Goal: Task Accomplishment & Management: Use online tool/utility

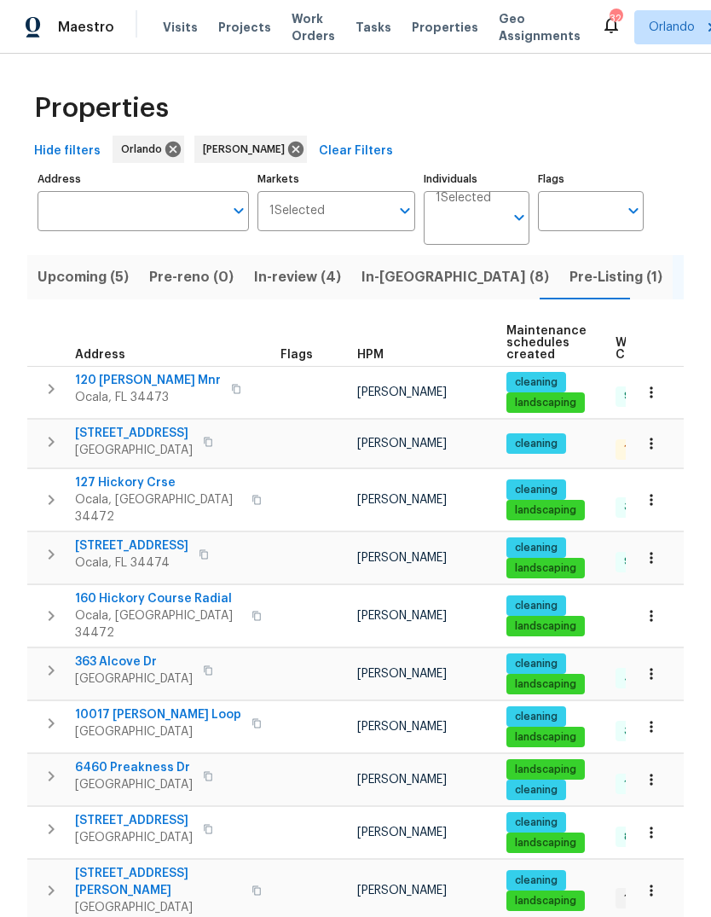
click at [61, 286] on span "Upcoming (5)" at bounding box center [83, 277] width 91 height 24
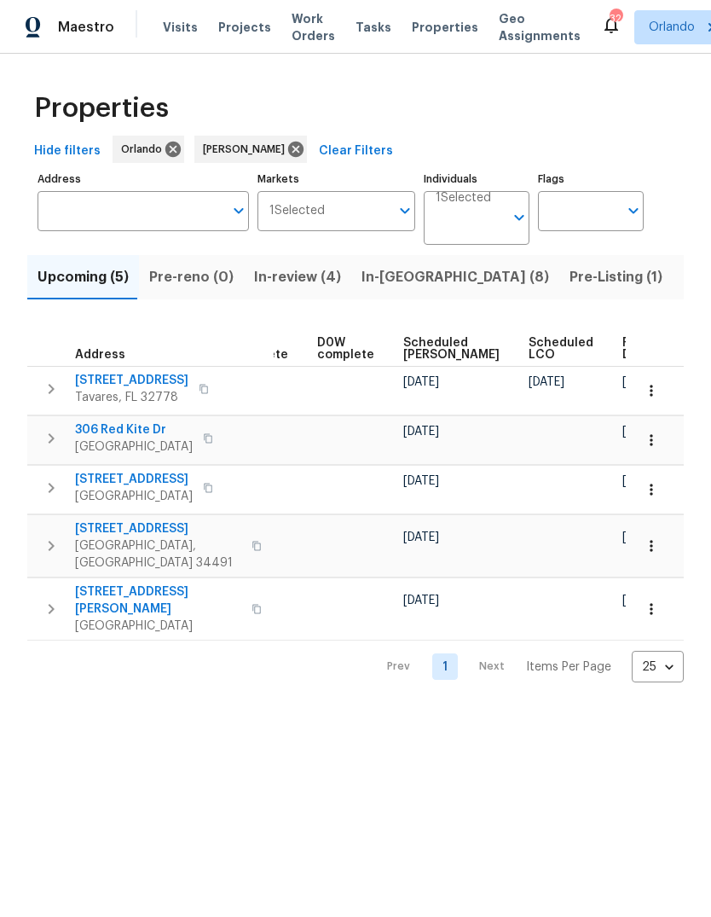
scroll to position [0, 427]
click at [624, 356] on span "Ready Date" at bounding box center [643, 349] width 38 height 24
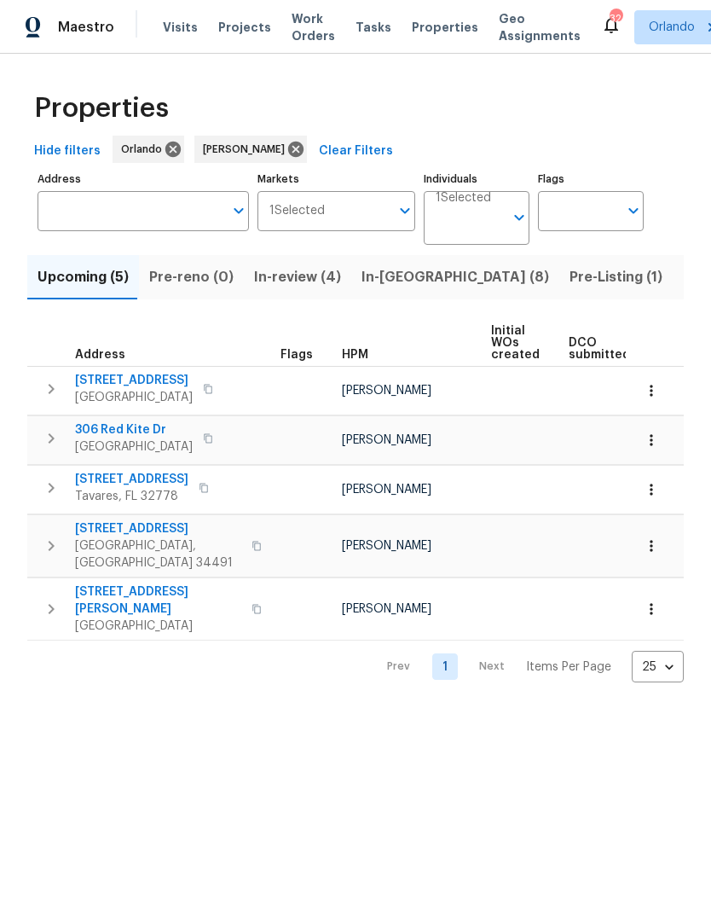
click at [96, 428] on span "306 Red Kite Dr" at bounding box center [134, 429] width 118 height 17
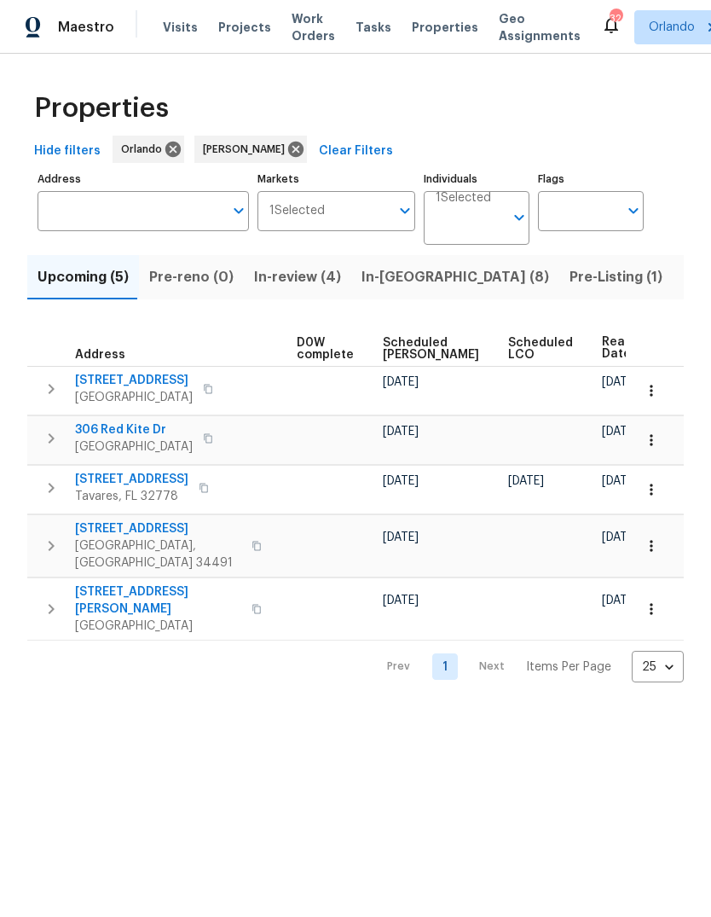
scroll to position [0, 448]
click at [651, 438] on icon "button" at bounding box center [651, 439] width 3 height 11
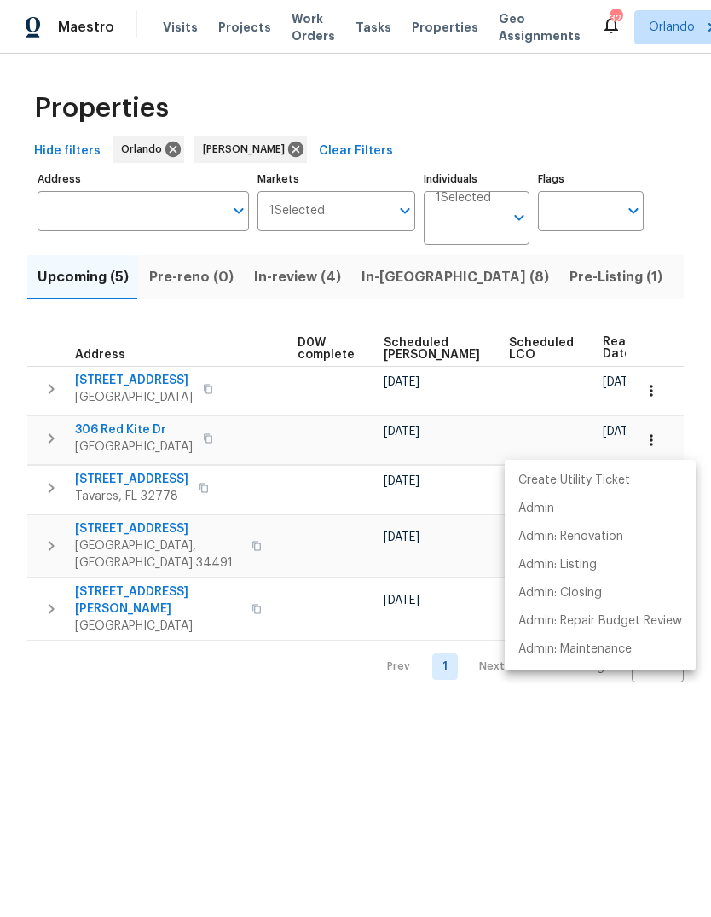
click at [619, 723] on div at bounding box center [355, 458] width 711 height 917
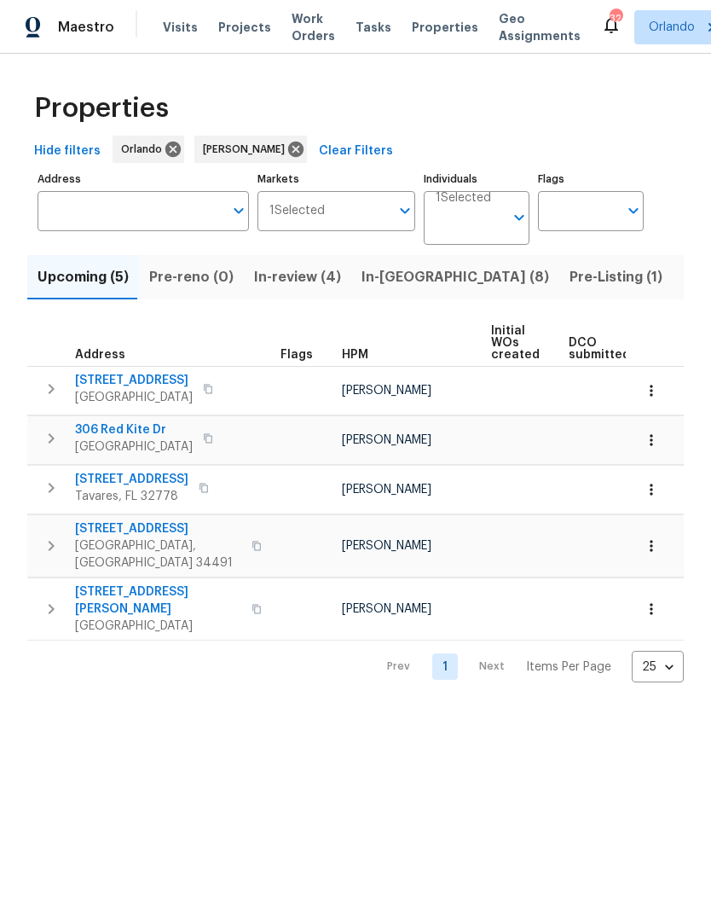
scroll to position [0, 0]
click at [656, 394] on icon "button" at bounding box center [651, 390] width 17 height 17
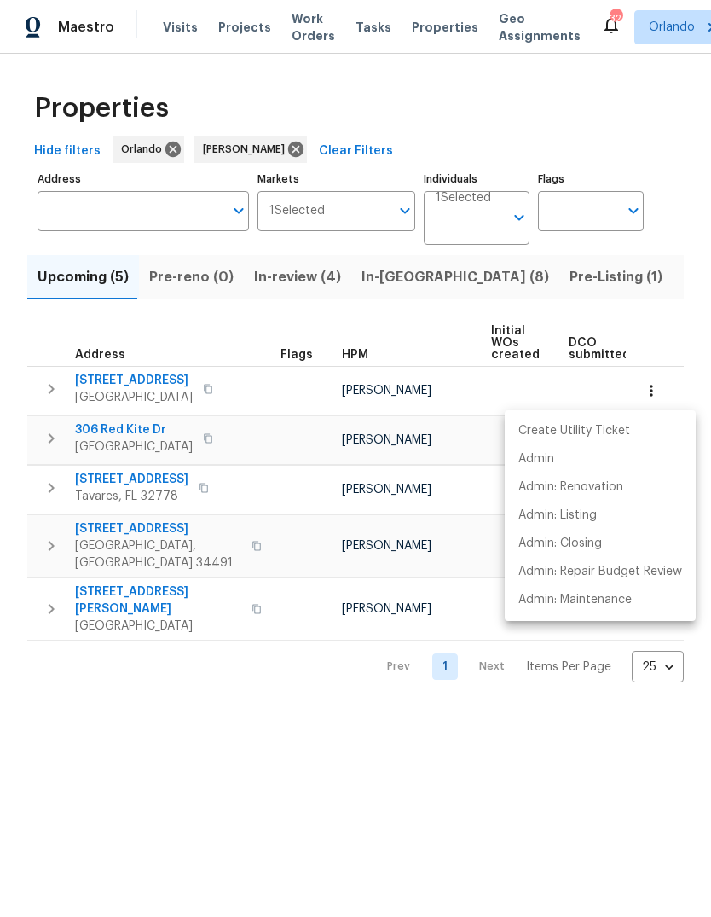
click at [597, 724] on div at bounding box center [355, 458] width 711 height 917
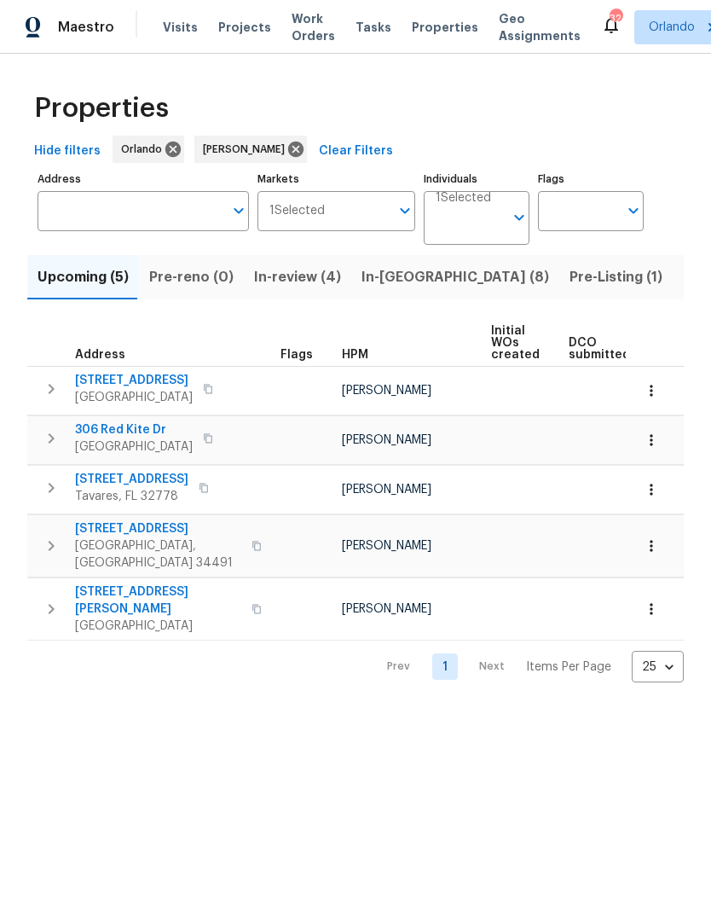
click at [107, 374] on span "10785 SW 78th Ave" at bounding box center [134, 380] width 118 height 17
click at [660, 395] on button "button" at bounding box center [652, 391] width 38 height 38
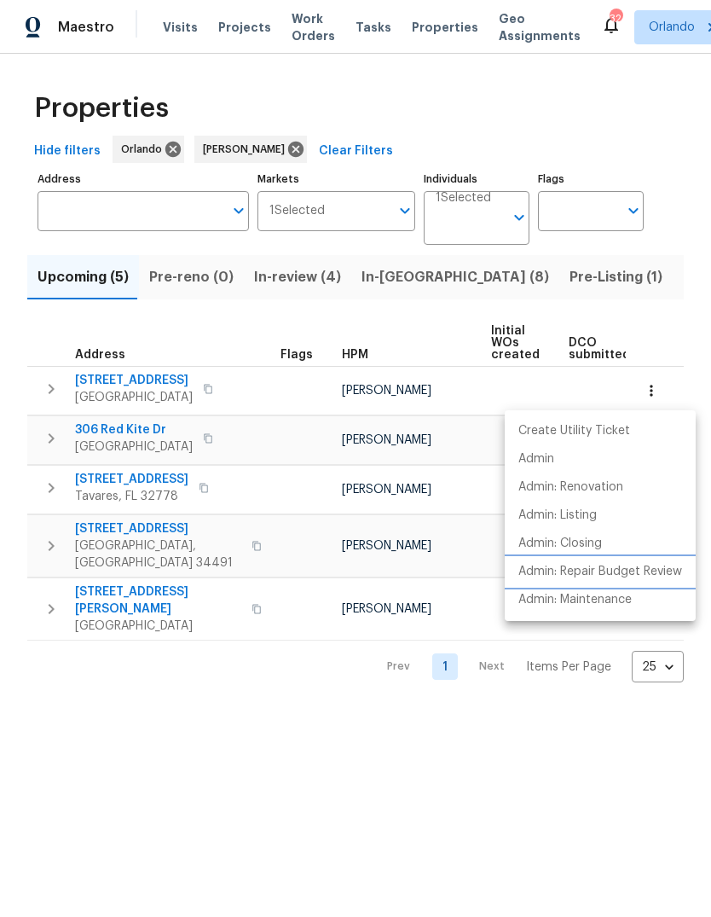
click at [658, 568] on p "Admin: Repair Budget Review" at bounding box center [601, 572] width 164 height 18
click at [180, 746] on div at bounding box center [355, 458] width 711 height 917
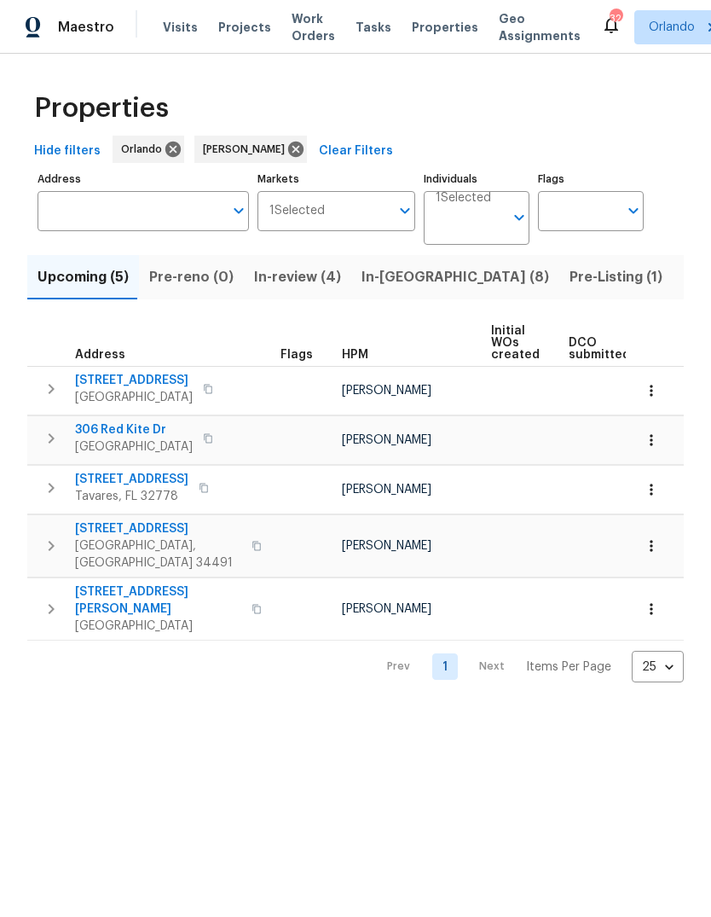
click at [106, 376] on span "10785 SW 78th Ave" at bounding box center [134, 380] width 118 height 17
click at [654, 448] on icon "button" at bounding box center [651, 440] width 17 height 17
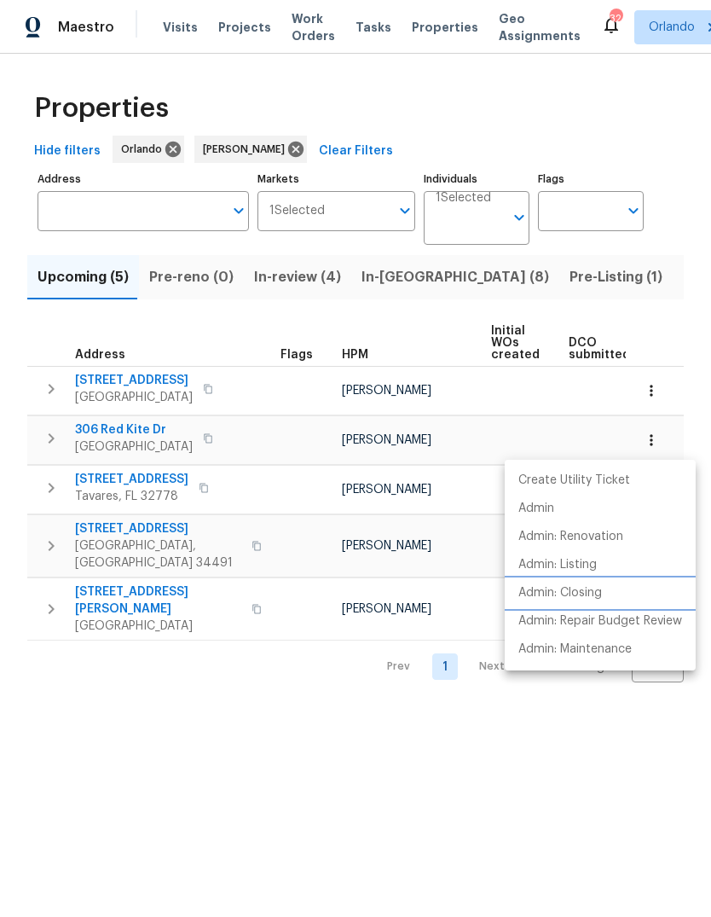
click at [646, 606] on li "Admin: Closing" at bounding box center [600, 593] width 191 height 28
click at [171, 782] on div at bounding box center [355, 458] width 711 height 917
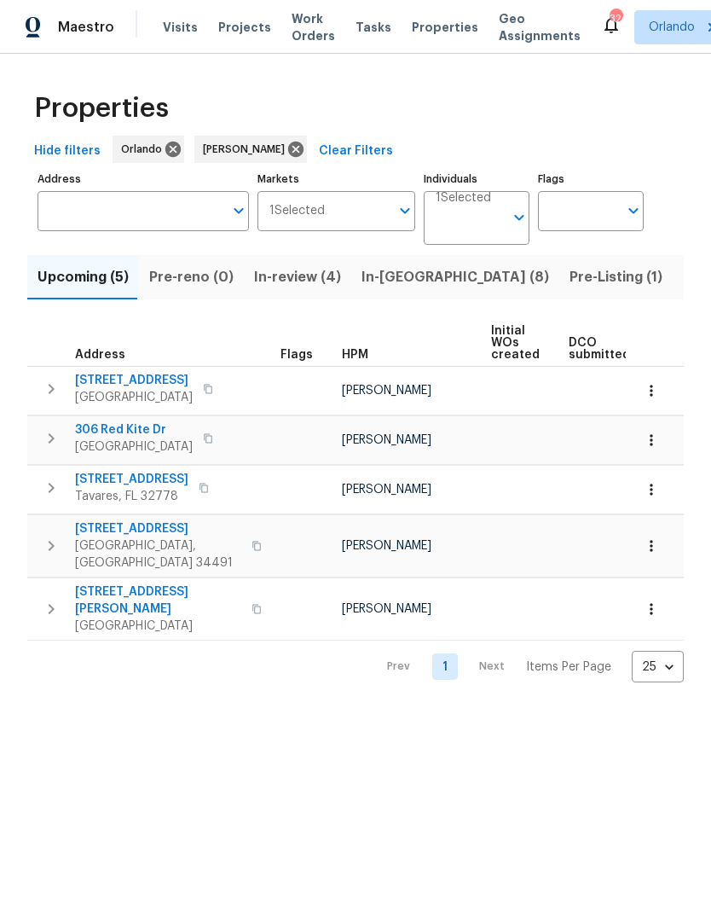
click at [99, 430] on span "306 Red Kite Dr" at bounding box center [134, 429] width 118 height 17
click at [91, 483] on span "2732 Boardwalk Way" at bounding box center [131, 479] width 113 height 17
click at [96, 531] on span "8265 SE 164th Pl" at bounding box center [158, 528] width 166 height 17
click at [662, 537] on button "button" at bounding box center [652, 546] width 38 height 38
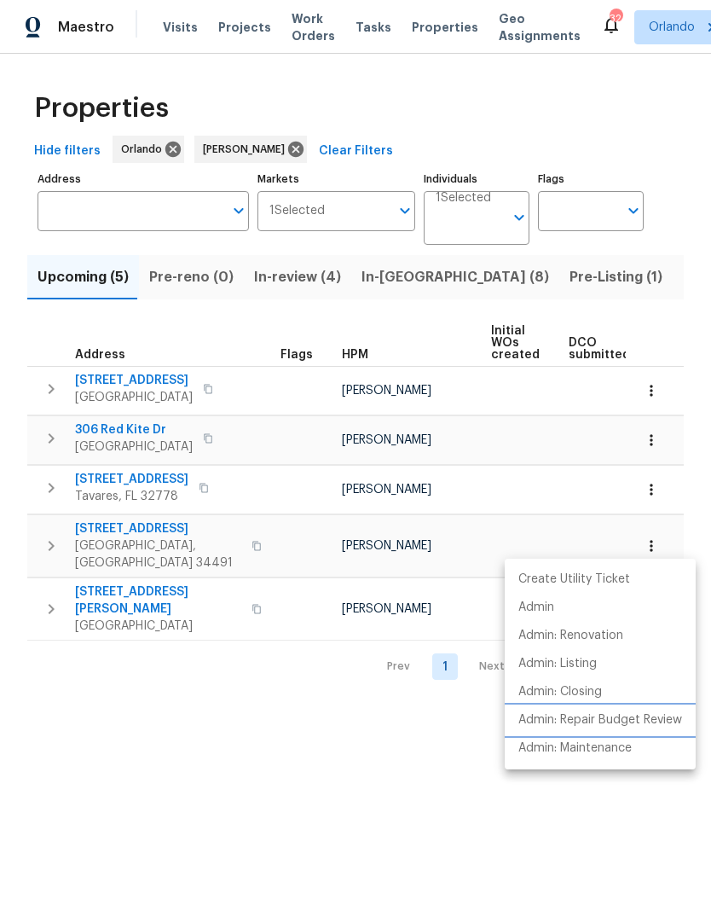
click at [647, 714] on p "Admin: Repair Budget Review" at bounding box center [601, 720] width 164 height 18
click at [136, 670] on div at bounding box center [355, 458] width 711 height 917
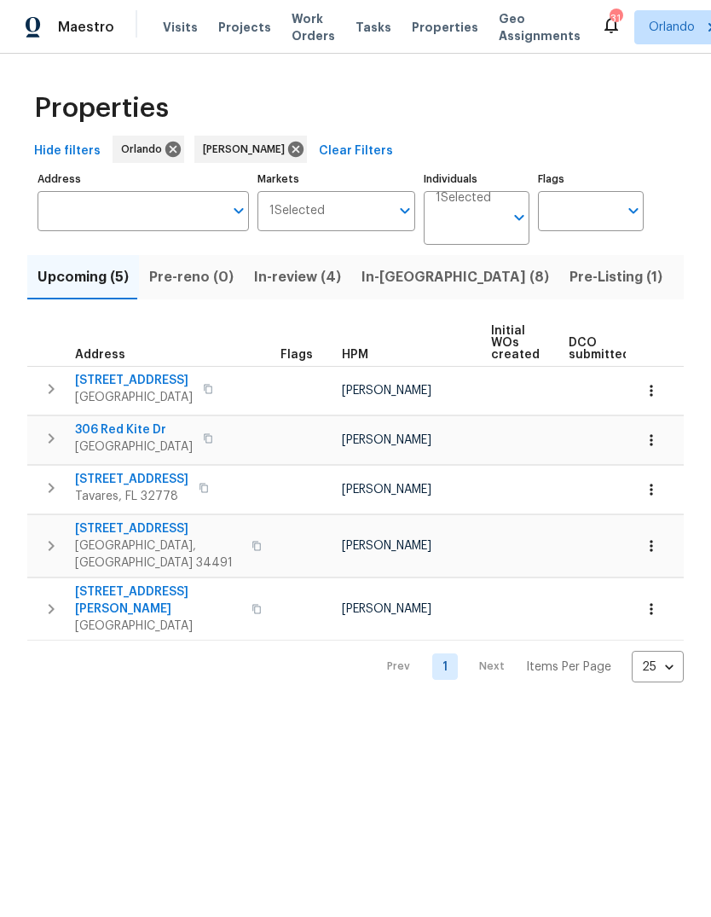
click at [97, 583] on span "3263 Plumlee Ct" at bounding box center [158, 600] width 166 height 34
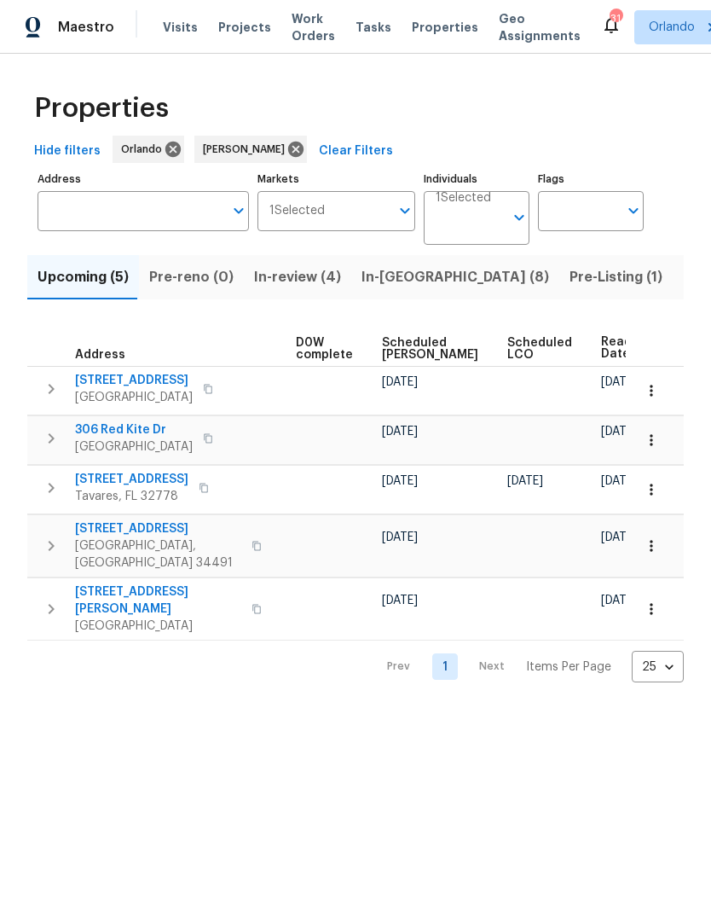
scroll to position [0, 448]
click at [288, 145] on icon at bounding box center [295, 149] width 15 height 15
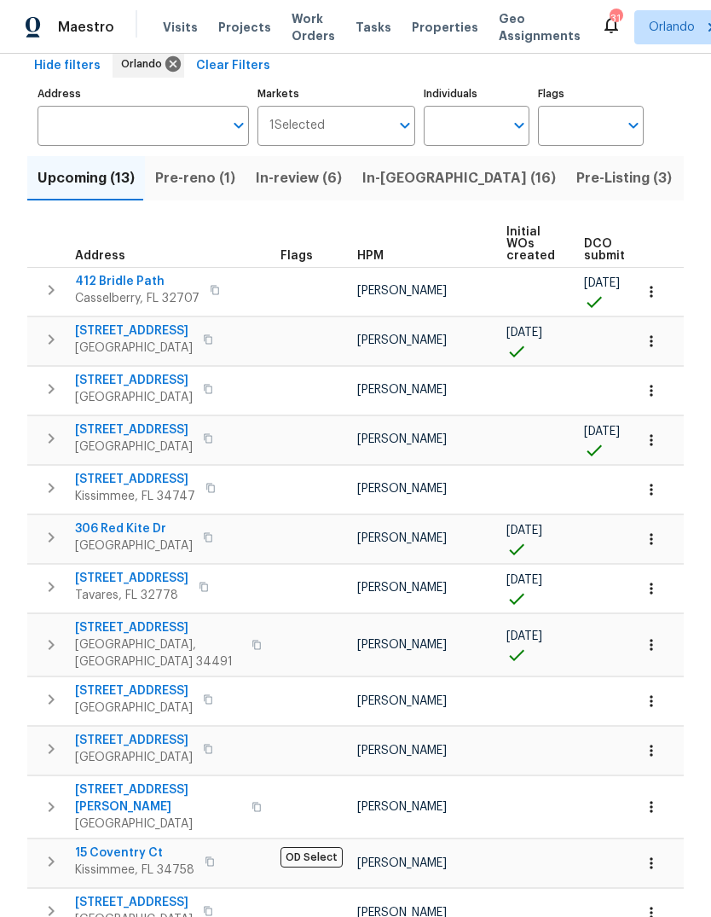
scroll to position [84, 0]
click at [388, 178] on span "In-reno (16)" at bounding box center [460, 179] width 194 height 24
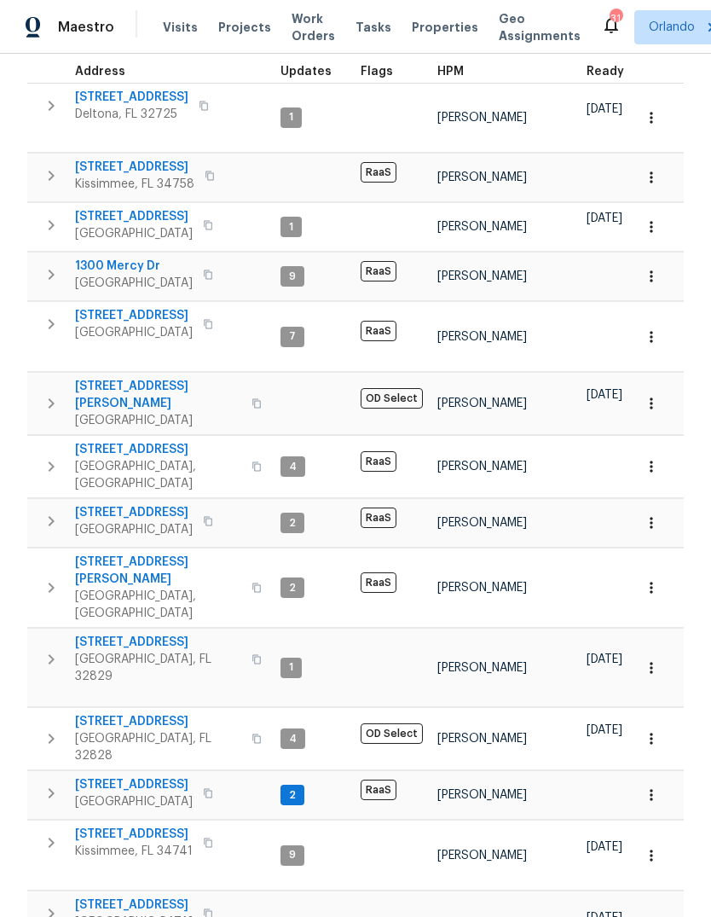
scroll to position [64, 0]
click at [77, 651] on span "Orlando, FL 32829" at bounding box center [158, 668] width 166 height 34
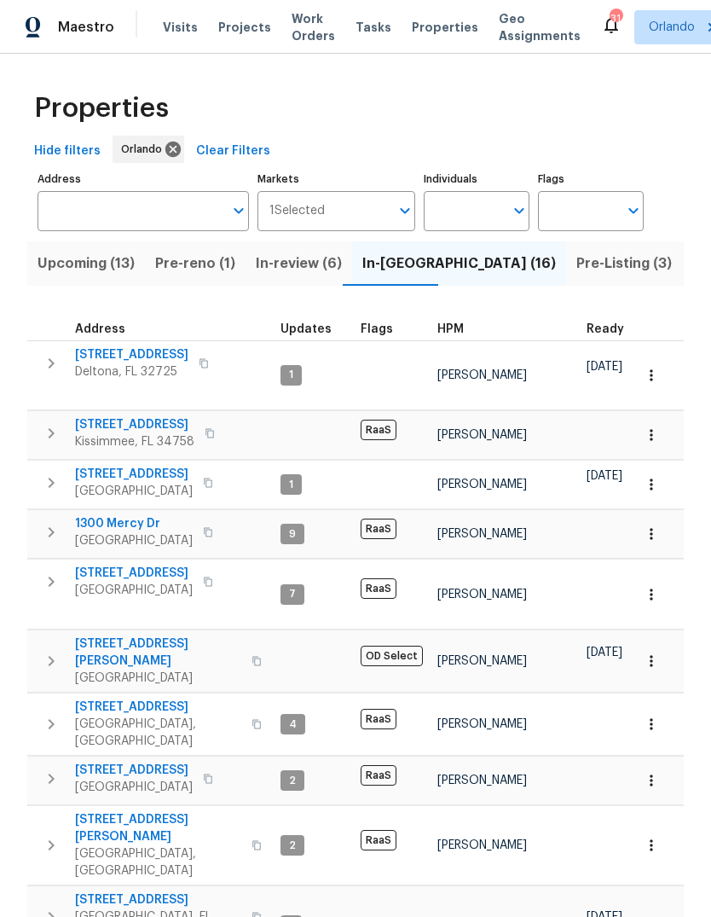
scroll to position [0, 0]
click at [474, 191] on input "Individuals" at bounding box center [464, 211] width 80 height 40
type input "Caleb hurst"
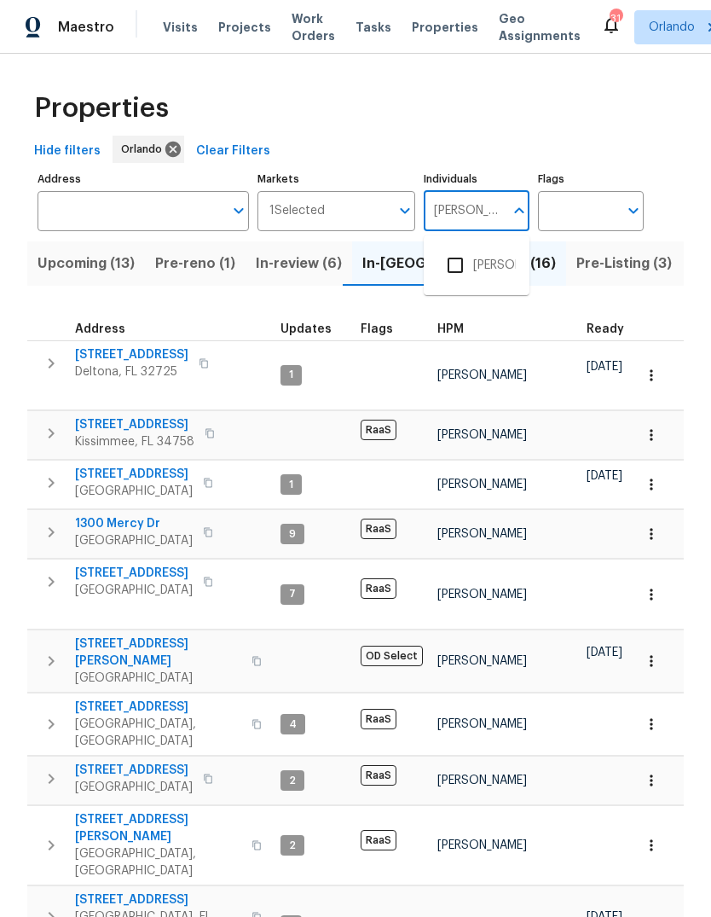
click at [460, 247] on input "checkbox" at bounding box center [456, 265] width 36 height 36
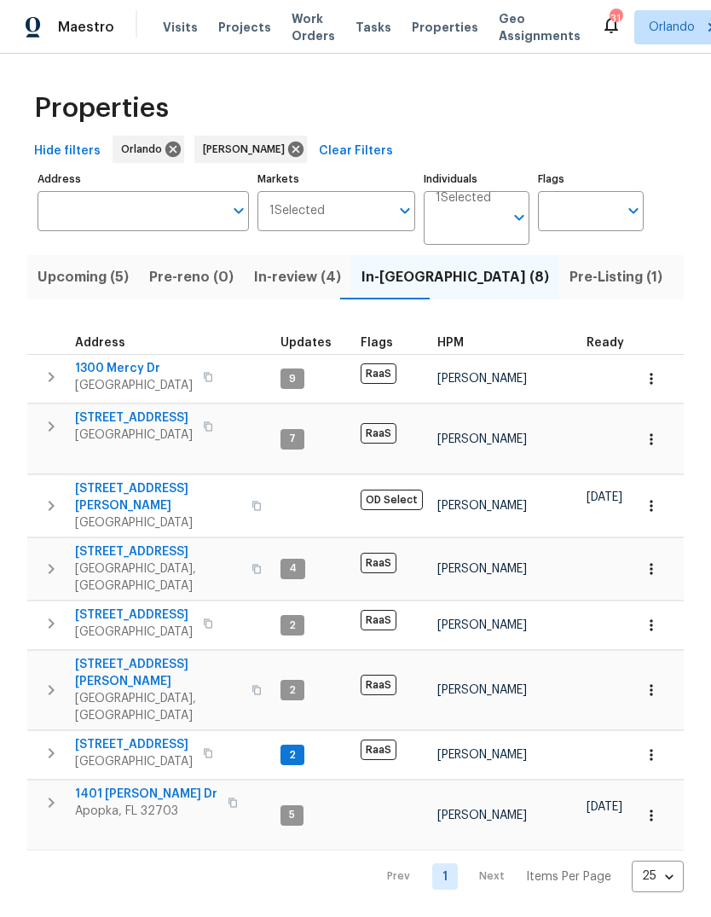
click at [64, 267] on span "Upcoming (5)" at bounding box center [83, 277] width 91 height 24
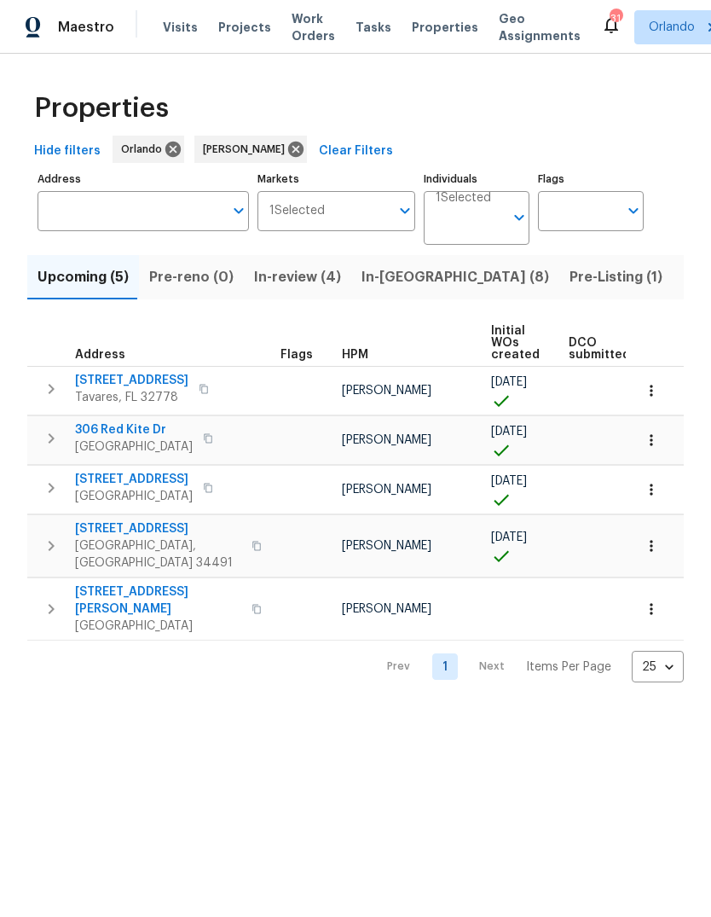
click at [653, 604] on icon "button" at bounding box center [651, 609] width 3 height 11
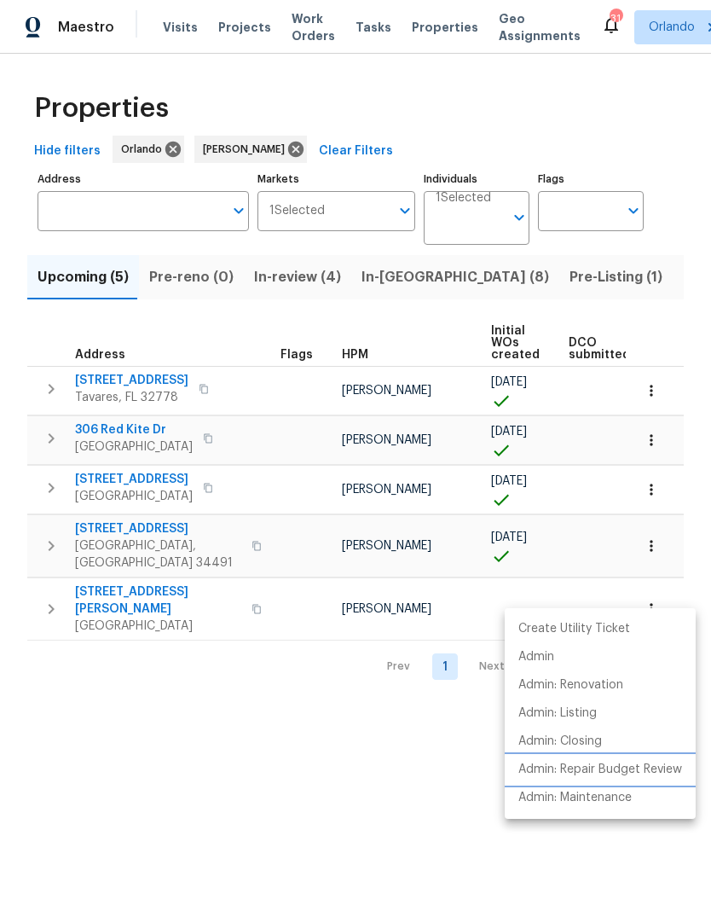
click at [649, 768] on p "Admin: Repair Budget Review" at bounding box center [601, 770] width 164 height 18
click at [171, 756] on div at bounding box center [355, 458] width 711 height 917
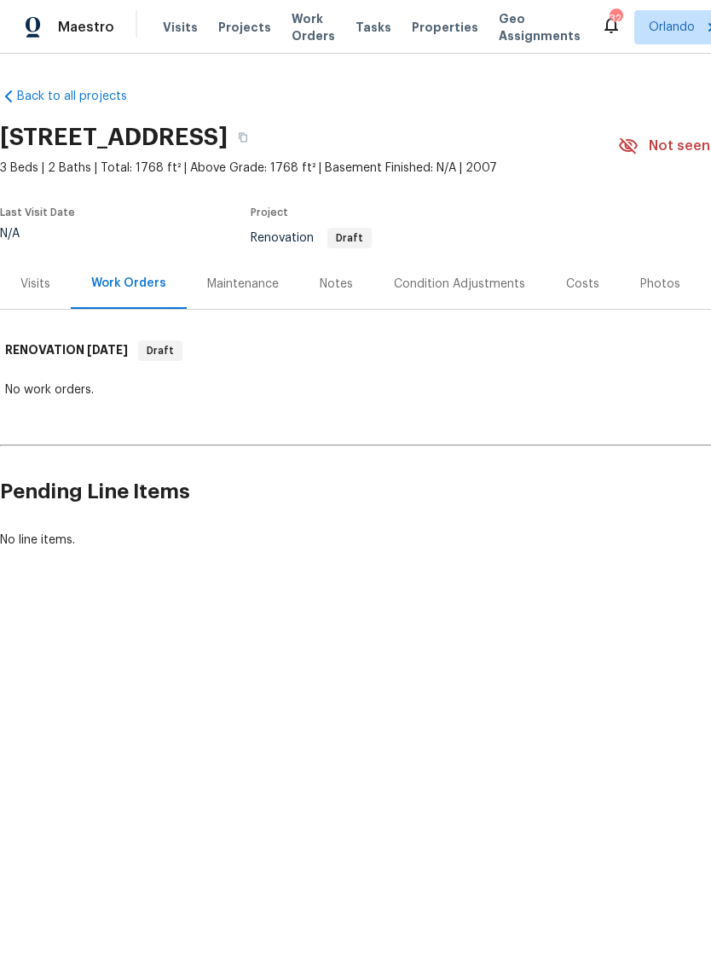
click at [27, 281] on div "Visits" at bounding box center [35, 284] width 30 height 17
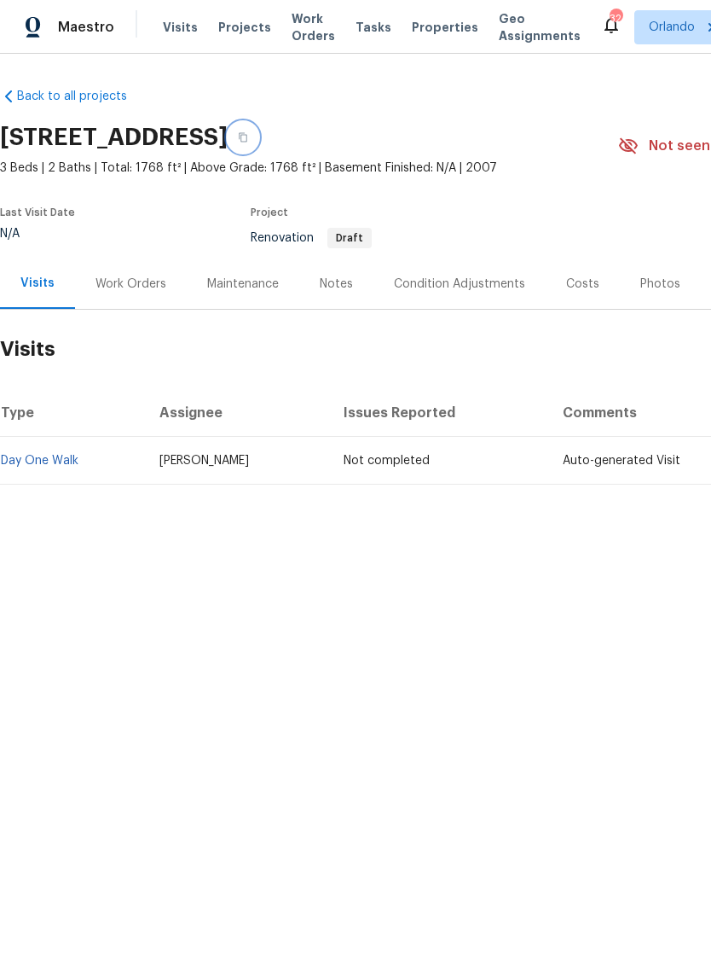
click at [258, 132] on button "button" at bounding box center [243, 137] width 31 height 31
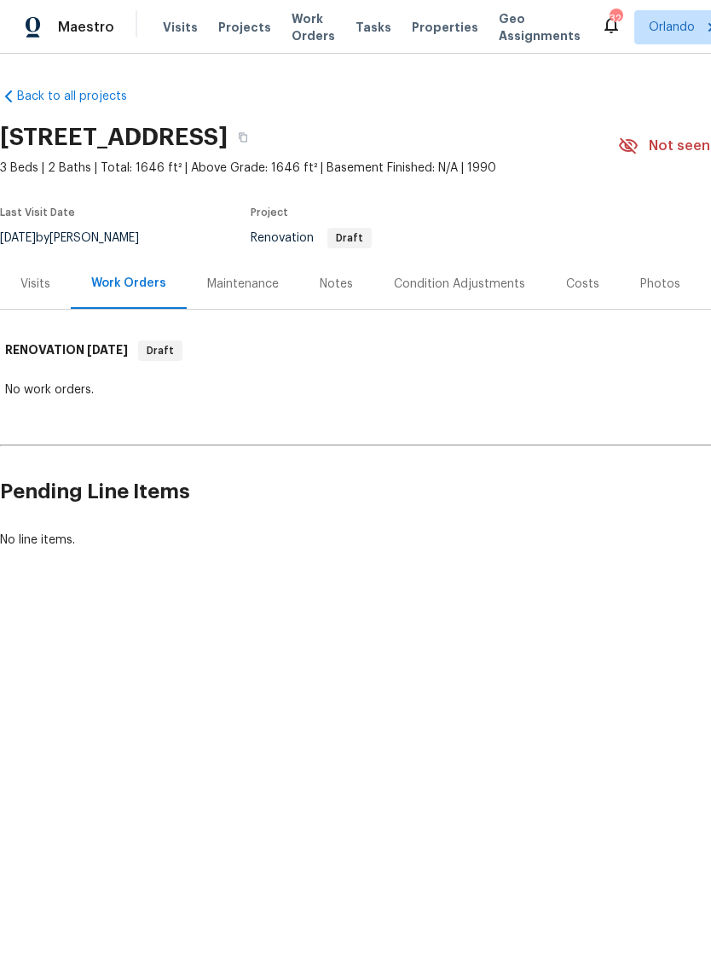
click at [42, 281] on div "Visits" at bounding box center [35, 284] width 30 height 17
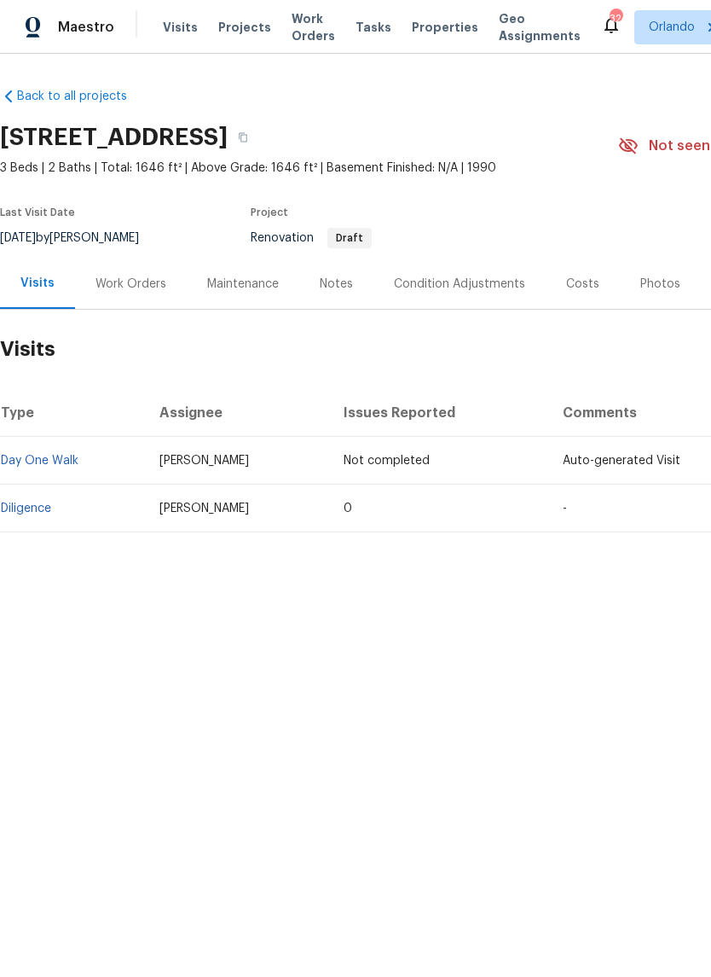
click at [36, 503] on link "Diligence" at bounding box center [26, 508] width 50 height 12
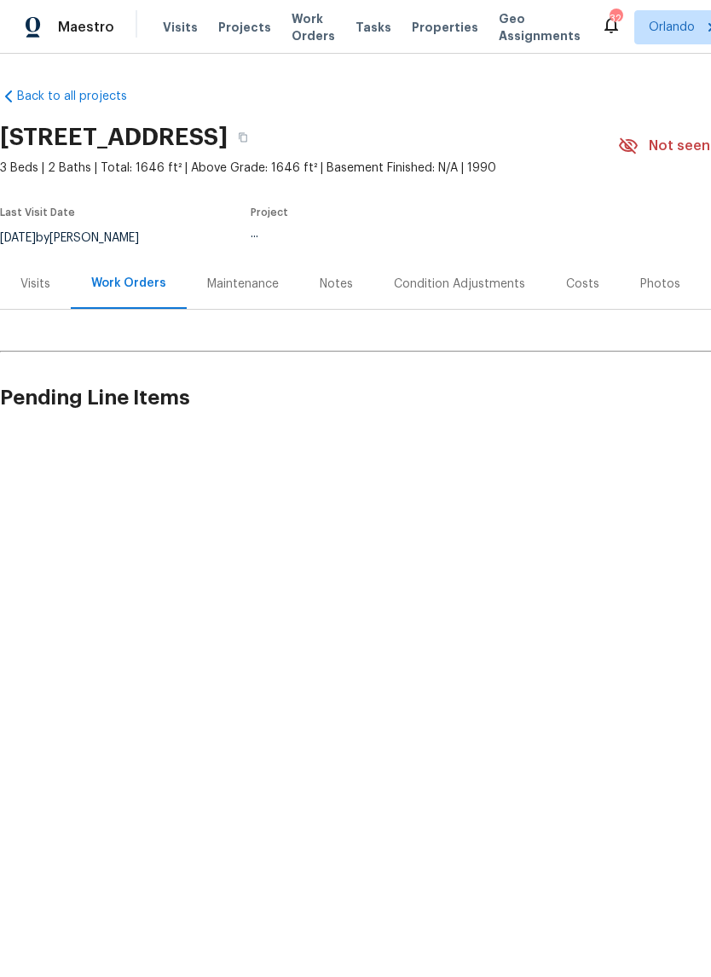
click at [422, 276] on div "Condition Adjustments" at bounding box center [459, 284] width 131 height 17
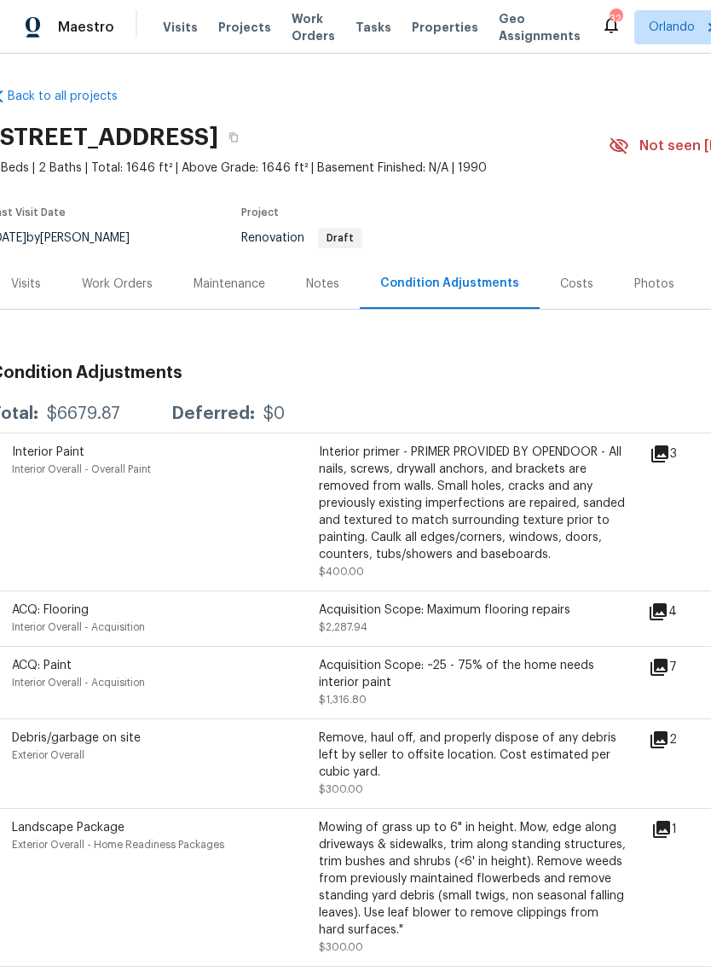
scroll to position [0, 10]
click at [110, 287] on div "Work Orders" at bounding box center [116, 284] width 71 height 17
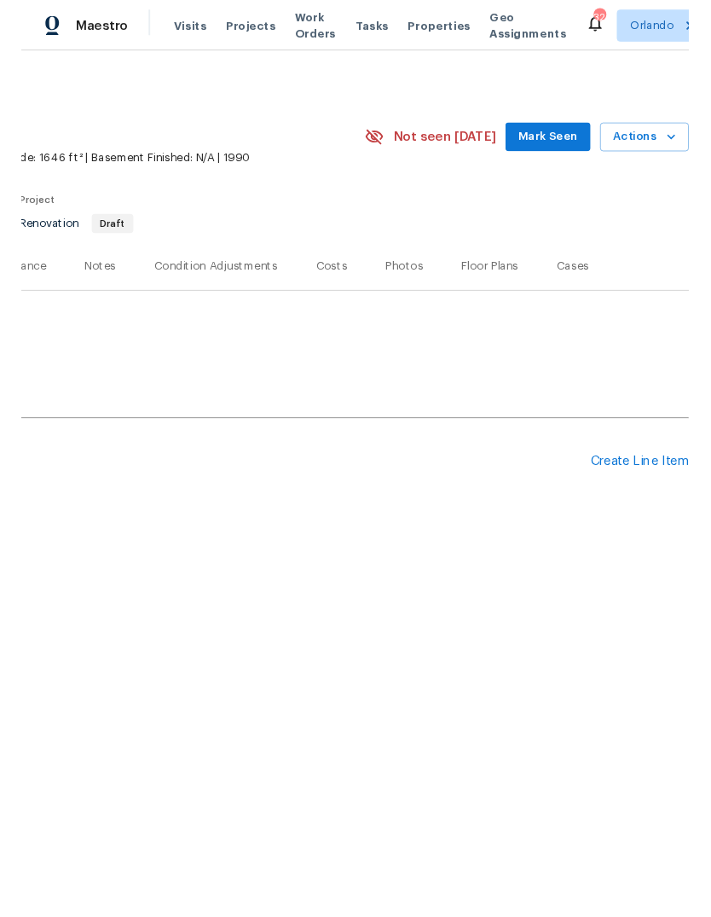
scroll to position [0, 252]
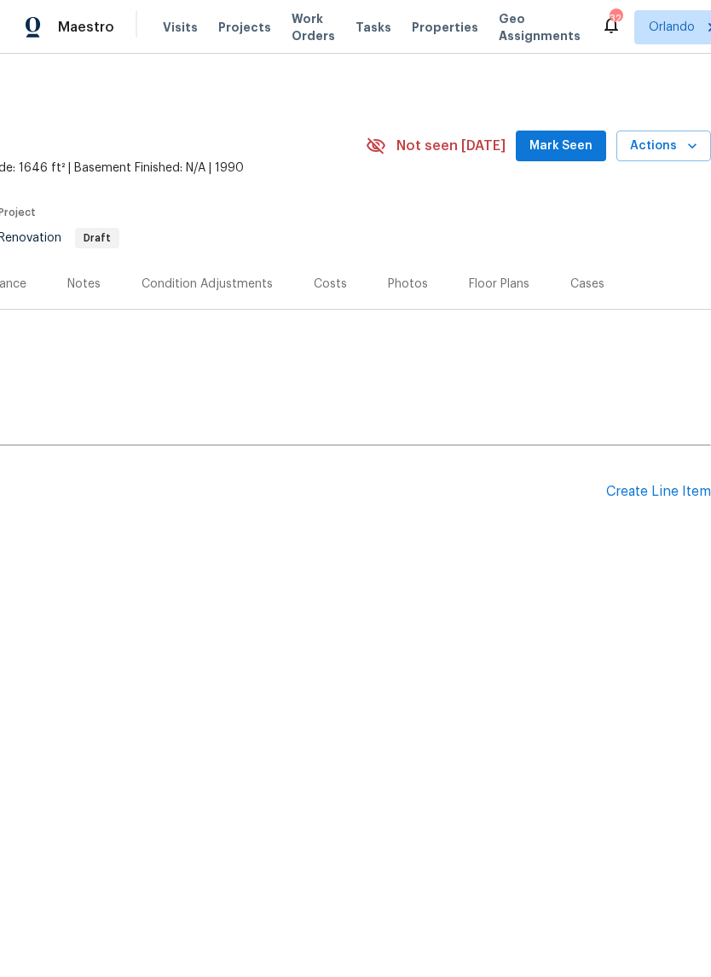
click at [650, 497] on div "Create Line Item" at bounding box center [658, 492] width 105 height 16
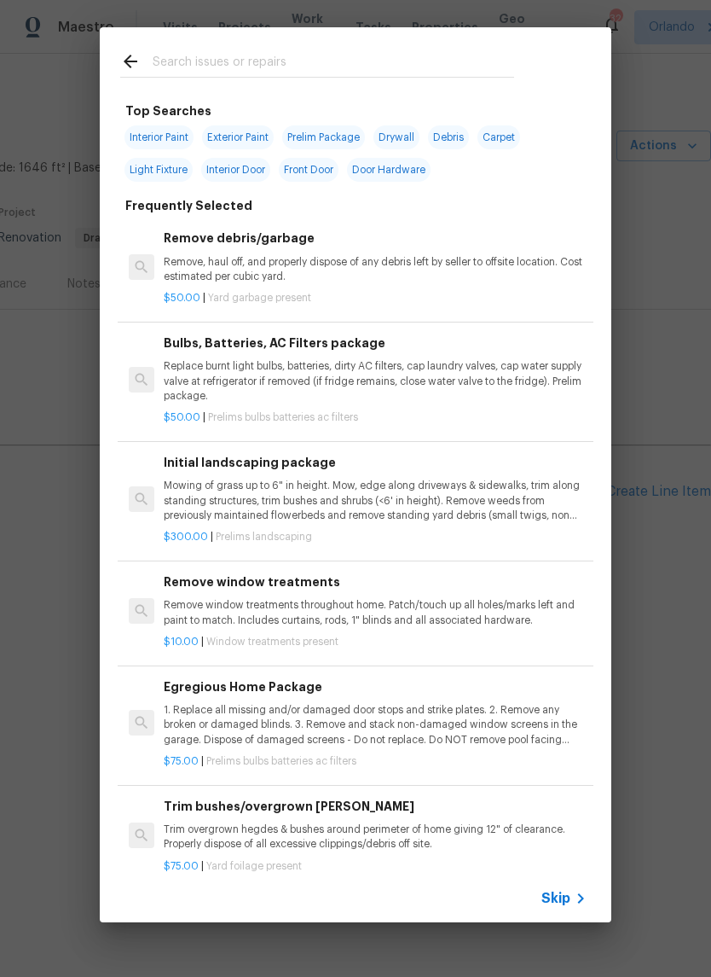
click at [198, 71] on input "text" at bounding box center [334, 64] width 362 height 26
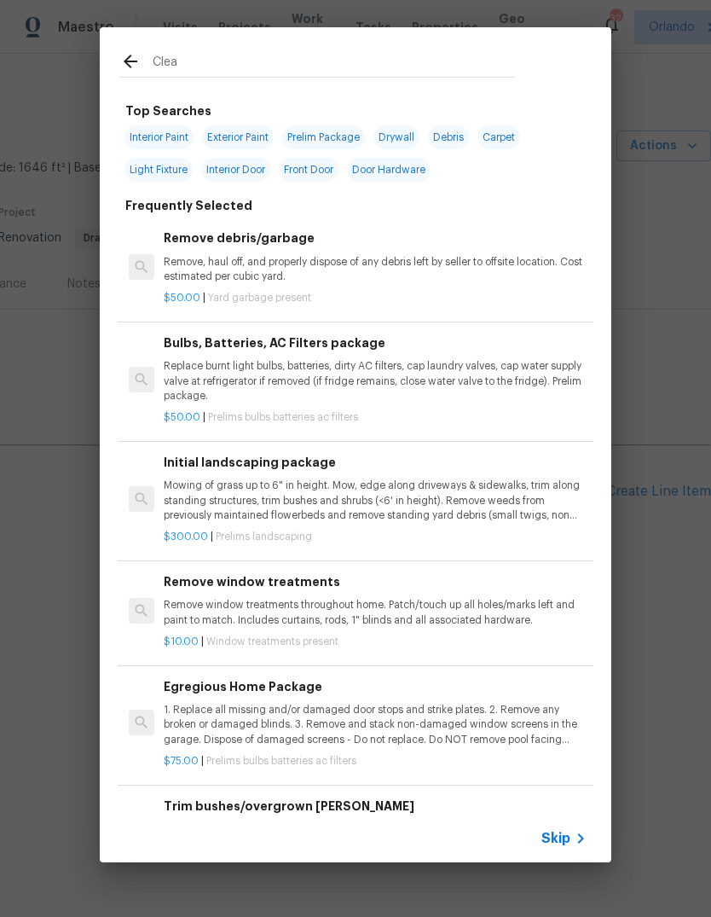
type input "Clean"
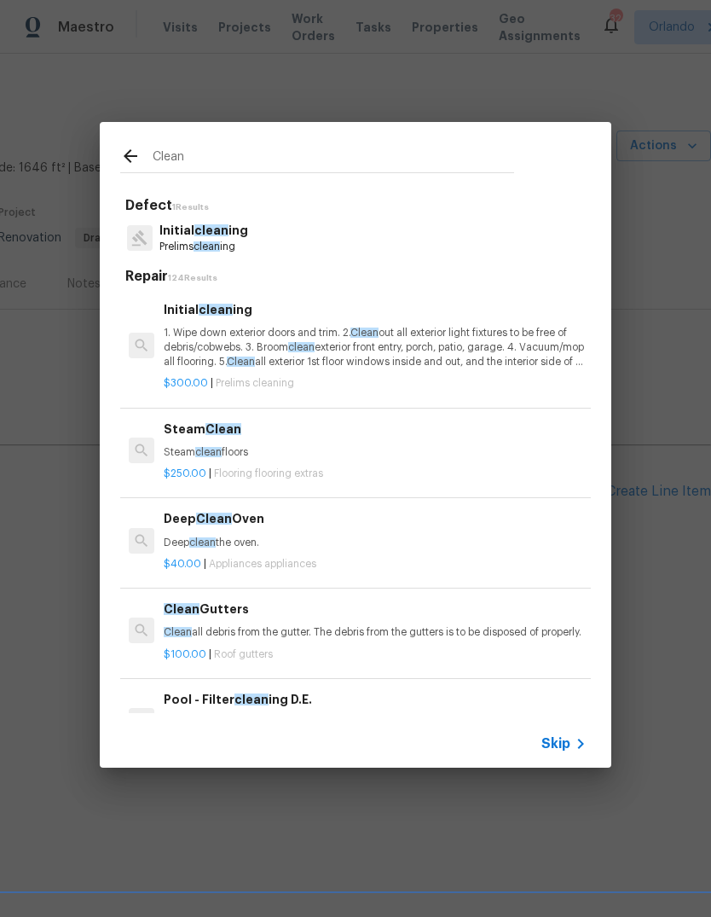
click at [186, 333] on p "1. Wipe down exterior doors and trim. 2. Clean out all exterior light fixtures …" at bounding box center [375, 348] width 423 height 44
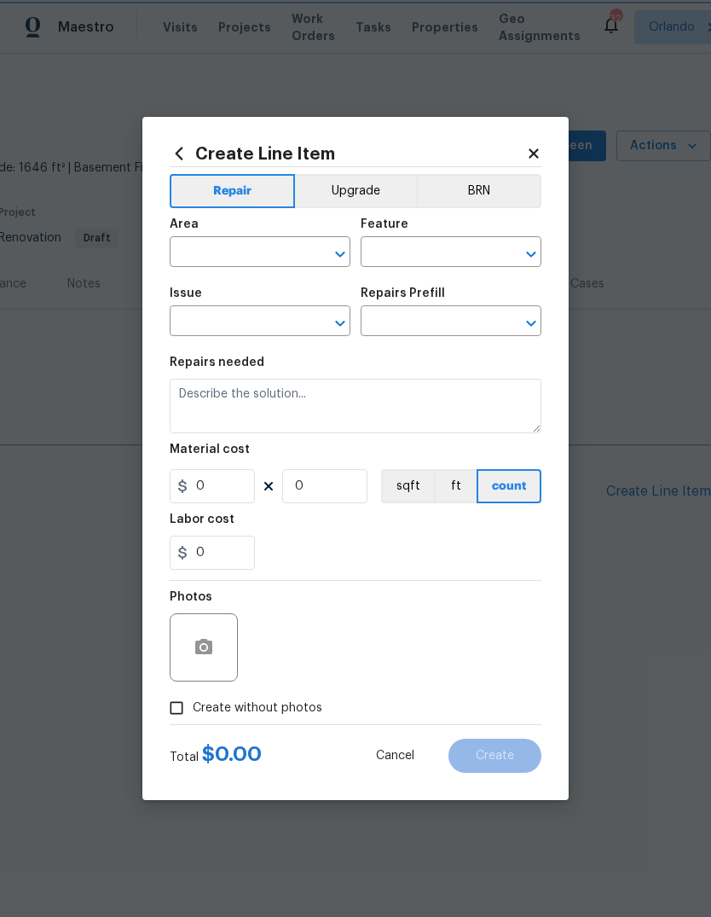
type input "Home Readiness Packages"
type input "Initial cleaning"
type input "Initial cleaning $300.00"
type textarea "1. Wipe down exterior doors and trim. 2. Clean out all exterior light fixtures …"
type input "300"
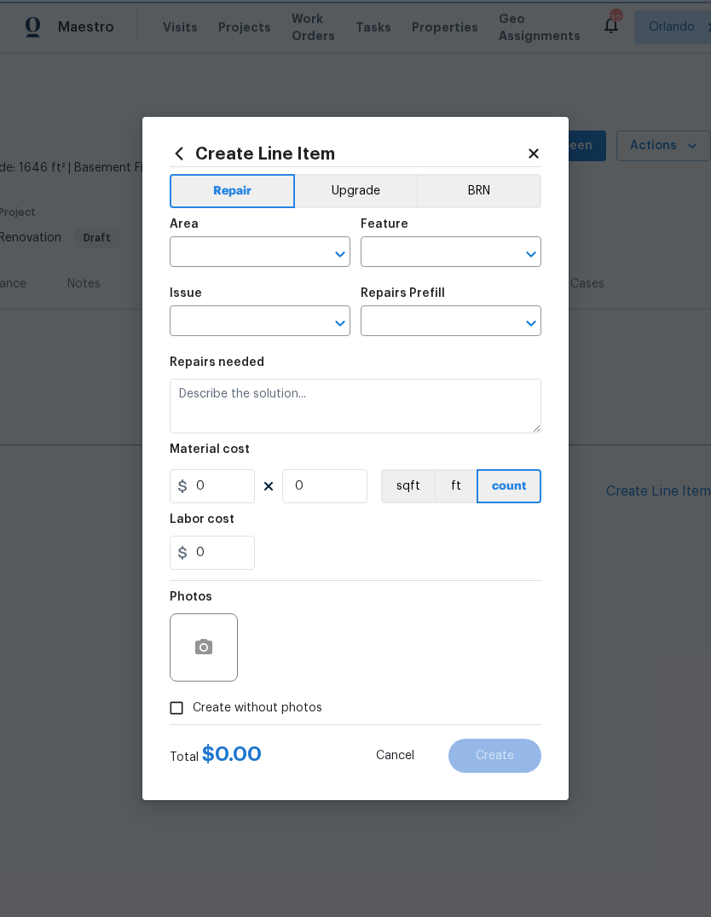
type input "1"
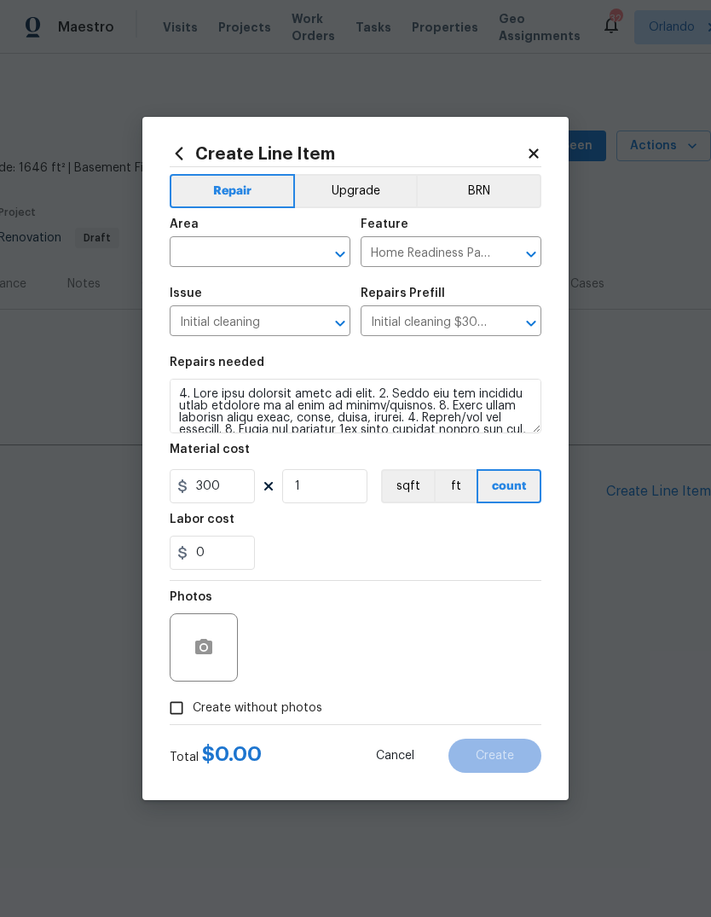
click at [186, 333] on input "Initial cleaning" at bounding box center [236, 323] width 133 height 26
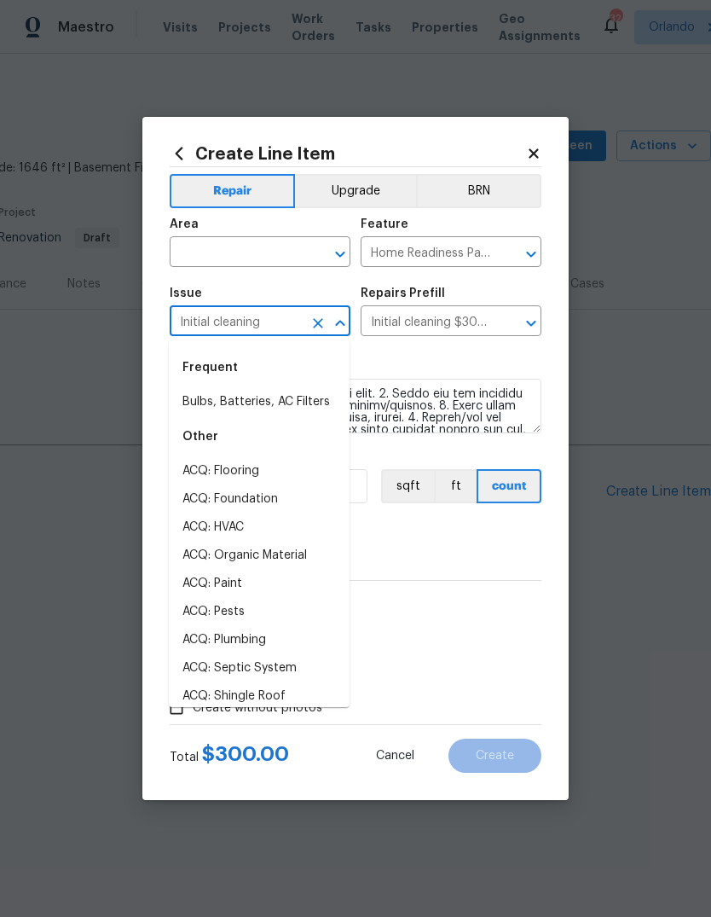
click at [176, 255] on input "text" at bounding box center [236, 254] width 133 height 26
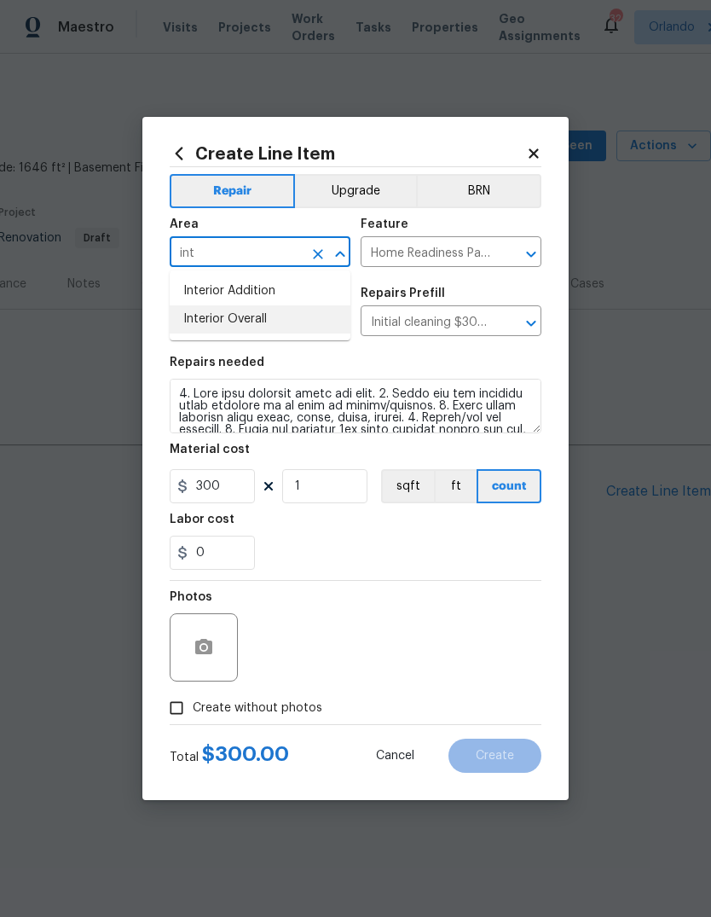
click at [222, 319] on li "Interior Overall" at bounding box center [260, 319] width 181 height 28
type input "Interior Overall"
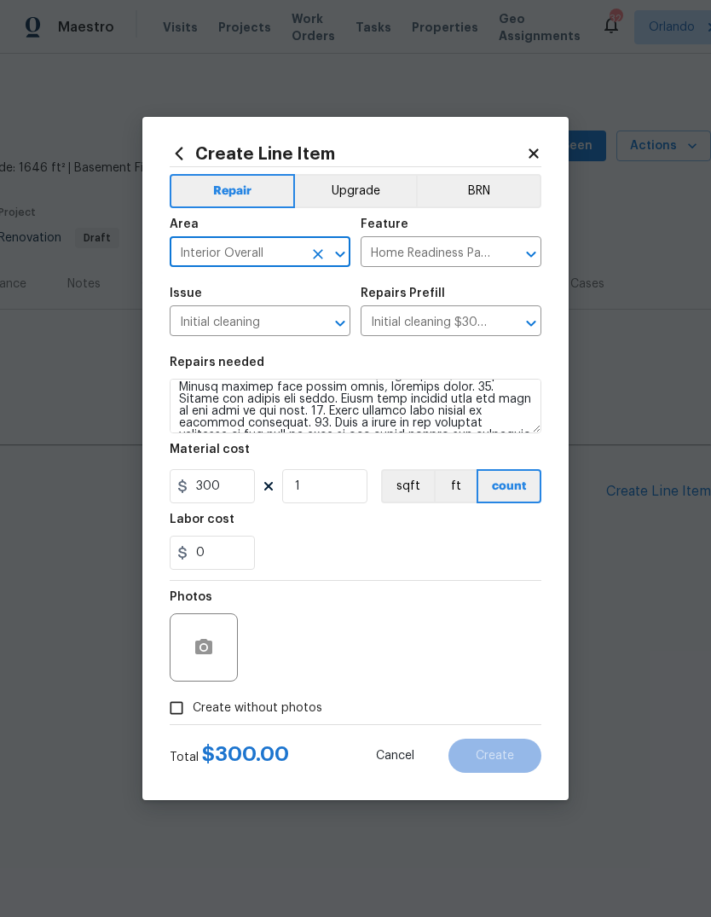
scroll to position [200, 0]
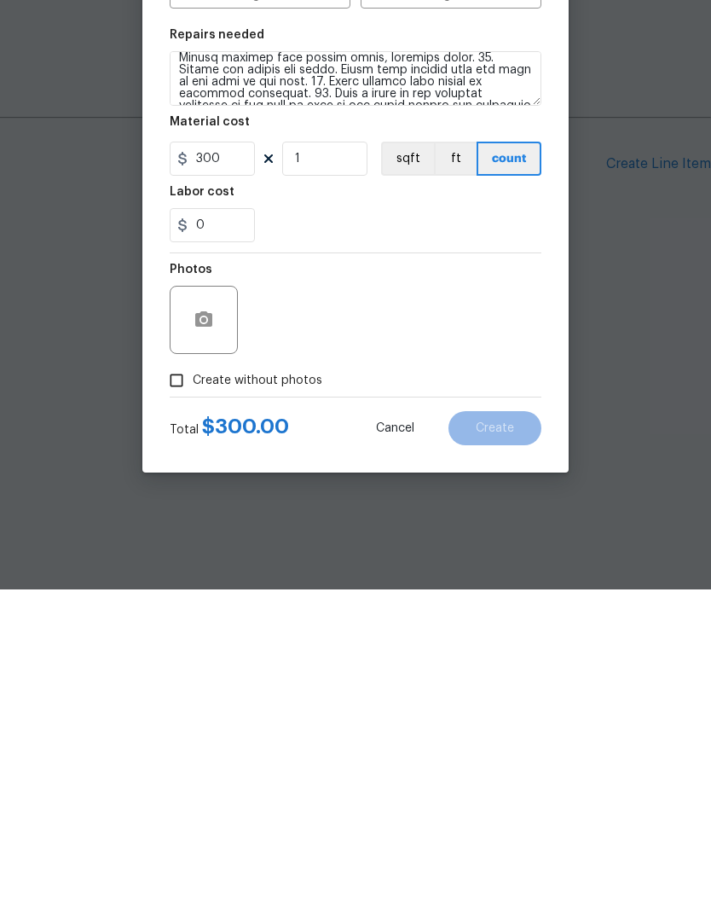
click at [190, 692] on input "Create without photos" at bounding box center [176, 708] width 32 height 32
checkbox input "true"
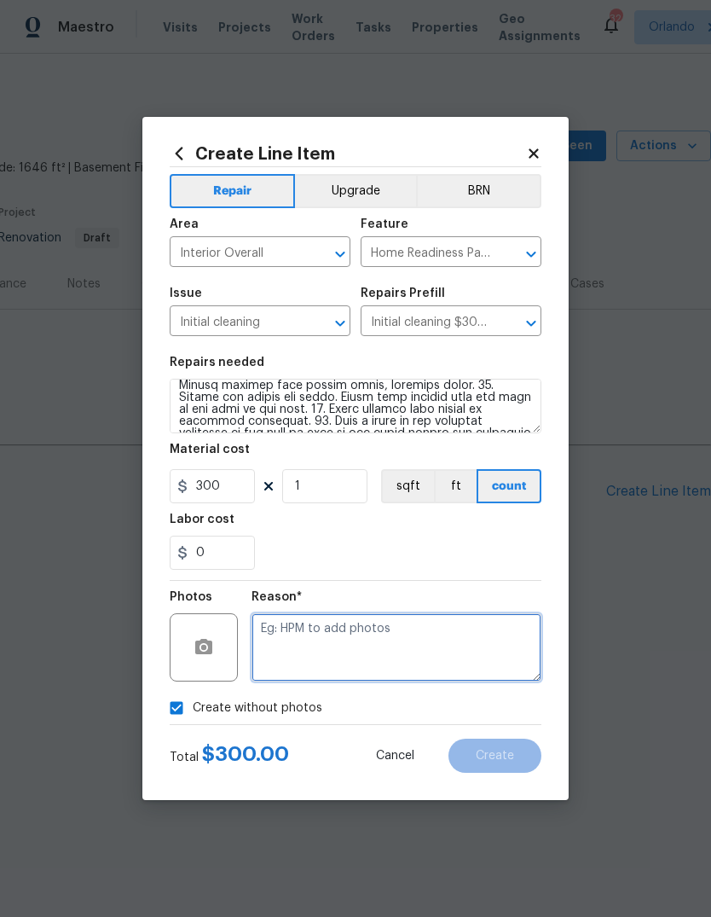
click at [473, 667] on textarea at bounding box center [397, 647] width 290 height 68
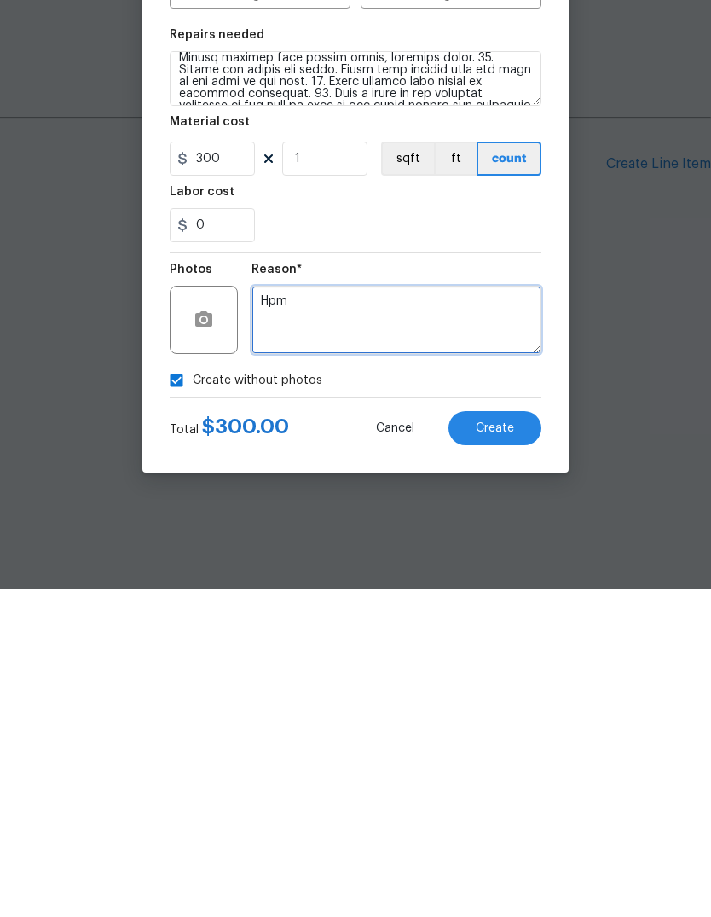
type textarea "Hpm"
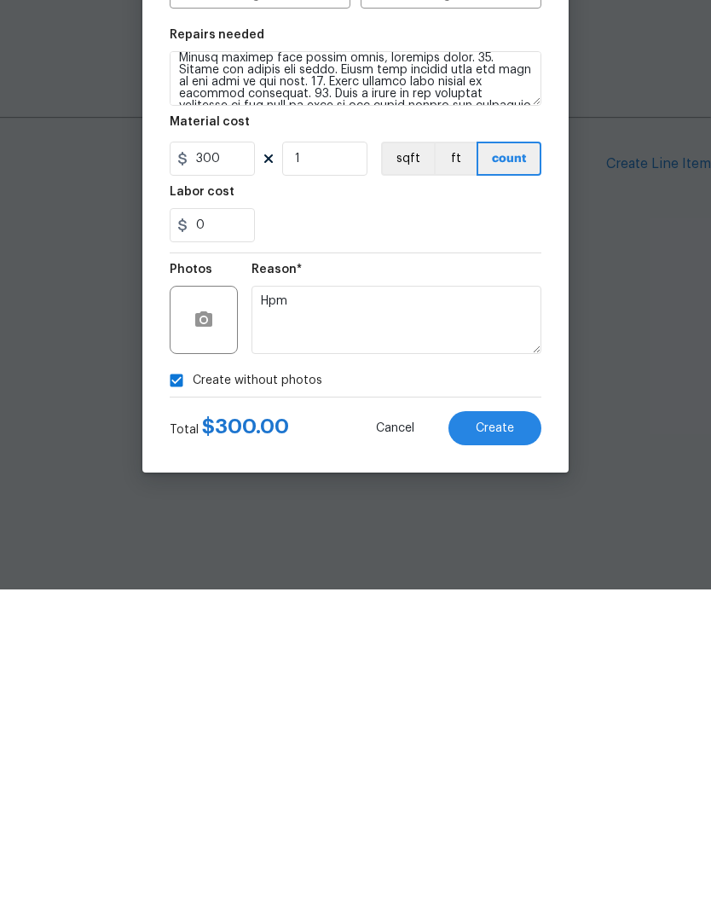
click at [520, 739] on button "Create" at bounding box center [495, 756] width 93 height 34
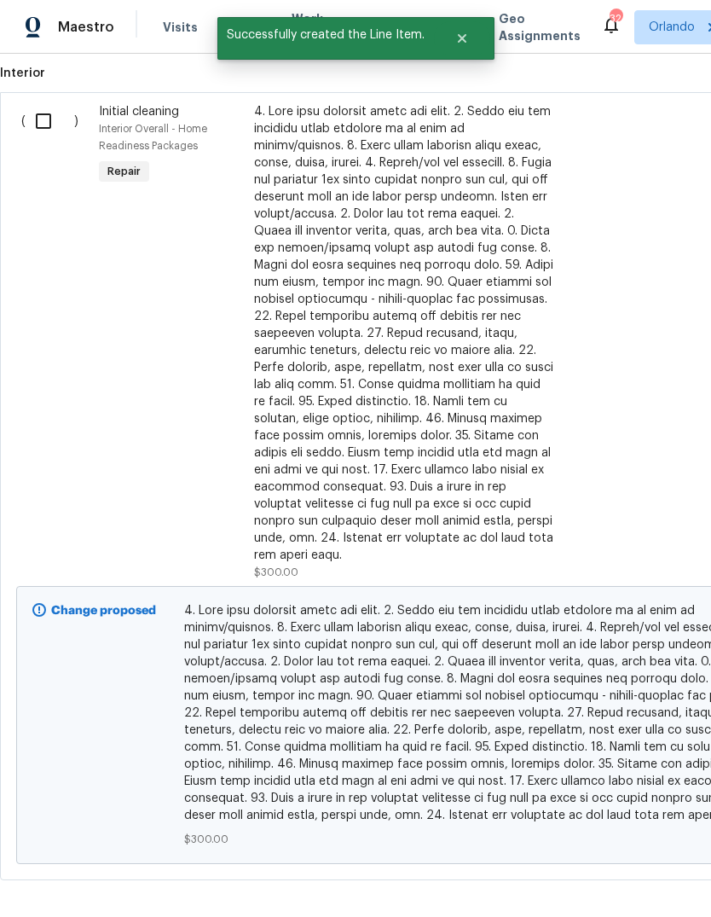
scroll to position [475, 0]
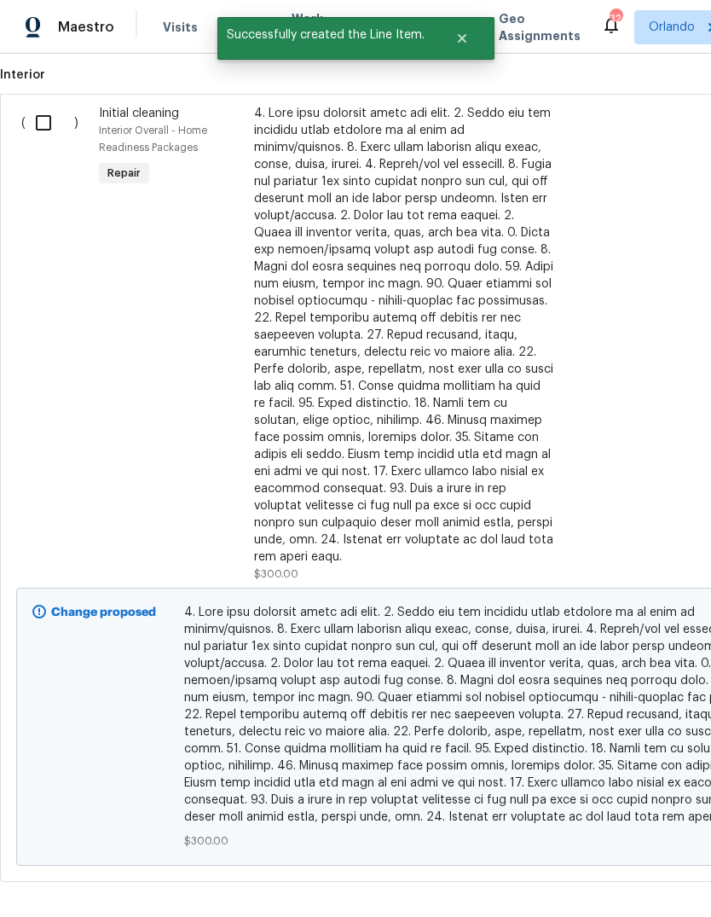
click at [44, 121] on input "checkbox" at bounding box center [50, 123] width 49 height 36
checkbox input "true"
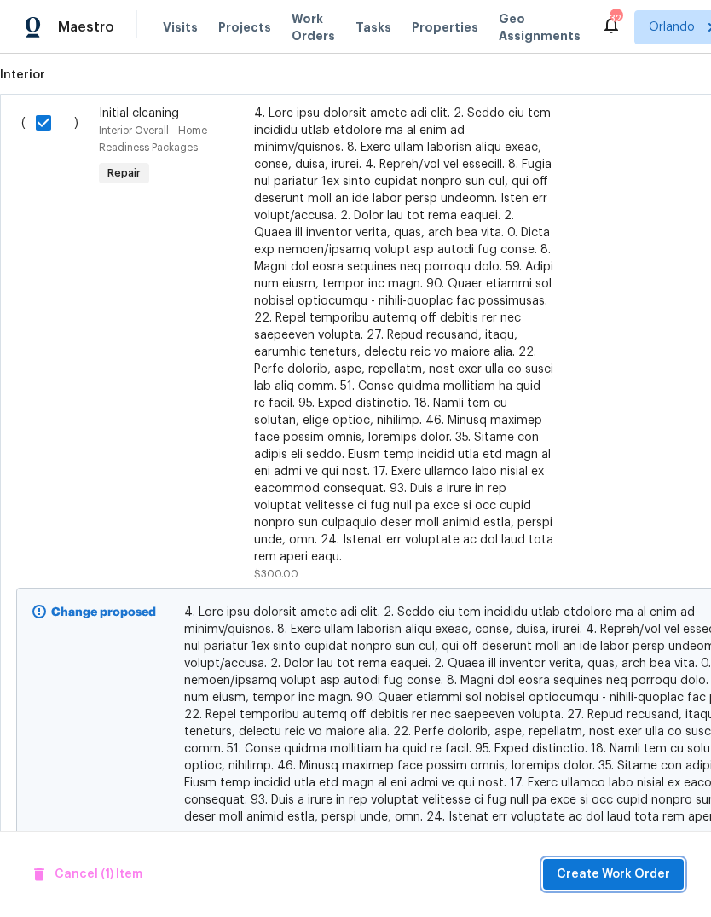
click at [639, 861] on button "Create Work Order" at bounding box center [613, 875] width 141 height 32
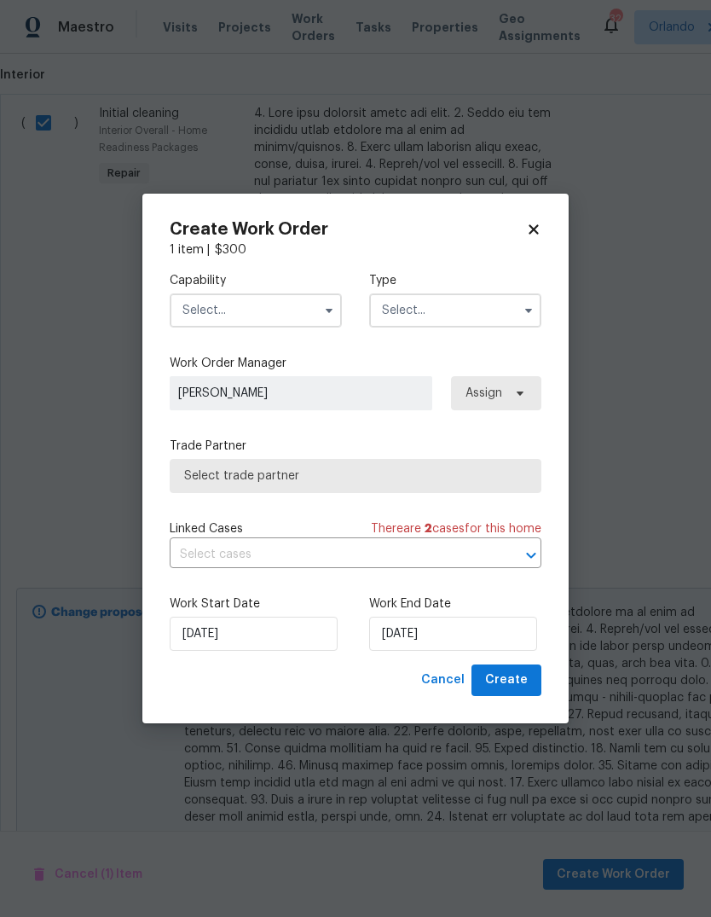
click at [195, 309] on input "text" at bounding box center [256, 310] width 172 height 34
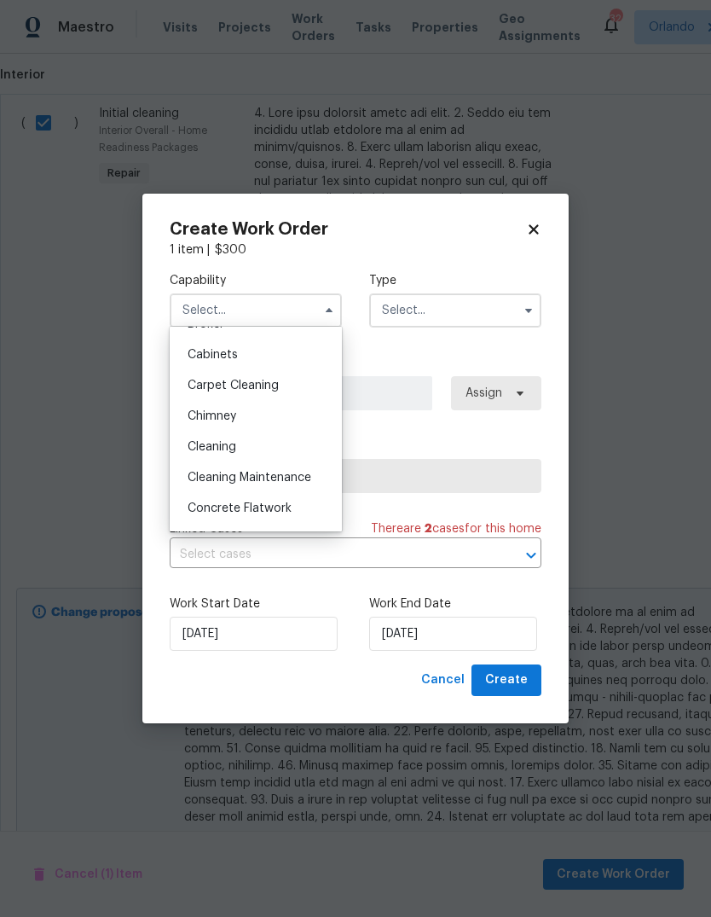
scroll to position [149, 0]
click at [216, 440] on span "Cleaning" at bounding box center [212, 443] width 49 height 12
type input "Cleaning"
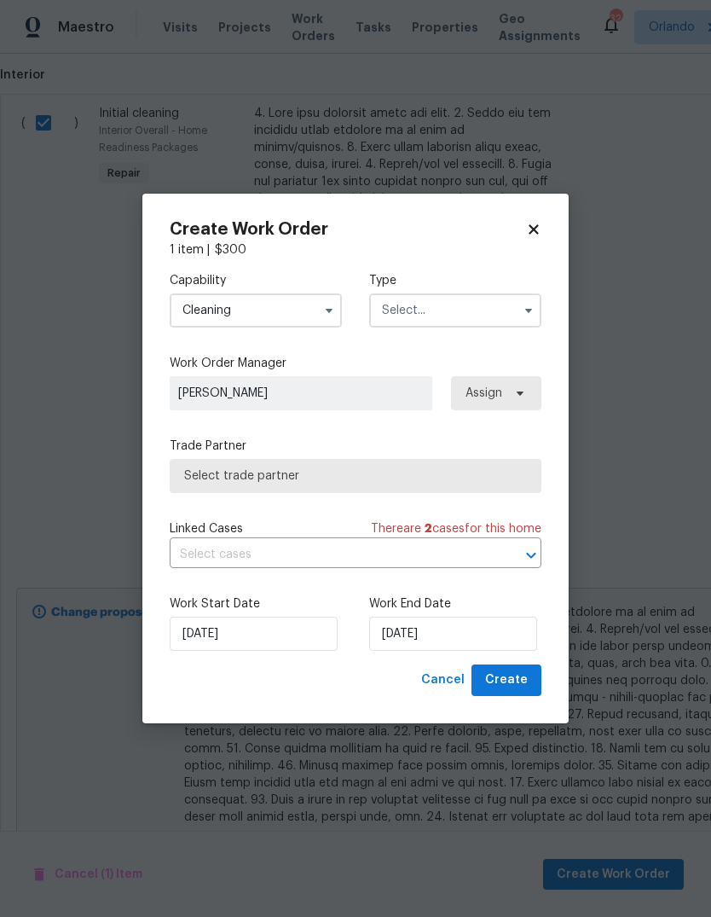
click at [515, 293] on input "text" at bounding box center [455, 310] width 172 height 34
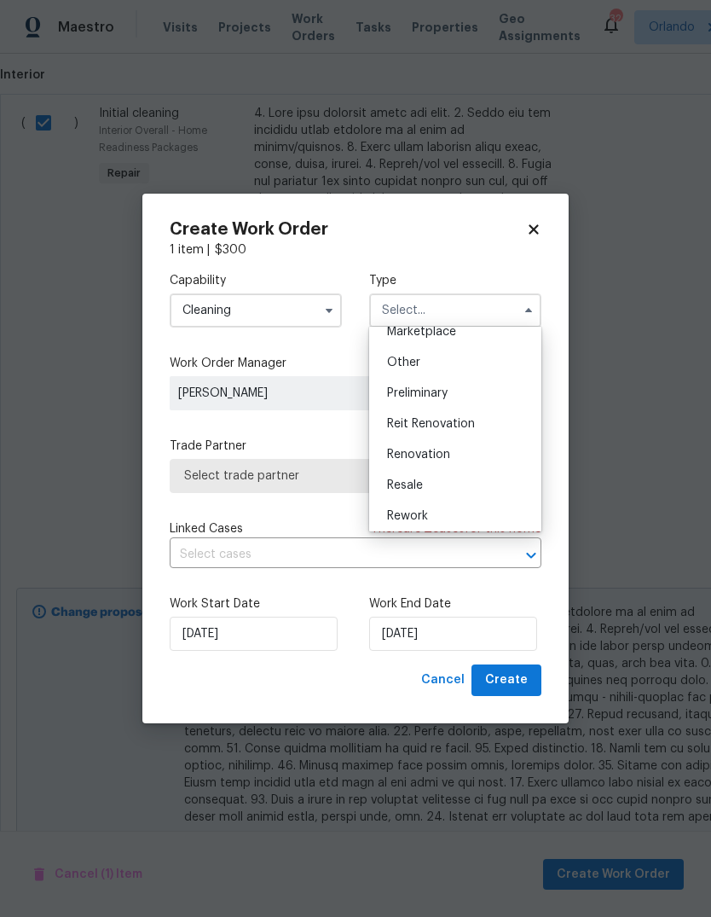
scroll to position [333, 0]
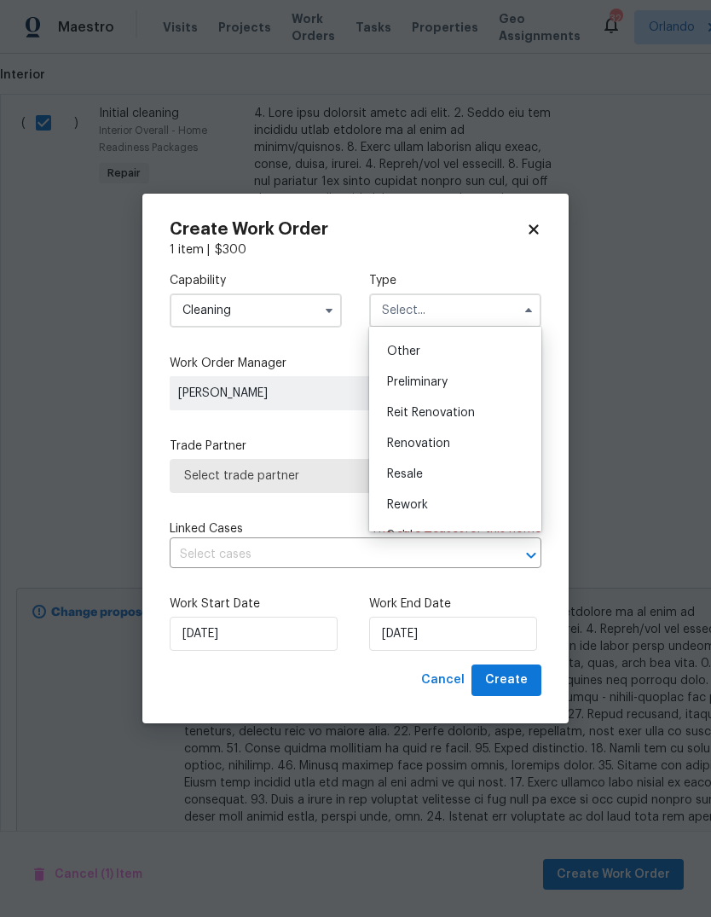
click at [455, 449] on div "Renovation" at bounding box center [456, 443] width 164 height 31
type input "Renovation"
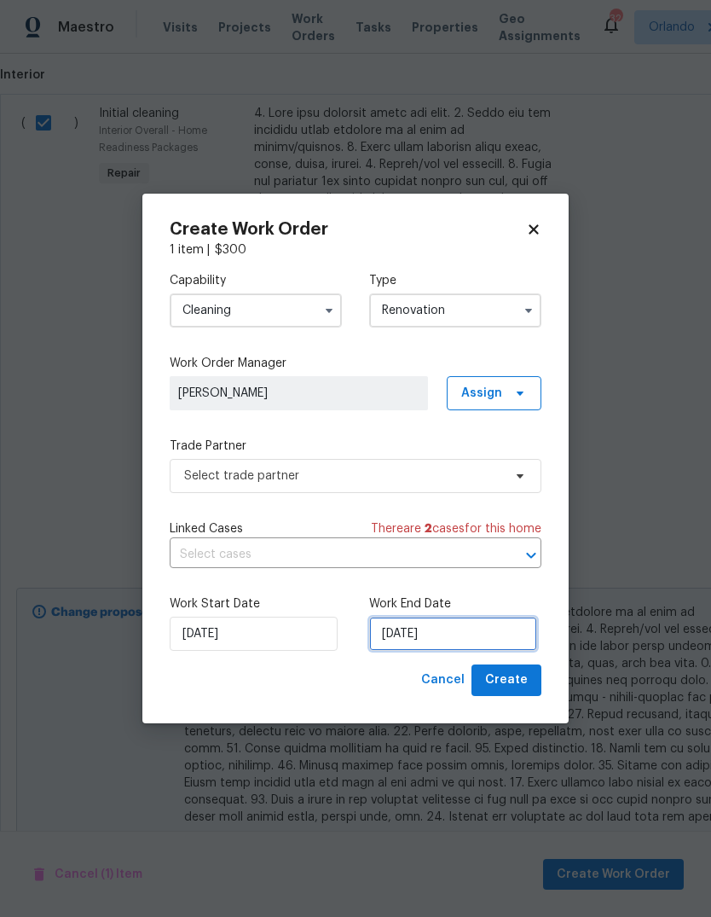
click at [501, 637] on input "9/17/2025" at bounding box center [453, 634] width 168 height 34
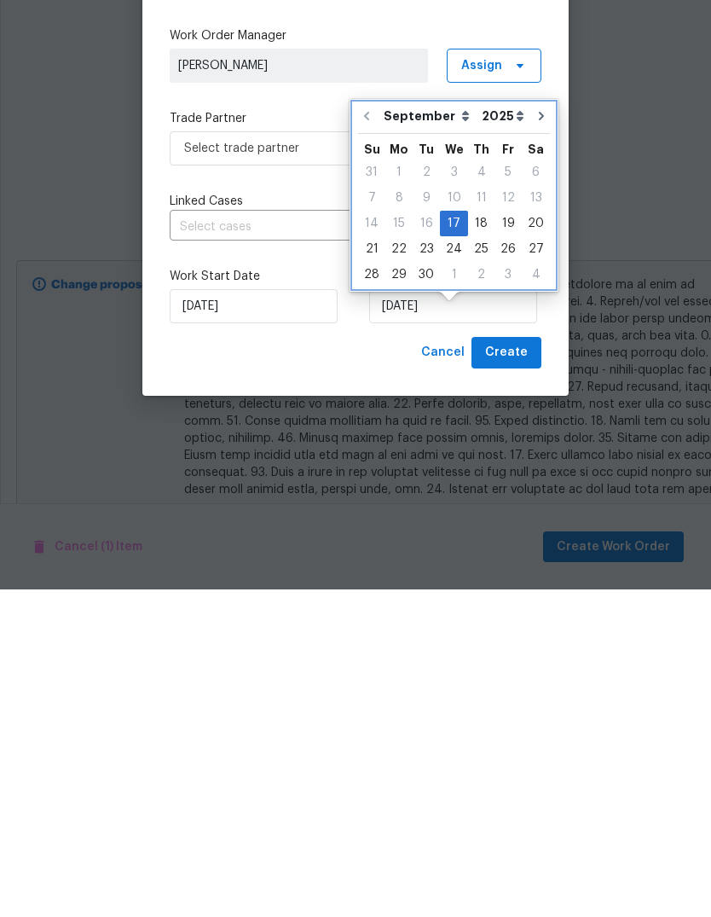
click at [533, 426] on button "Go to next month" at bounding box center [542, 443] width 26 height 34
type input "10/17/2025"
select select "9"
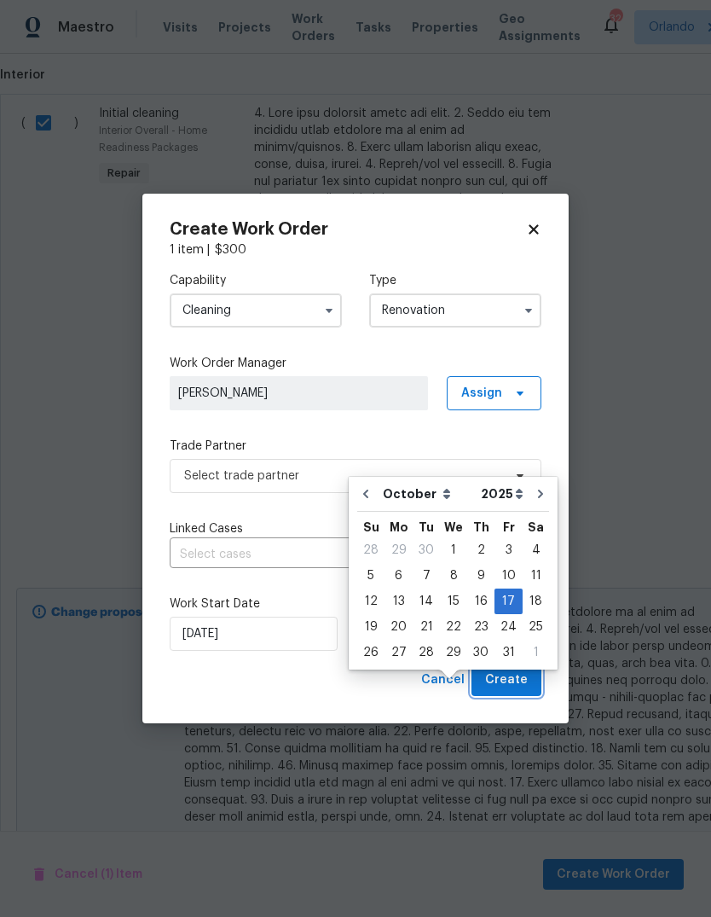
click at [521, 671] on span "Create" at bounding box center [506, 680] width 43 height 21
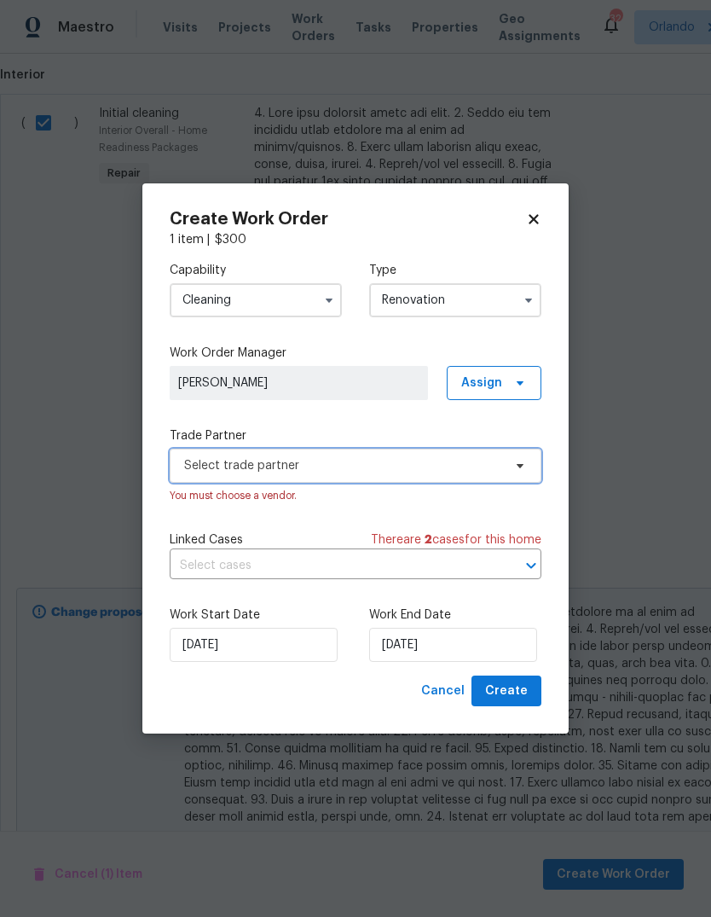
click at [475, 466] on span "Select trade partner" at bounding box center [343, 465] width 318 height 17
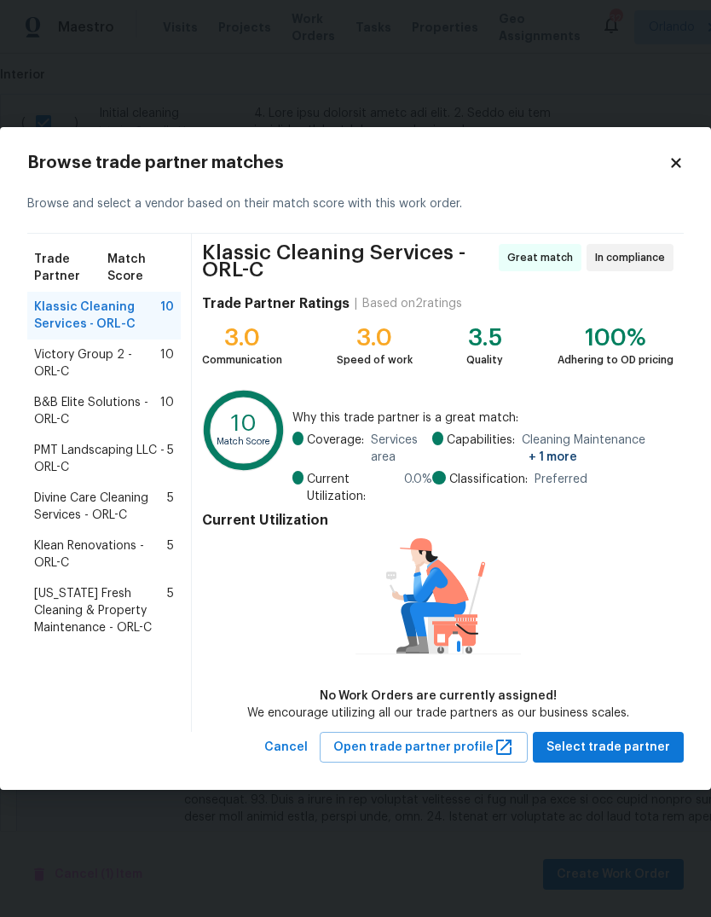
click at [55, 396] on span "B&B Elite Solutions - ORL-C" at bounding box center [97, 411] width 126 height 34
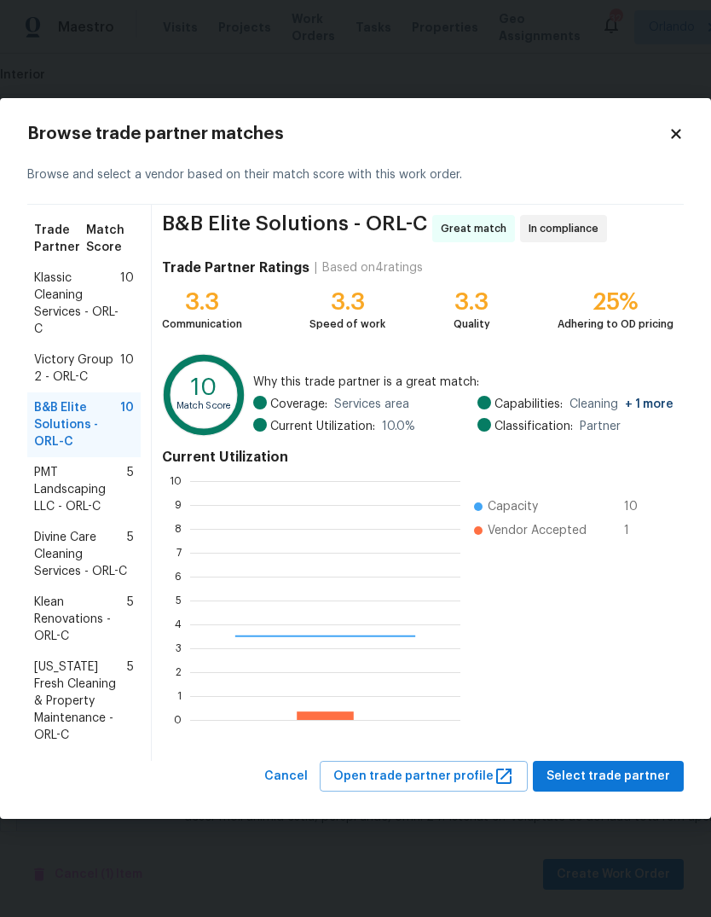
scroll to position [239, 270]
click at [635, 775] on span "Select trade partner" at bounding box center [609, 776] width 124 height 21
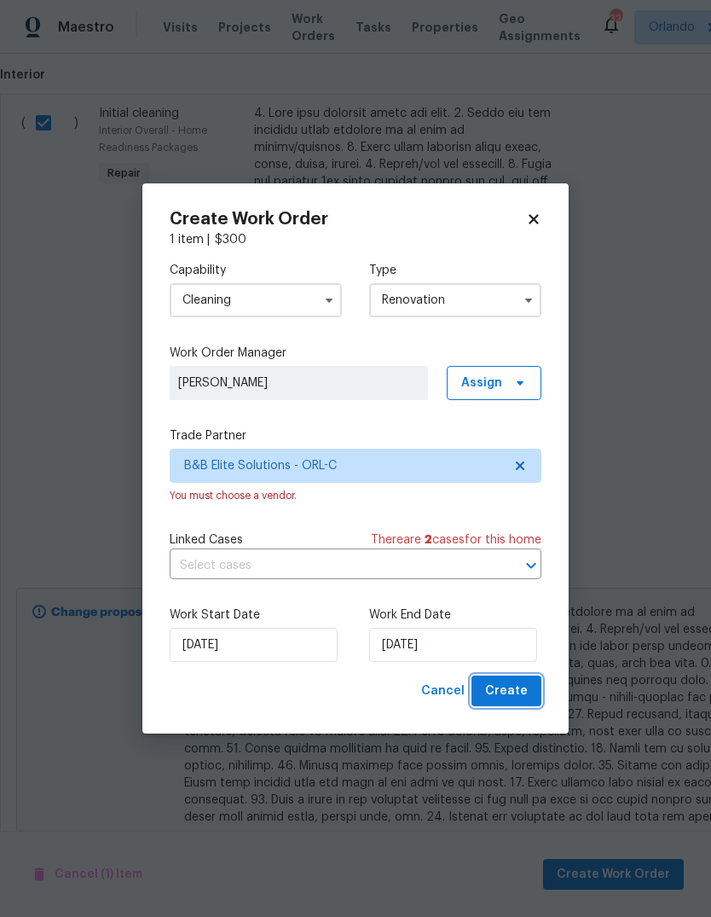
click at [527, 688] on span "Create" at bounding box center [506, 691] width 43 height 21
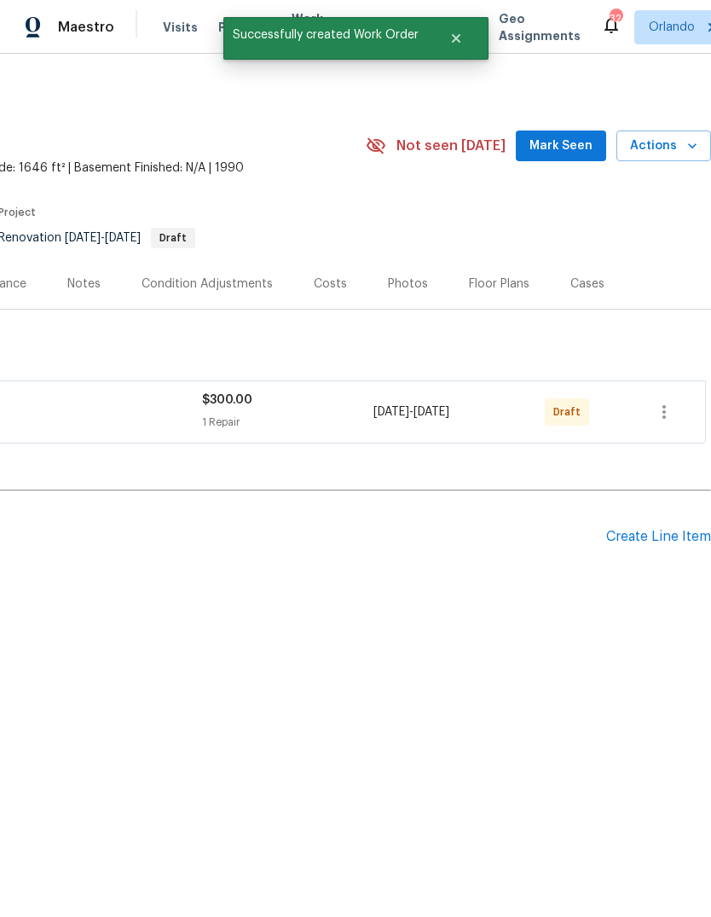
scroll to position [0, 252]
click at [666, 537] on div "Create Line Item" at bounding box center [658, 537] width 105 height 16
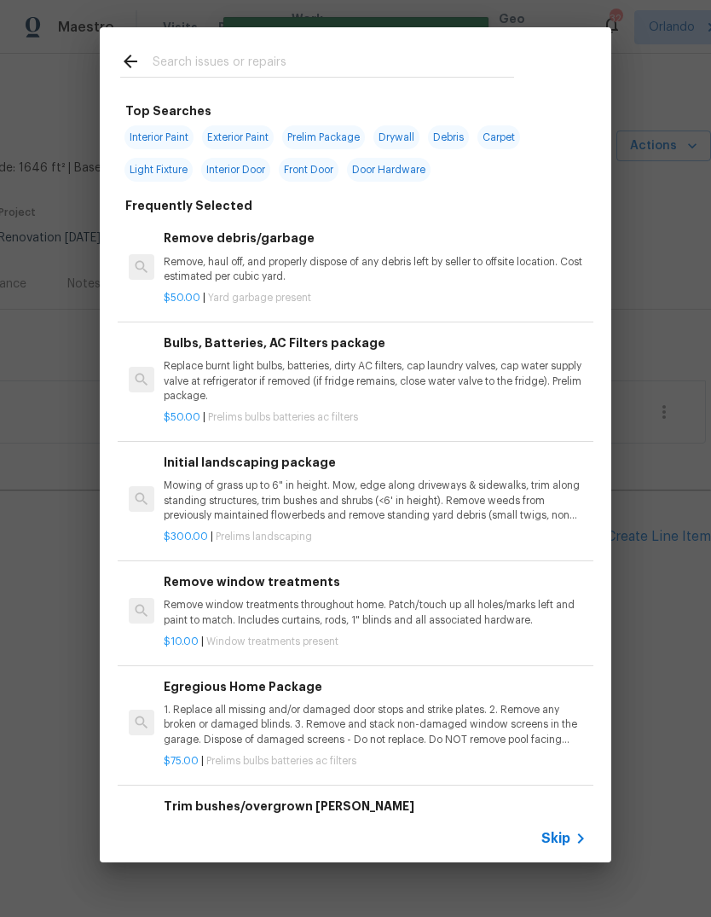
click at [168, 62] on input "text" at bounding box center [334, 64] width 362 height 26
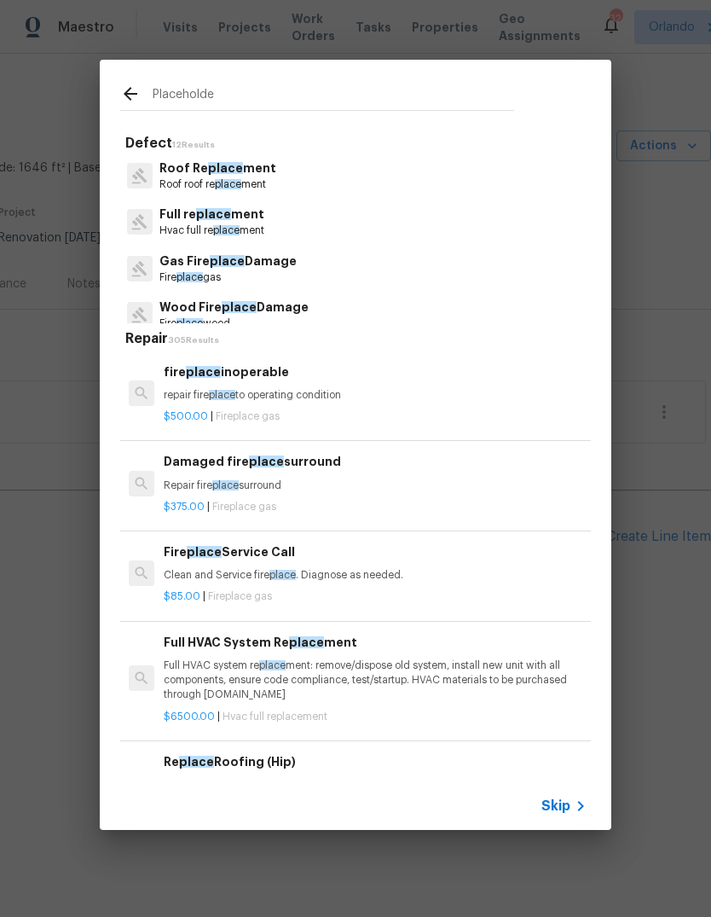
type input "Placeholder"
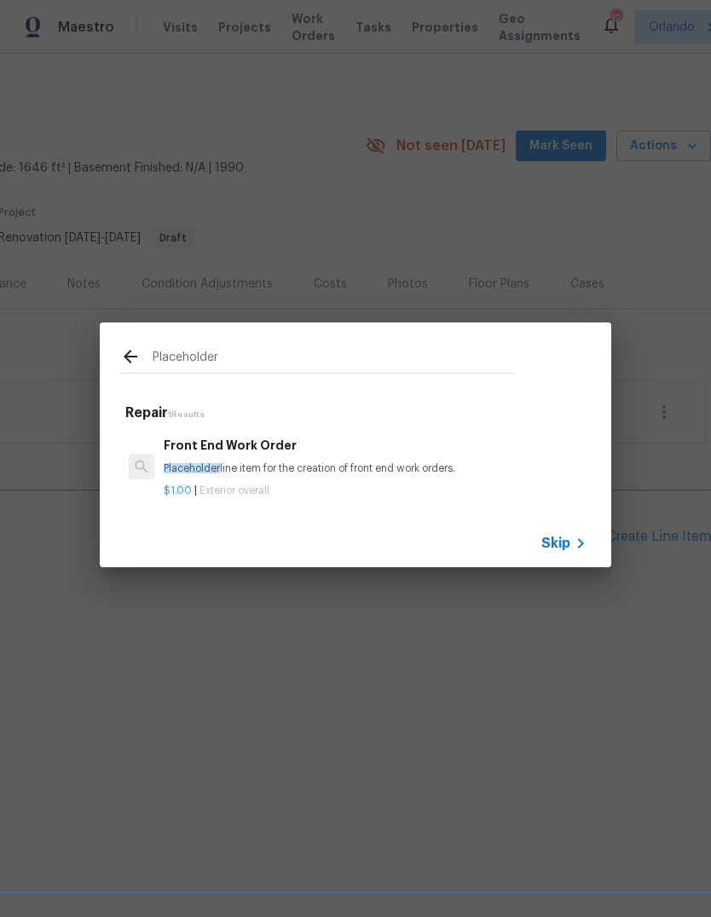
click at [204, 460] on div "Front End Work Order Placeholder line item for the creation of front end work o…" at bounding box center [375, 456] width 423 height 41
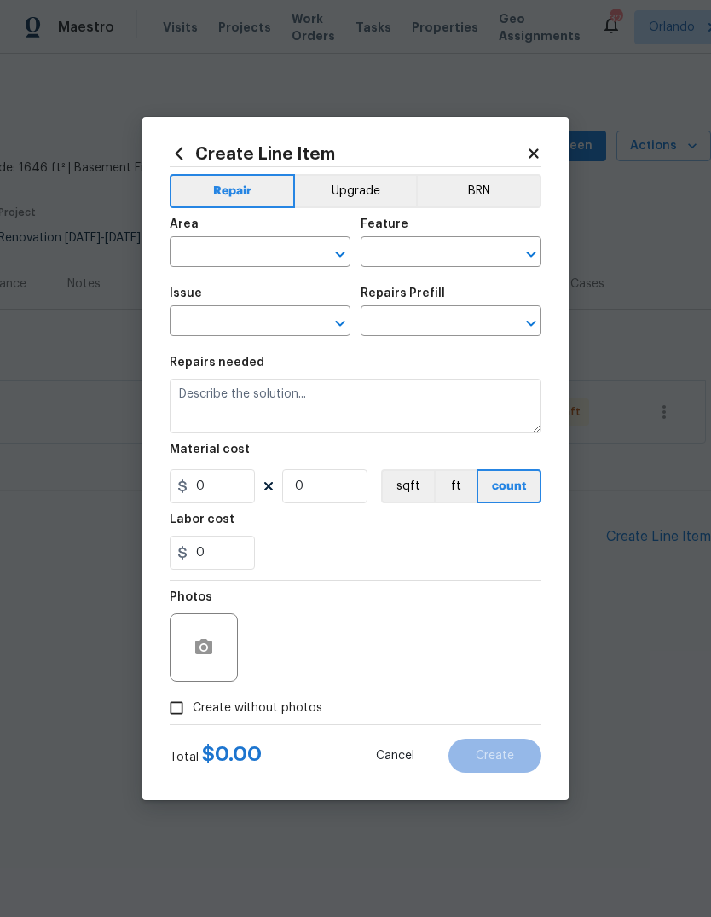
type input "Overall Exterior"
type input "Front End Work Order $1.00"
type textarea "Placeholder line item for the creation of front end work orders."
type input "1"
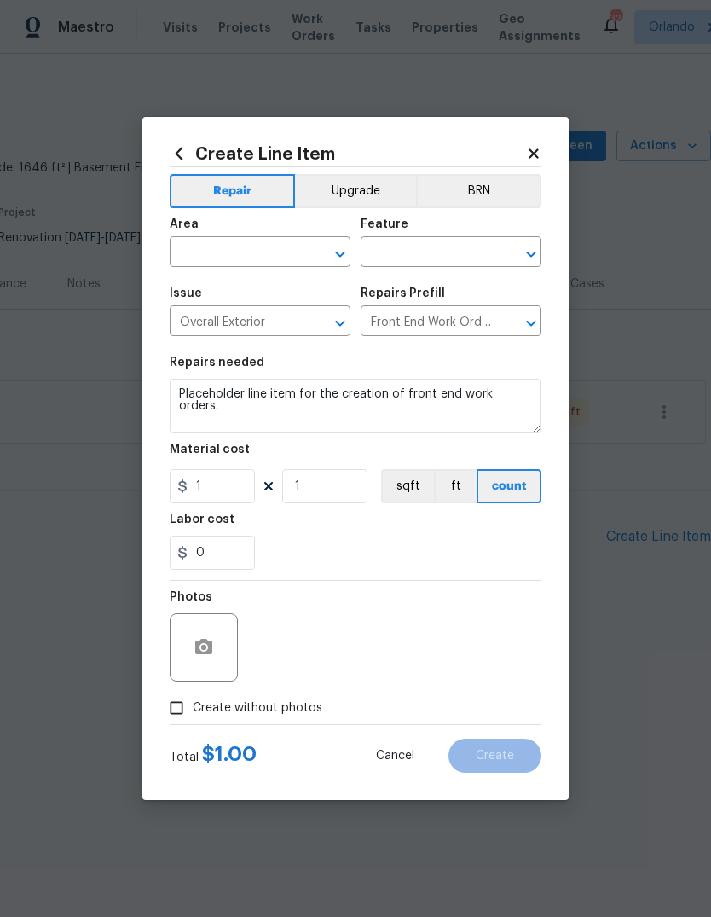
click at [218, 264] on input "text" at bounding box center [236, 254] width 133 height 26
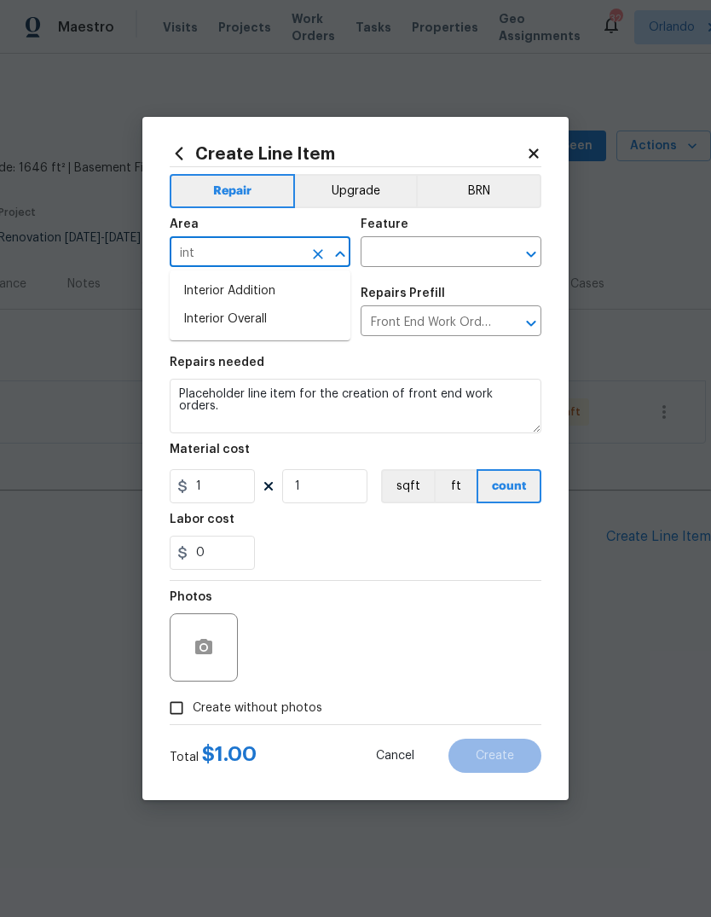
click at [200, 315] on li "Interior Overall" at bounding box center [260, 319] width 181 height 28
type input "Interior Overall"
click at [448, 246] on input "text" at bounding box center [427, 254] width 133 height 26
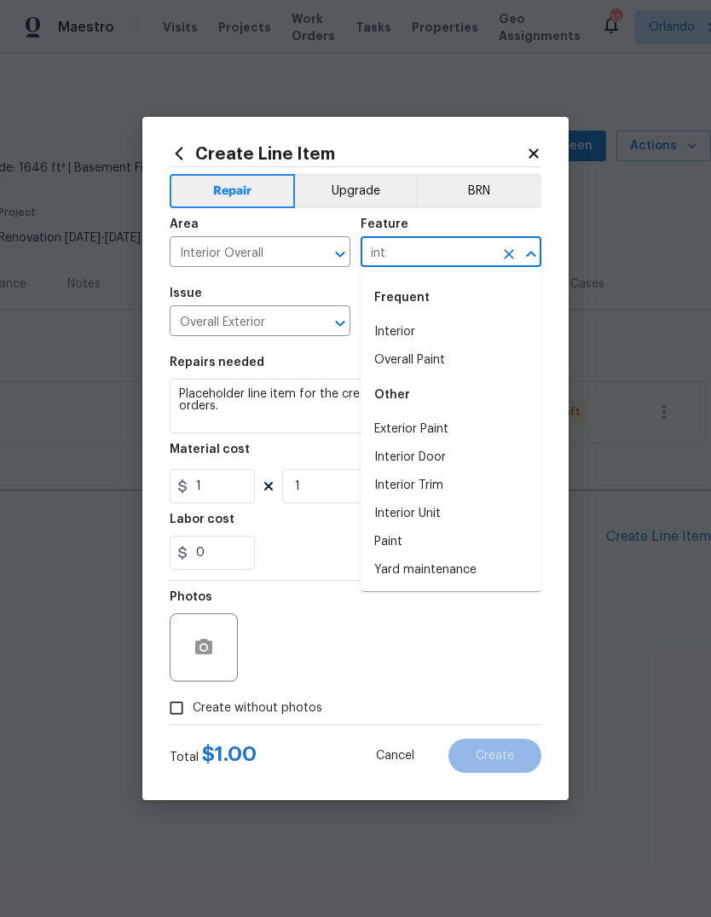
click at [397, 338] on li "Interior" at bounding box center [451, 332] width 181 height 28
type input "Interior"
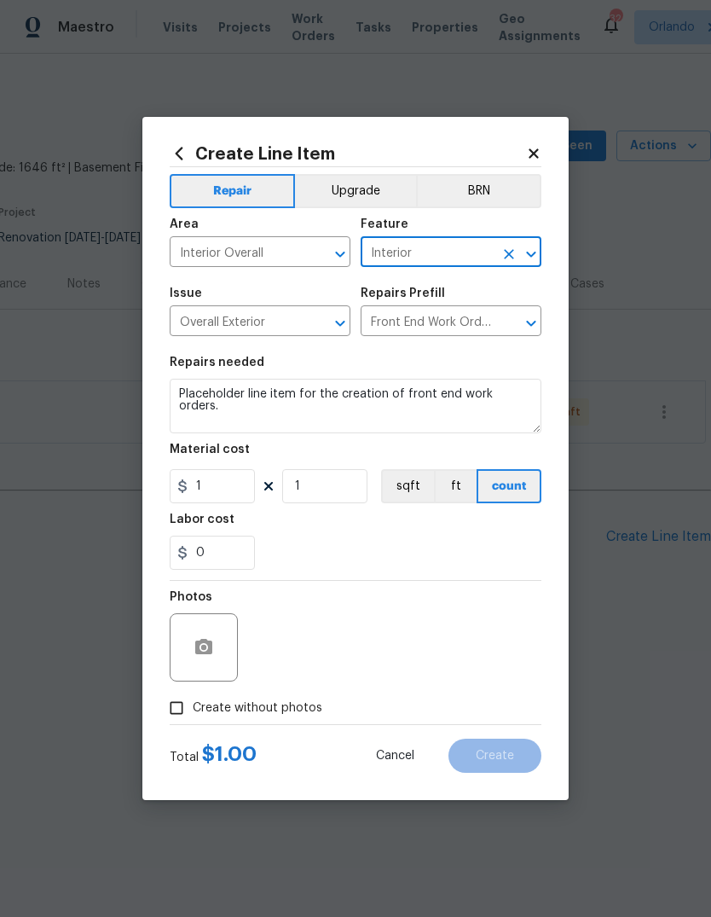
click at [296, 517] on div "Labor cost" at bounding box center [356, 525] width 372 height 22
click at [174, 710] on input "Create without photos" at bounding box center [176, 708] width 32 height 32
checkbox input "true"
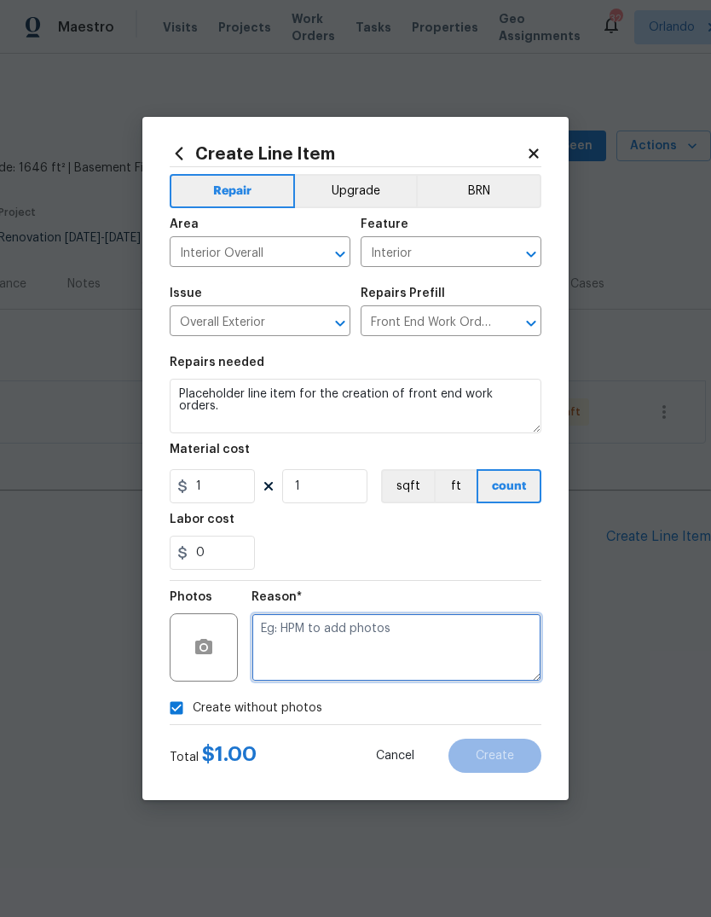
click at [473, 646] on textarea at bounding box center [397, 647] width 290 height 68
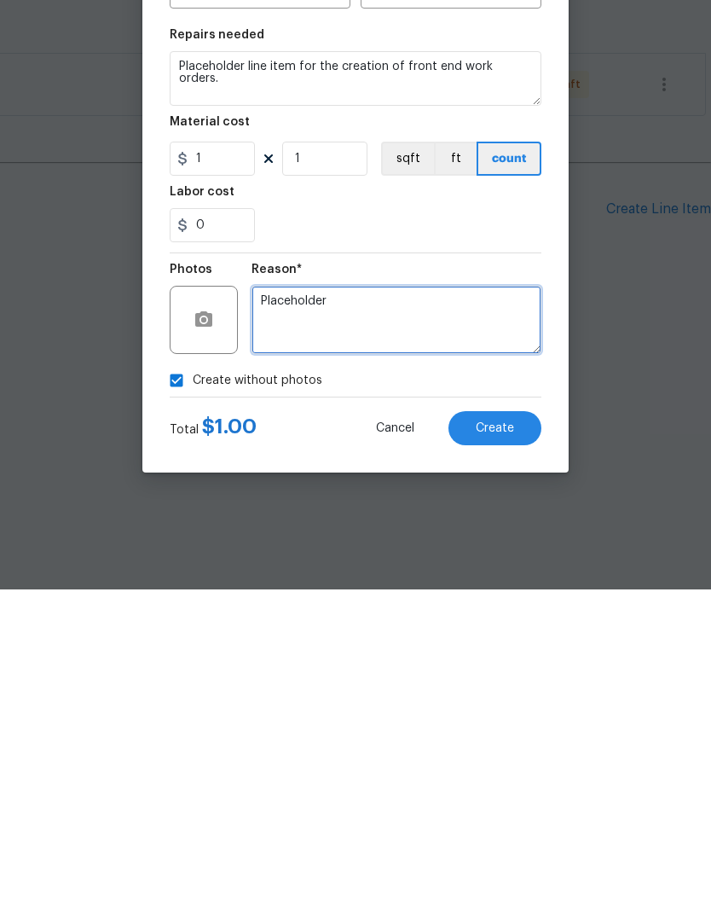
type textarea "Placeholder"
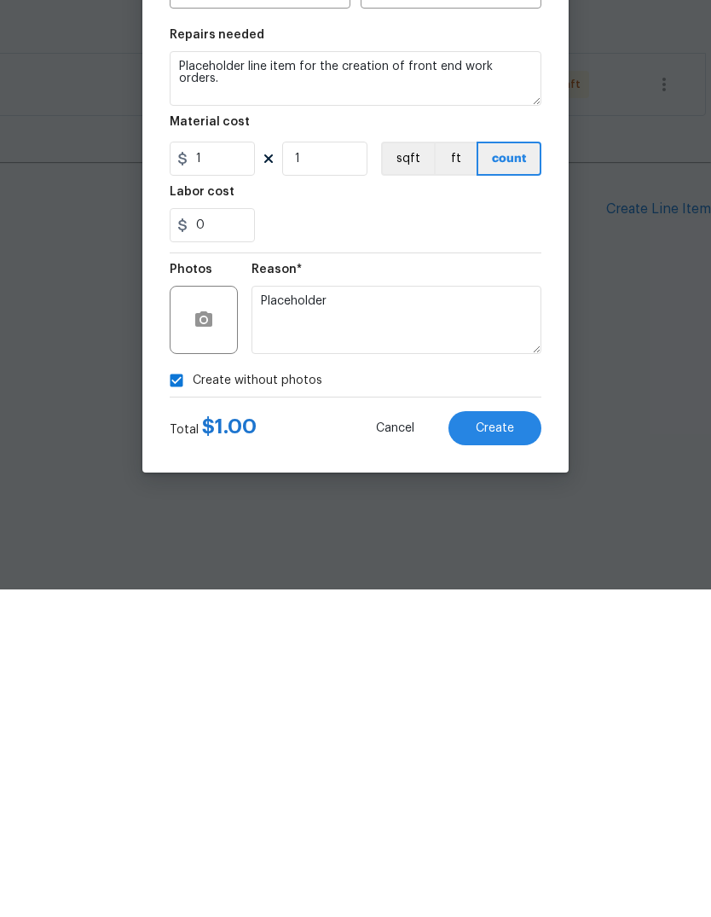
click at [517, 739] on button "Create" at bounding box center [495, 756] width 93 height 34
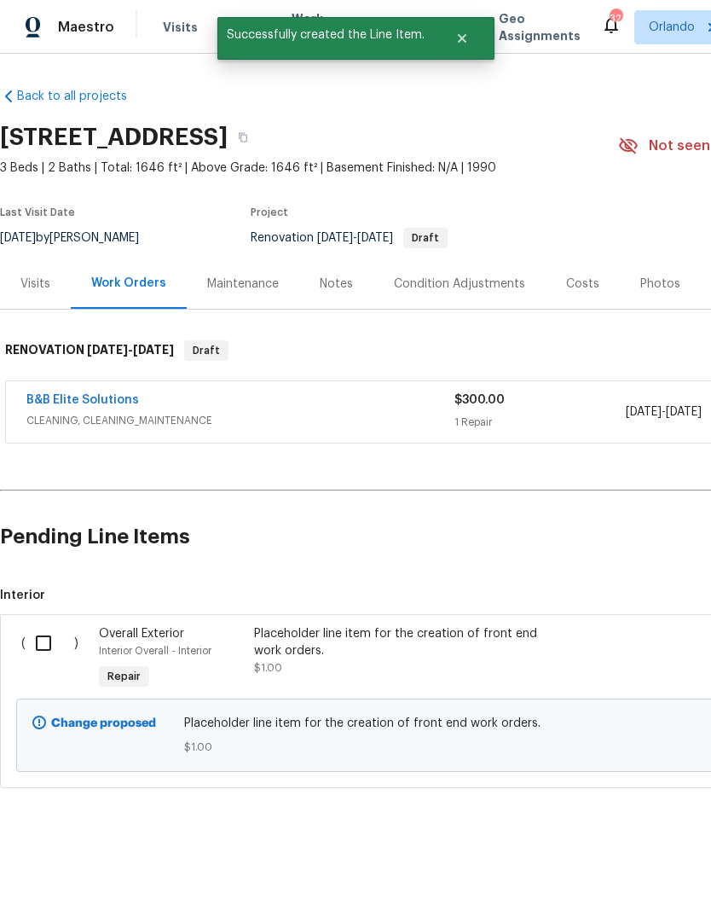
scroll to position [0, 0]
click at [46, 641] on input "checkbox" at bounding box center [50, 643] width 49 height 36
checkbox input "true"
click at [628, 871] on span "Create Work Order" at bounding box center [613, 874] width 113 height 21
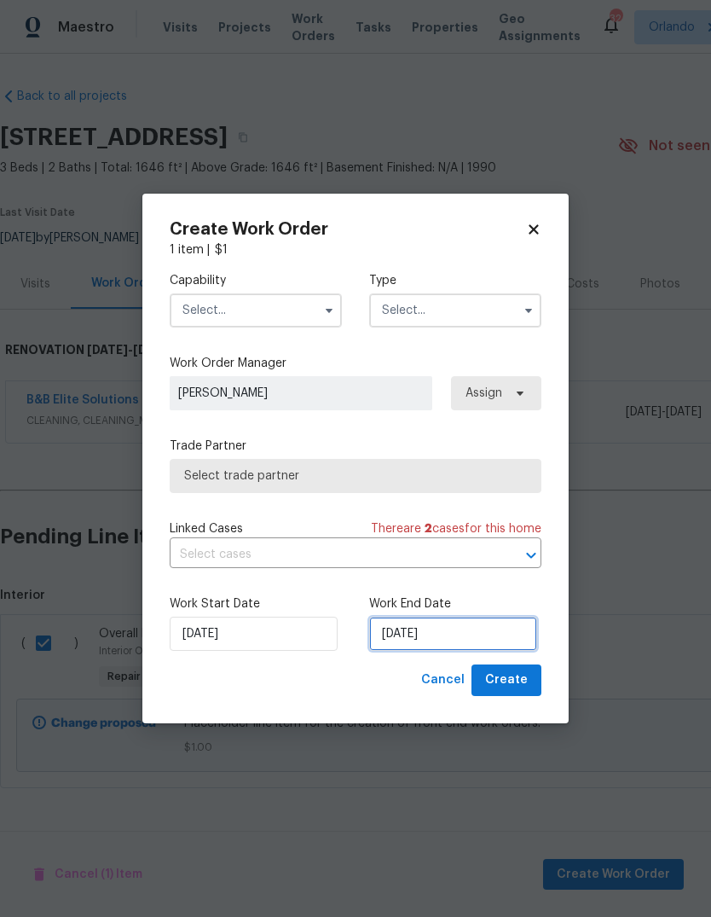
click at [487, 636] on input "9/17/2025" at bounding box center [453, 634] width 168 height 34
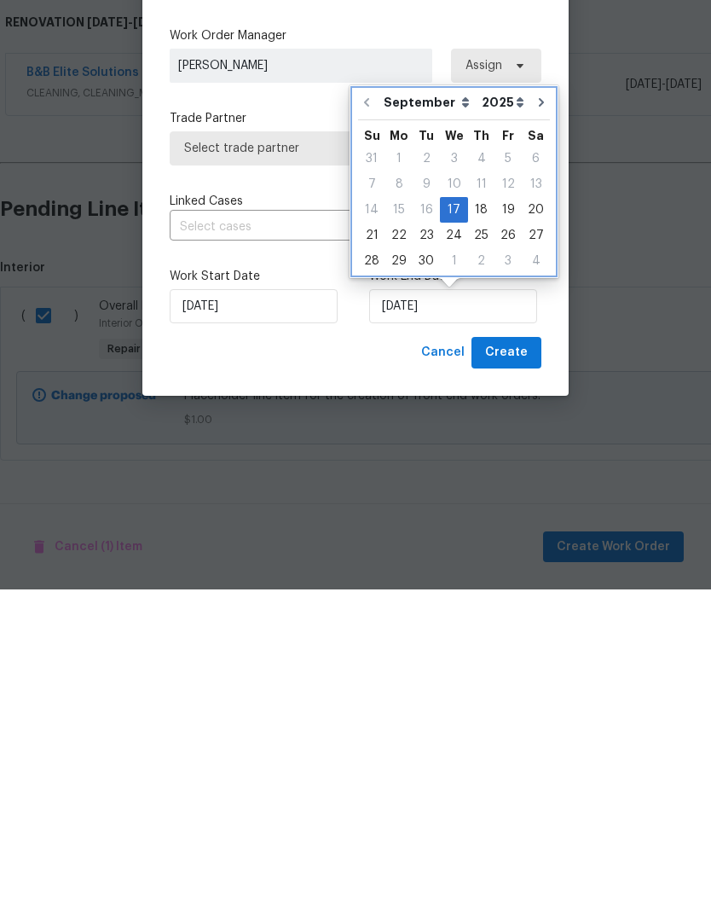
click at [537, 423] on icon "Go to next month" at bounding box center [542, 430] width 14 height 14
type input "10/17/2025"
select select "9"
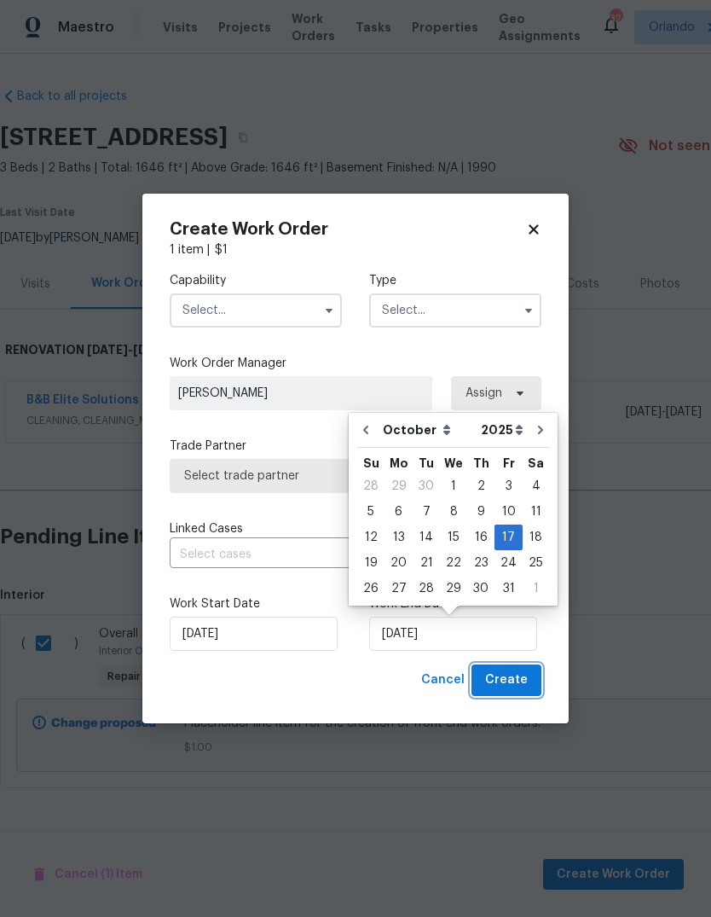
click at [519, 677] on span "Create" at bounding box center [506, 680] width 43 height 21
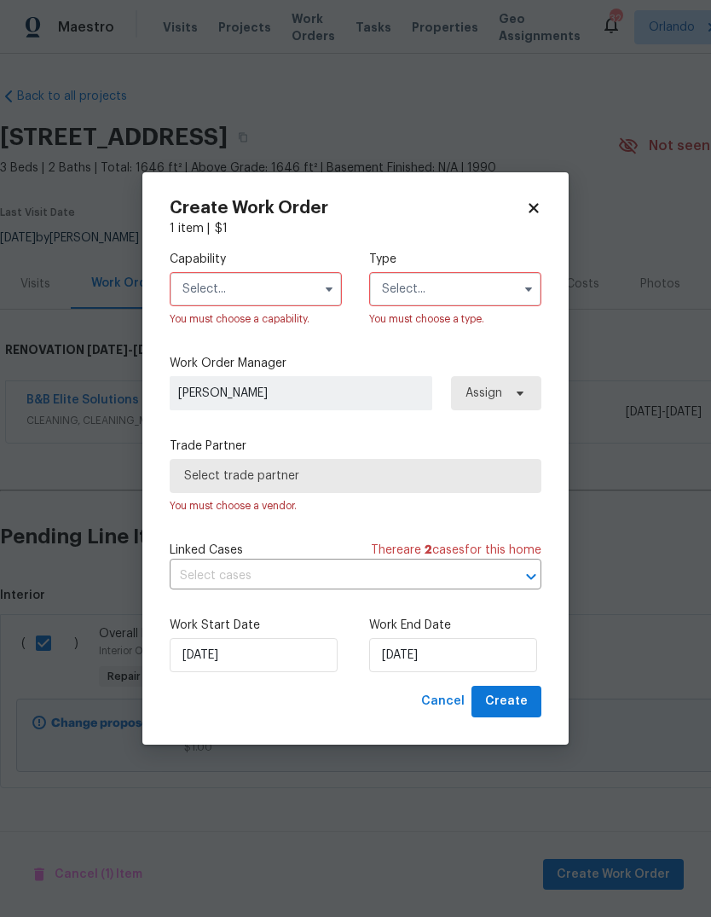
click at [188, 281] on input "text" at bounding box center [256, 289] width 172 height 34
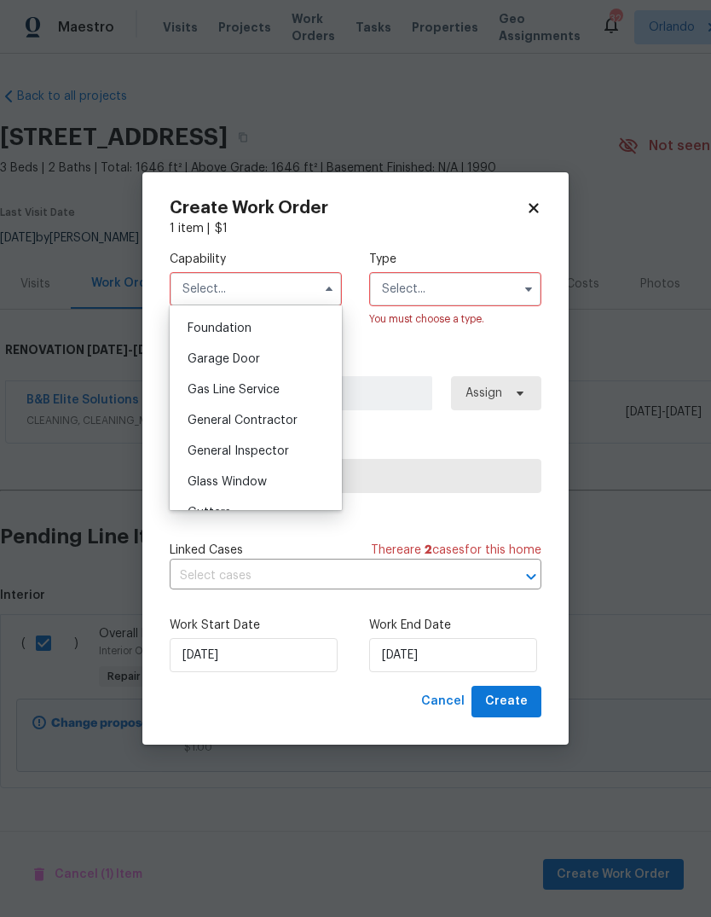
scroll to position [724, 0]
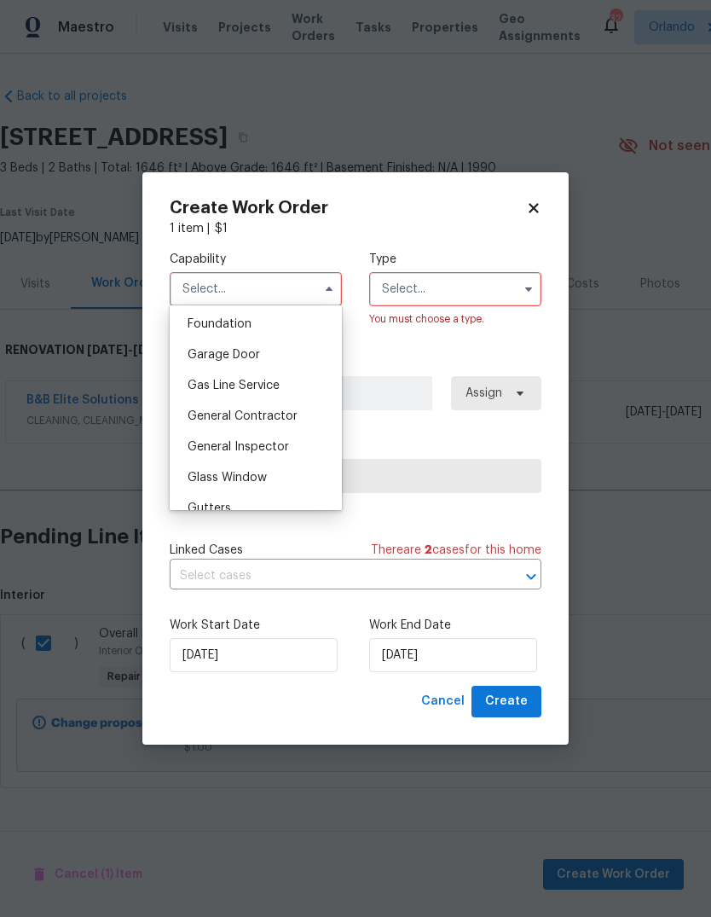
click at [200, 418] on span "General Contractor" at bounding box center [243, 416] width 110 height 12
type input "General Contractor"
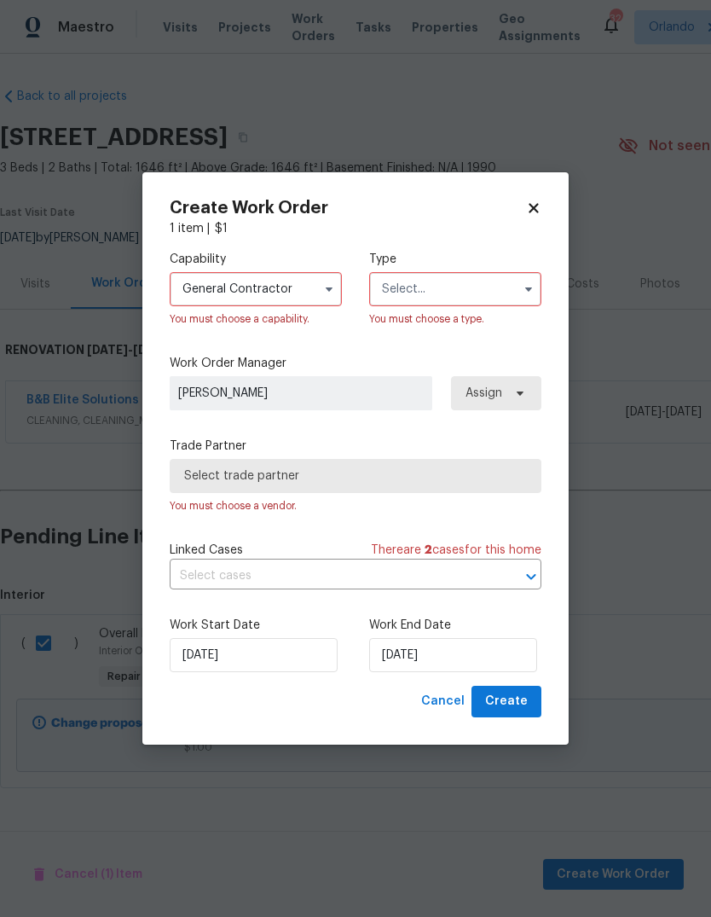
click at [504, 289] on input "text" at bounding box center [455, 289] width 172 height 34
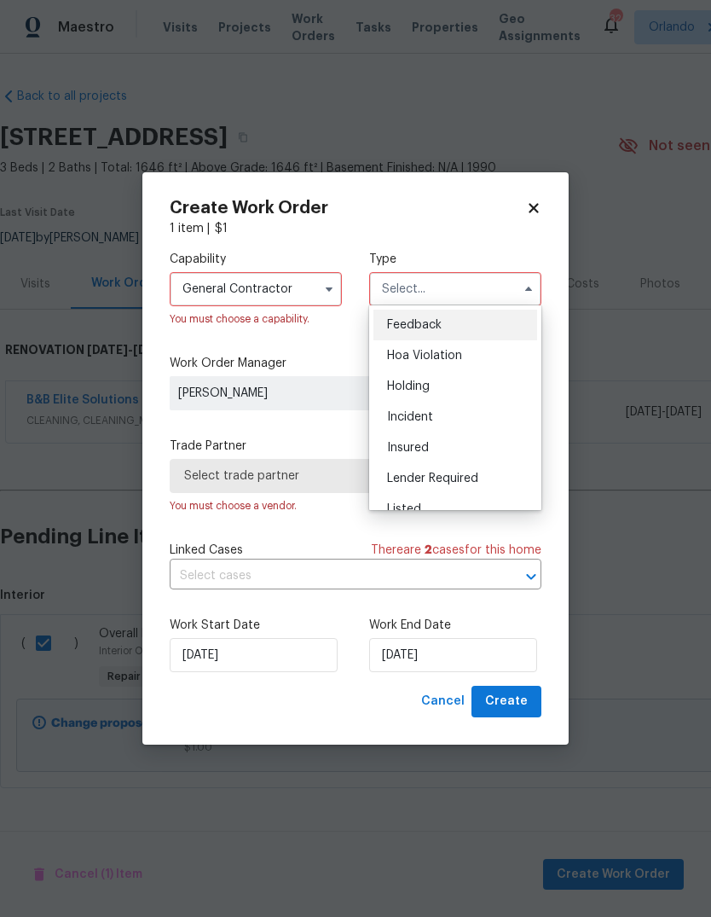
click at [444, 496] on div "Listed" at bounding box center [456, 509] width 164 height 31
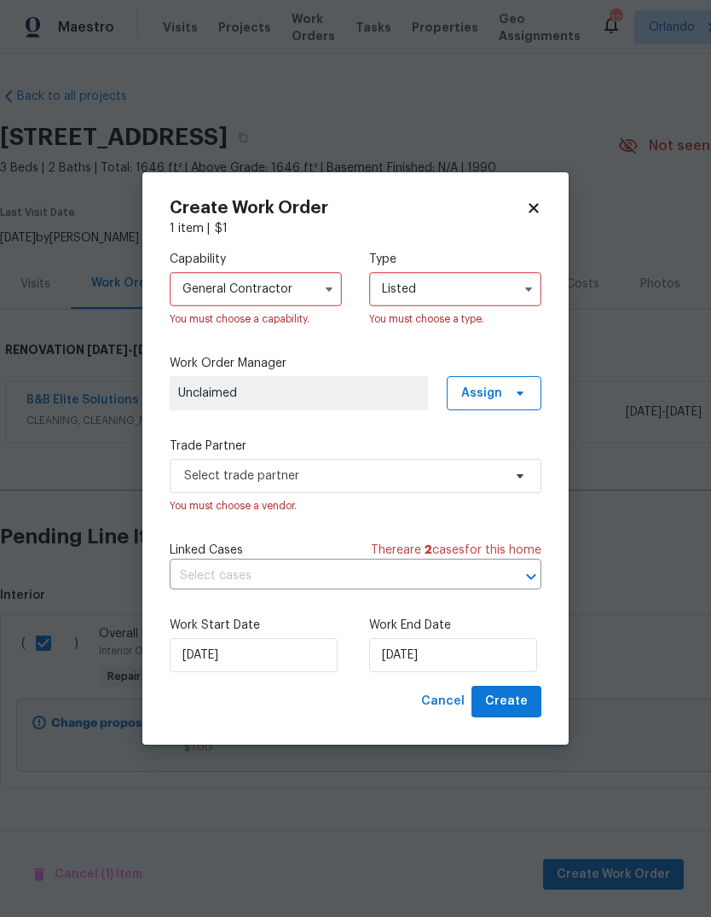
click at [513, 272] on input "Listed" at bounding box center [455, 289] width 172 height 34
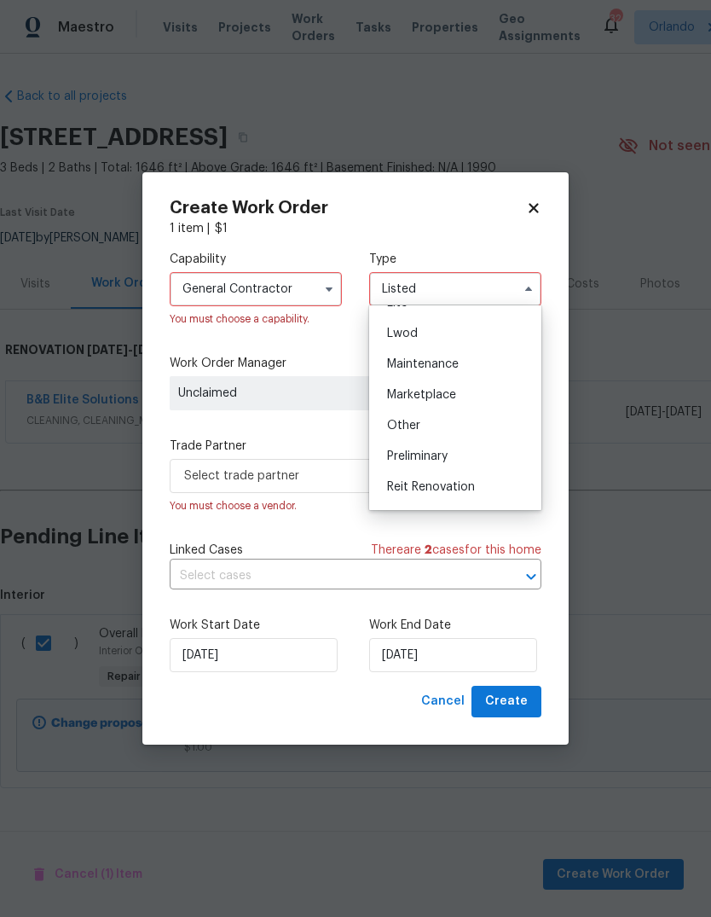
scroll to position [254, 0]
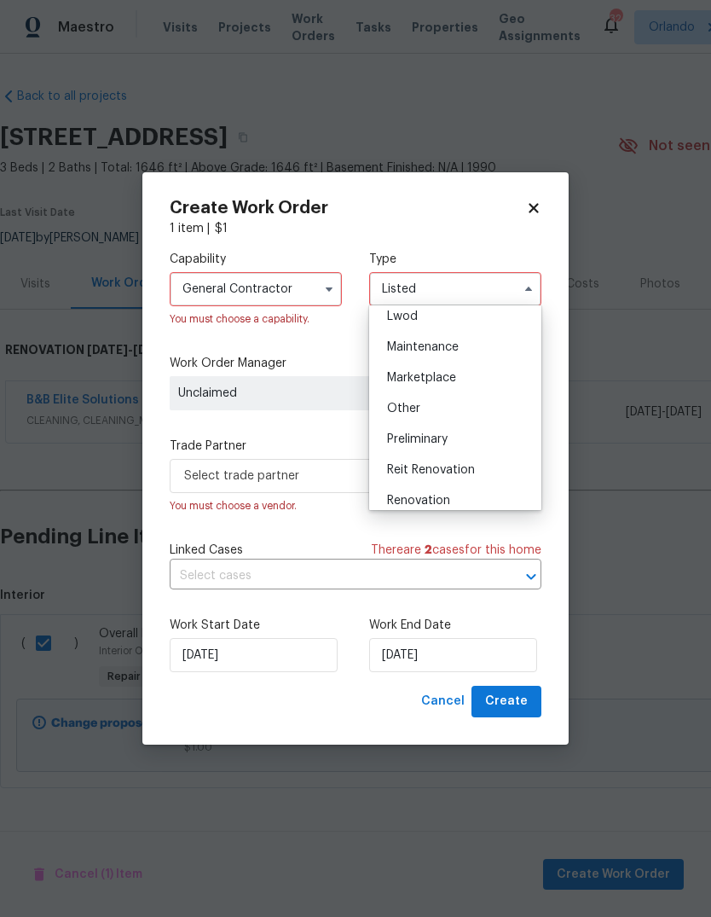
click at [451, 502] on div "Renovation" at bounding box center [456, 500] width 164 height 31
type input "Renovation"
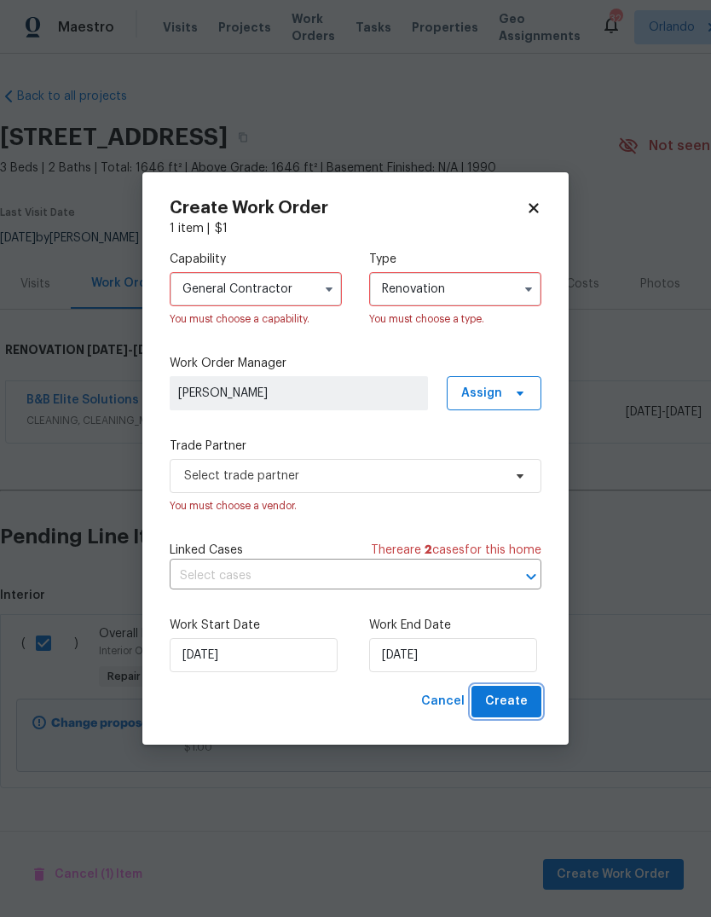
click at [529, 699] on button "Create" at bounding box center [507, 702] width 70 height 32
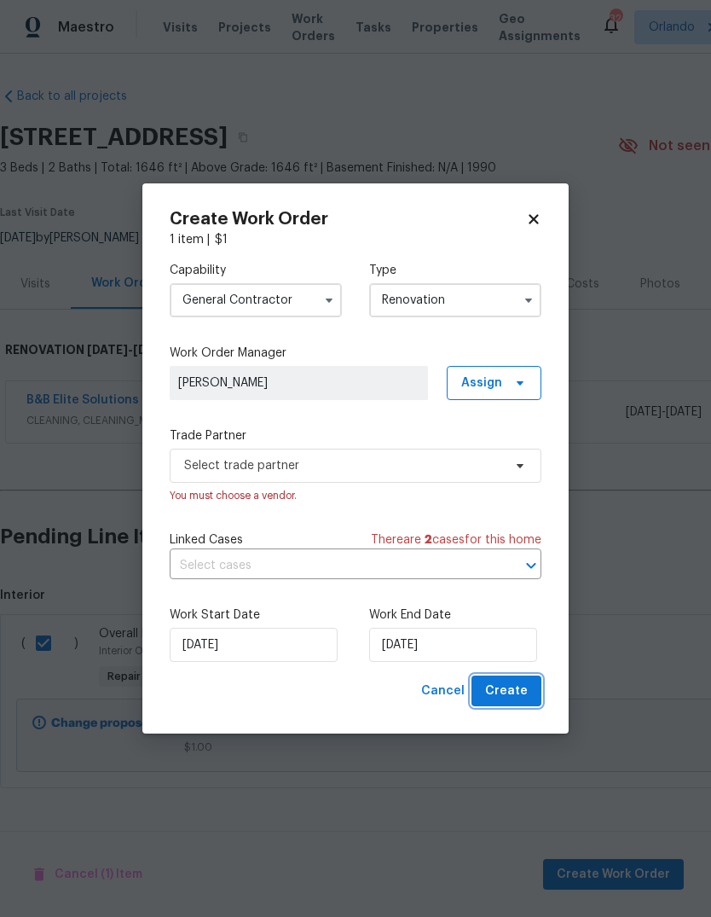
click at [526, 689] on span "Create" at bounding box center [506, 691] width 43 height 21
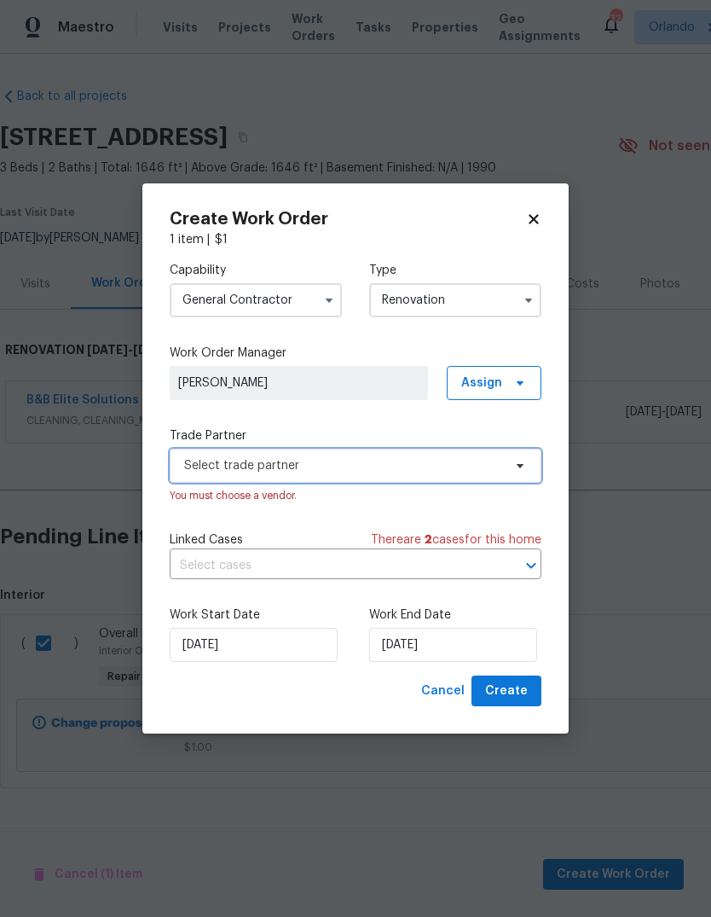
click at [199, 464] on span "Select trade partner" at bounding box center [343, 465] width 318 height 17
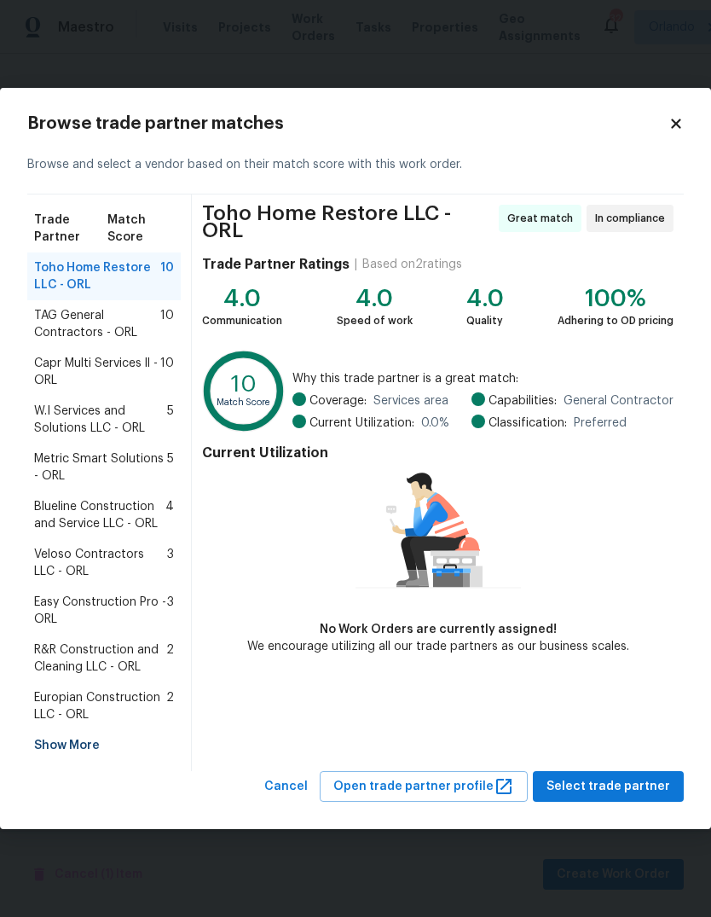
click at [56, 707] on span "Europian Construction LLC - ORL" at bounding box center [100, 706] width 132 height 34
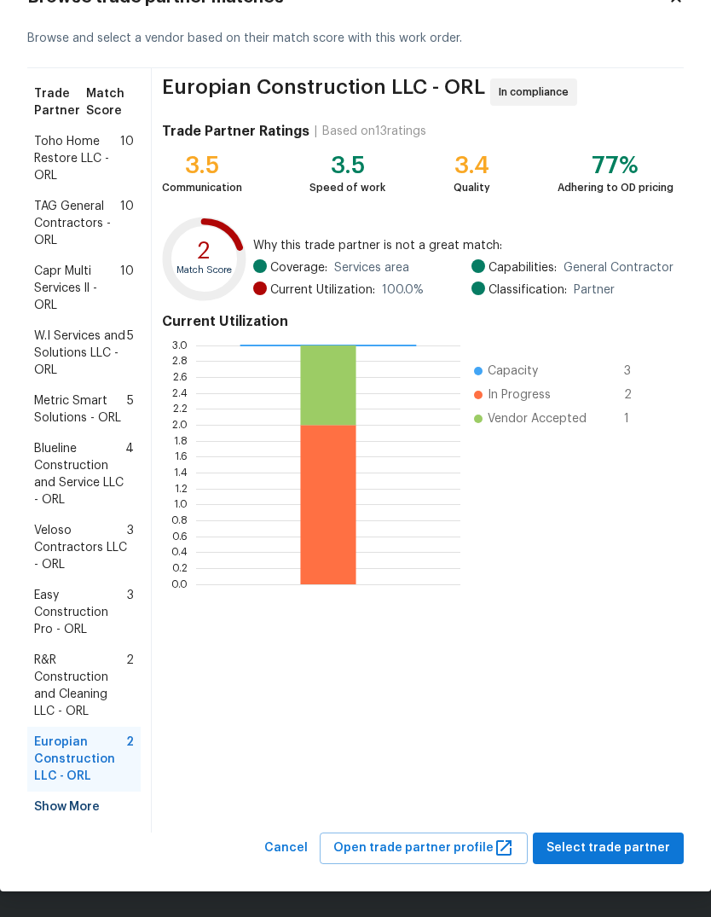
scroll to position [63, 0]
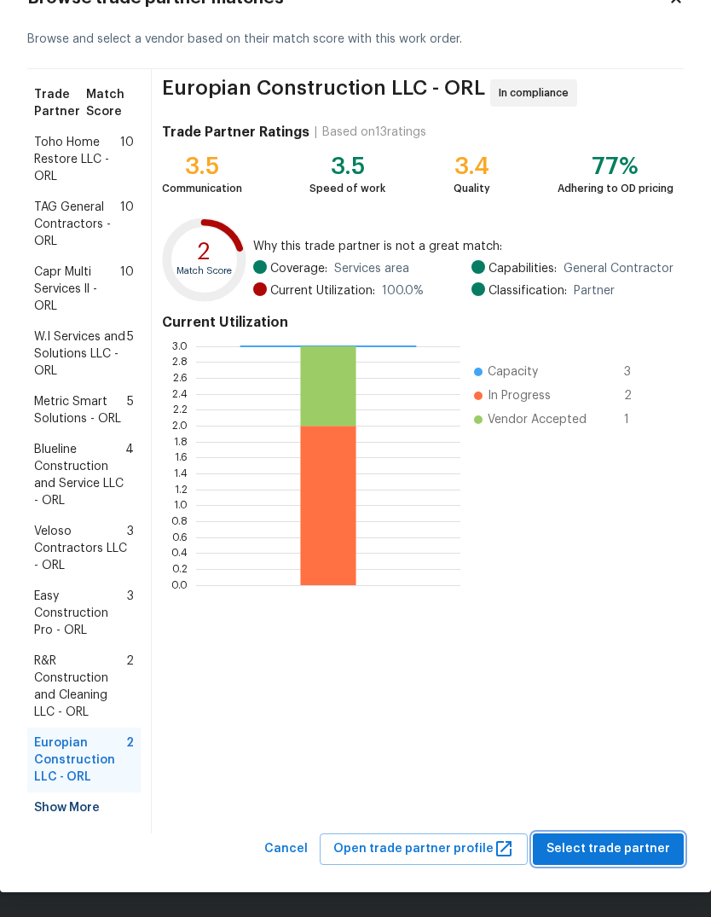
click at [628, 843] on span "Select trade partner" at bounding box center [609, 848] width 124 height 21
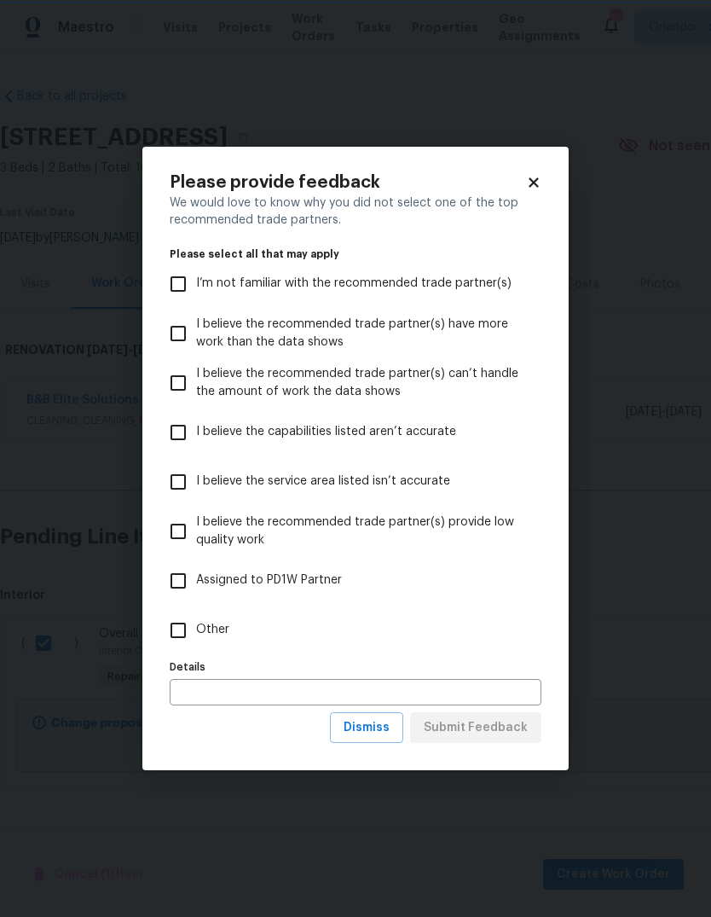
scroll to position [0, 0]
click at [176, 622] on input "Other" at bounding box center [178, 630] width 36 height 36
checkbox input "true"
click at [512, 726] on span "Submit Feedback" at bounding box center [476, 727] width 104 height 21
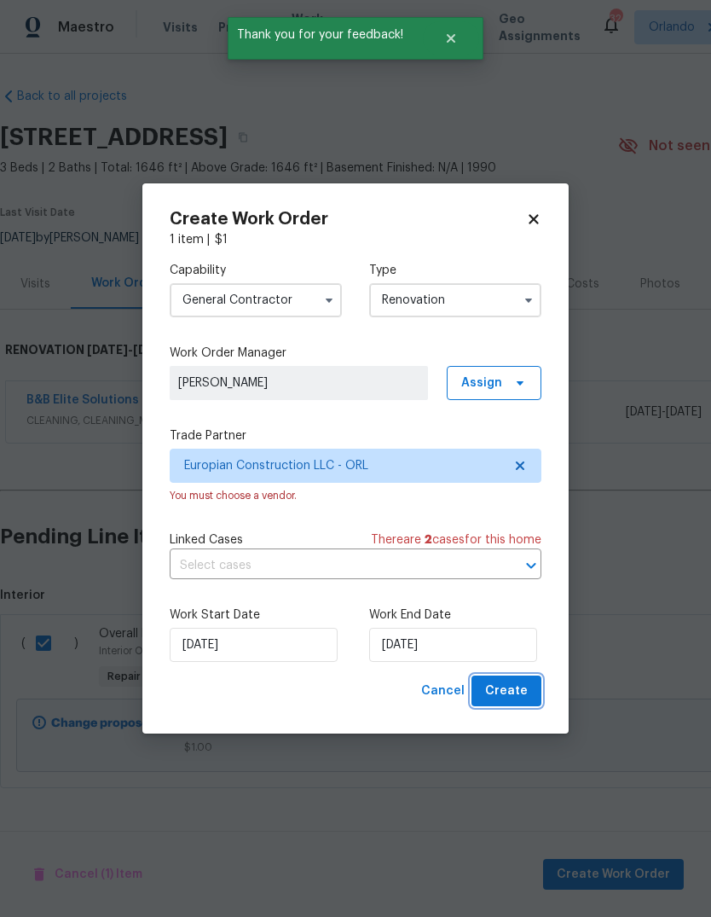
click at [516, 688] on span "Create" at bounding box center [506, 691] width 43 height 21
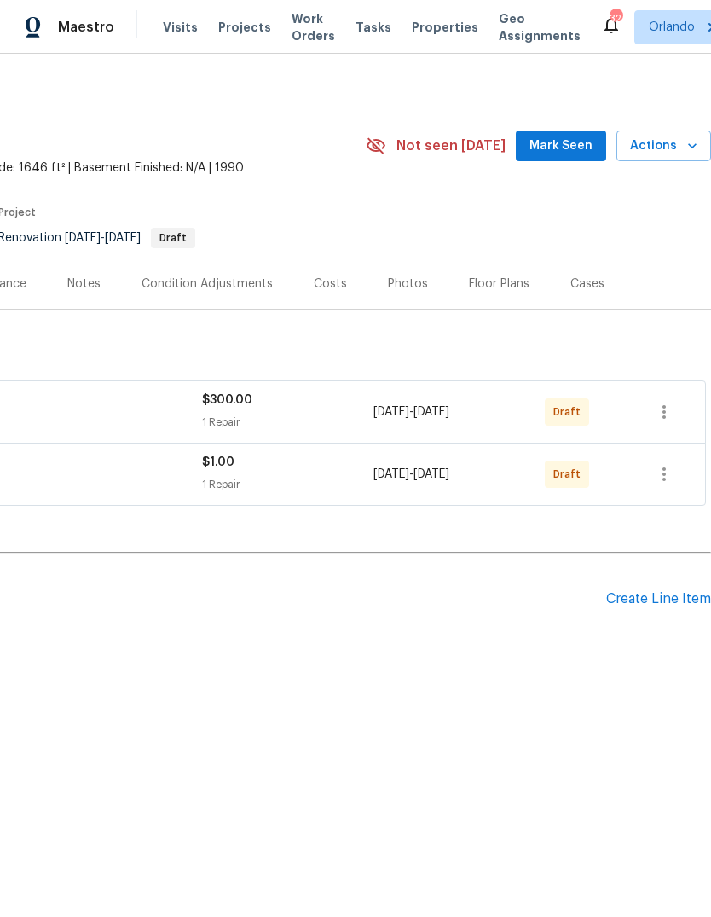
scroll to position [0, 252]
click at [670, 473] on icon "button" at bounding box center [664, 474] width 20 height 20
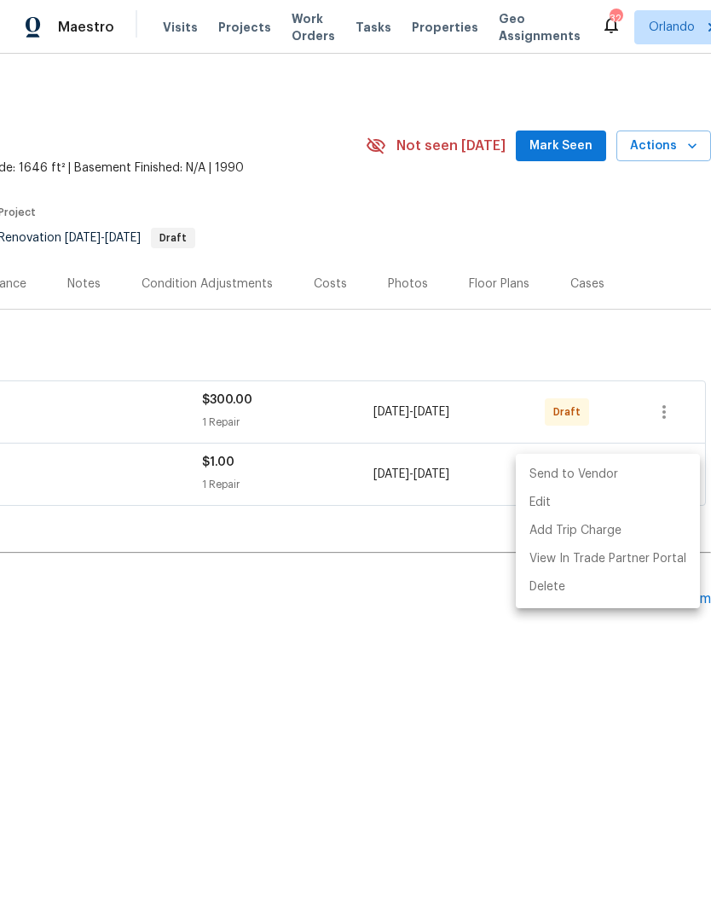
click at [613, 474] on li "Send to Vendor" at bounding box center [608, 475] width 184 height 28
click at [583, 682] on div at bounding box center [355, 458] width 711 height 917
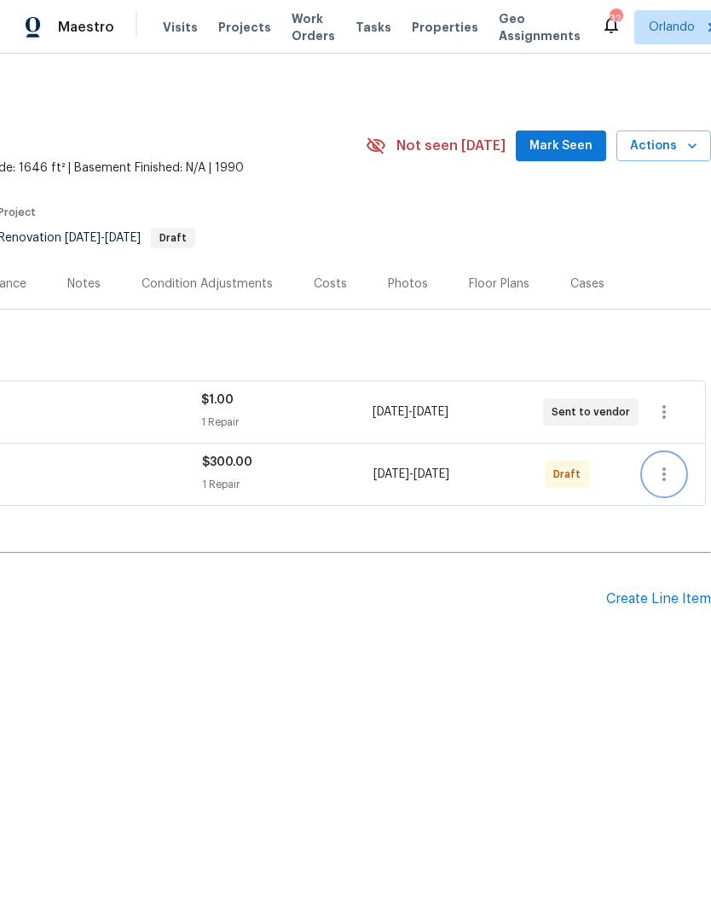
click at [663, 471] on icon "button" at bounding box center [664, 474] width 20 height 20
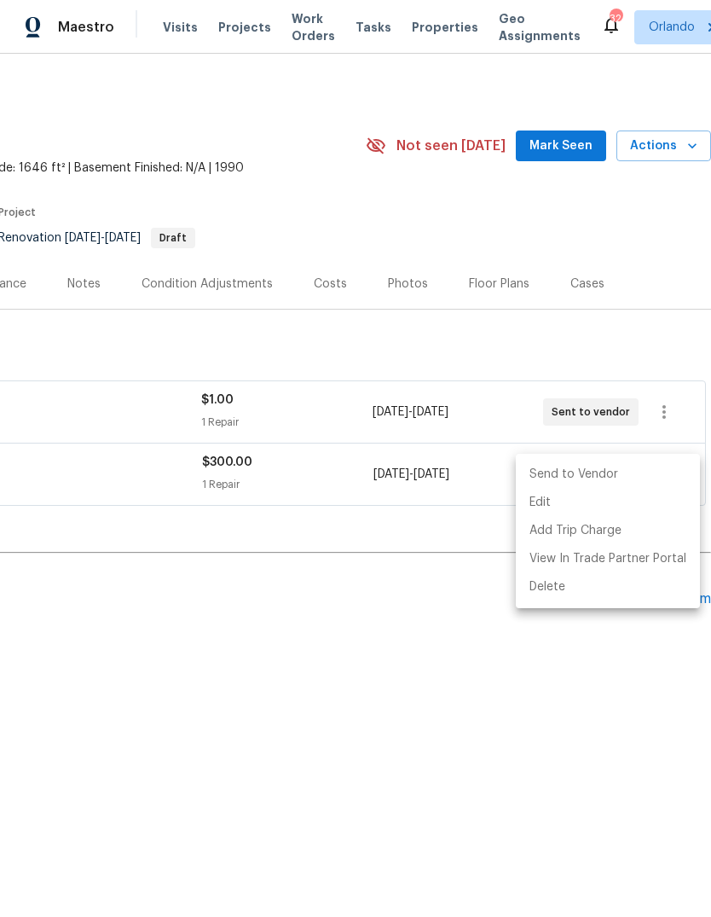
click at [625, 474] on li "Send to Vendor" at bounding box center [608, 475] width 184 height 28
click at [585, 730] on div at bounding box center [355, 458] width 711 height 917
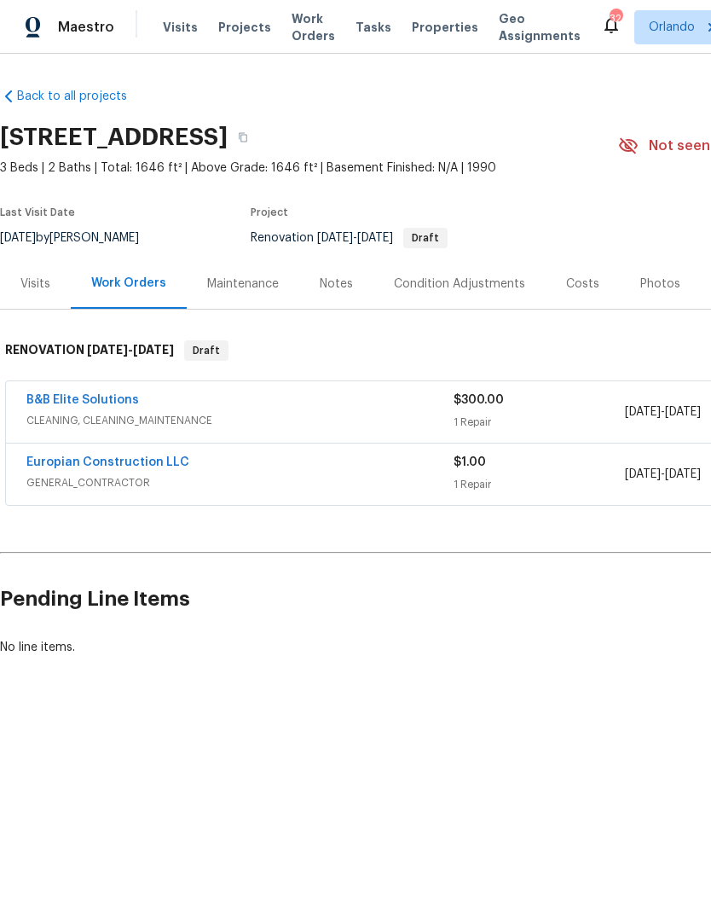
scroll to position [0, 0]
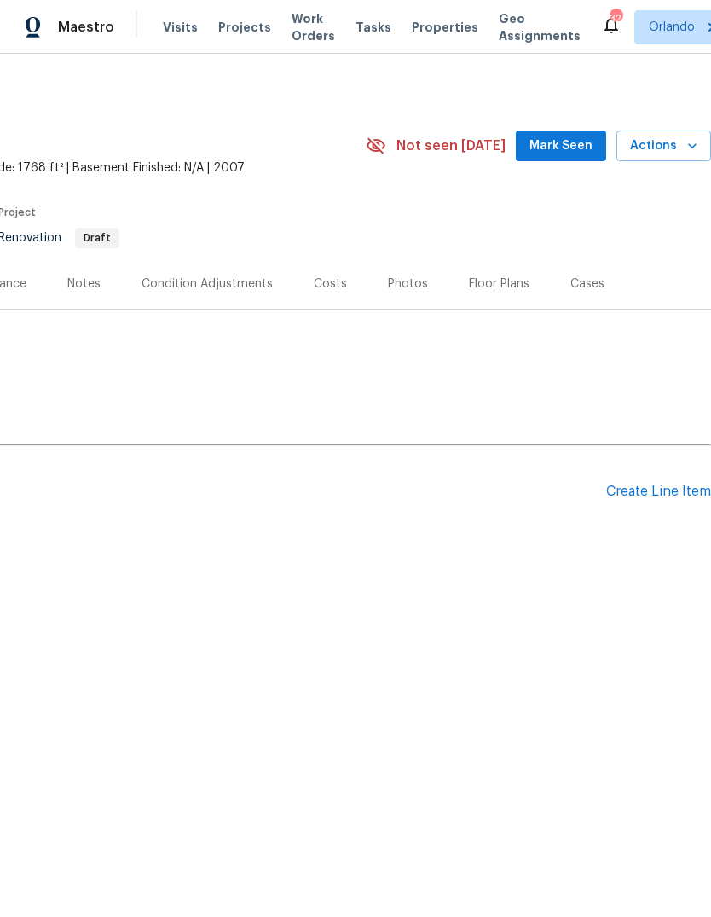
click at [665, 496] on div "Create Line Item" at bounding box center [658, 492] width 105 height 16
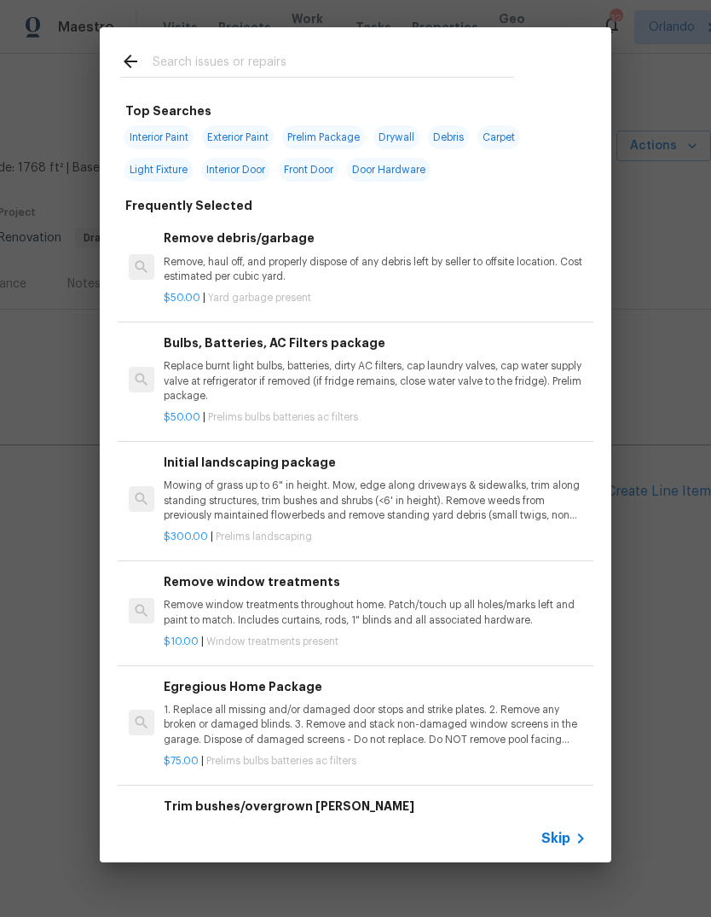
click at [190, 68] on input "text" at bounding box center [334, 64] width 362 height 26
type input "Cle"
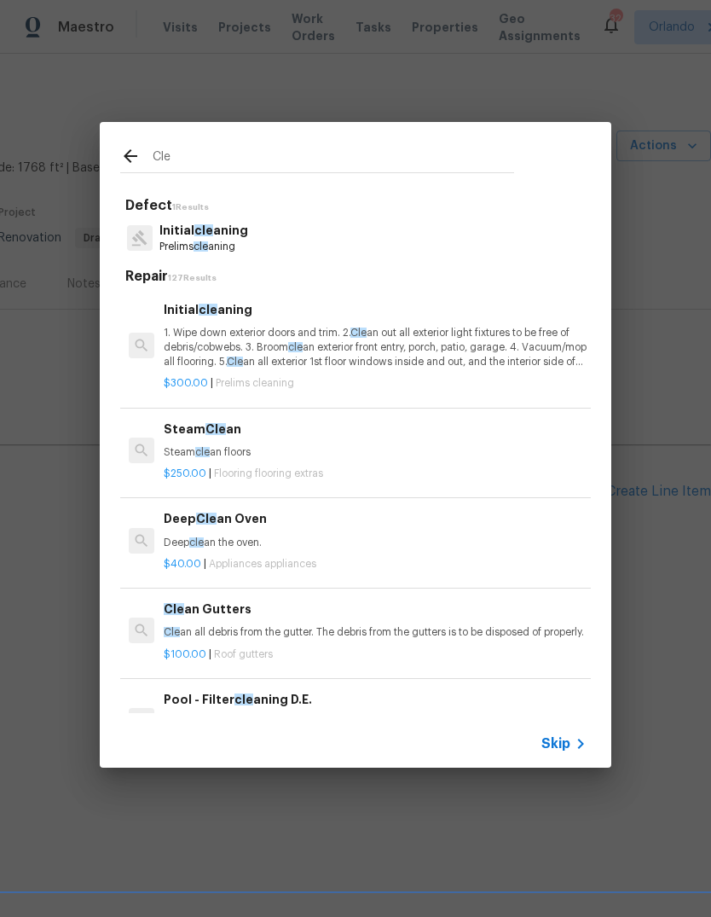
click at [189, 335] on p "1. Wipe down exterior doors and trim. 2. Cle an out all exterior light fixtures…" at bounding box center [375, 348] width 423 height 44
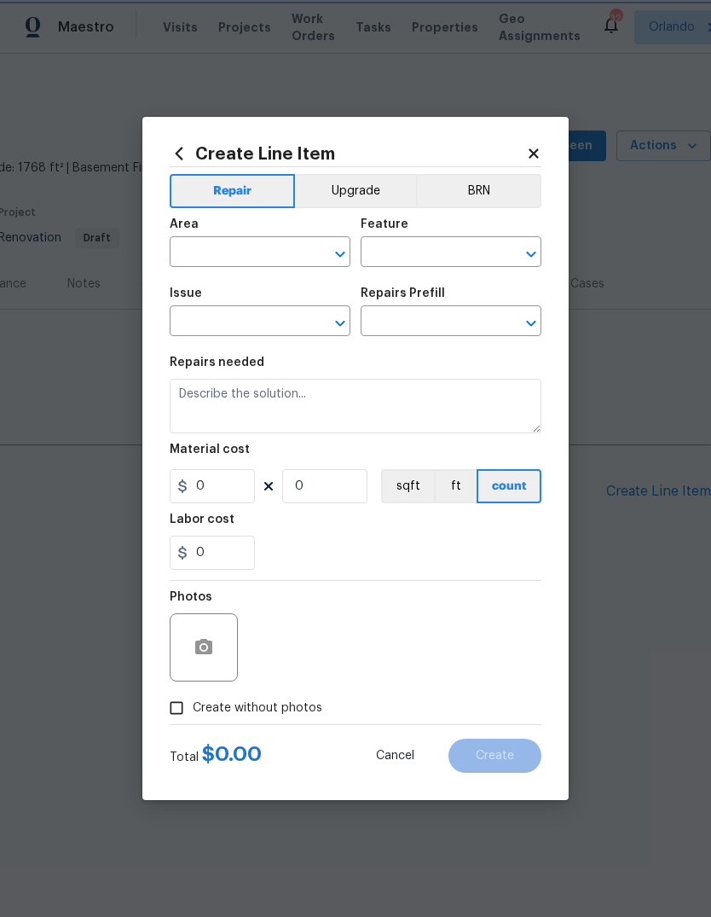
type input "Home Readiness Packages"
type input "Initial cleaning"
type input "Initial cleaning $300.00"
type textarea "1. Wipe down exterior doors and trim. 2. Clean out all exterior light fixtures …"
type input "300"
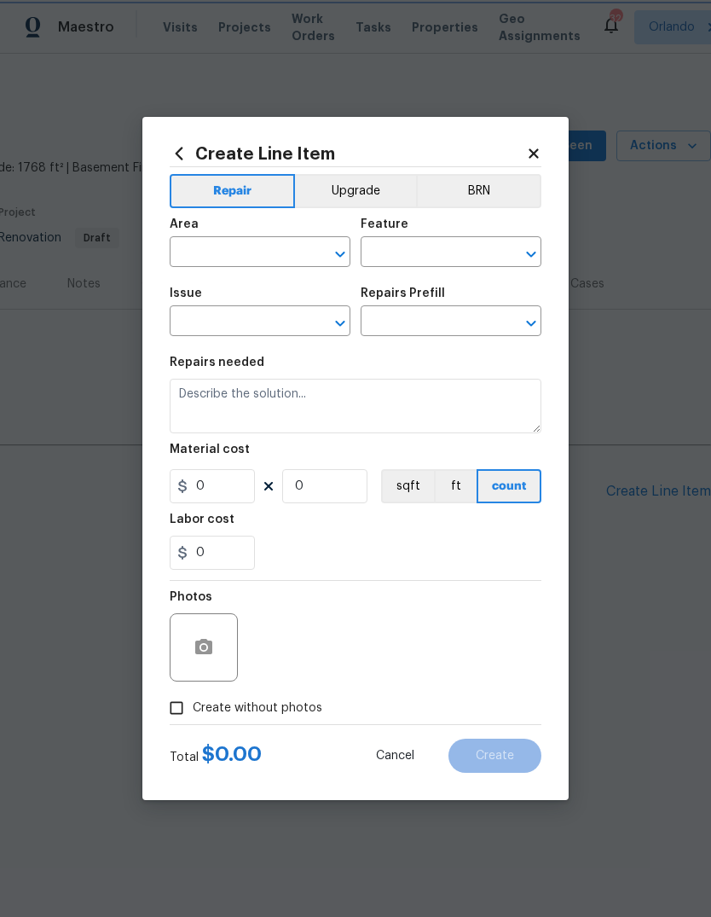
type input "1"
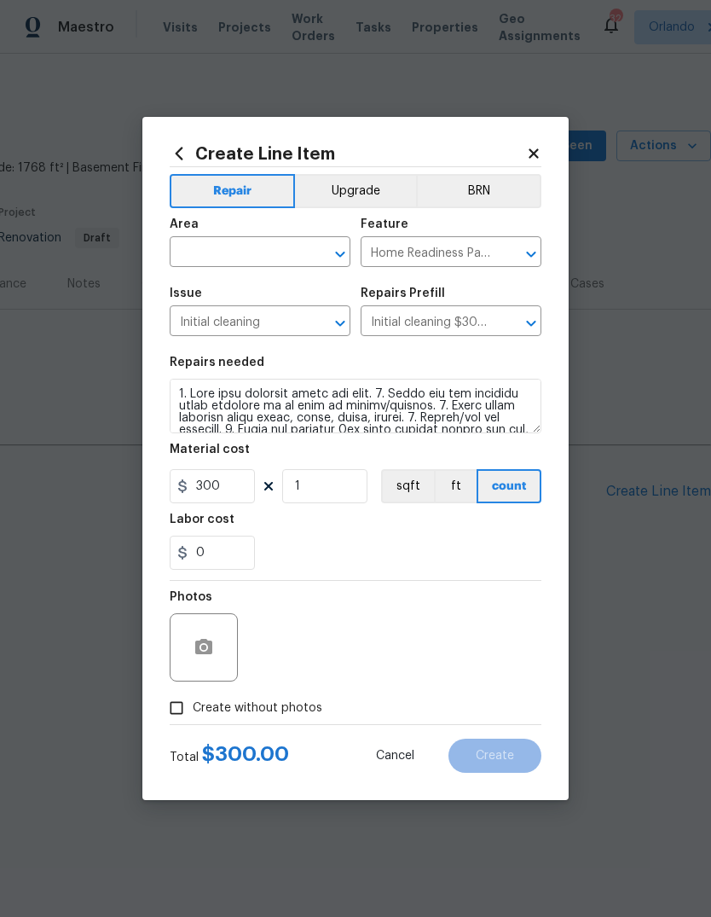
click at [187, 252] on input "text" at bounding box center [236, 254] width 133 height 26
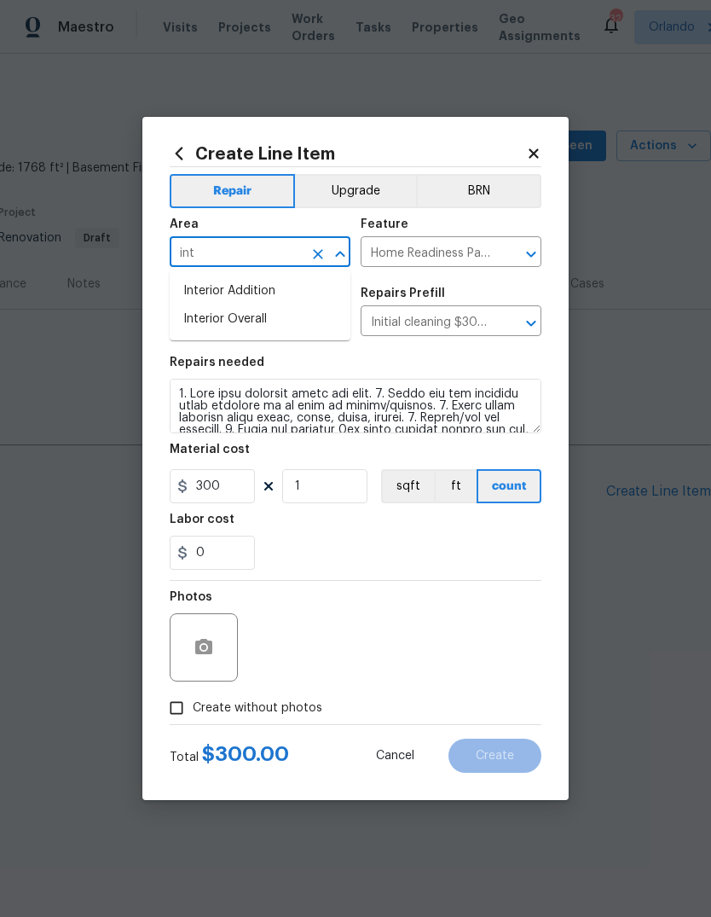
click at [193, 316] on li "Interior Overall" at bounding box center [260, 319] width 181 height 28
type input "Interior Overall"
click at [502, 548] on div "0" at bounding box center [356, 553] width 372 height 34
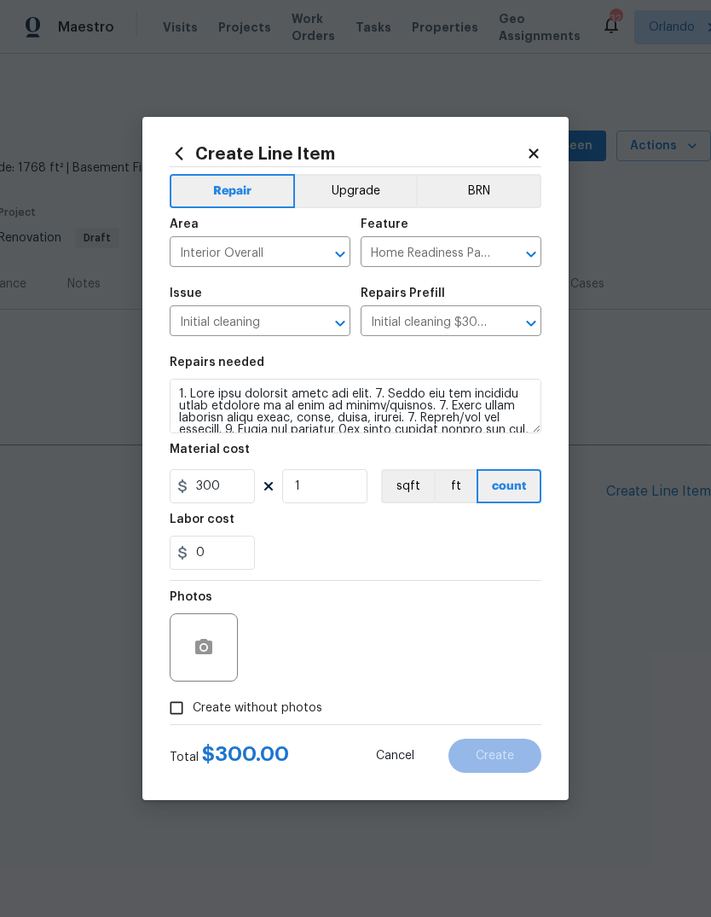
click at [175, 708] on input "Create without photos" at bounding box center [176, 708] width 32 height 32
checkbox input "true"
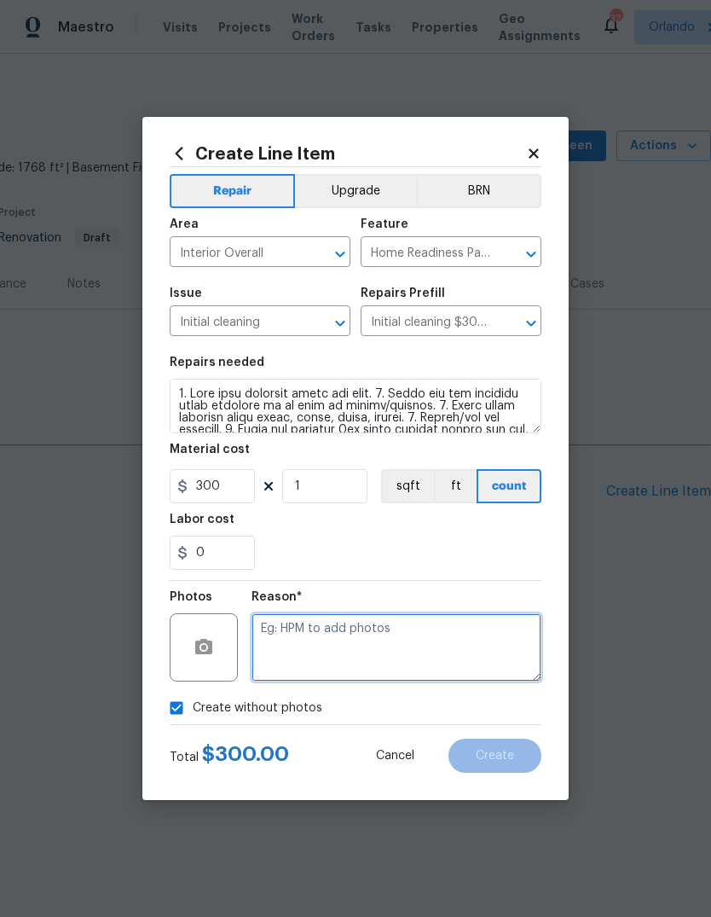
click at [482, 644] on textarea at bounding box center [397, 647] width 290 height 68
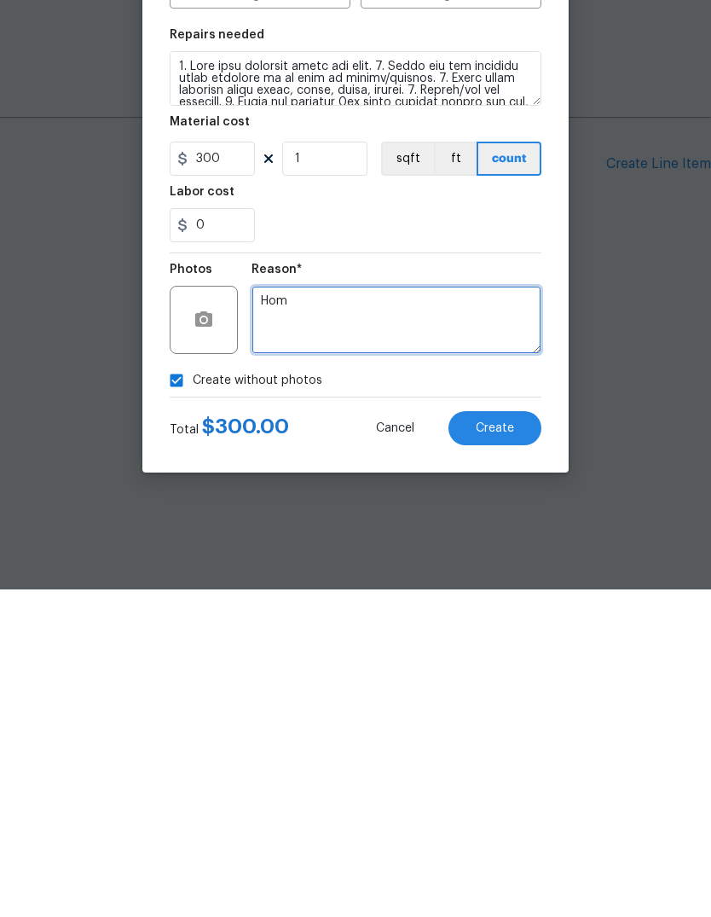
type textarea "Hom"
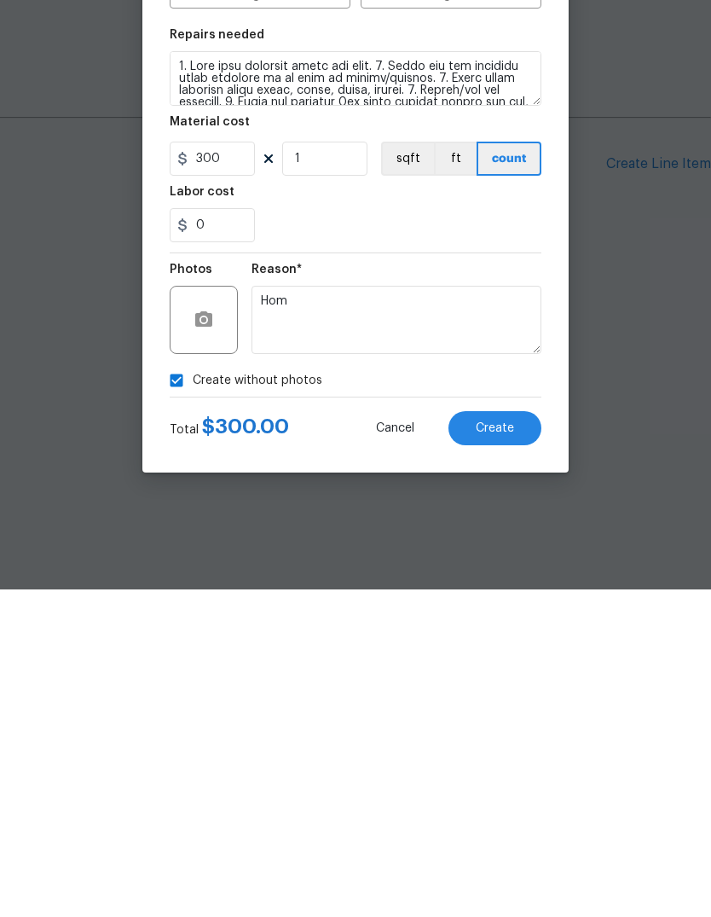
click at [510, 750] on span "Create" at bounding box center [495, 756] width 38 height 13
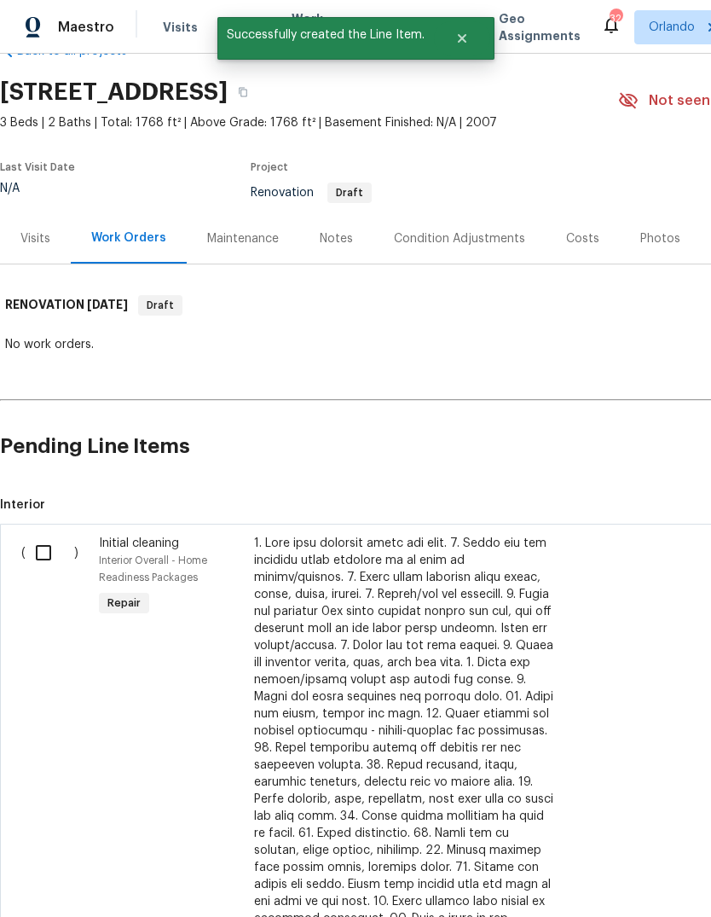
scroll to position [46, 0]
click at [44, 540] on input "checkbox" at bounding box center [50, 552] width 49 height 36
checkbox input "true"
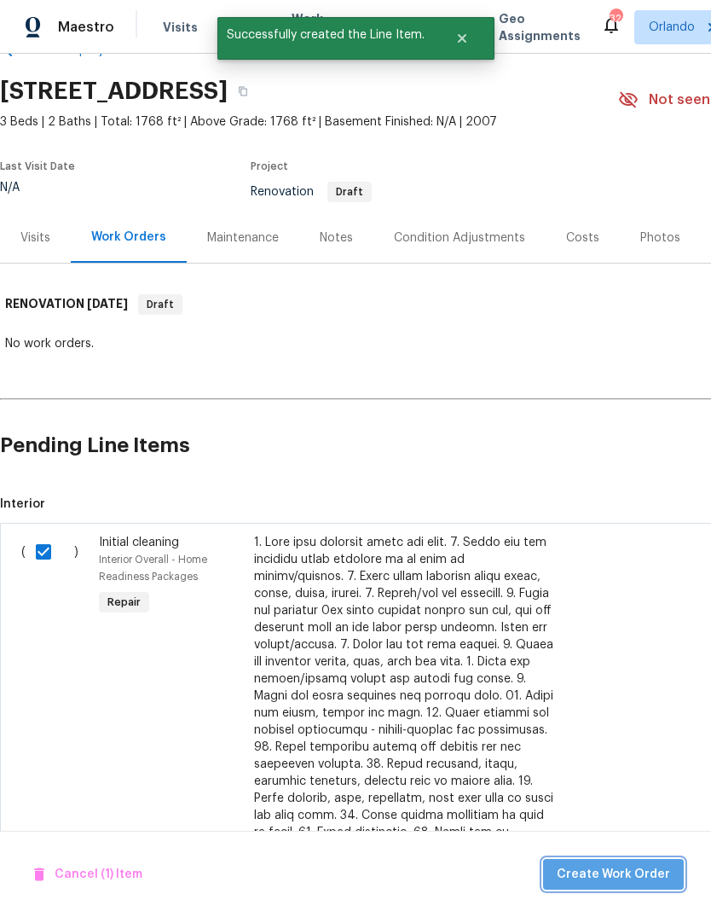
click at [652, 868] on span "Create Work Order" at bounding box center [613, 874] width 113 height 21
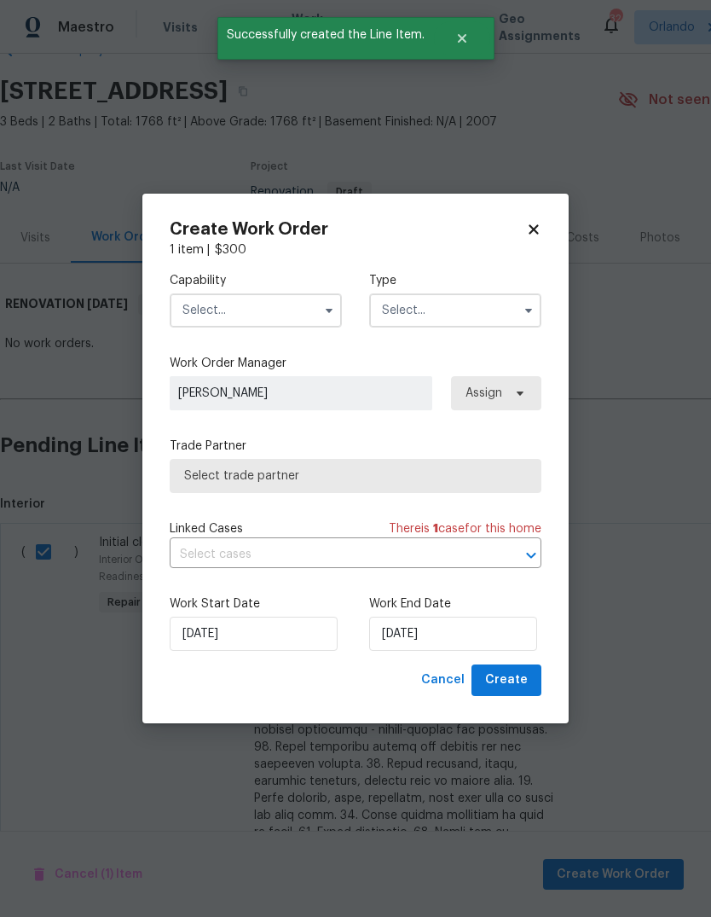
click at [207, 302] on input "text" at bounding box center [256, 310] width 172 height 34
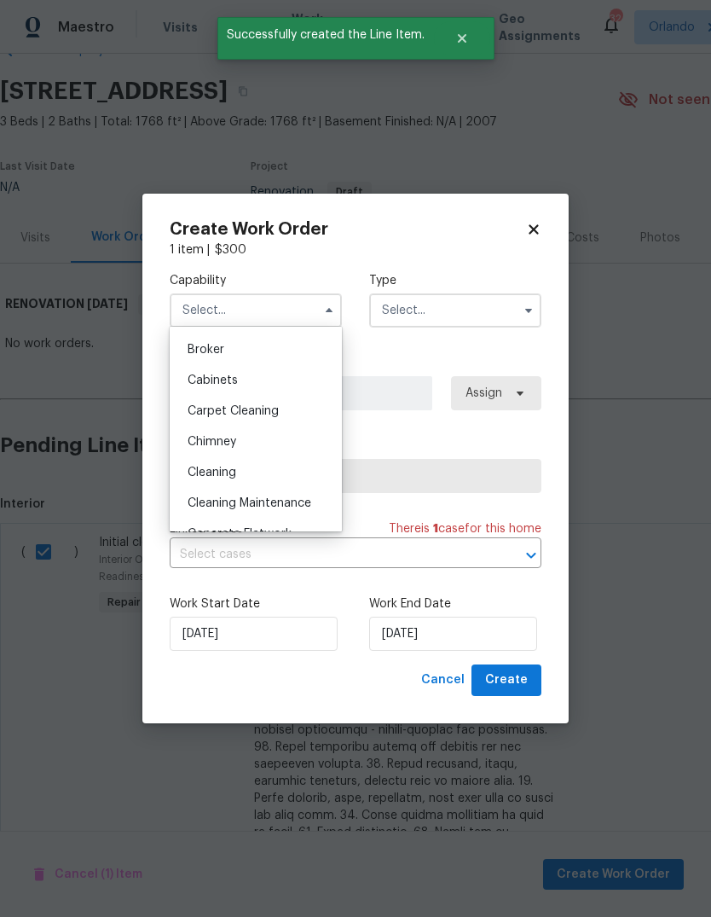
scroll to position [122, 0]
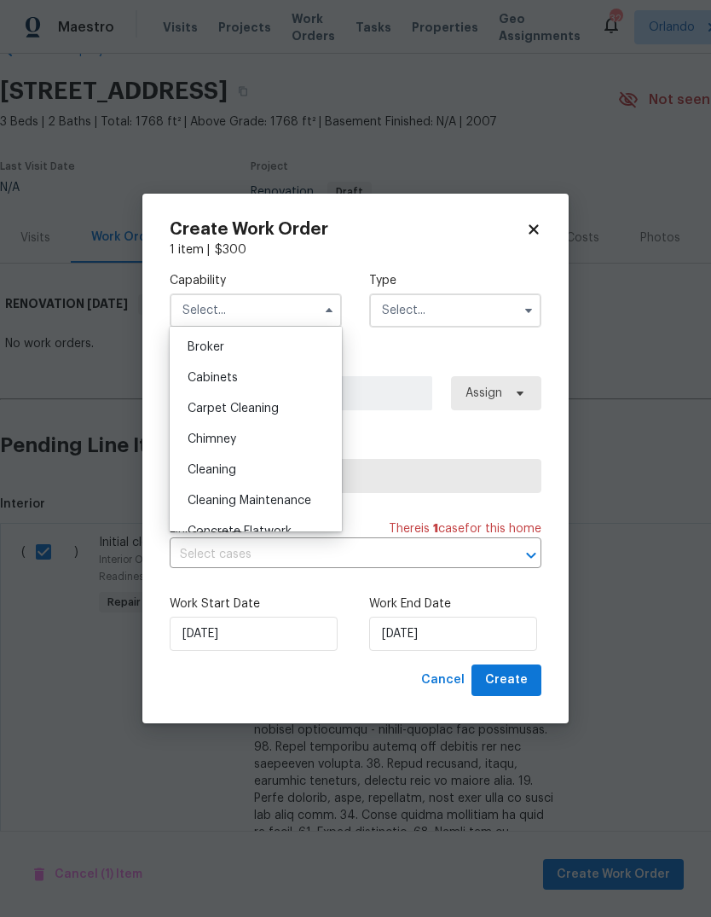
click at [201, 479] on div "Cleaning" at bounding box center [256, 470] width 164 height 31
type input "Cleaning"
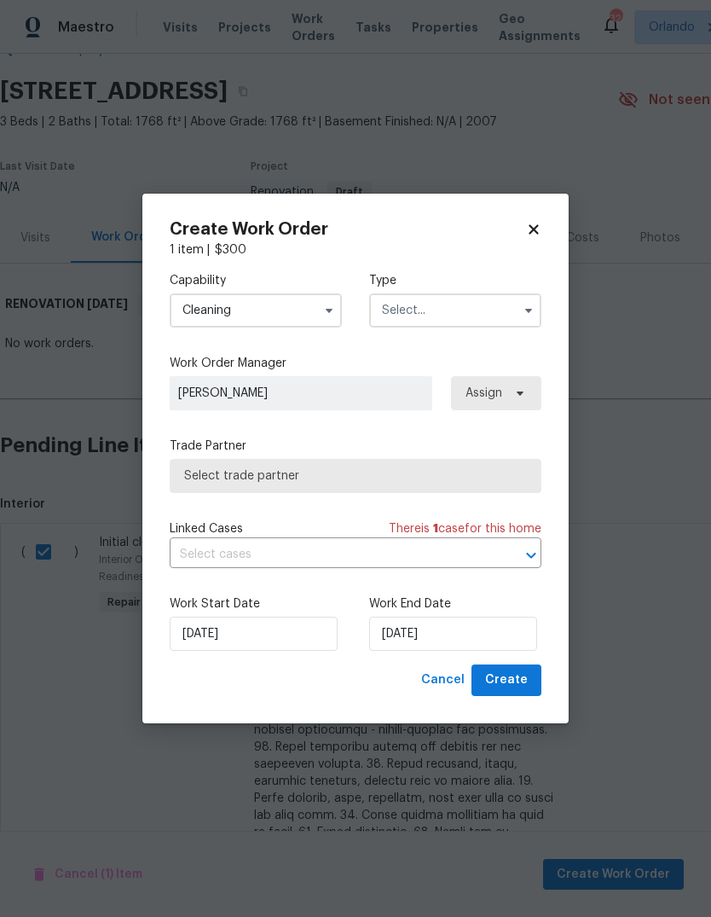
click at [480, 310] on input "text" at bounding box center [455, 310] width 172 height 34
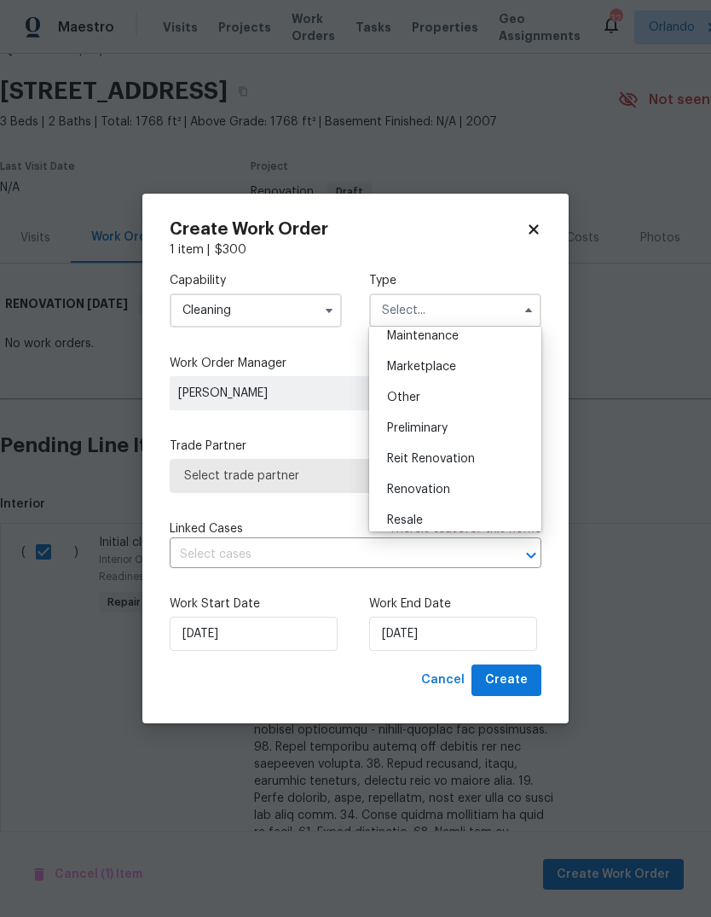
scroll to position [293, 0]
click at [455, 483] on div "Renovation" at bounding box center [456, 483] width 164 height 31
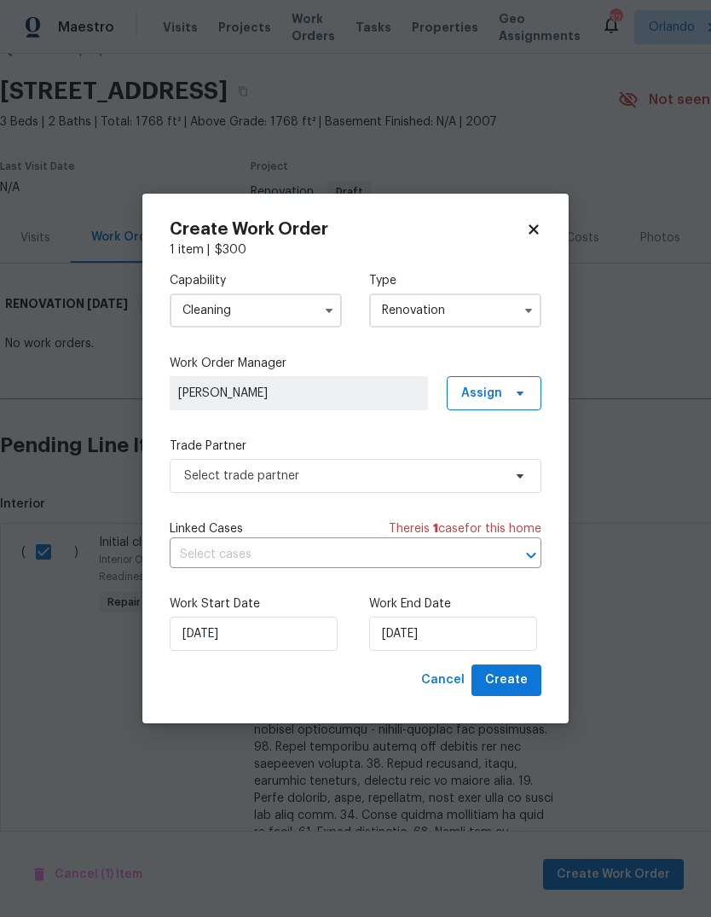
type input "Renovation"
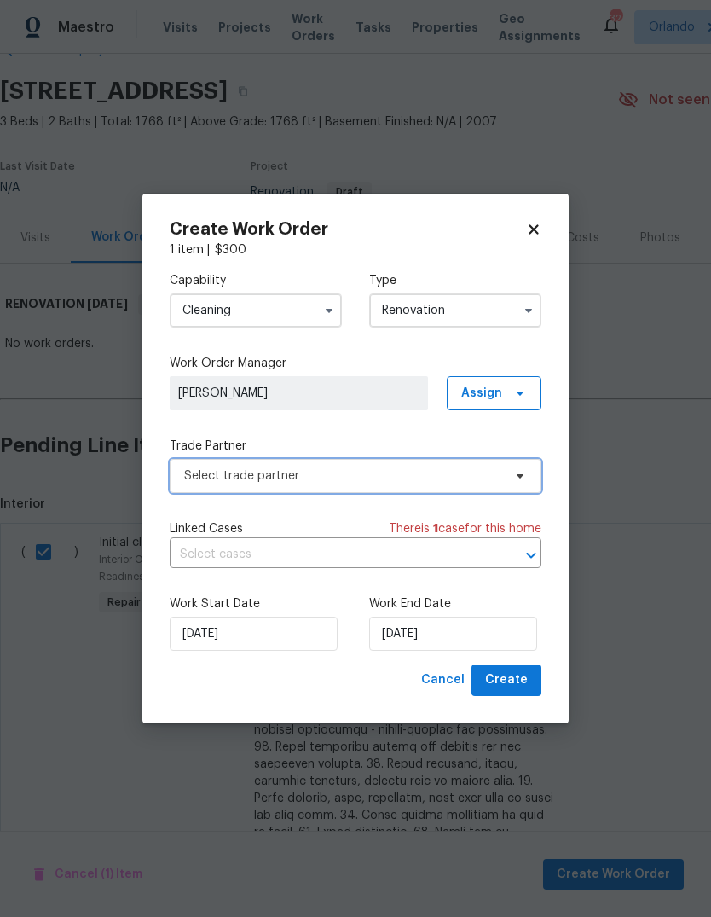
click at [192, 478] on span "Select trade partner" at bounding box center [343, 475] width 318 height 17
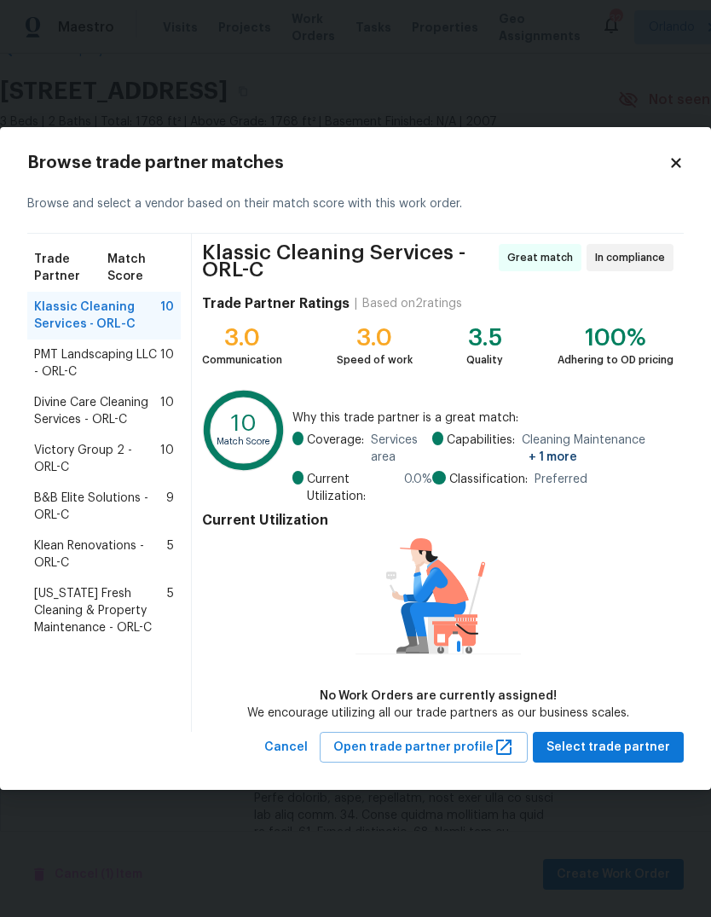
click at [54, 404] on span "Divine Care Cleaning Services - ORL-C" at bounding box center [97, 411] width 126 height 34
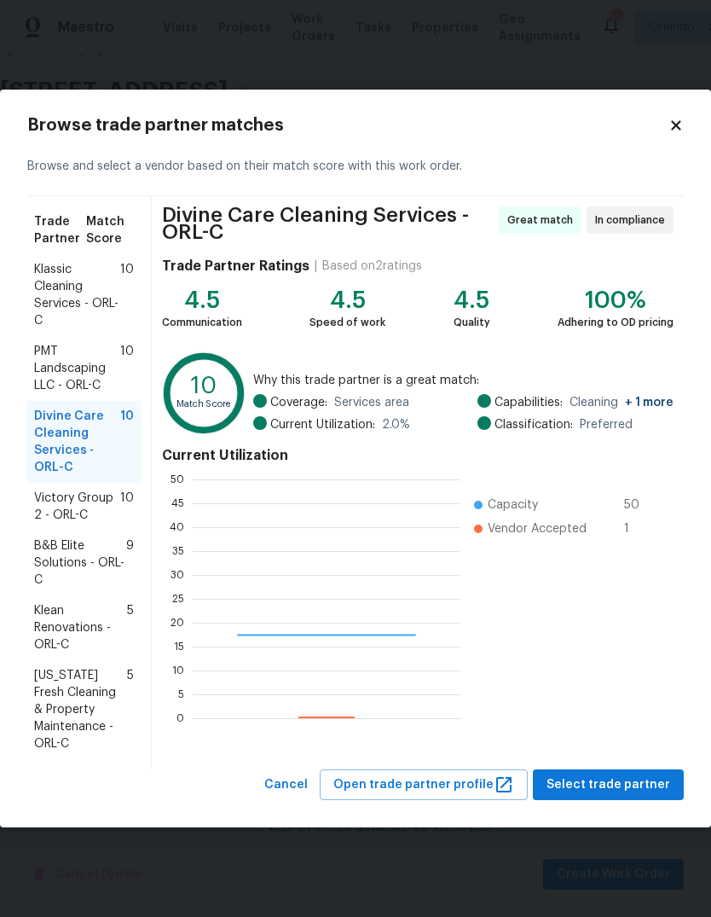
scroll to position [239, 268]
click at [643, 778] on span "Select trade partner" at bounding box center [609, 785] width 124 height 21
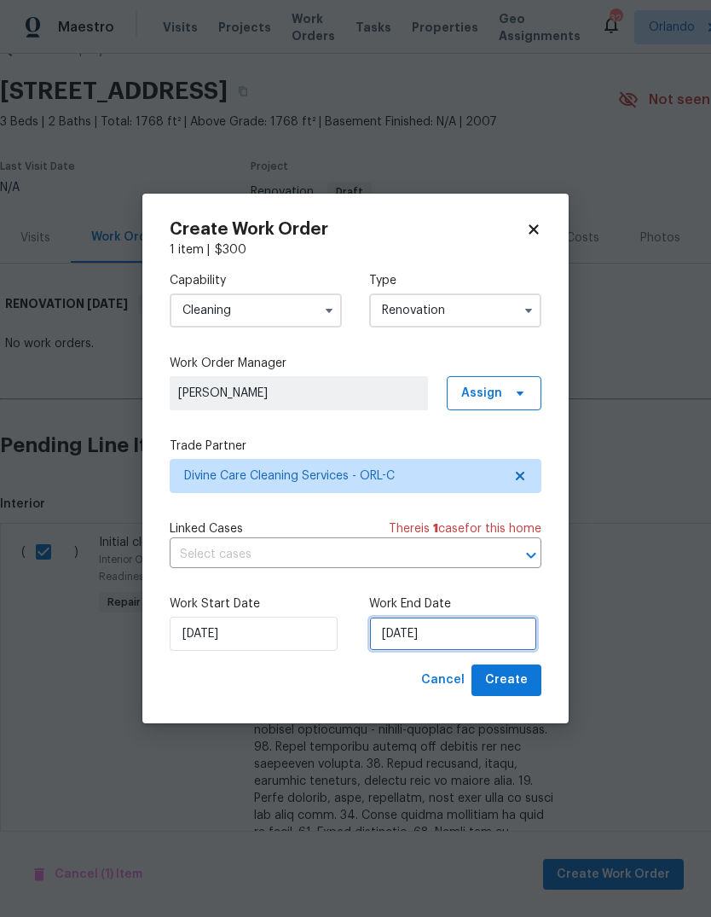
click at [506, 630] on input "9/25/2025" at bounding box center [453, 634] width 168 height 34
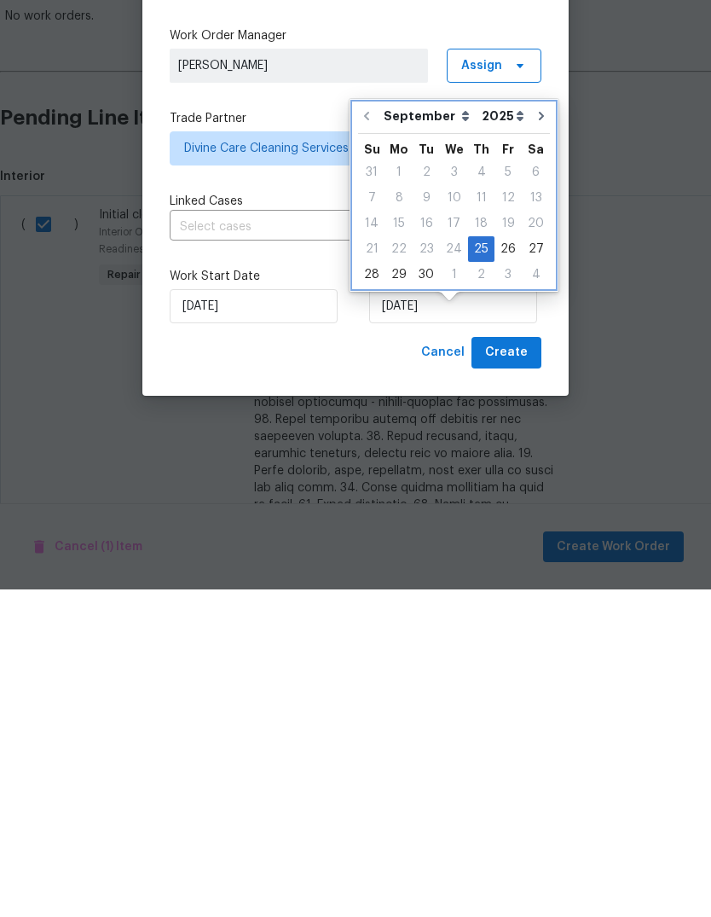
click at [536, 437] on icon "Go to next month" at bounding box center [542, 444] width 14 height 14
type input "10/25/2025"
select select "9"
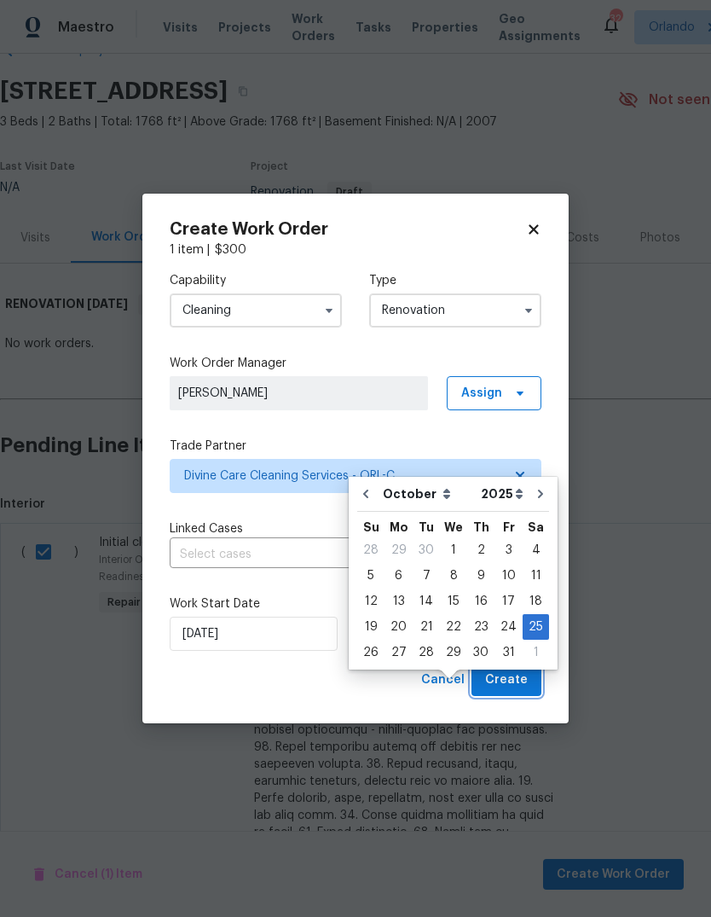
click at [526, 678] on span "Create" at bounding box center [506, 680] width 43 height 21
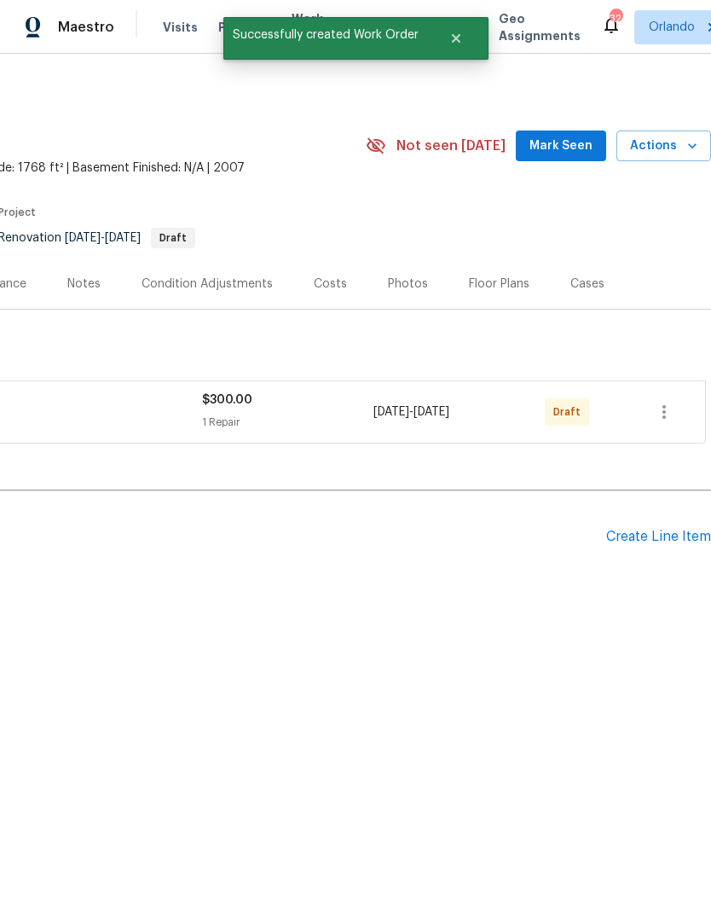
scroll to position [0, 252]
click at [660, 531] on div "Create Line Item" at bounding box center [658, 537] width 105 height 16
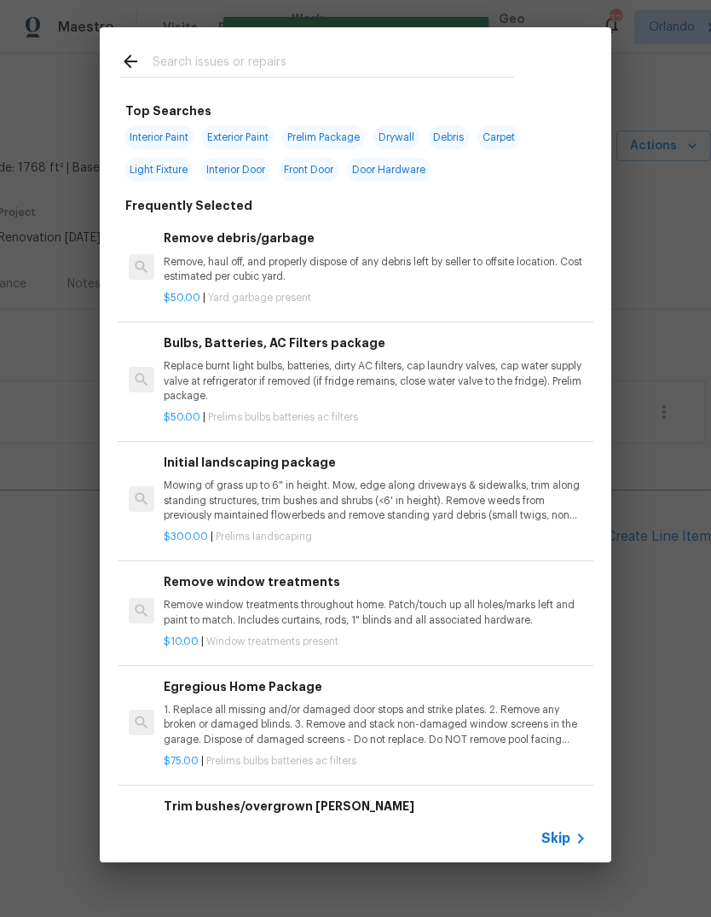
click at [194, 67] on input "text" at bounding box center [334, 64] width 362 height 26
type input "Placeholder"
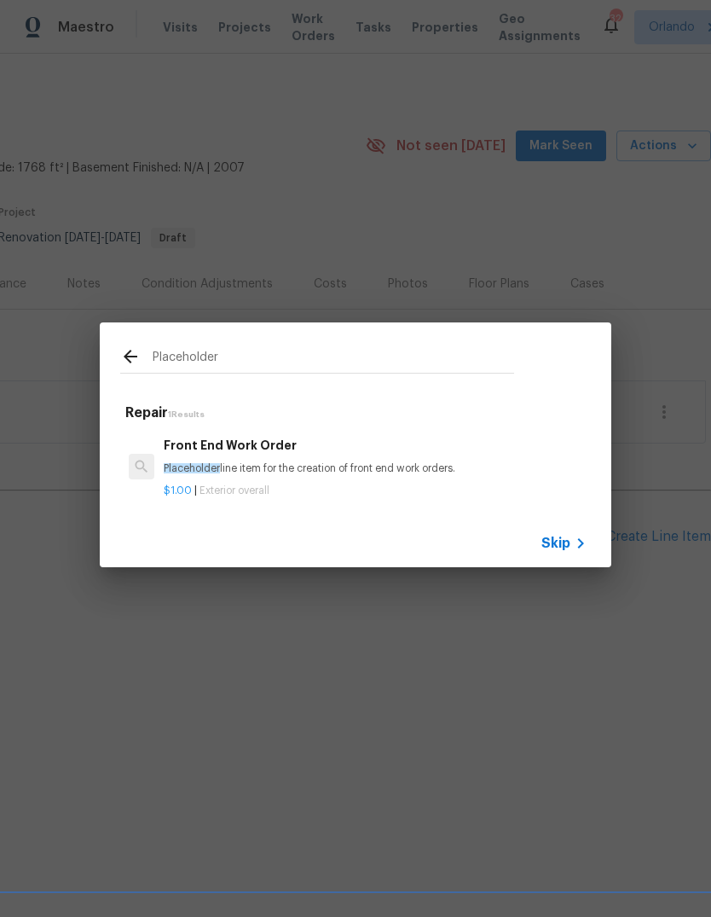
click at [176, 458] on div "Front End Work Order Placeholder line item for the creation of front end work o…" at bounding box center [375, 456] width 423 height 41
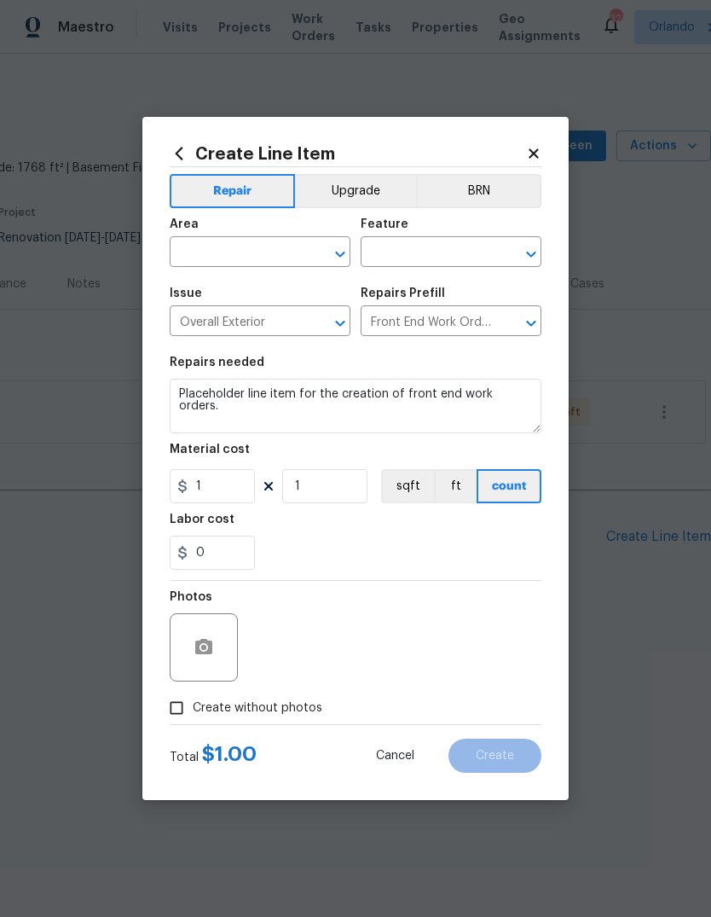
click at [189, 464] on div "Material cost" at bounding box center [356, 455] width 372 height 22
click at [188, 260] on input "text" at bounding box center [236, 254] width 133 height 26
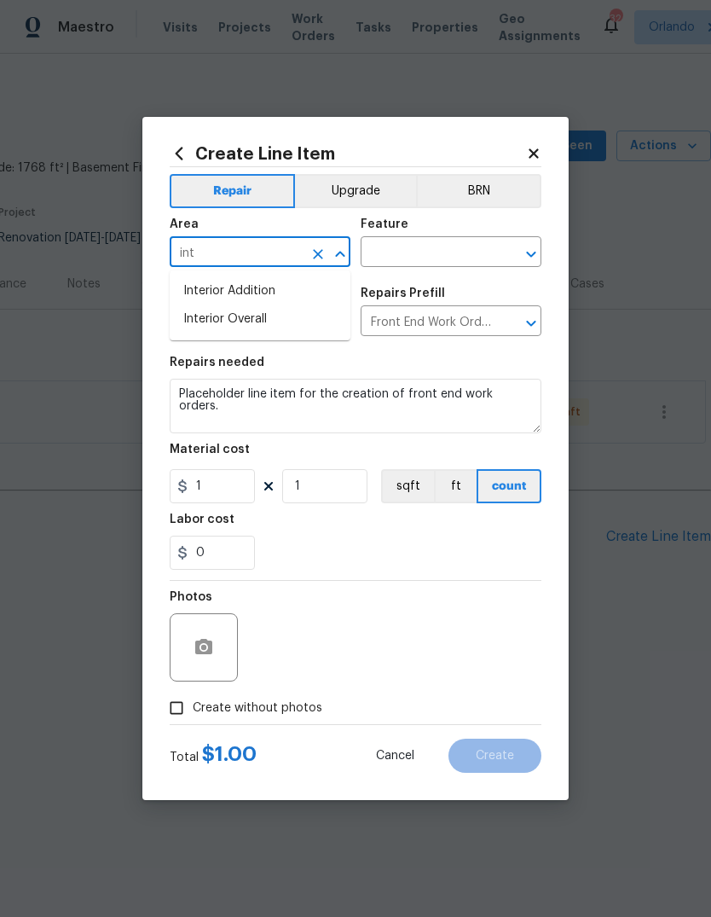
click at [192, 312] on li "Interior Overall" at bounding box center [260, 319] width 181 height 28
type input "Interior Overall"
click at [466, 257] on input "text" at bounding box center [427, 254] width 133 height 26
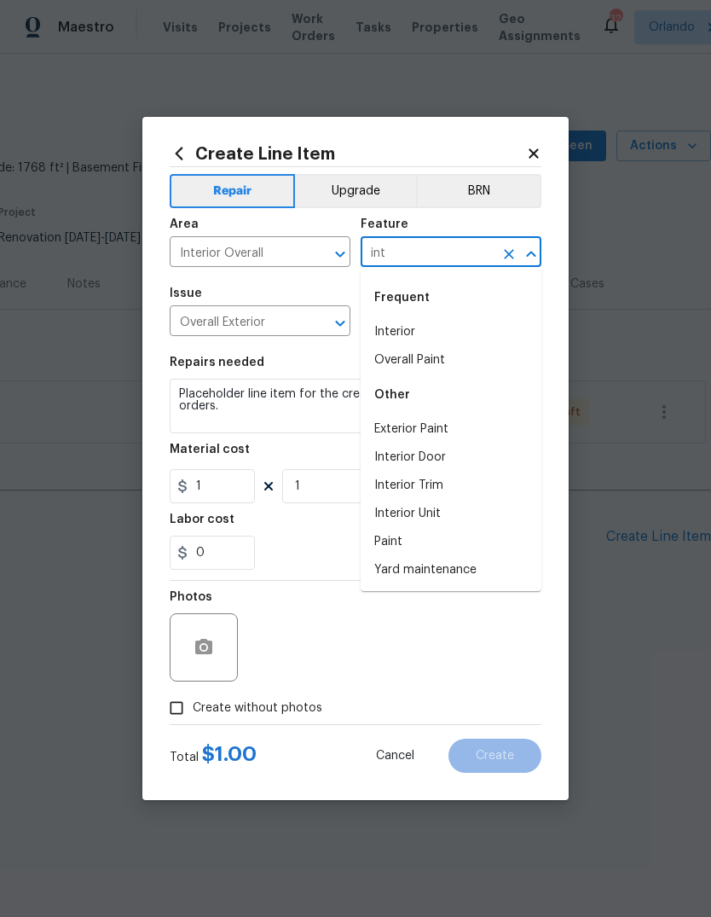
click at [439, 326] on li "Interior" at bounding box center [451, 332] width 181 height 28
type input "Interior"
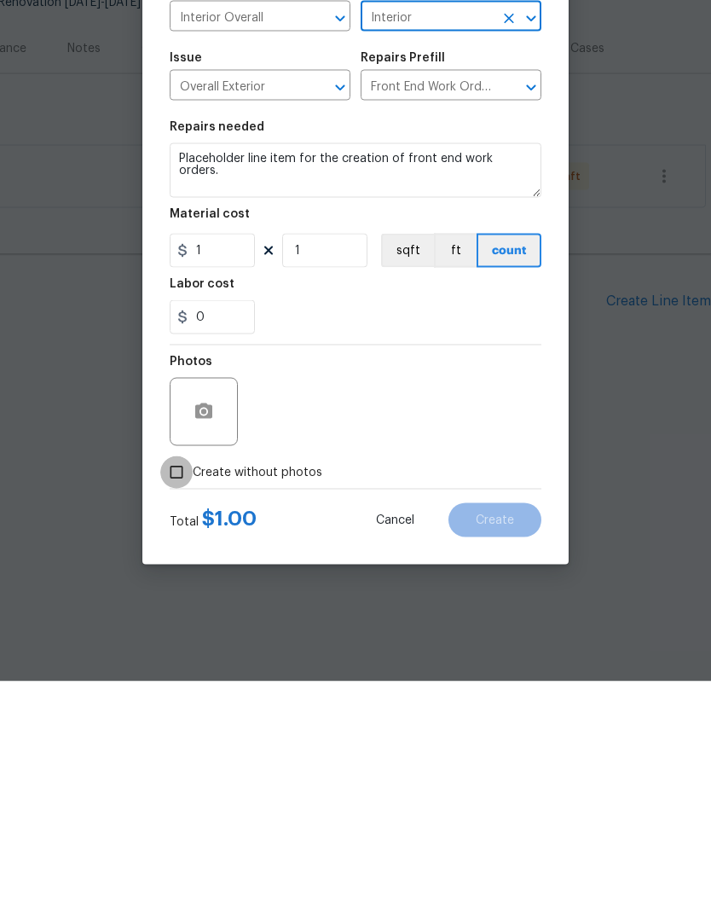
click at [170, 692] on input "Create without photos" at bounding box center [176, 708] width 32 height 32
checkbox input "true"
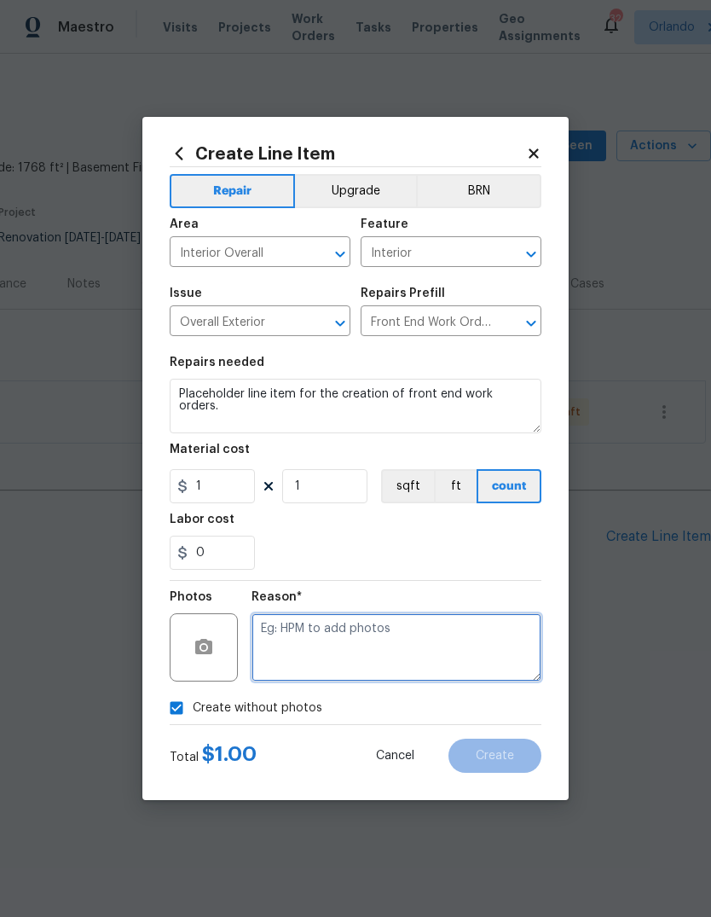
click at [467, 647] on textarea at bounding box center [397, 647] width 290 height 68
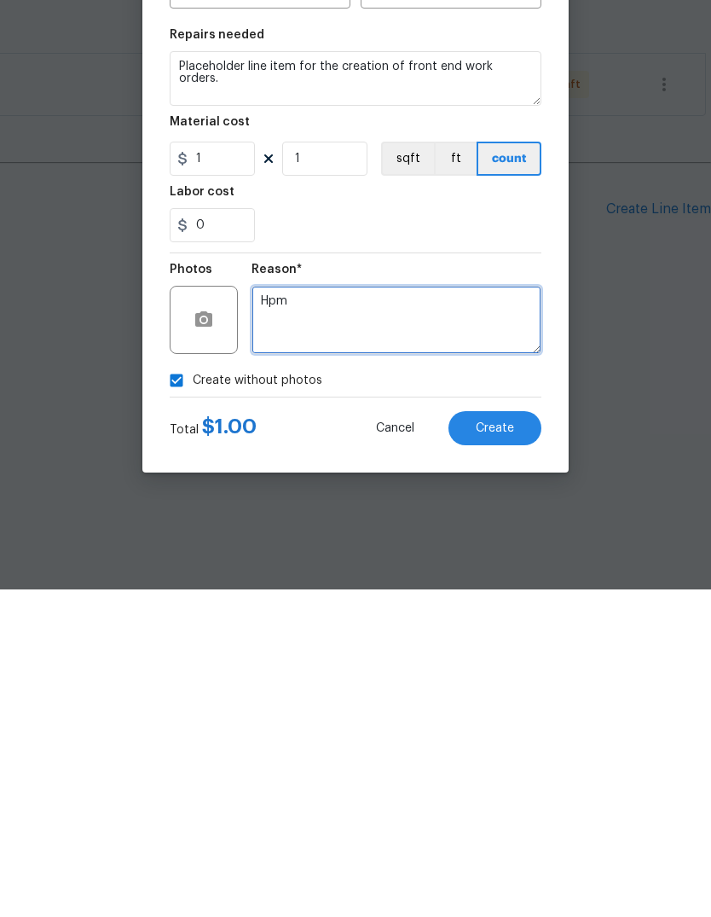
type textarea "Hpm"
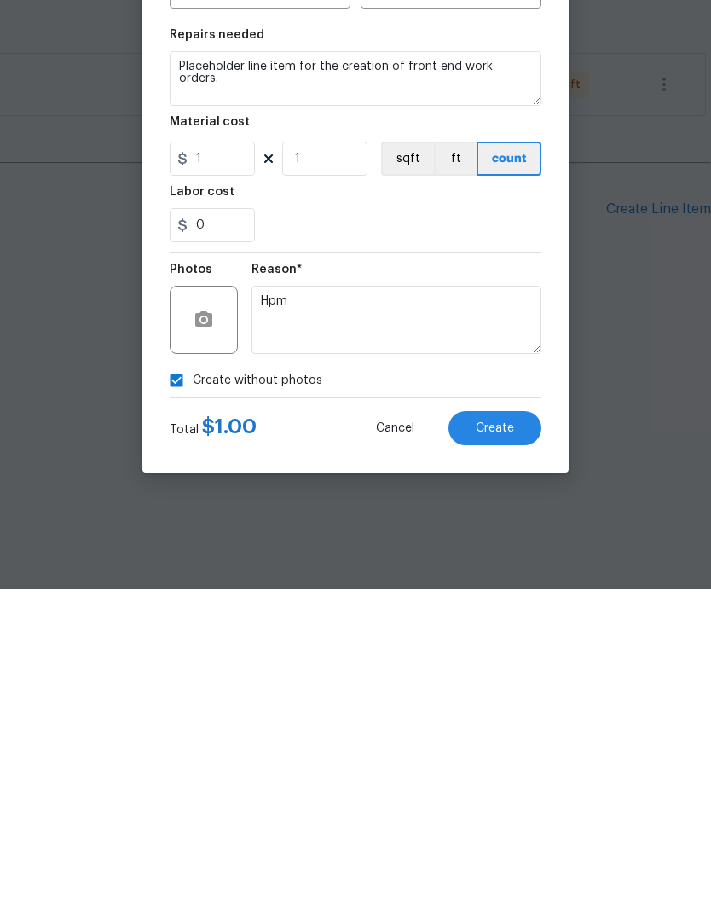
click at [519, 739] on button "Create" at bounding box center [495, 756] width 93 height 34
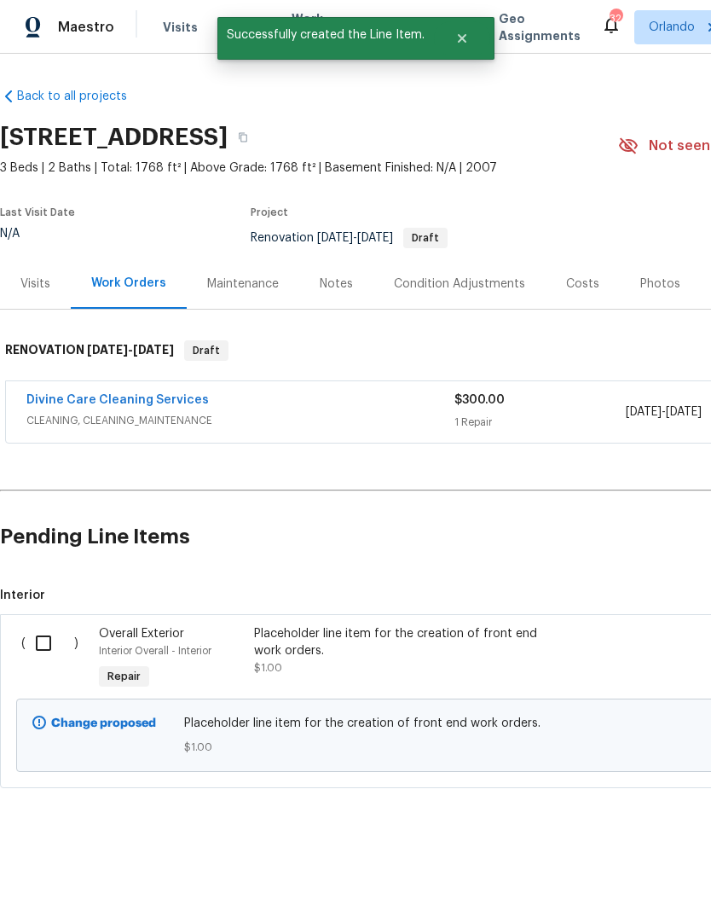
scroll to position [0, 0]
click at [49, 647] on input "checkbox" at bounding box center [50, 643] width 49 height 36
checkbox input "true"
click at [634, 859] on button "Create Work Order" at bounding box center [613, 875] width 141 height 32
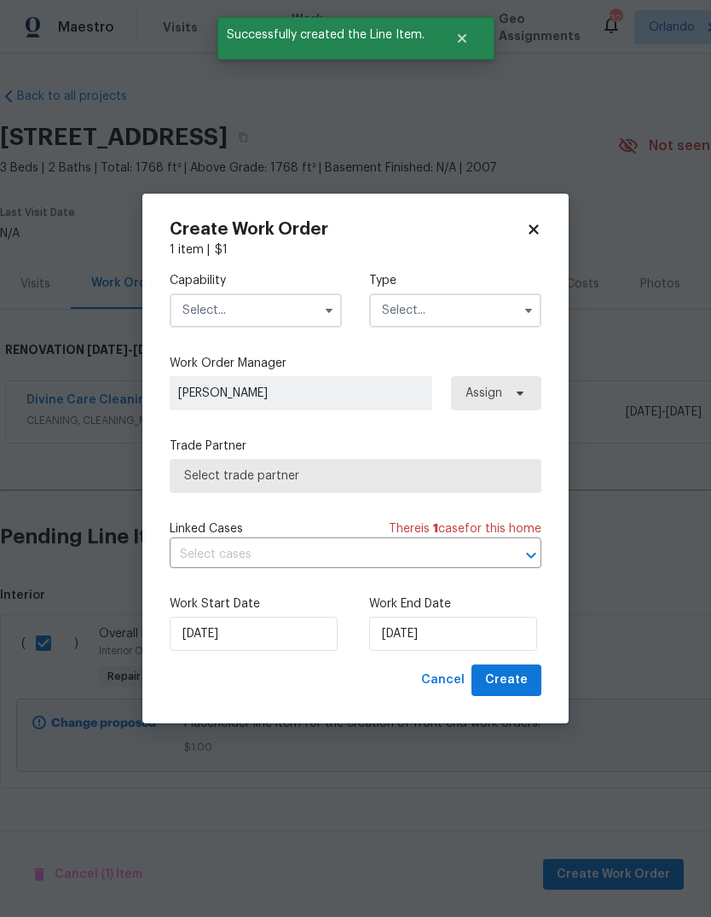
click at [204, 316] on input "text" at bounding box center [256, 310] width 172 height 34
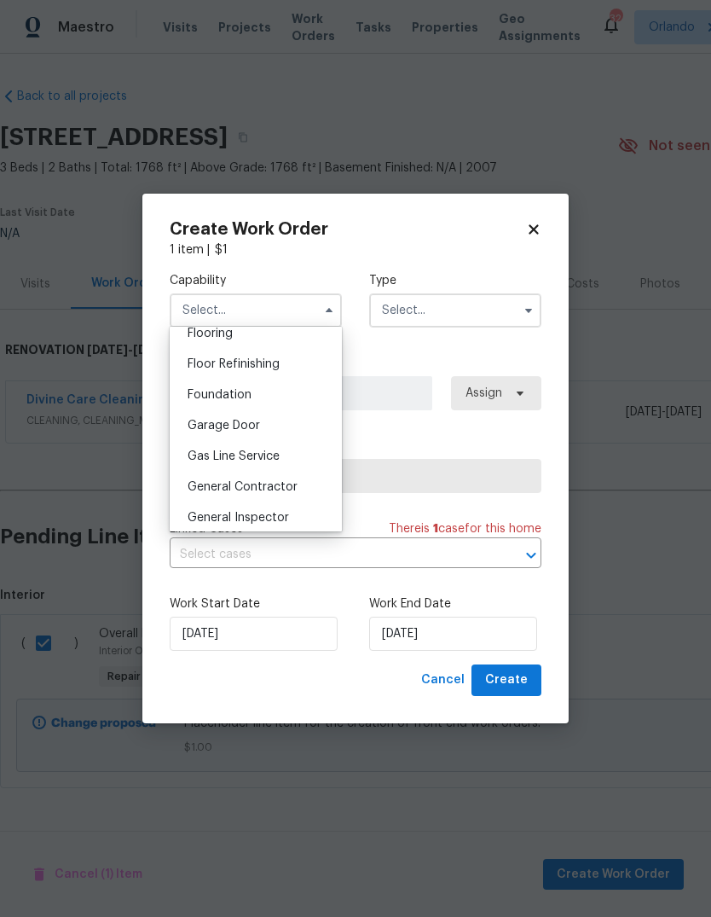
scroll to position [694, 0]
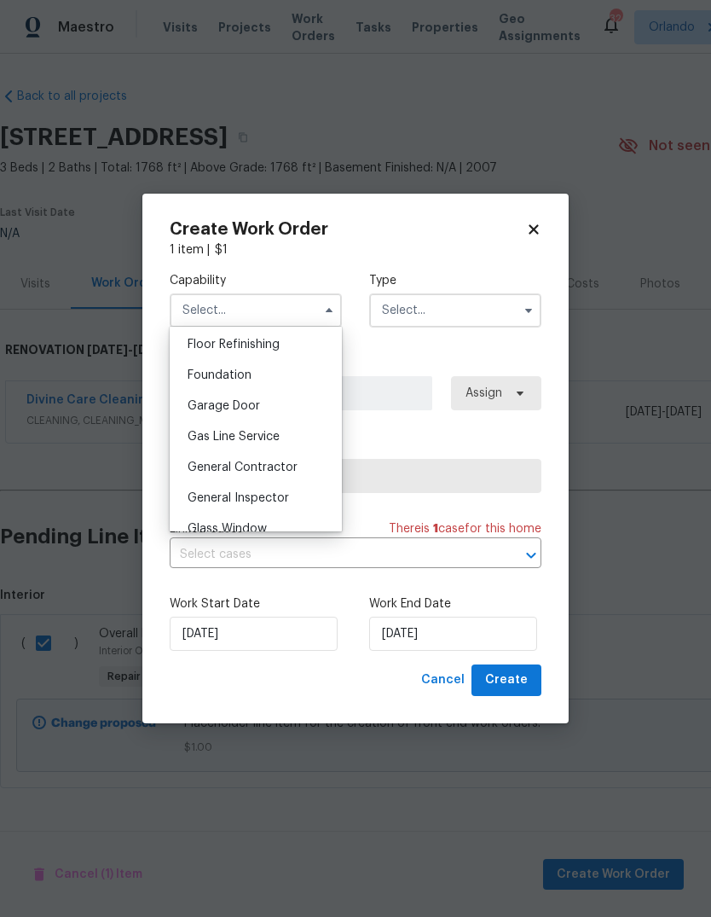
click at [209, 477] on div "General Contractor" at bounding box center [256, 467] width 164 height 31
type input "General Contractor"
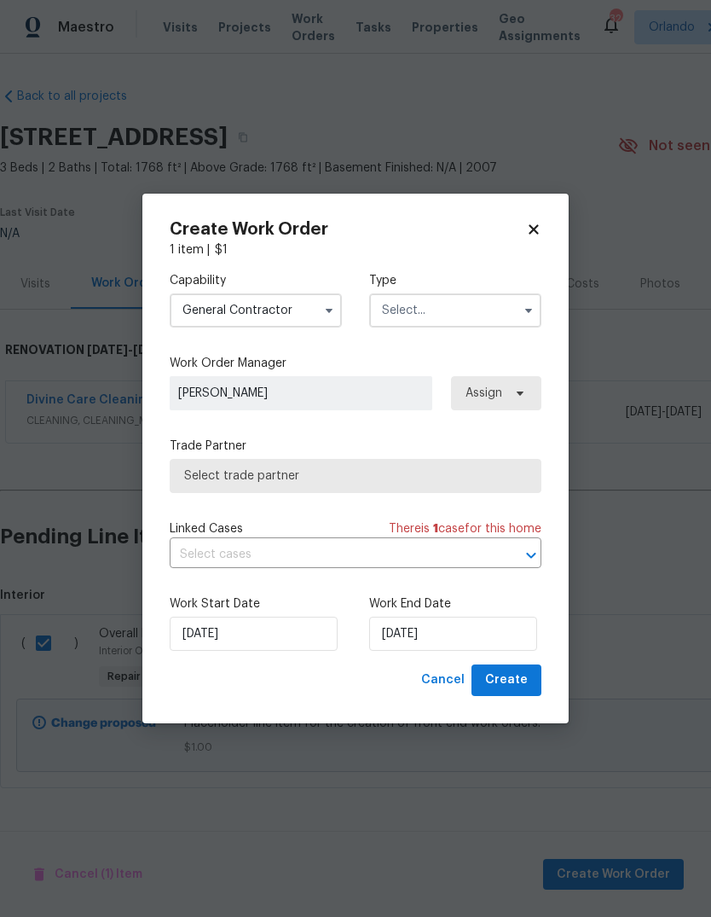
click at [502, 324] on input "text" at bounding box center [455, 310] width 172 height 34
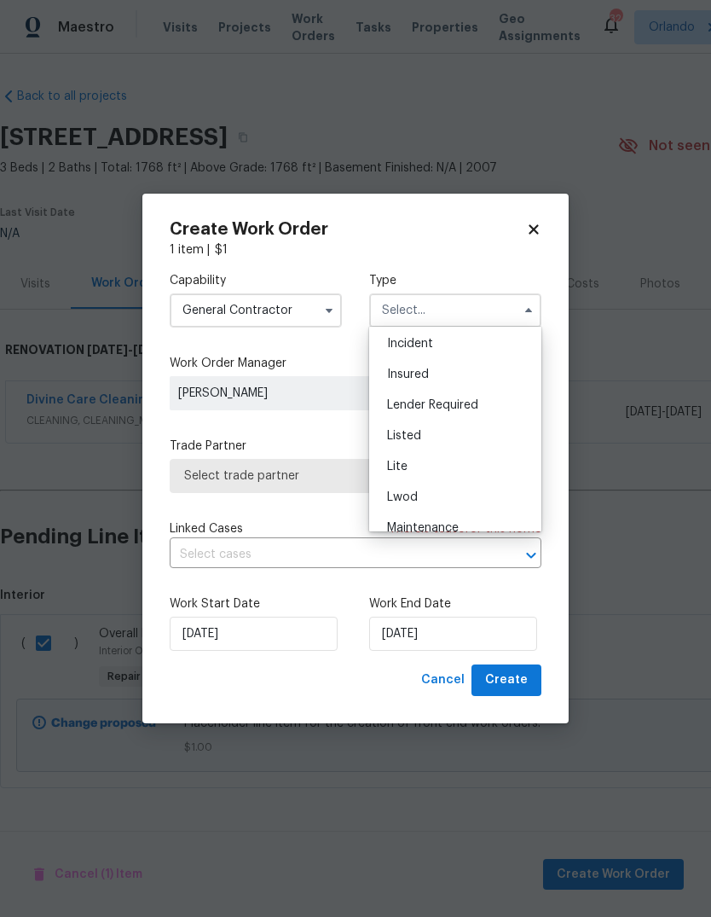
scroll to position [255, 0]
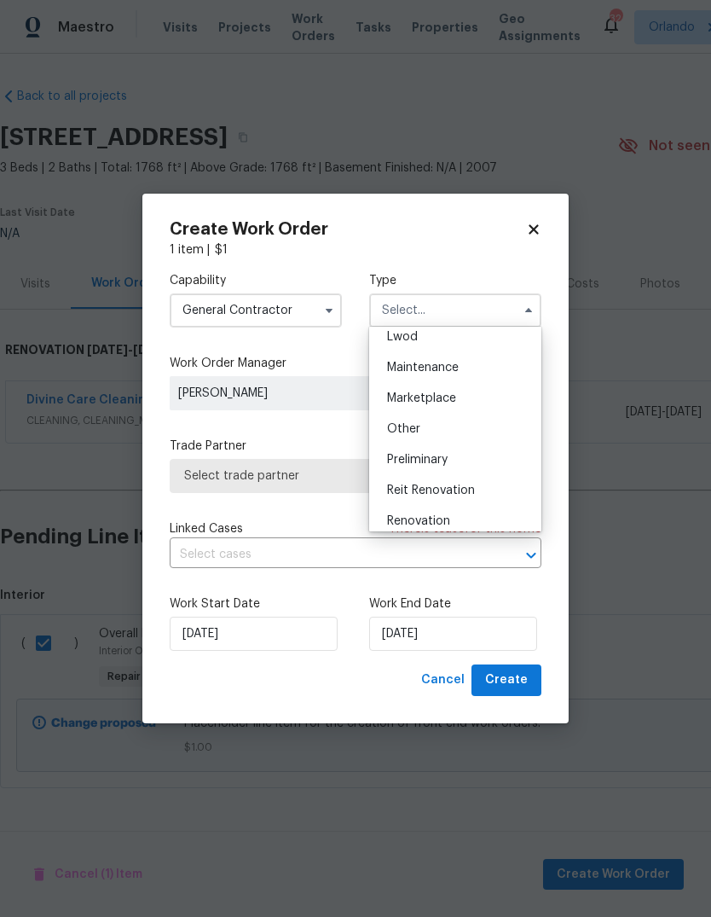
click at [461, 527] on div "Renovation" at bounding box center [456, 521] width 164 height 31
type input "Renovation"
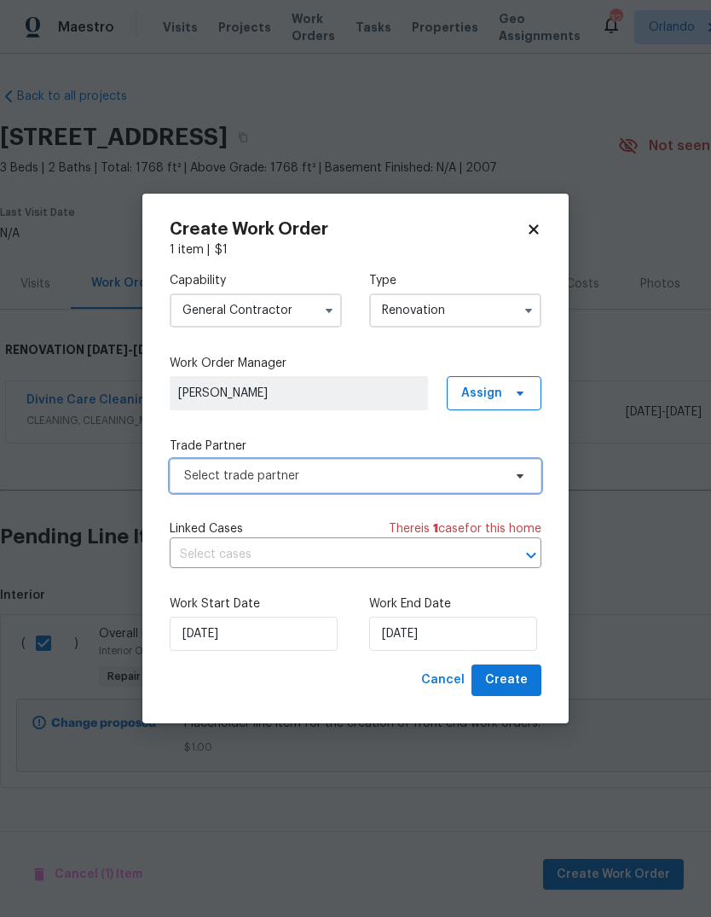
click at [507, 483] on span "Select trade partner" at bounding box center [356, 476] width 372 height 34
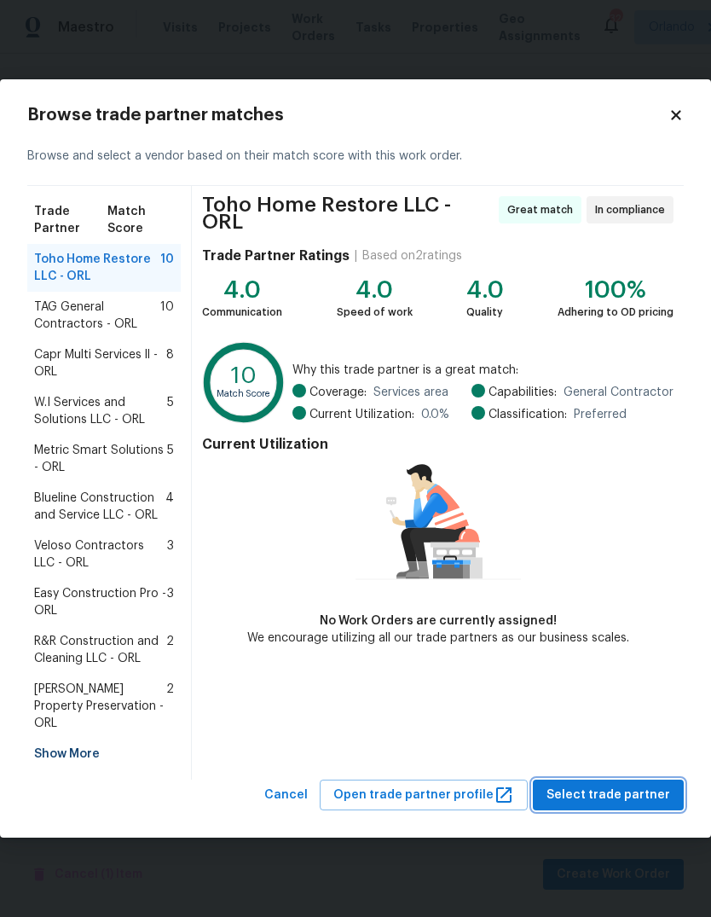
click at [646, 785] on span "Select trade partner" at bounding box center [609, 795] width 124 height 21
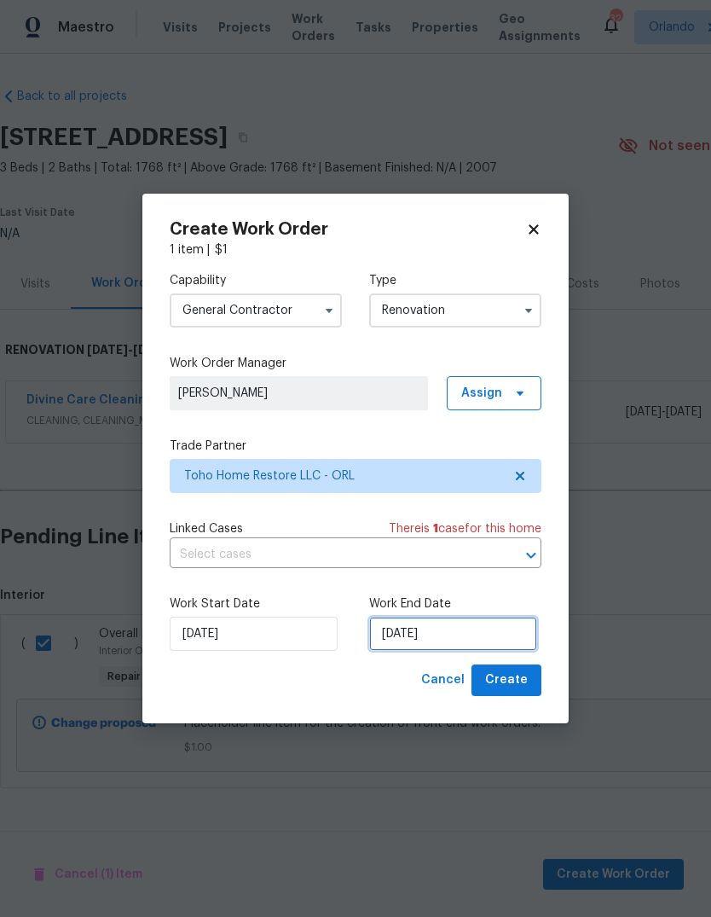
click at [496, 633] on input "9/25/2025" at bounding box center [453, 634] width 168 height 34
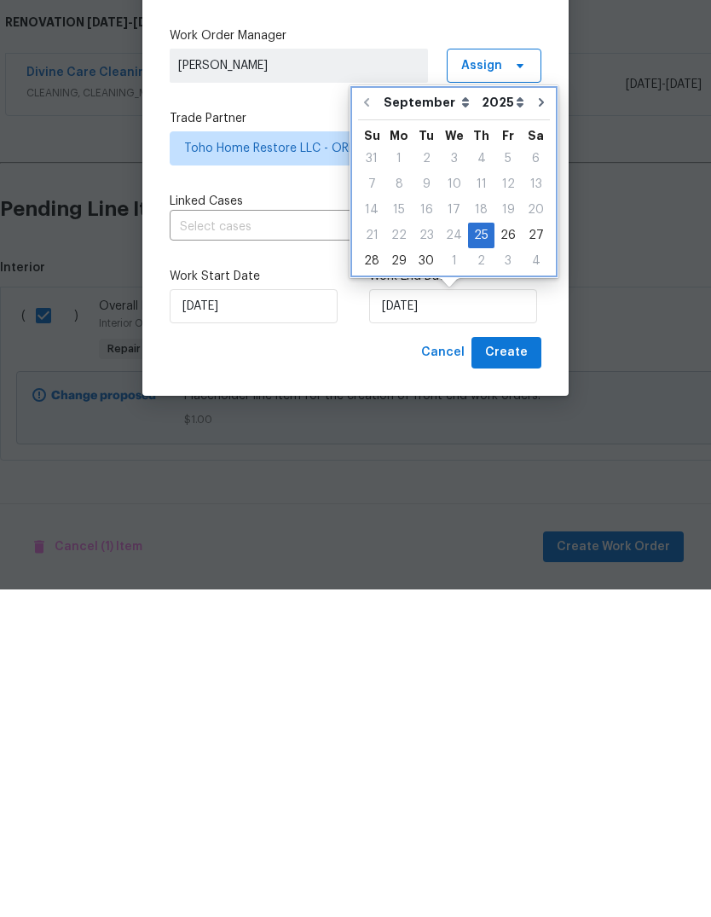
click at [539, 426] on icon "Go to next month" at bounding box center [541, 430] width 5 height 9
type input "10/25/2025"
select select "9"
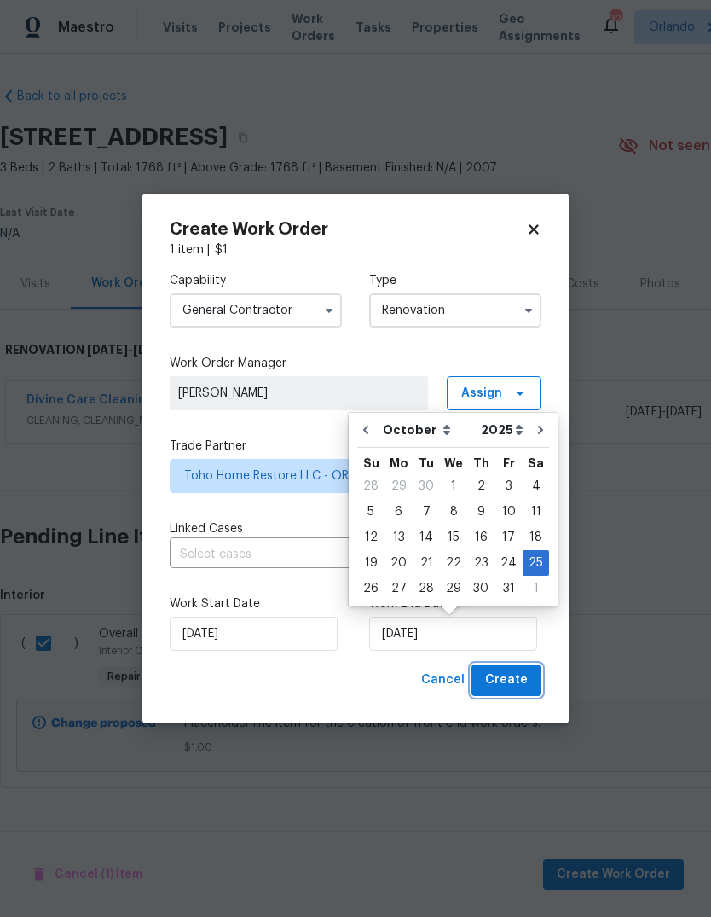
click at [517, 684] on span "Create" at bounding box center [506, 680] width 43 height 21
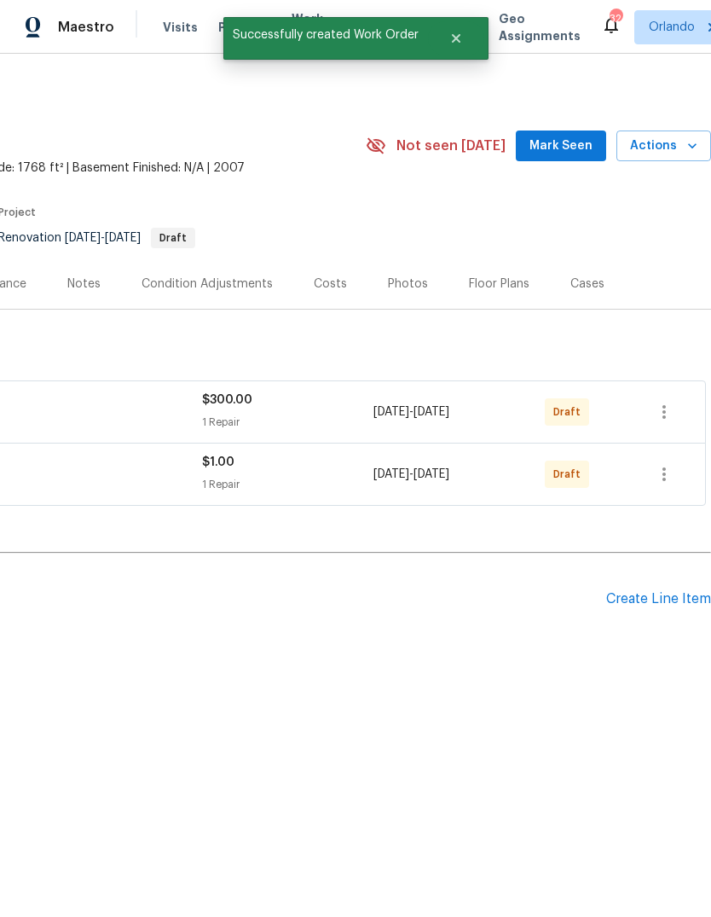
scroll to position [0, 252]
click at [674, 479] on icon "button" at bounding box center [664, 474] width 20 height 20
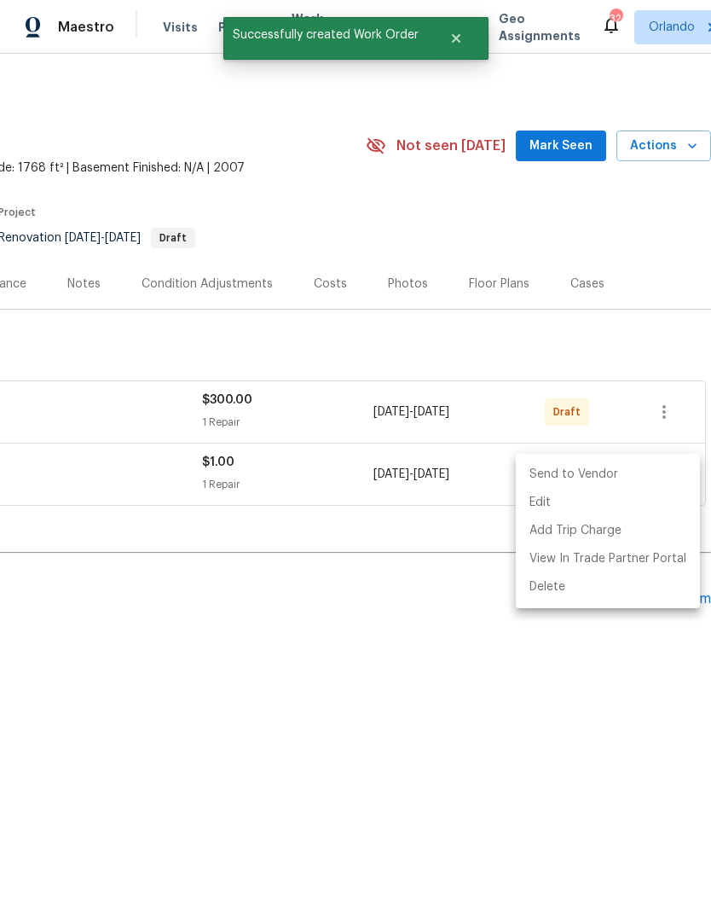
click at [635, 466] on li "Send to Vendor" at bounding box center [608, 475] width 184 height 28
click at [606, 688] on div at bounding box center [355, 458] width 711 height 917
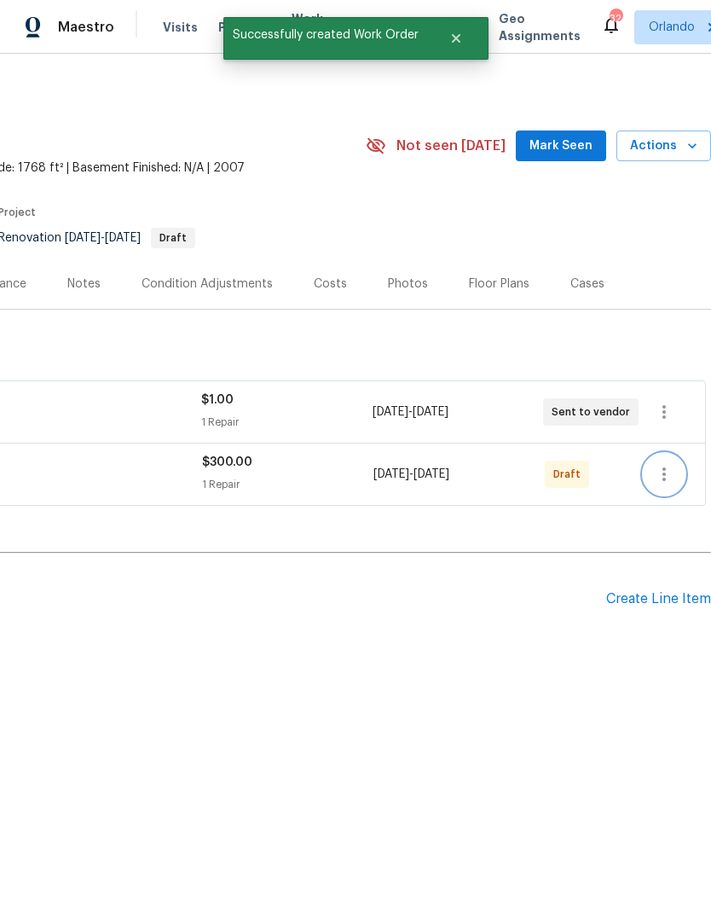
click at [669, 473] on icon "button" at bounding box center [664, 474] width 20 height 20
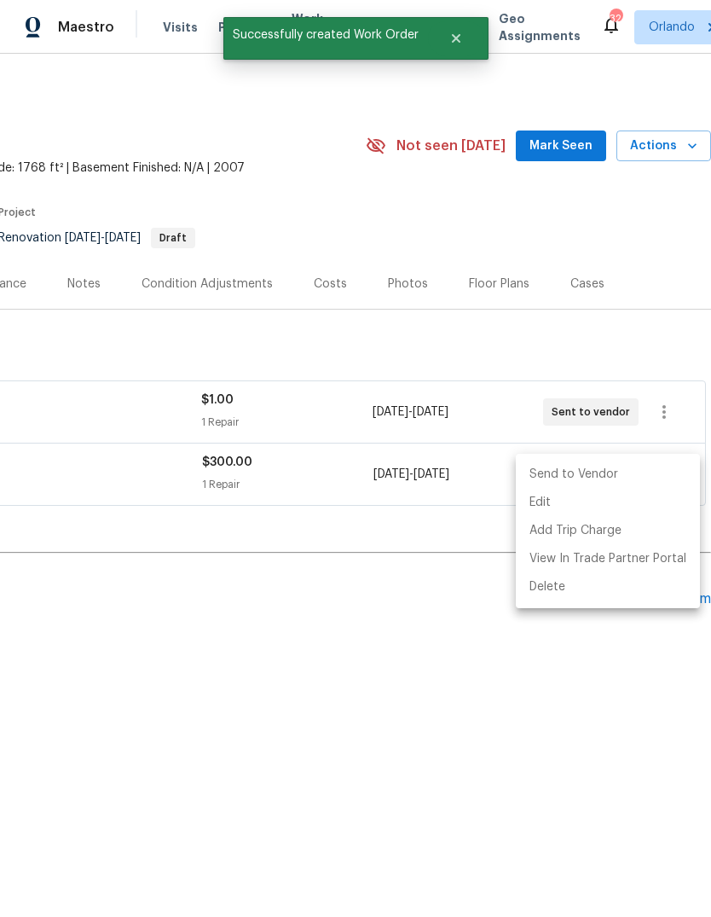
click at [630, 470] on li "Send to Vendor" at bounding box center [608, 475] width 184 height 28
click at [599, 670] on div at bounding box center [355, 458] width 711 height 917
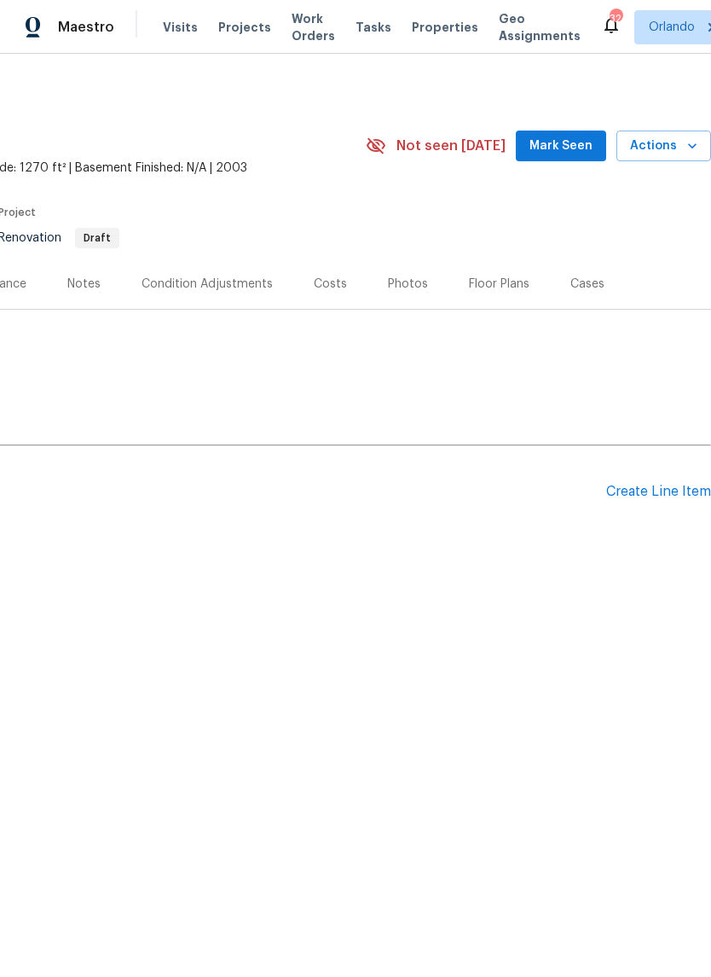
scroll to position [0, 252]
click at [179, 284] on div "Condition Adjustments" at bounding box center [207, 284] width 131 height 17
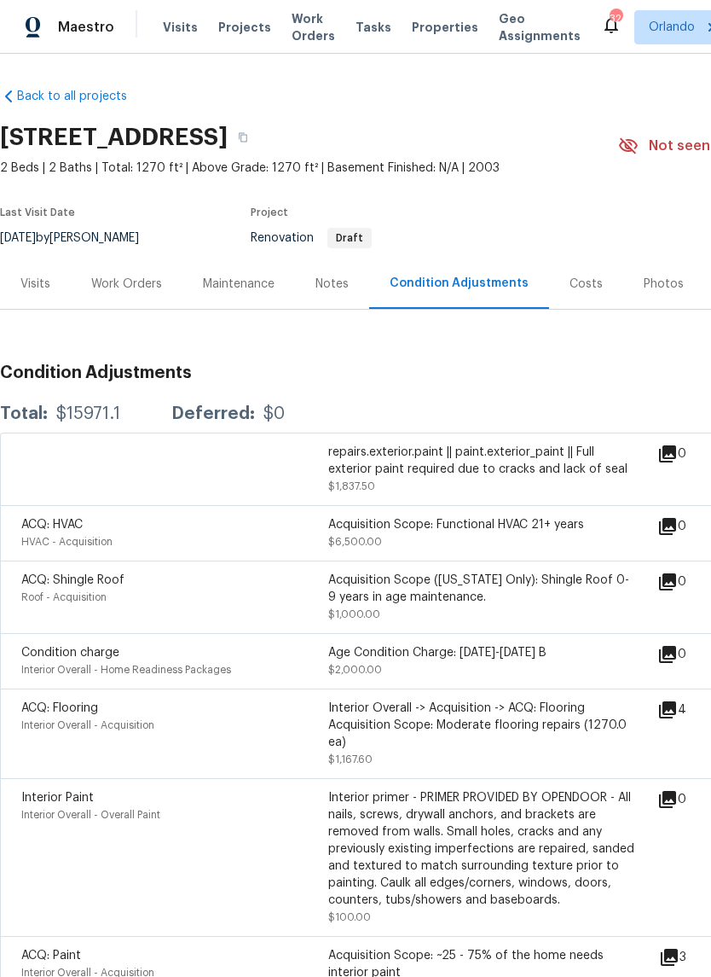
click at [38, 278] on div "Visits" at bounding box center [35, 284] width 30 height 17
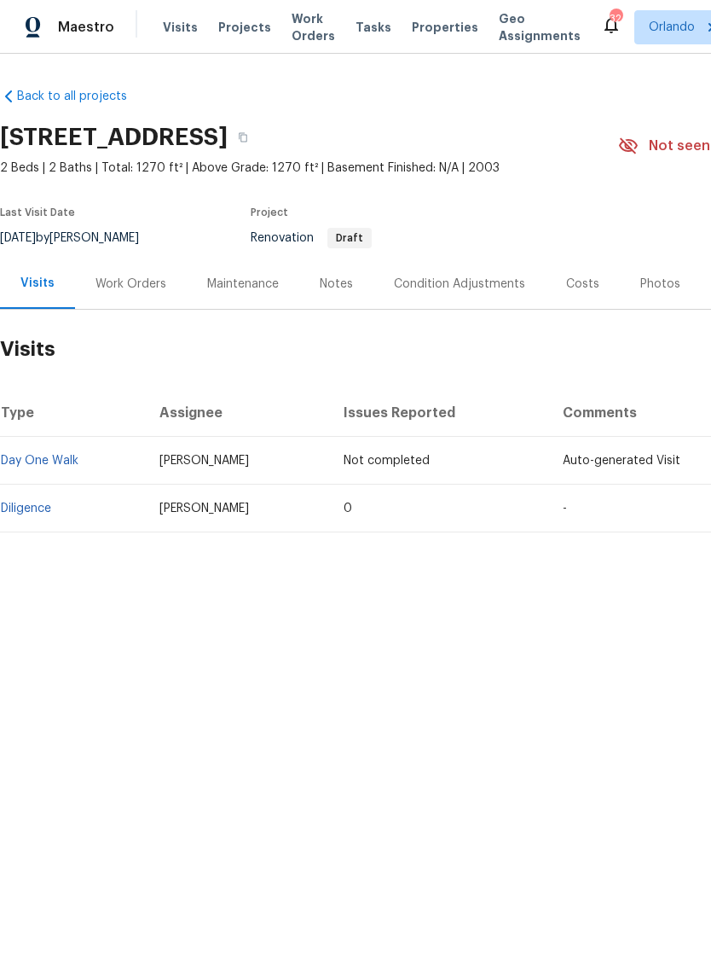
click at [112, 278] on div "Work Orders" at bounding box center [131, 284] width 71 height 17
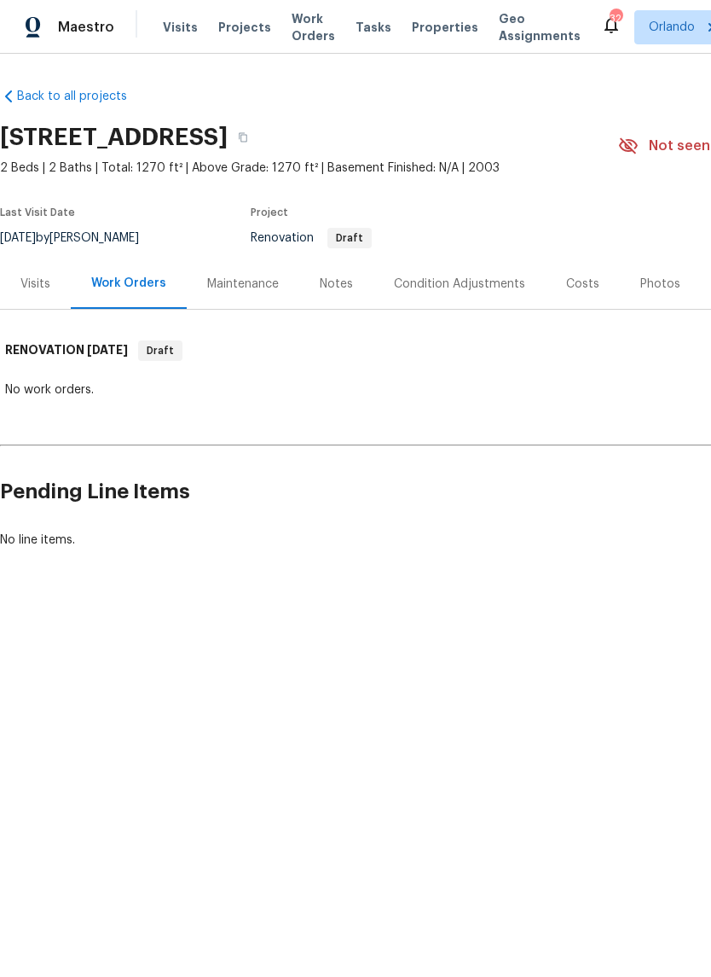
click at [60, 258] on div "Visits" at bounding box center [35, 283] width 71 height 50
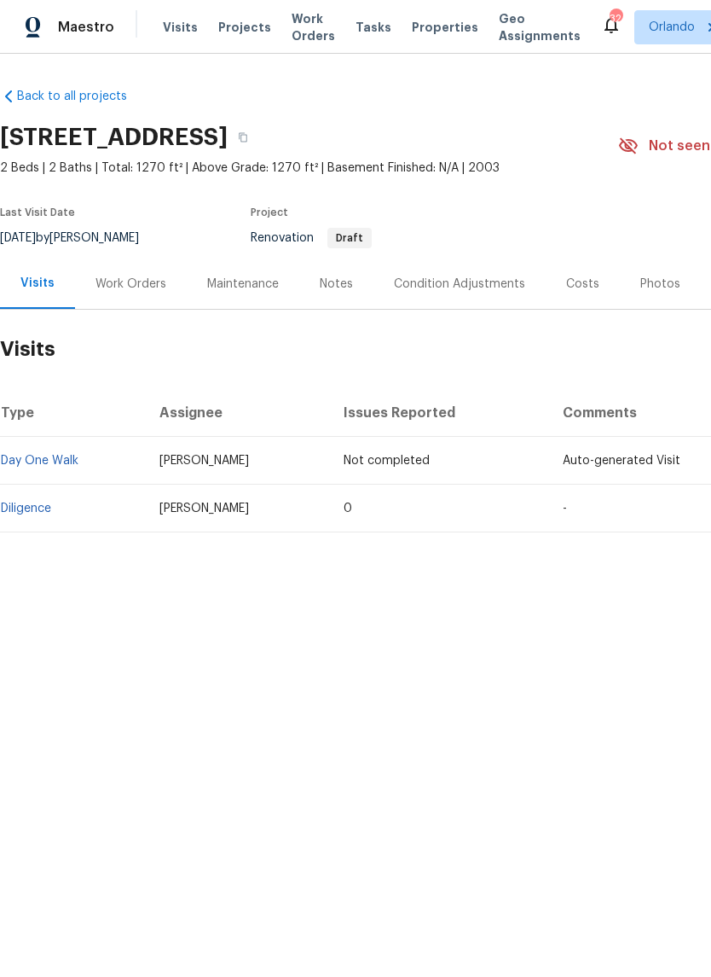
click at [115, 276] on div "Work Orders" at bounding box center [131, 284] width 71 height 17
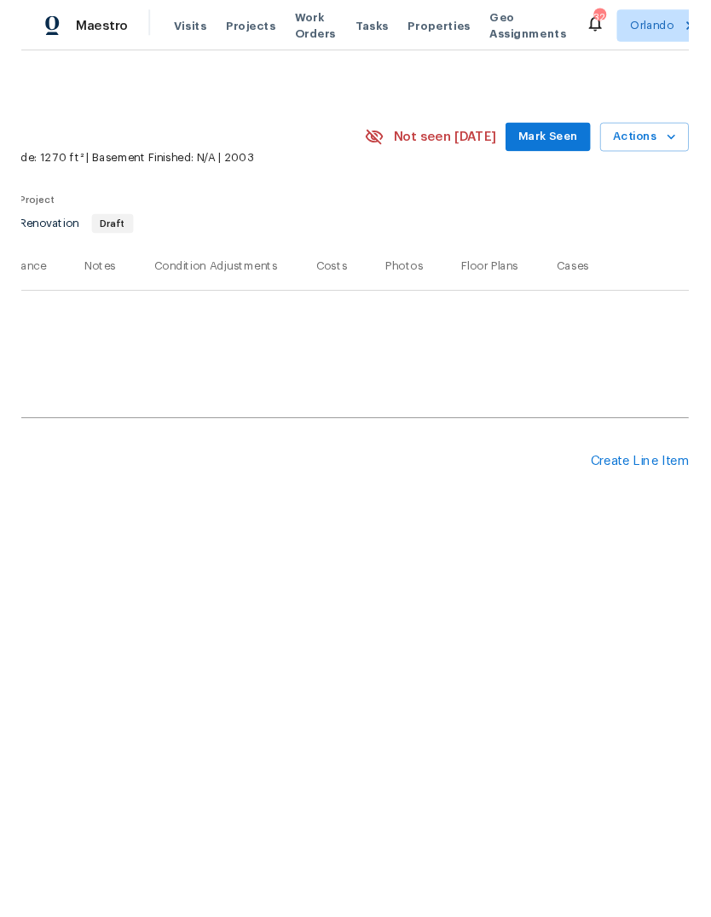
scroll to position [0, 252]
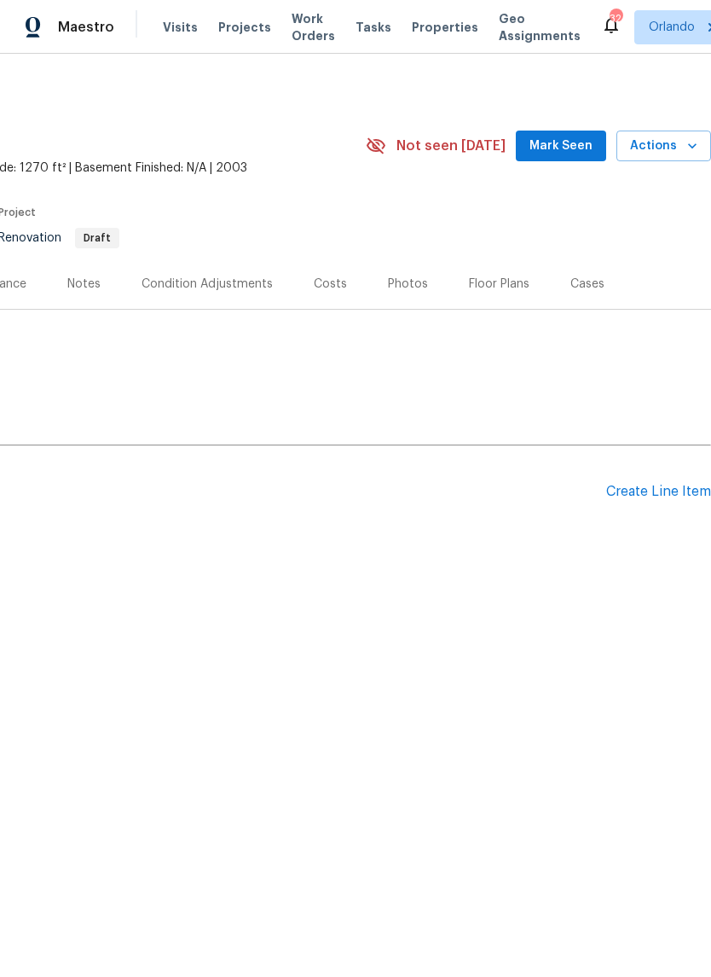
click at [672, 488] on div "Create Line Item" at bounding box center [658, 492] width 105 height 16
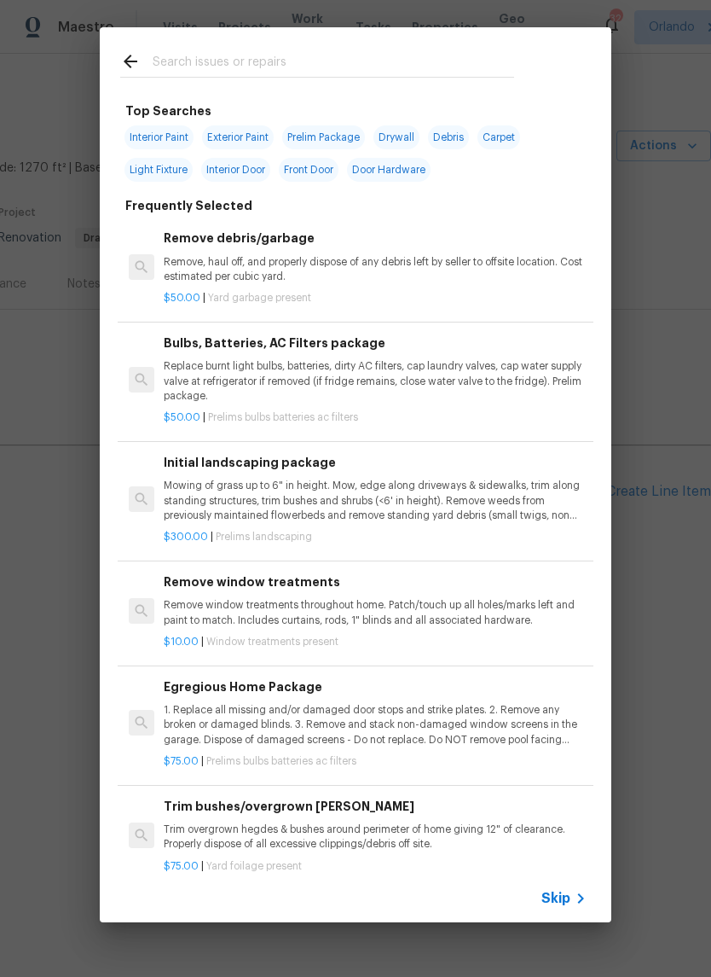
click at [181, 55] on input "text" at bounding box center [334, 64] width 362 height 26
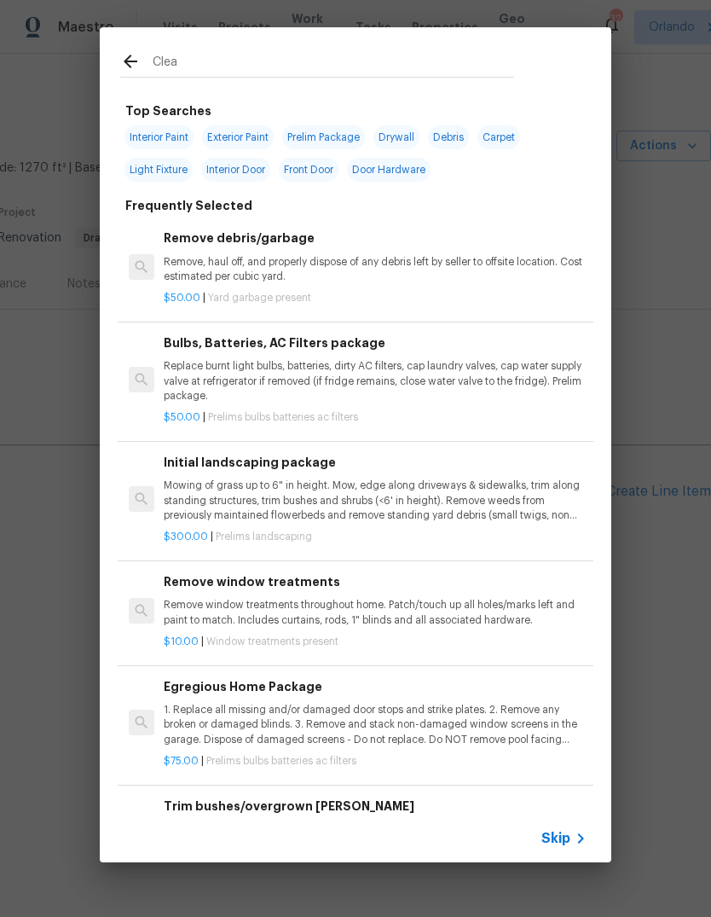
type input "Clean"
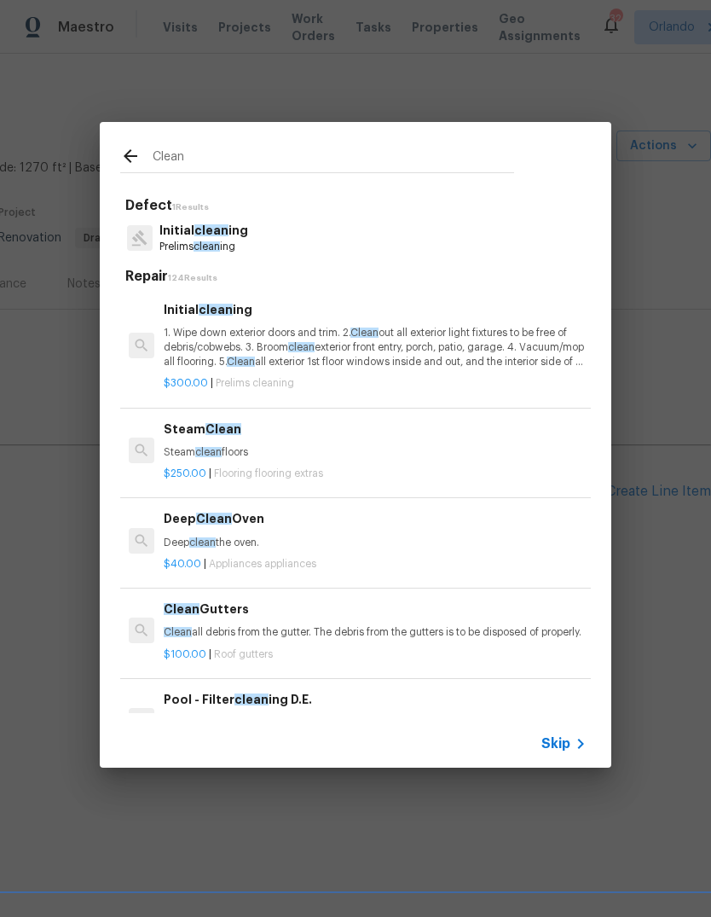
click at [185, 340] on p "1. Wipe down exterior doors and trim. 2. Clean out all exterior light fixtures …" at bounding box center [375, 348] width 423 height 44
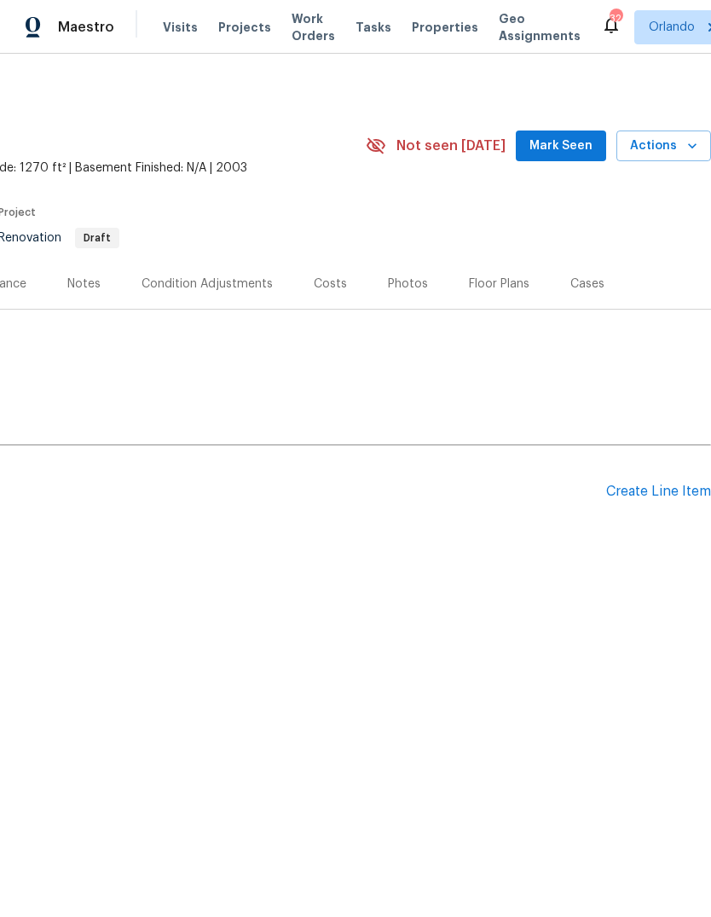
click at [669, 493] on div "Create Line Item" at bounding box center [658, 492] width 105 height 16
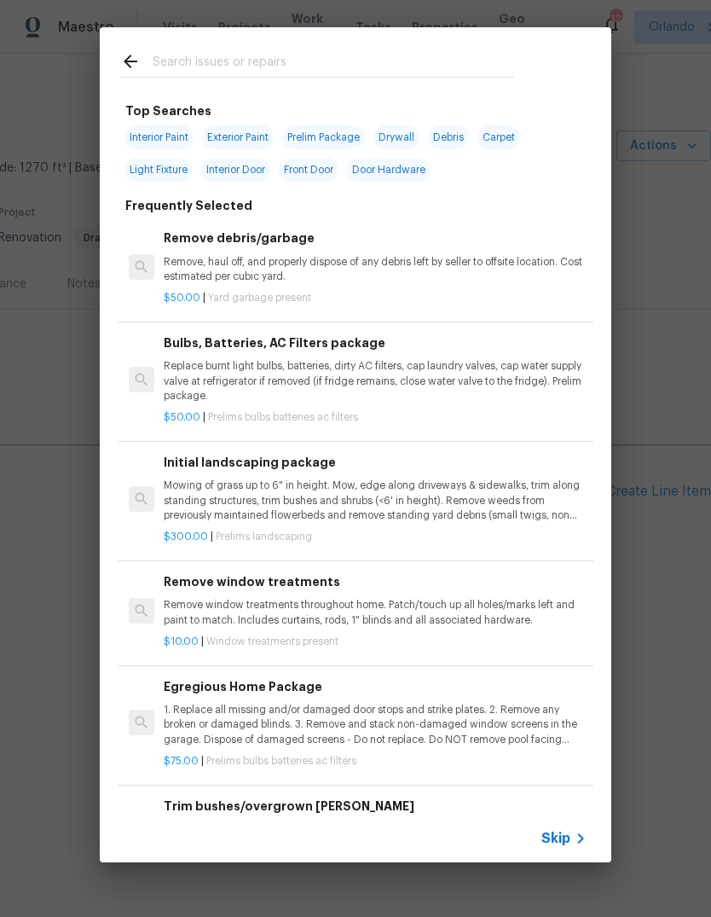
click at [189, 67] on input "text" at bounding box center [334, 64] width 362 height 26
type input "Clean"
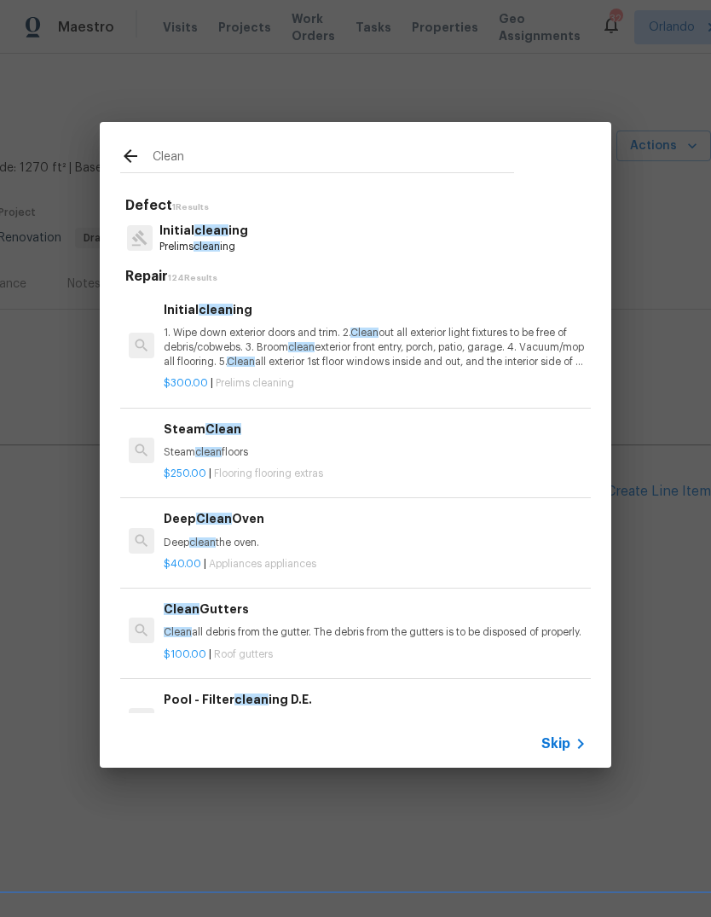
click at [224, 353] on p "1. Wipe down exterior doors and trim. 2. Clean out all exterior light fixtures …" at bounding box center [375, 348] width 423 height 44
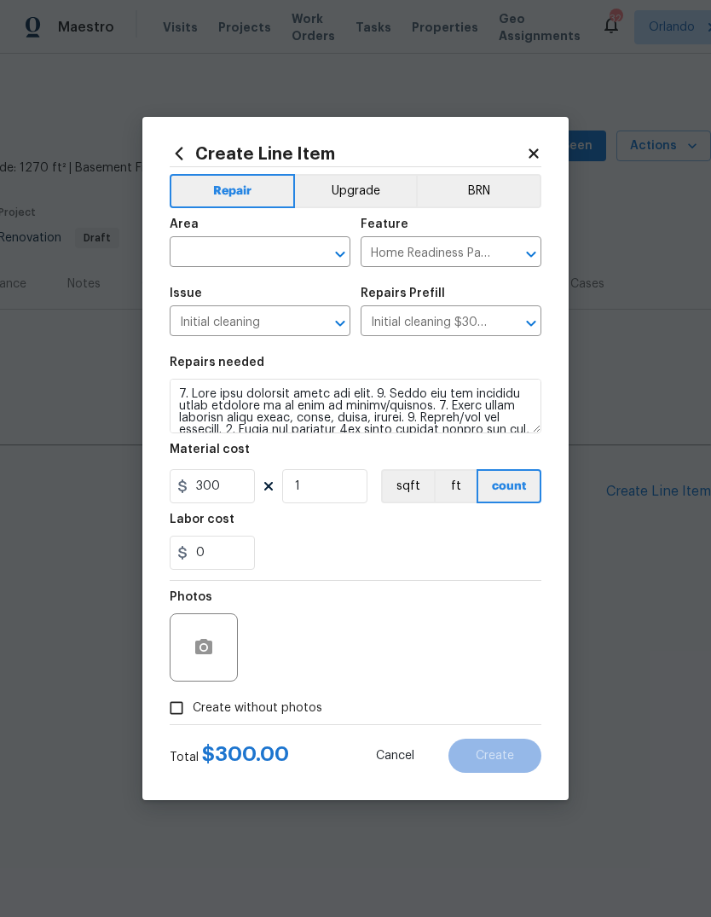
click at [197, 250] on input "text" at bounding box center [236, 254] width 133 height 26
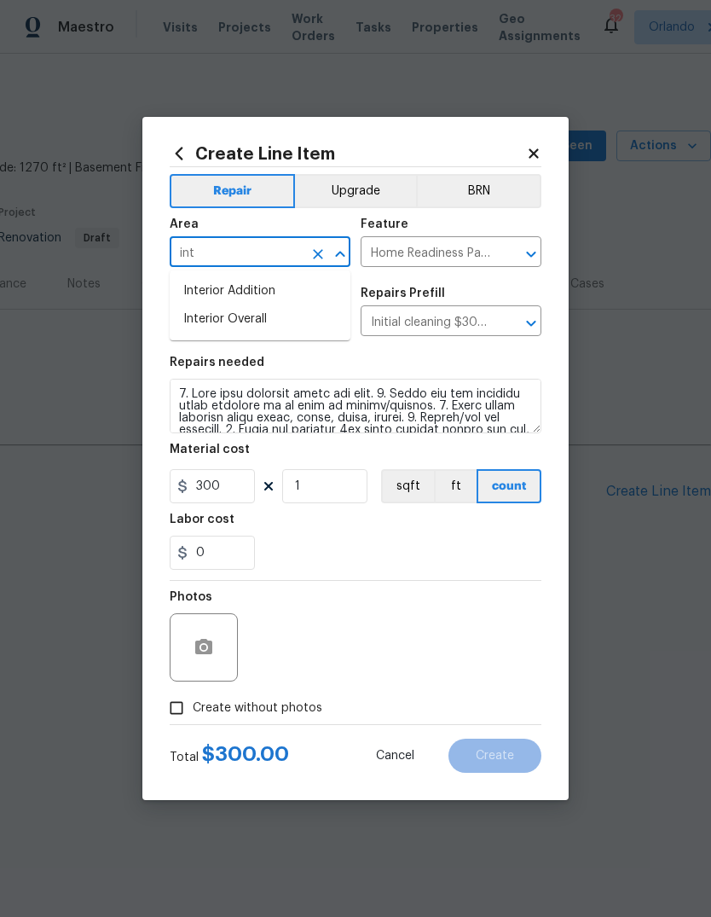
click at [215, 321] on li "Interior Overall" at bounding box center [260, 319] width 181 height 28
type input "Interior Overall"
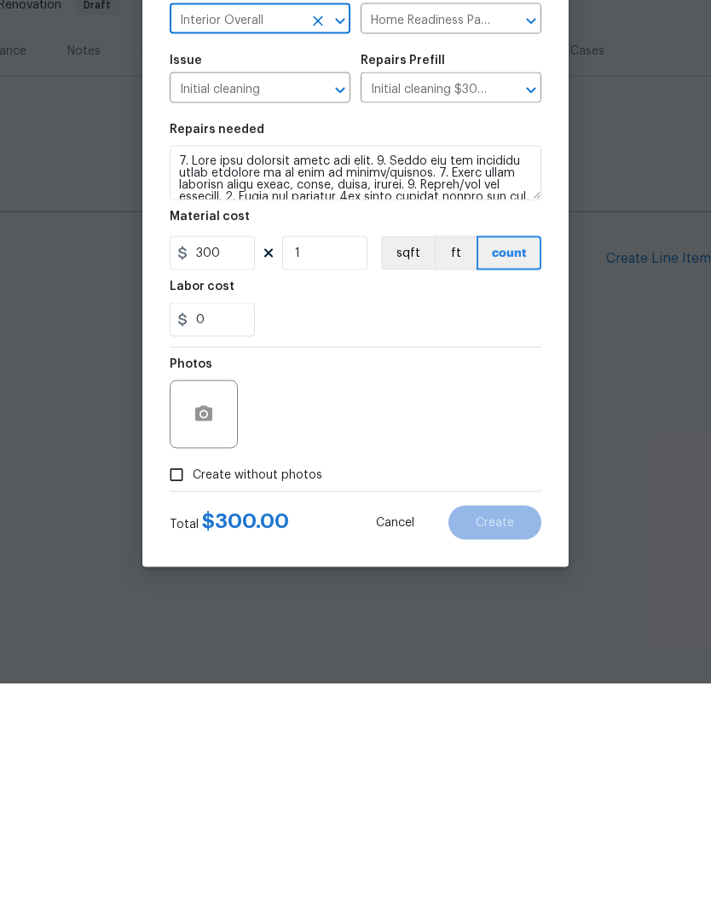
click at [177, 692] on input "Create without photos" at bounding box center [176, 708] width 32 height 32
checkbox input "true"
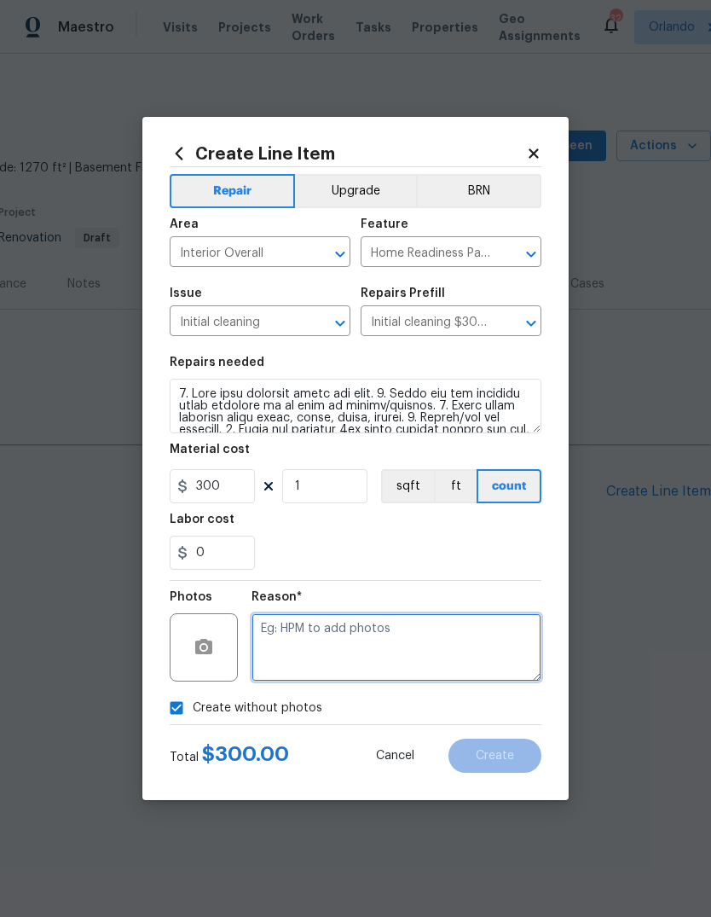
click at [446, 620] on textarea at bounding box center [397, 647] width 290 height 68
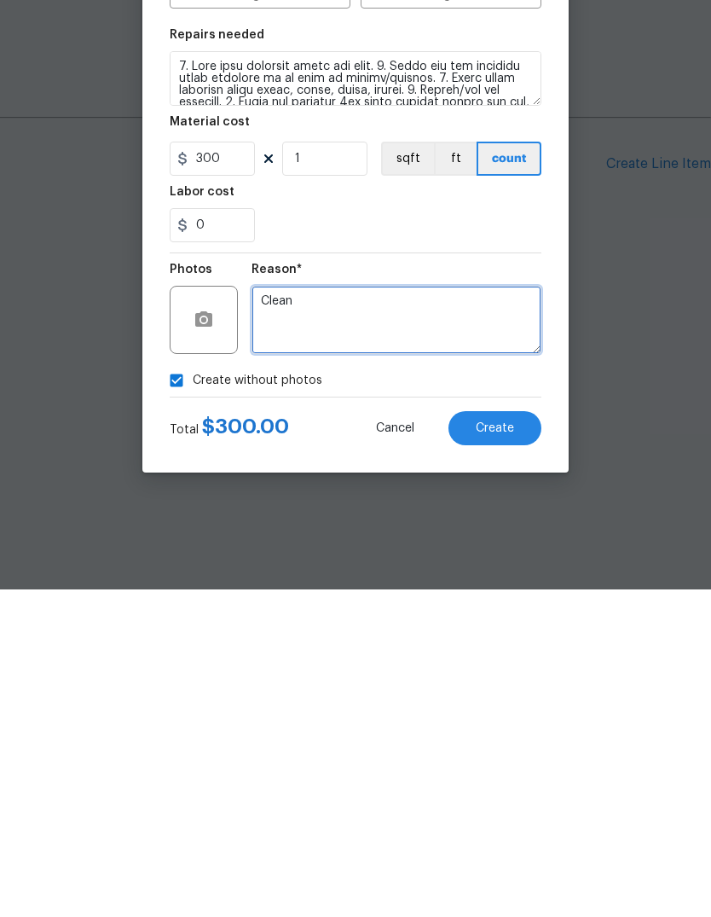
type textarea "Clean"
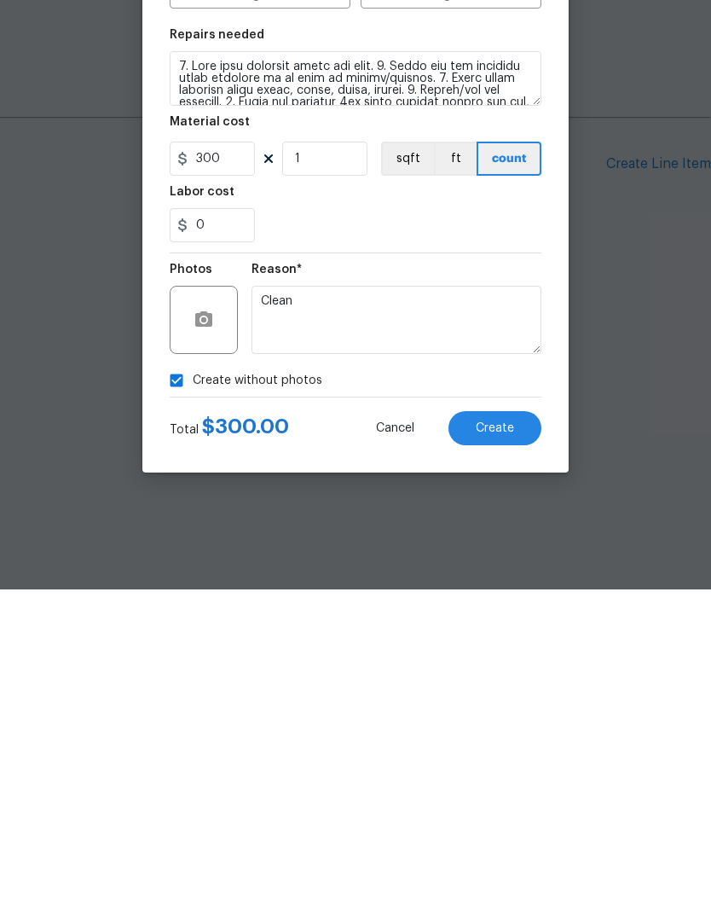
click at [512, 739] on button "Create" at bounding box center [495, 756] width 93 height 34
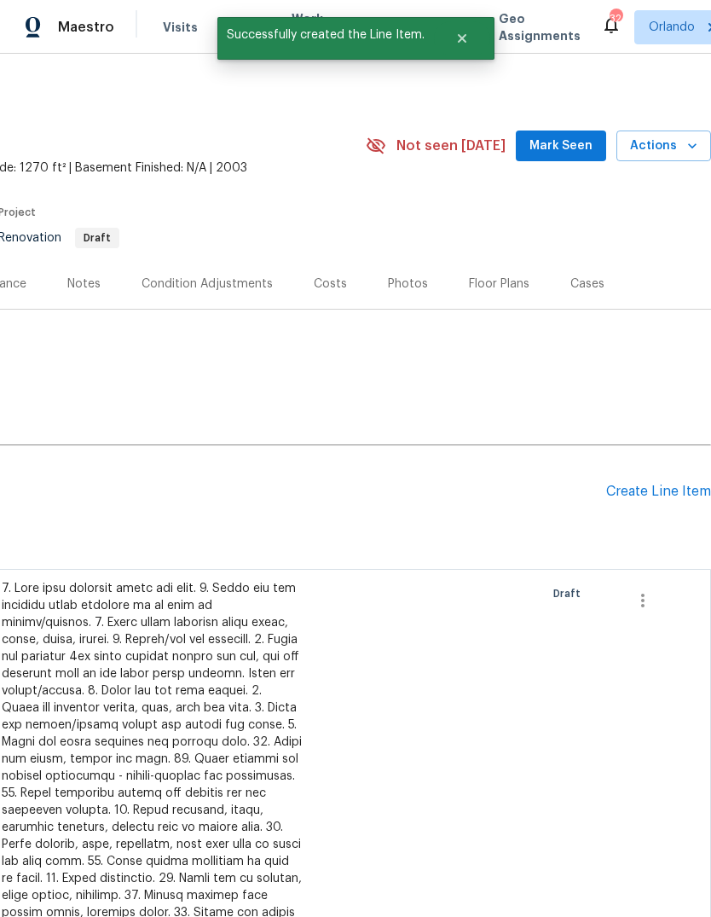
click at [672, 490] on div "Create Line Item" at bounding box center [658, 492] width 105 height 16
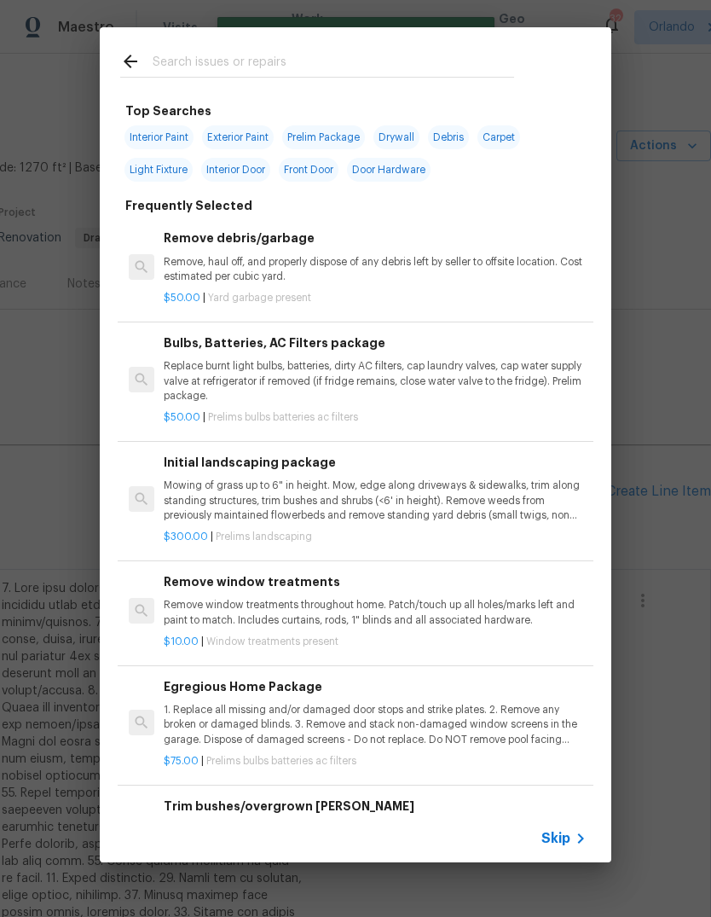
click at [189, 68] on input "text" at bounding box center [334, 64] width 362 height 26
type input "Placeholder"
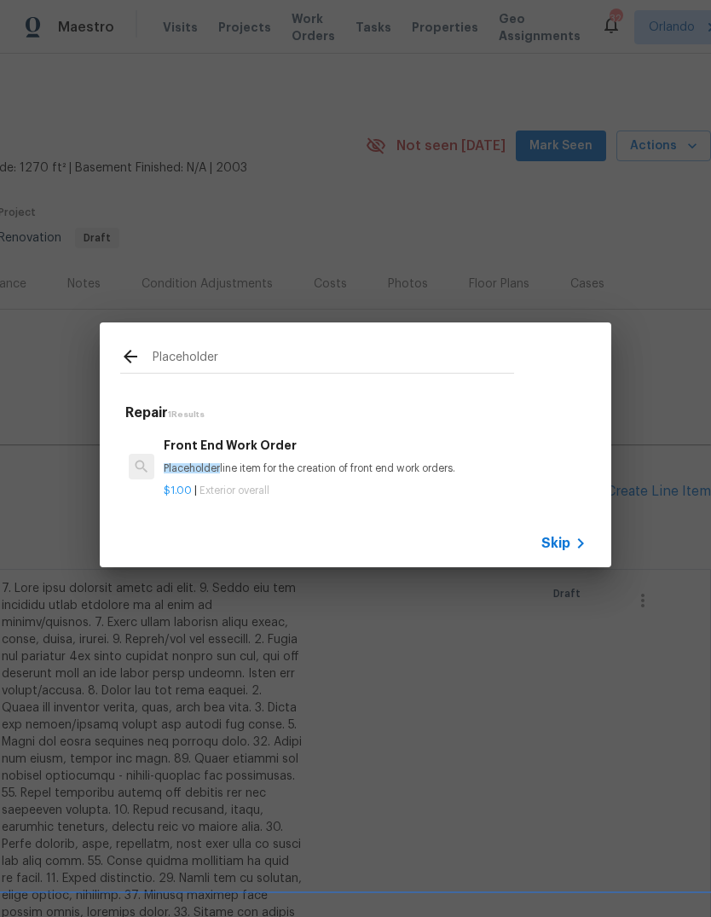
click at [193, 480] on div "$1.00 | Exterior overall" at bounding box center [375, 487] width 423 height 21
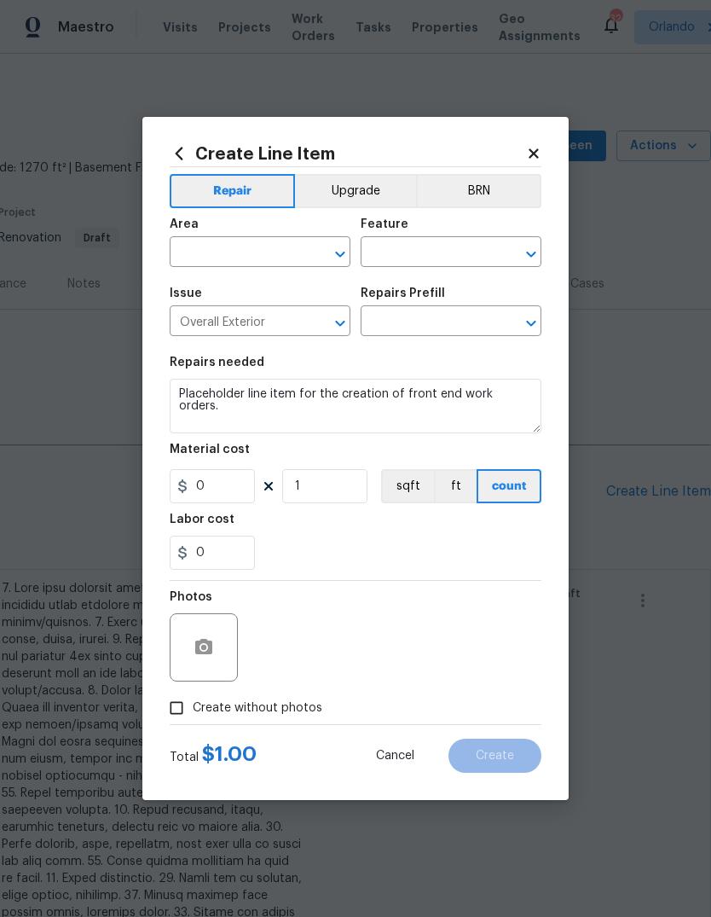
type input "Front End Work Order $1.00"
type input "1"
click at [189, 480] on icon at bounding box center [183, 486] width 14 height 14
click at [189, 264] on input "text" at bounding box center [236, 254] width 133 height 26
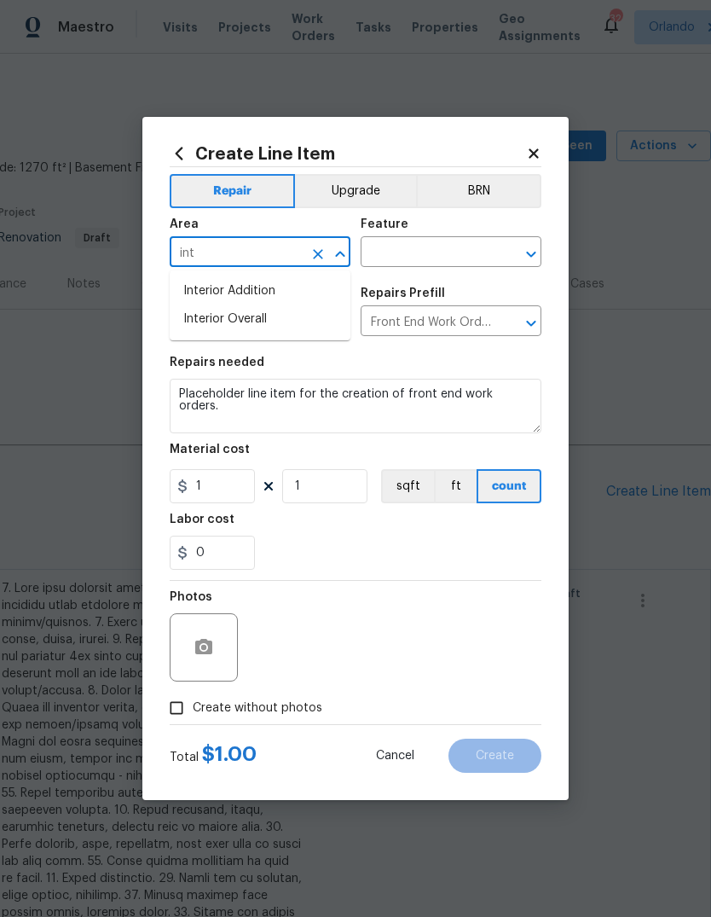
click at [209, 316] on li "Interior Overall" at bounding box center [260, 319] width 181 height 28
type input "Interior Overall"
click at [436, 249] on input "text" at bounding box center [427, 254] width 133 height 26
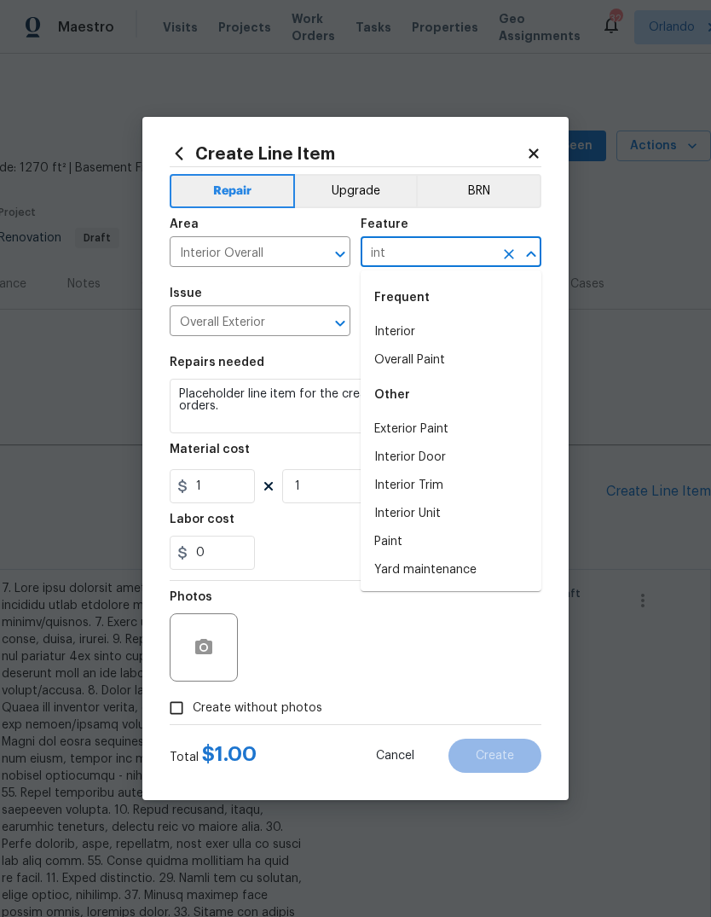
click at [458, 331] on li "Interior" at bounding box center [451, 332] width 181 height 28
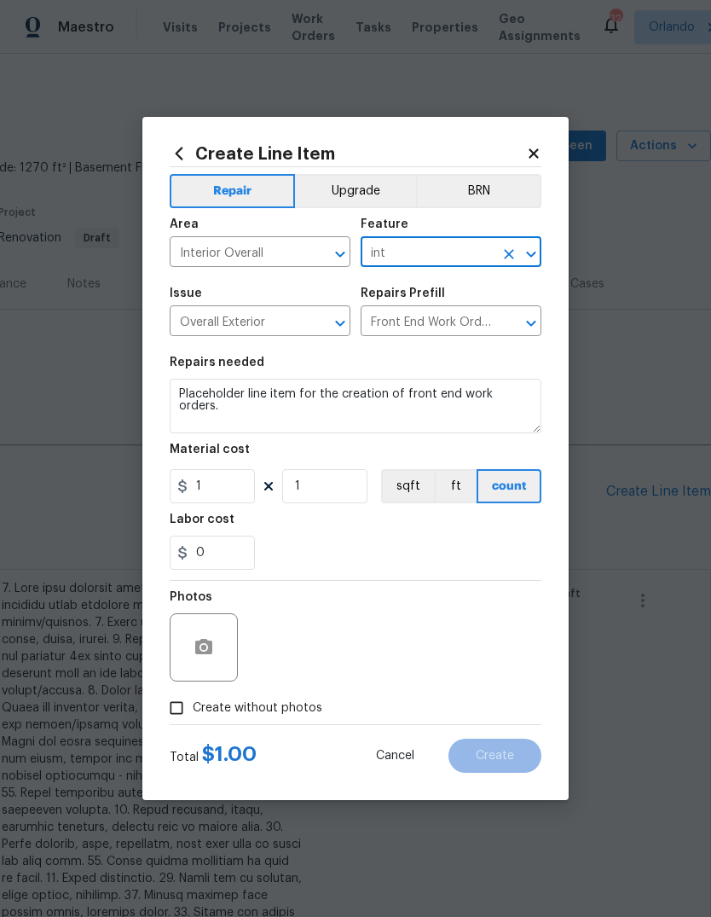
type input "Interior"
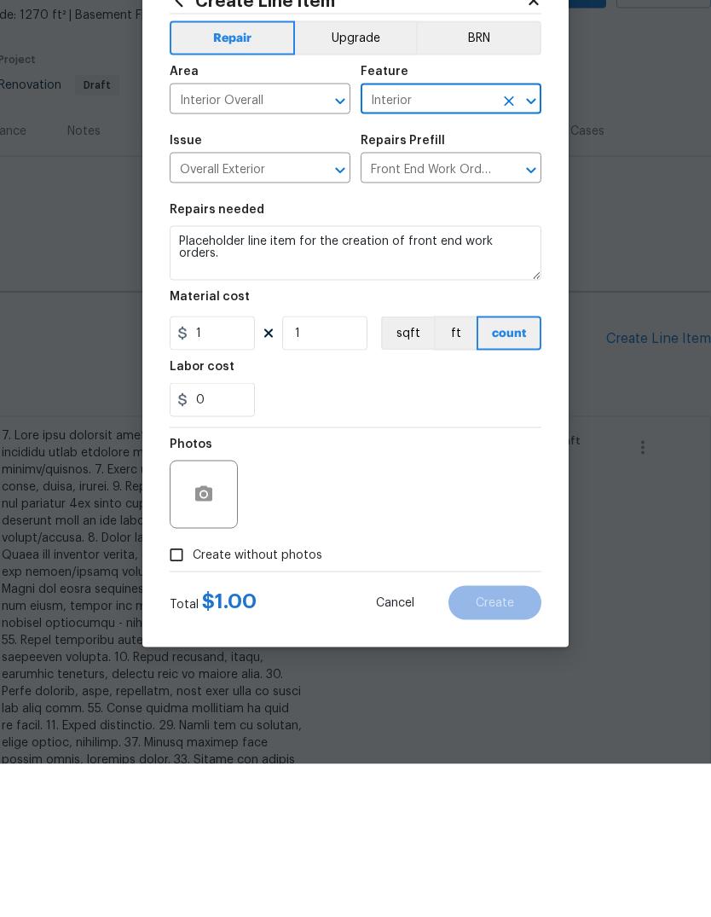
click at [178, 692] on input "Create without photos" at bounding box center [176, 708] width 32 height 32
checkbox input "true"
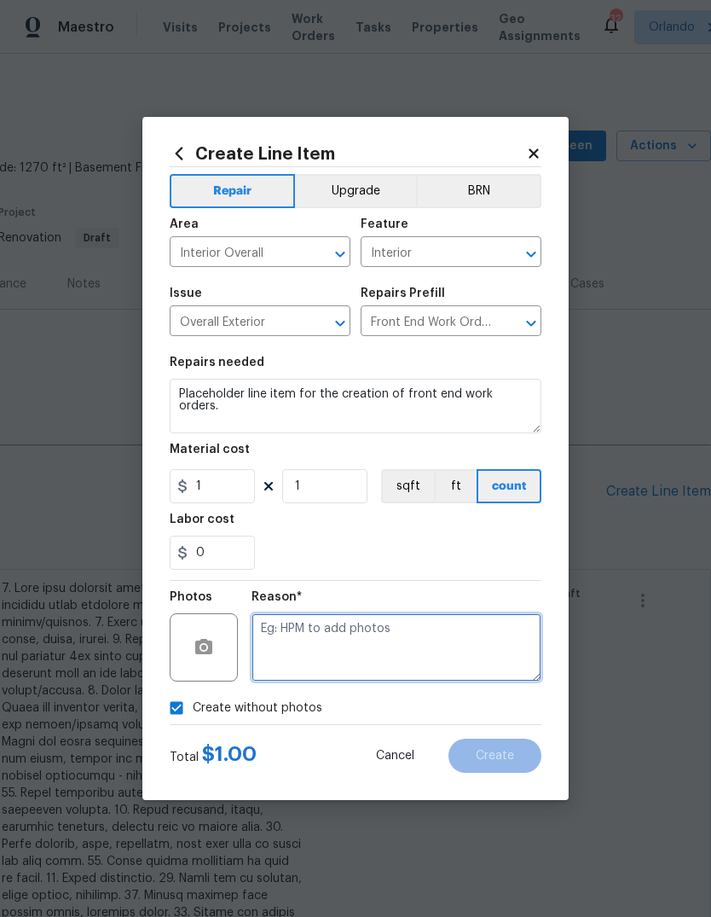
click at [480, 646] on textarea at bounding box center [397, 647] width 290 height 68
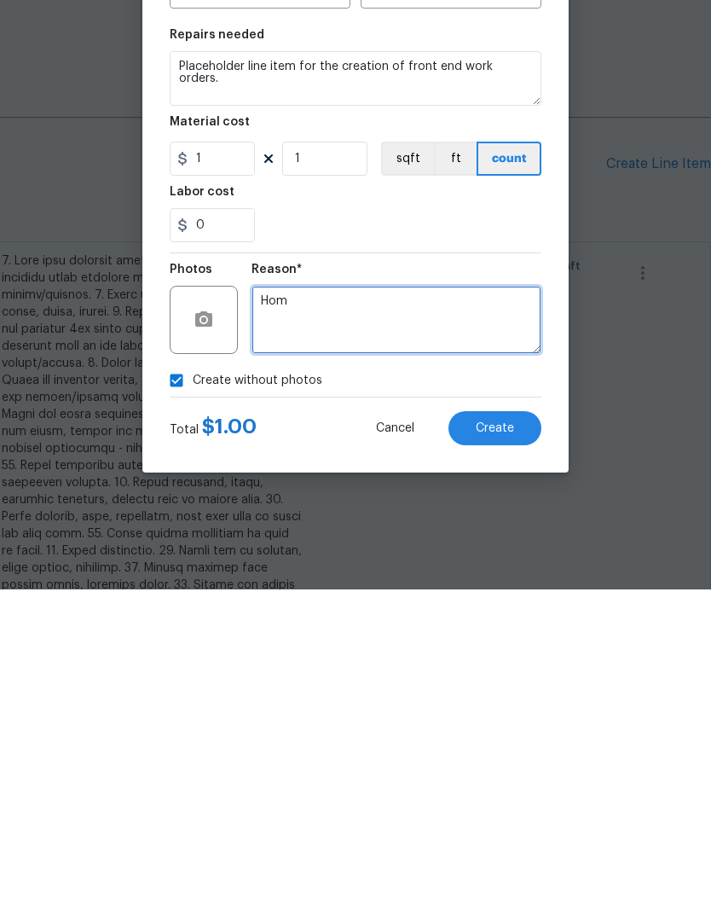
type textarea "Hom"
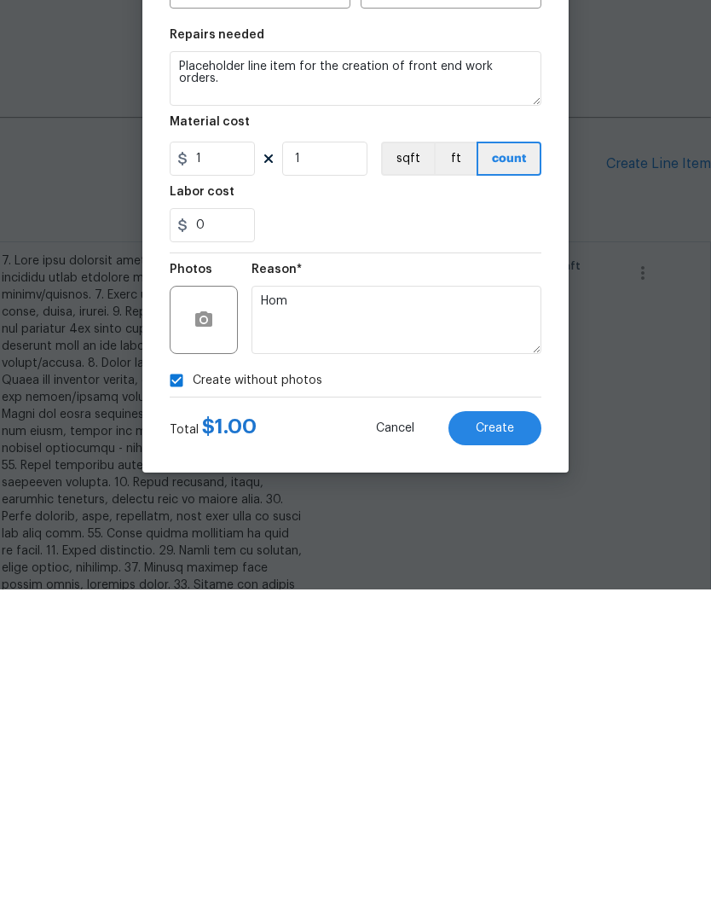
click at [506, 750] on span "Create" at bounding box center [495, 756] width 38 height 13
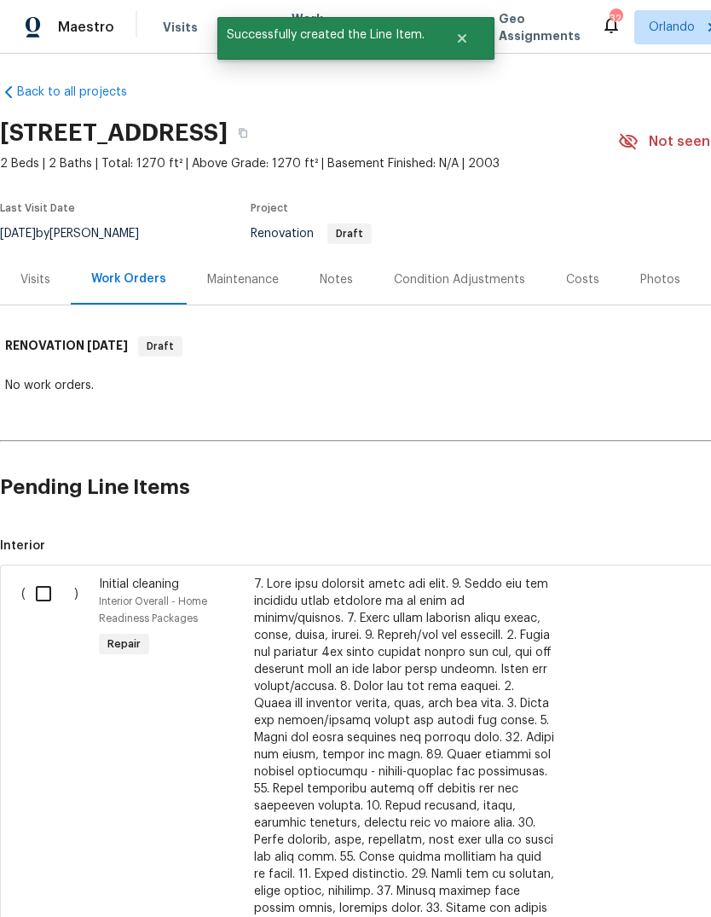
scroll to position [4, 0]
click at [49, 600] on input "checkbox" at bounding box center [50, 594] width 49 height 36
checkbox input "true"
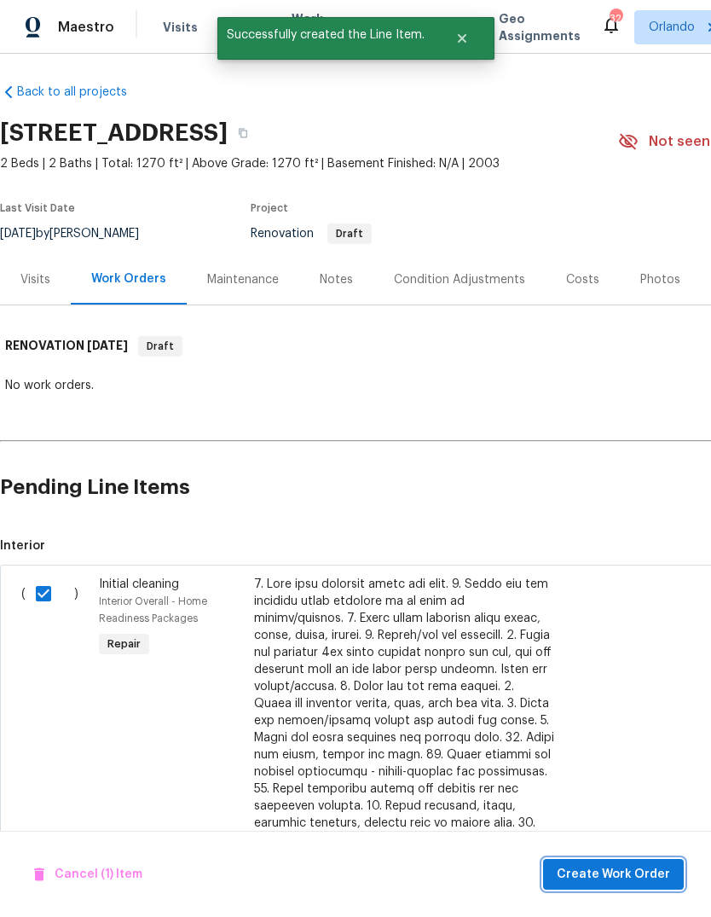
click at [664, 870] on span "Create Work Order" at bounding box center [613, 874] width 113 height 21
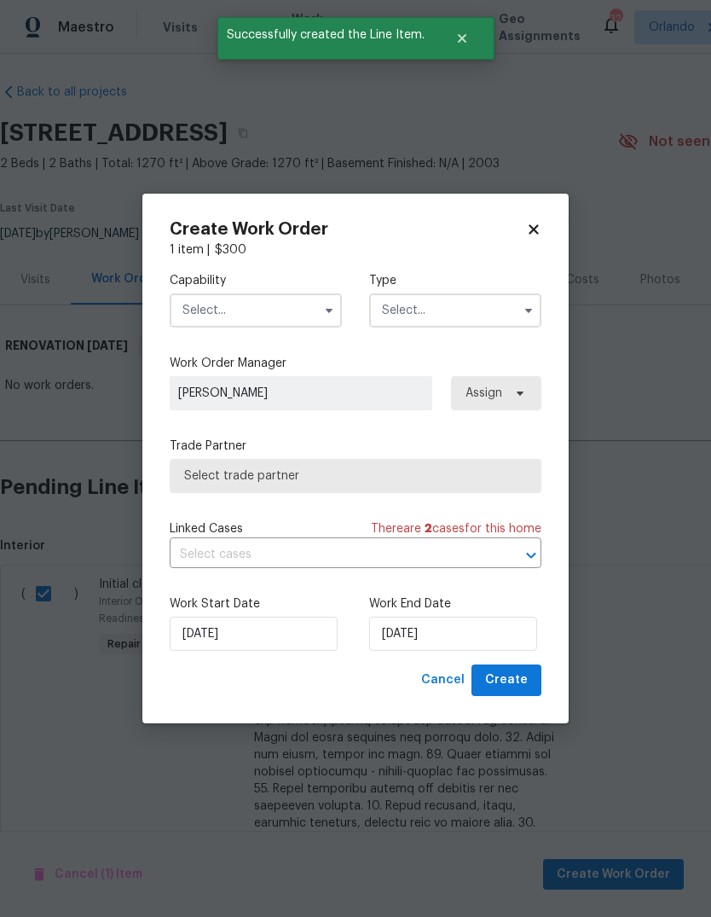
click at [207, 299] on input "text" at bounding box center [256, 310] width 172 height 34
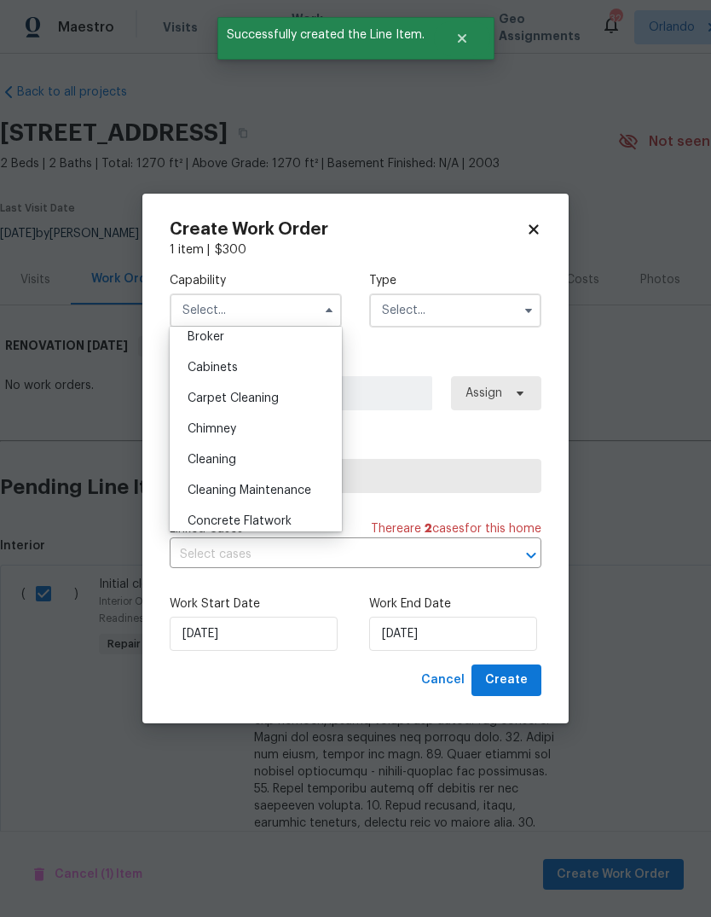
scroll to position [153, 0]
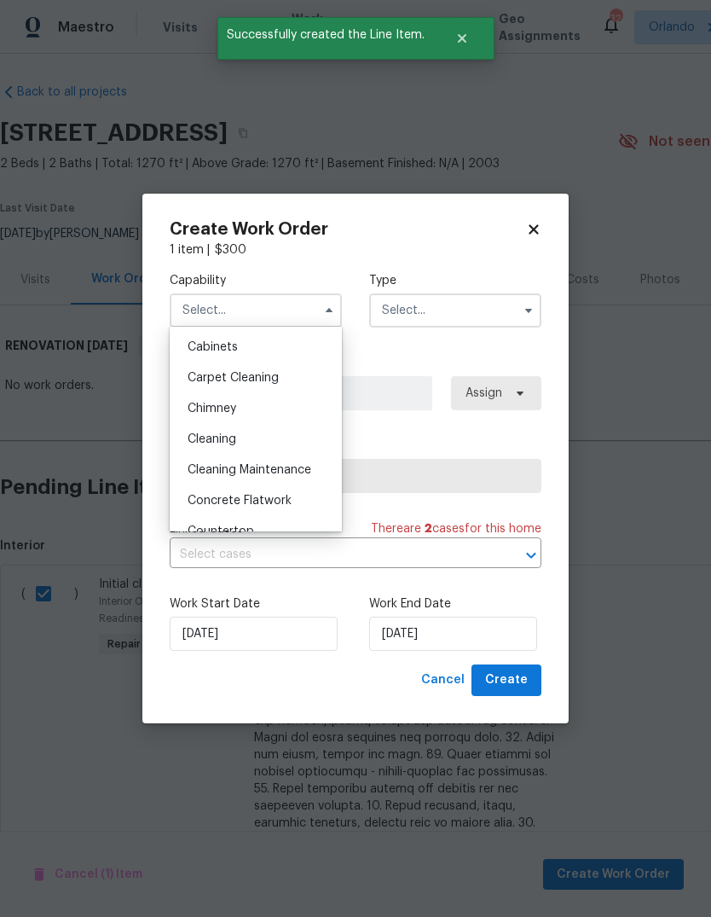
click at [194, 437] on span "Cleaning" at bounding box center [212, 439] width 49 height 12
type input "Cleaning"
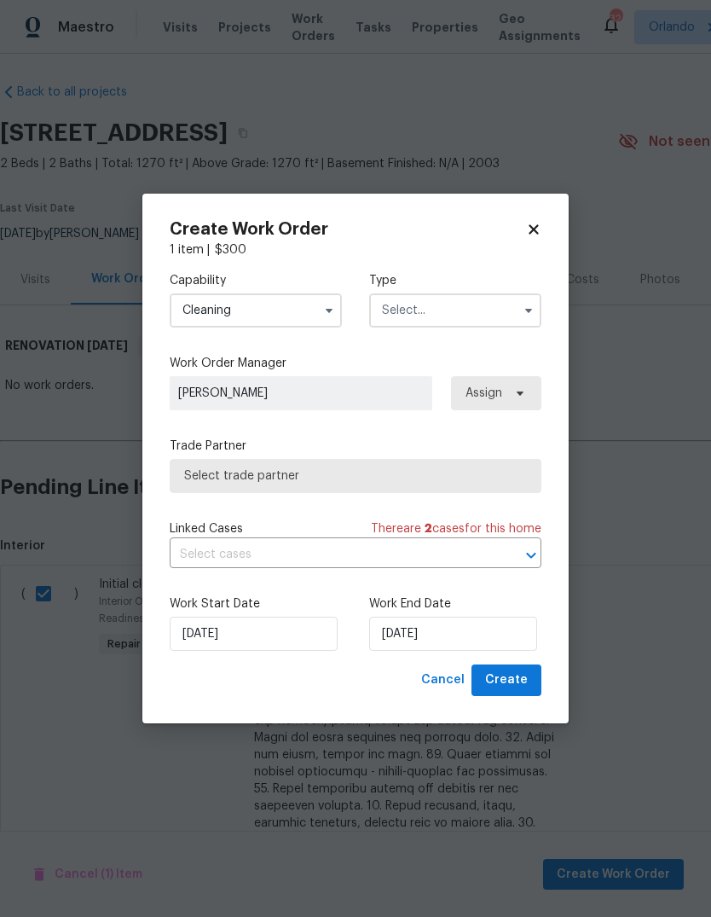
click at [499, 306] on input "text" at bounding box center [455, 310] width 172 height 34
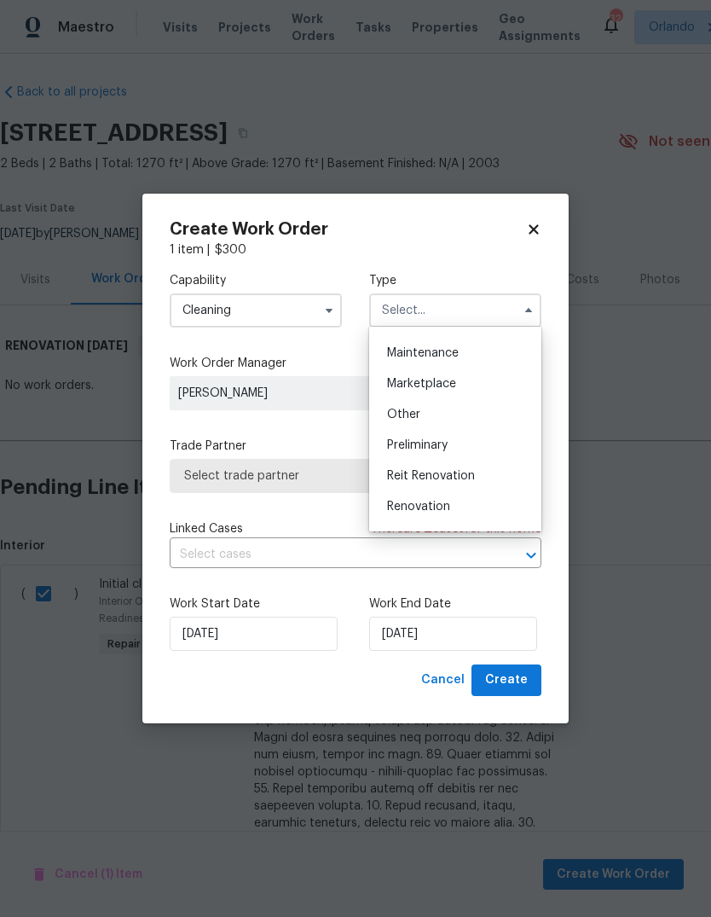
scroll to position [276, 0]
click at [451, 496] on div "Renovation" at bounding box center [456, 500] width 164 height 31
type input "Renovation"
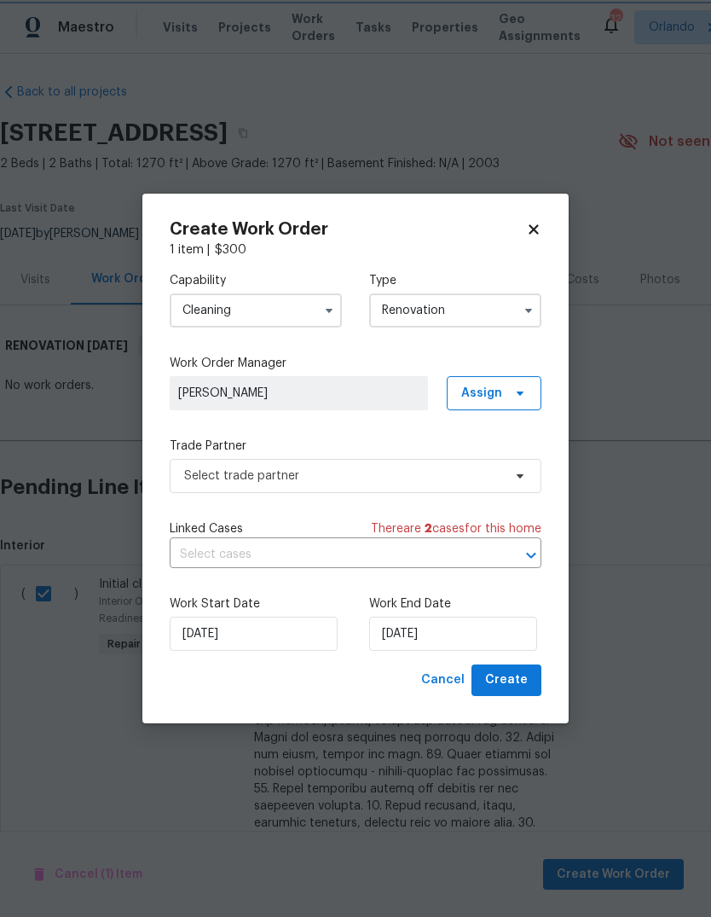
scroll to position [0, 0]
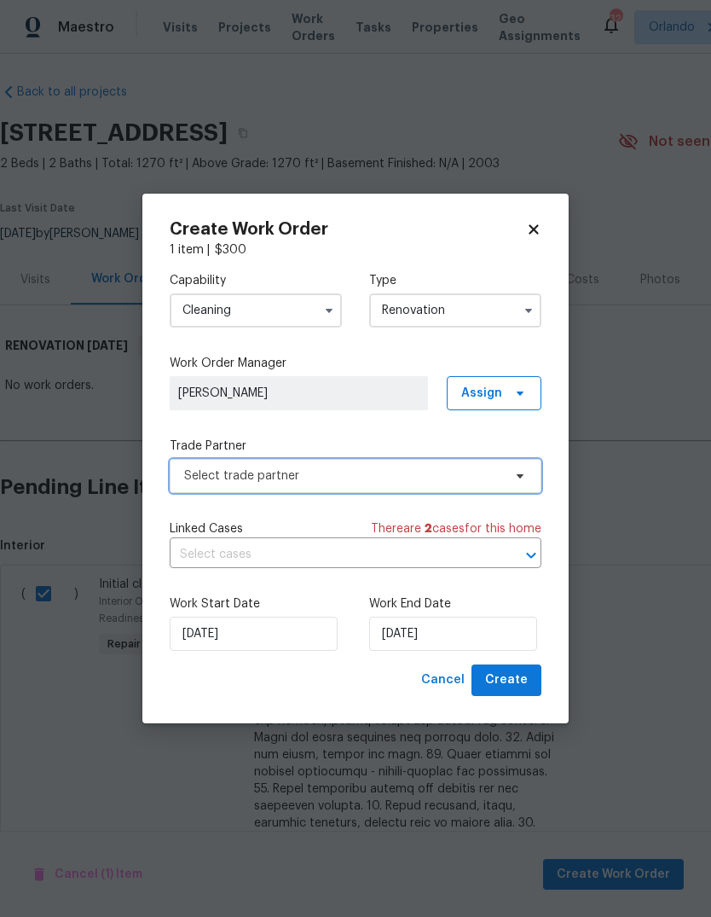
click at [194, 477] on span "Select trade partner" at bounding box center [343, 475] width 318 height 17
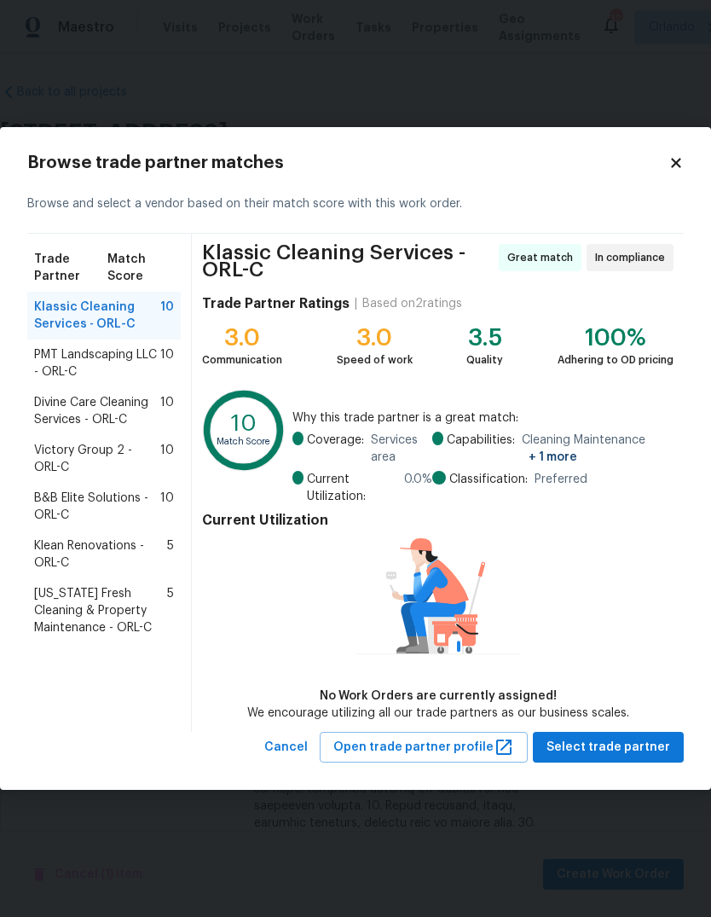
click at [61, 409] on span "Divine Care Cleaning Services - ORL-C" at bounding box center [97, 411] width 126 height 34
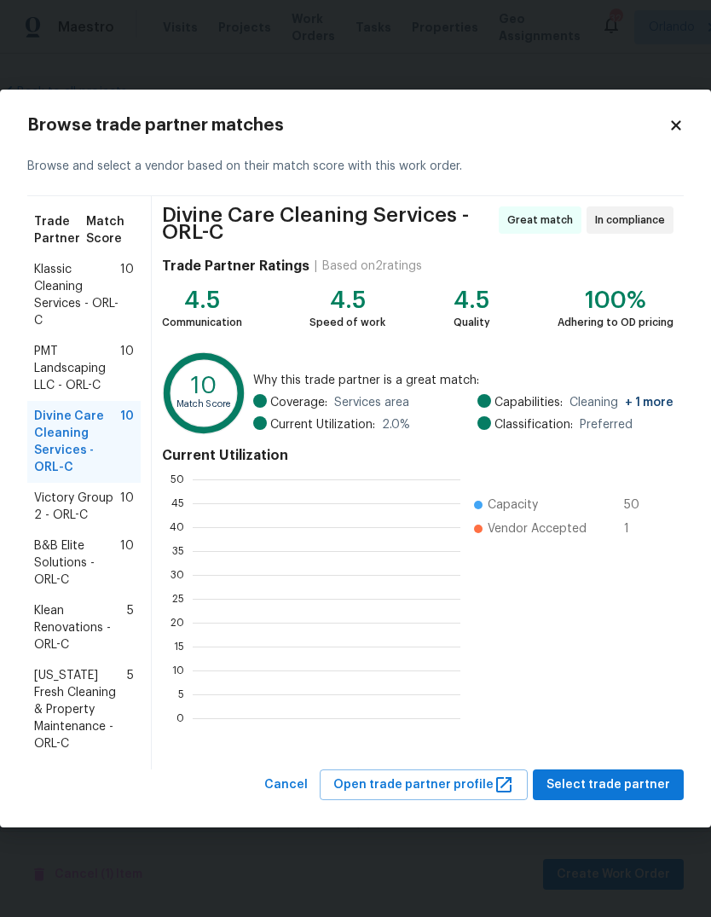
scroll to position [239, 268]
click at [55, 502] on span "Victory Group 2 - ORL-C" at bounding box center [77, 507] width 86 height 34
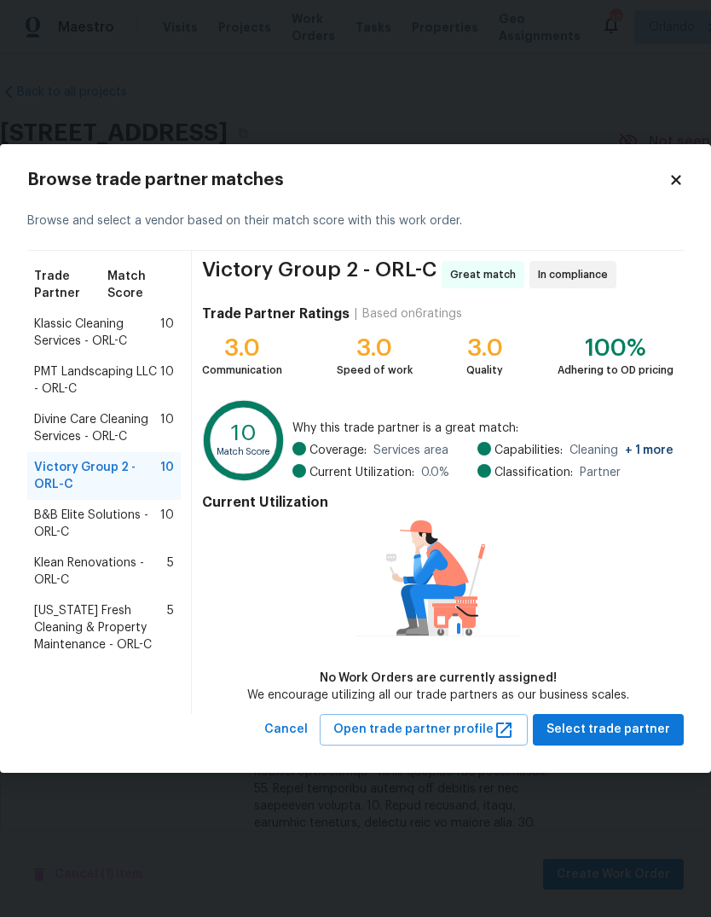
click at [53, 374] on span "PMT Landscaping LLC - ORL-C" at bounding box center [97, 380] width 126 height 34
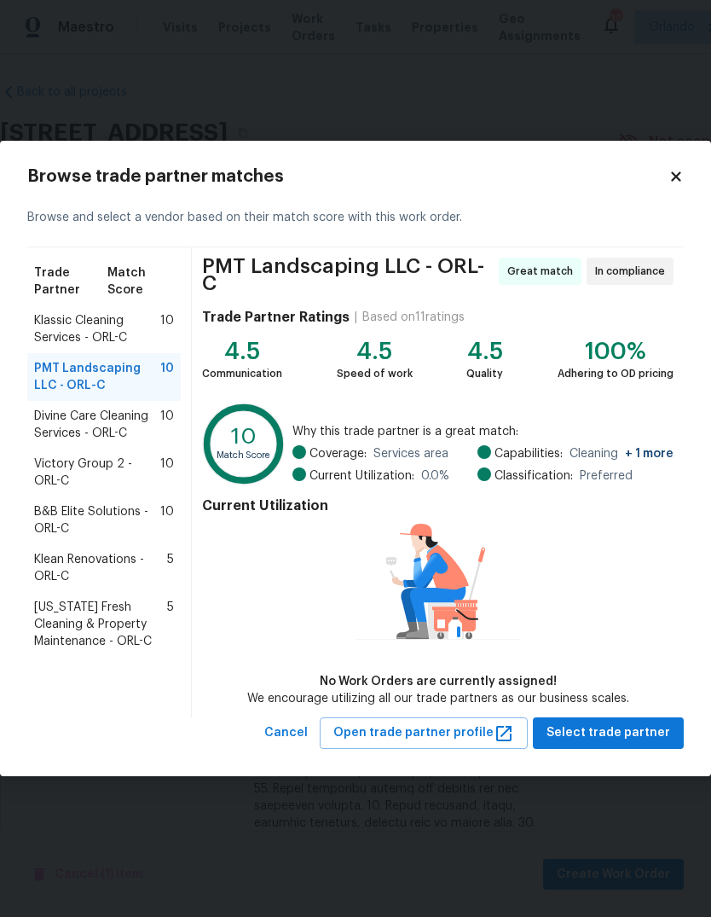
click at [54, 577] on span "Klean Renovations - ORL-C" at bounding box center [100, 568] width 133 height 34
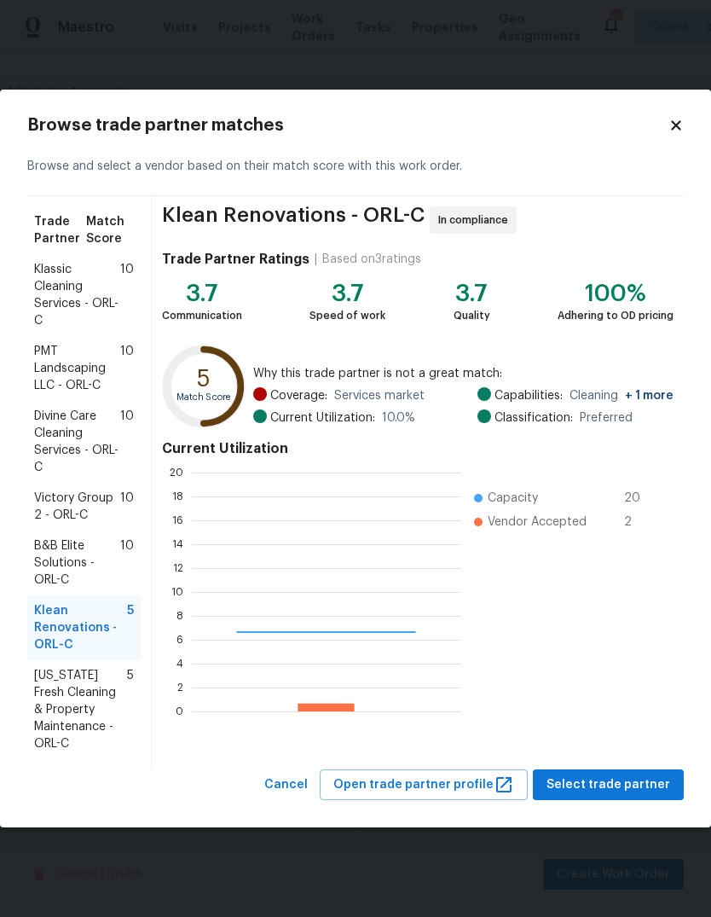
scroll to position [239, 269]
click at [52, 695] on span "[US_STATE] Fresh Cleaning & Property Maintenance - ORL-C" at bounding box center [80, 709] width 93 height 85
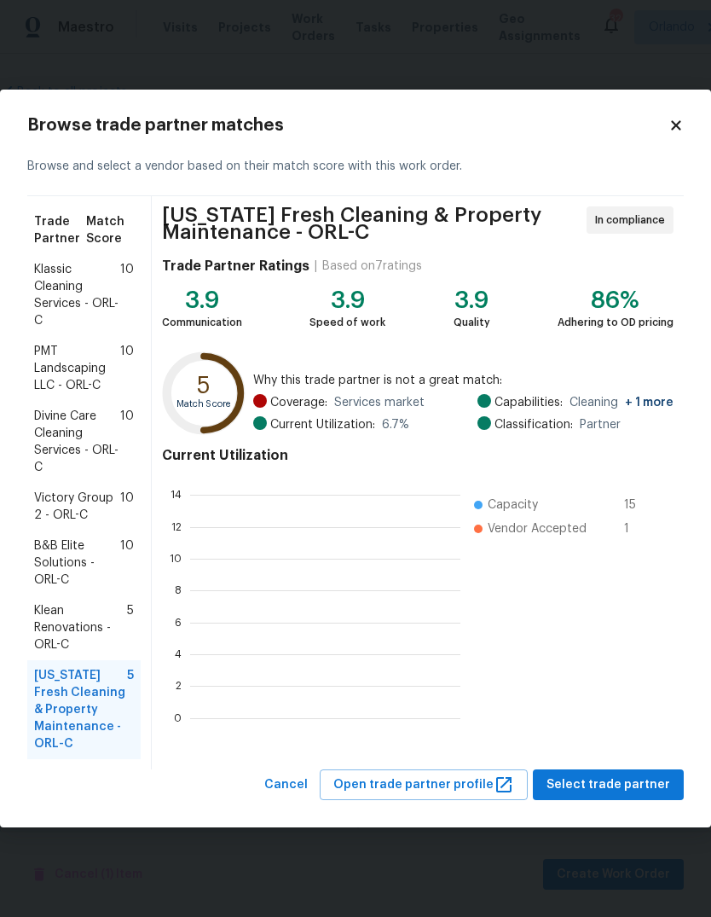
scroll to position [239, 270]
click at [58, 606] on span "Klean Renovations - ORL-C" at bounding box center [80, 627] width 93 height 51
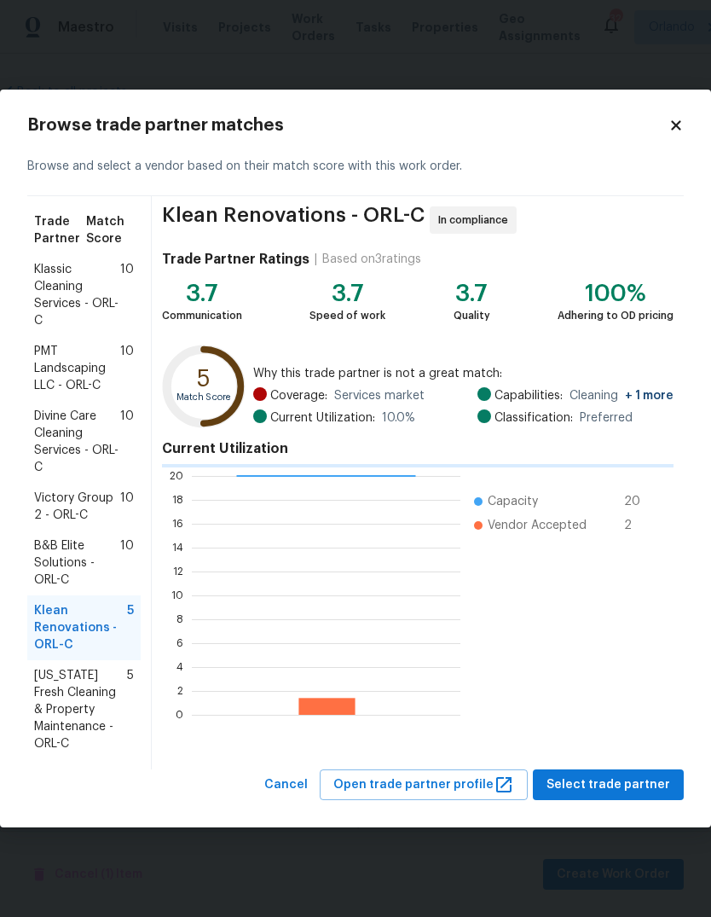
scroll to position [239, 269]
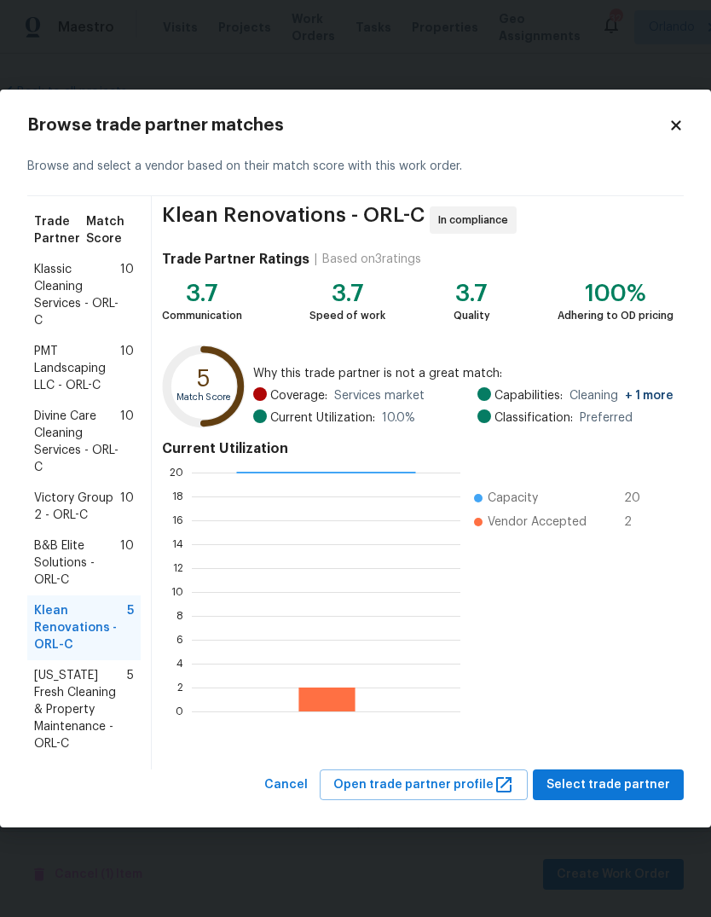
click at [41, 546] on span "B&B Elite Solutions - ORL-C" at bounding box center [77, 562] width 86 height 51
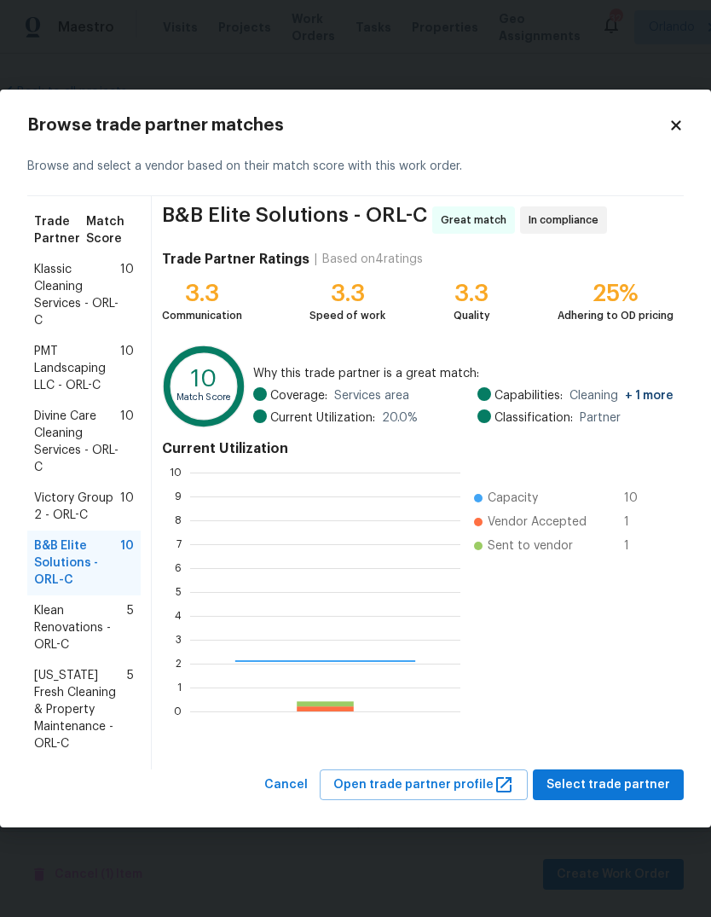
scroll to position [239, 270]
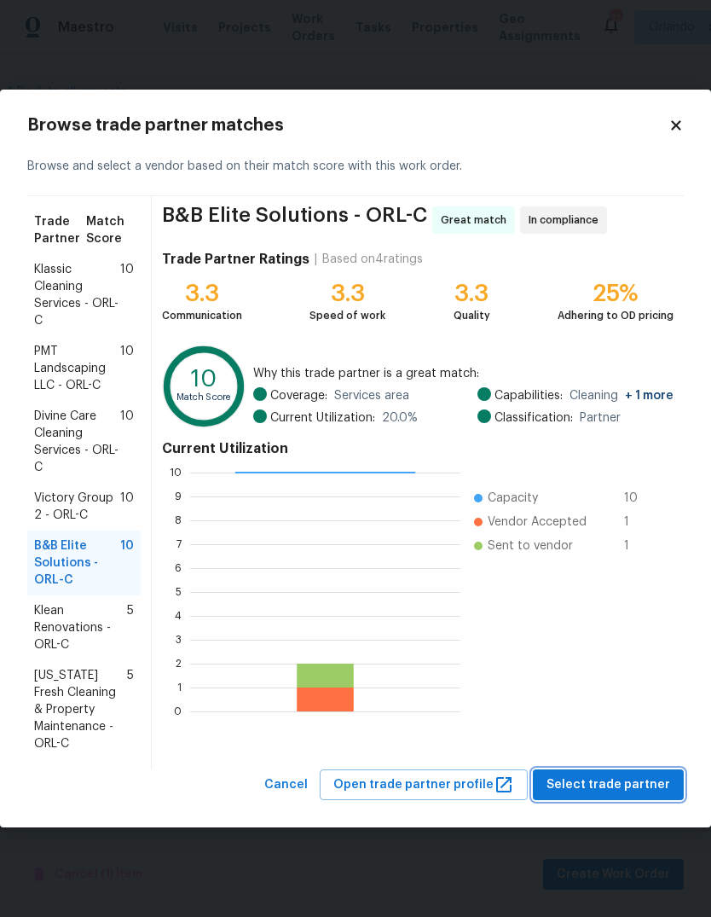
click at [640, 777] on span "Select trade partner" at bounding box center [609, 785] width 124 height 21
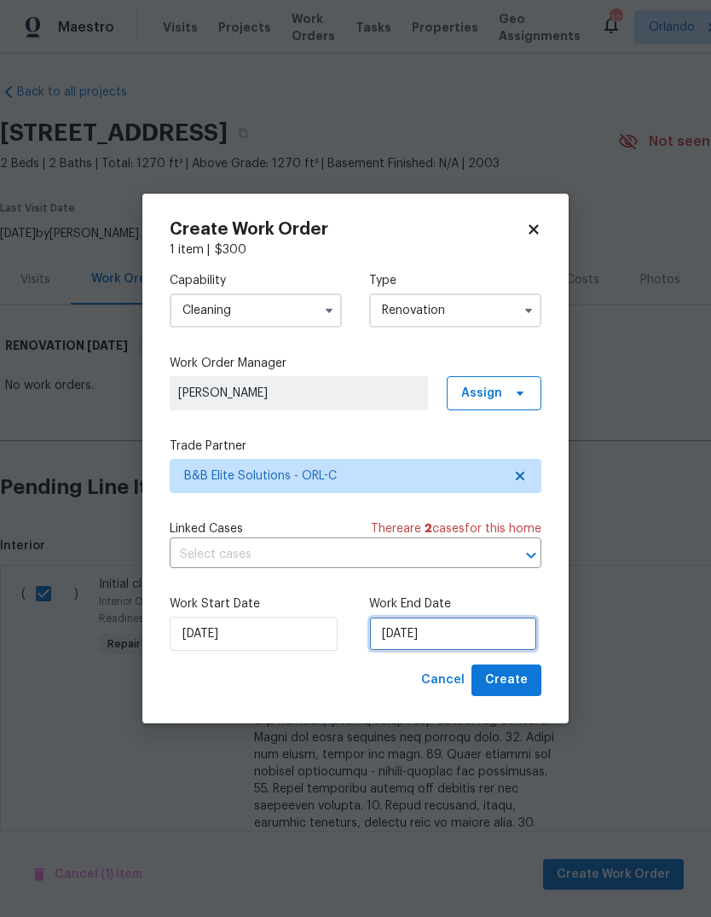
click at [498, 630] on input "[DATE]" at bounding box center [453, 634] width 168 height 34
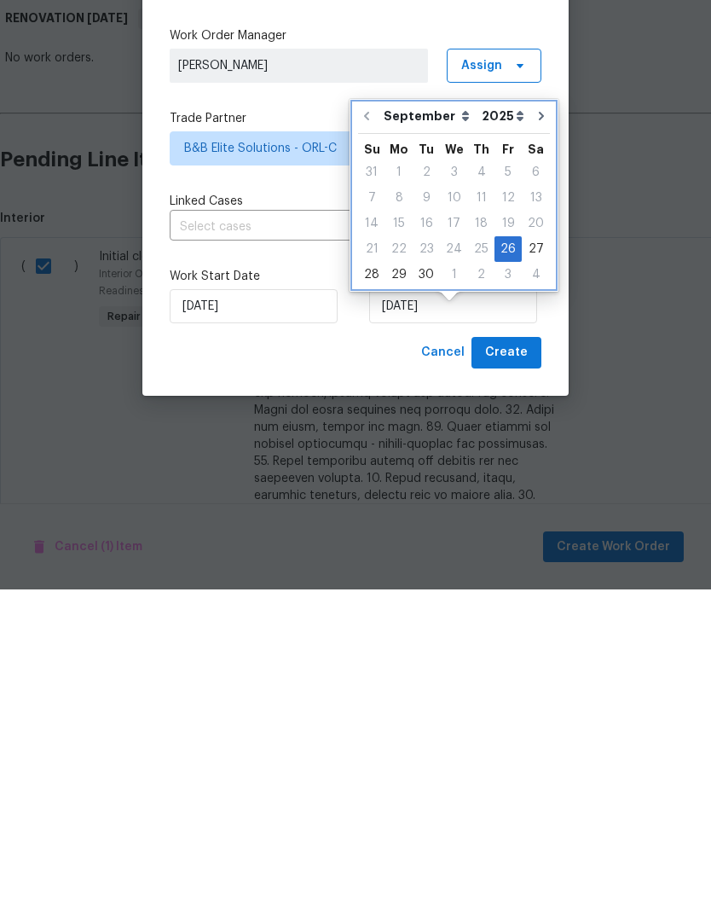
click at [529, 426] on button "Go to next month" at bounding box center [542, 443] width 26 height 34
type input "[DATE]"
select select "9"
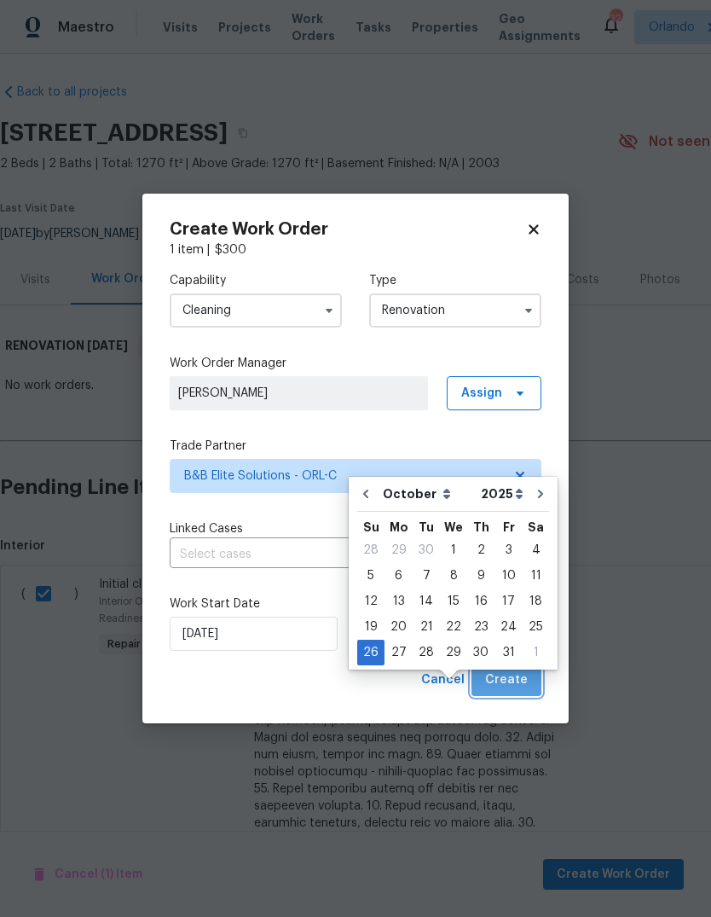
click at [513, 681] on span "Create" at bounding box center [506, 680] width 43 height 21
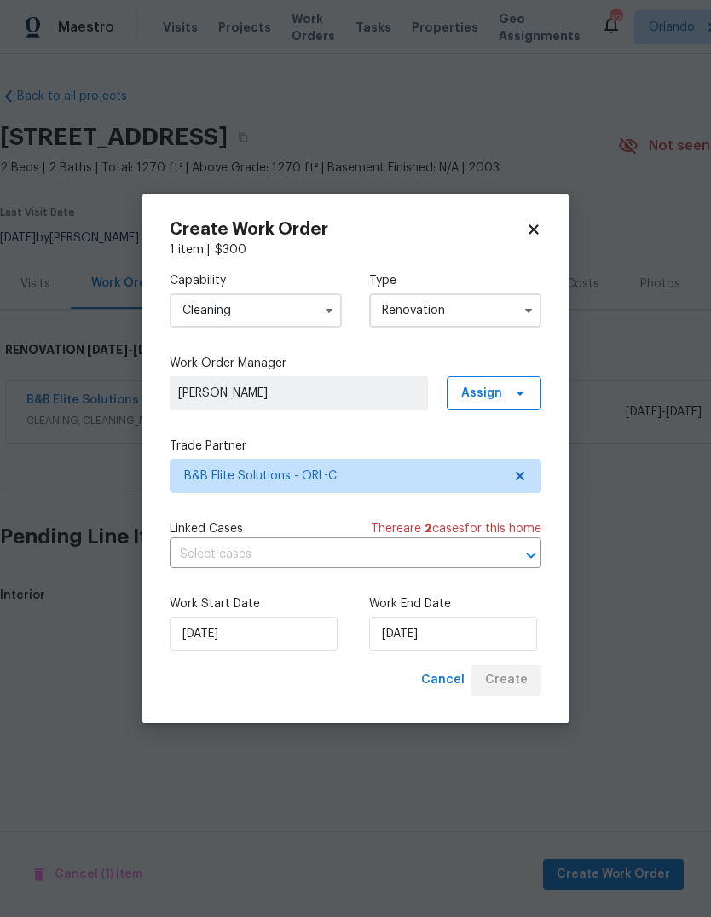
scroll to position [0, 0]
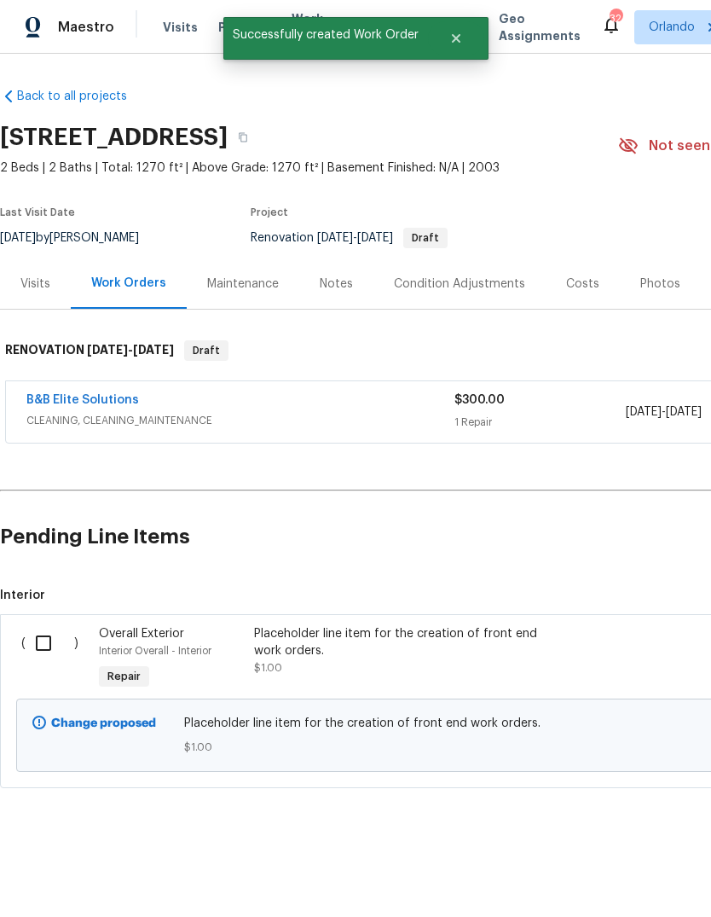
click at [59, 644] on input "checkbox" at bounding box center [50, 643] width 49 height 36
checkbox input "true"
click at [630, 871] on span "Create Work Order" at bounding box center [613, 874] width 113 height 21
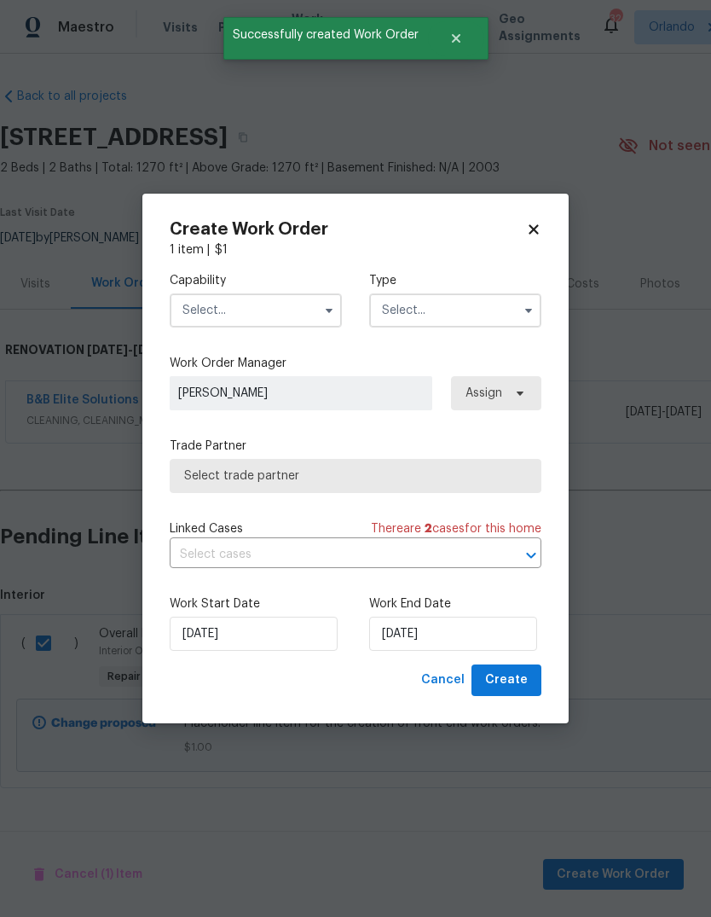
click at [201, 303] on input "text" at bounding box center [256, 310] width 172 height 34
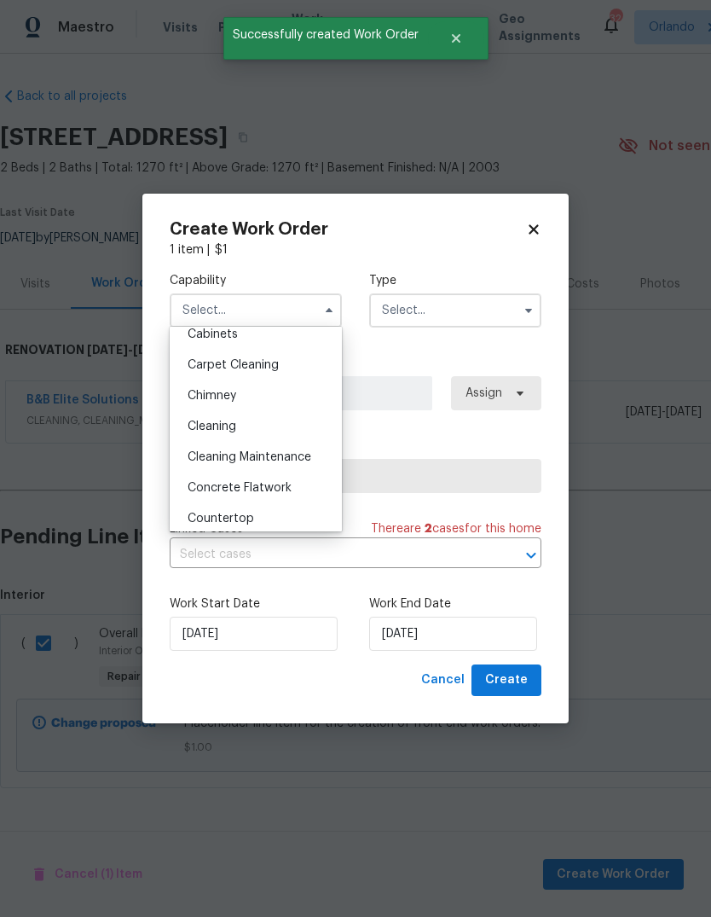
scroll to position [168, 0]
click at [193, 426] on span "Cleaning" at bounding box center [212, 424] width 49 height 12
type input "Cleaning"
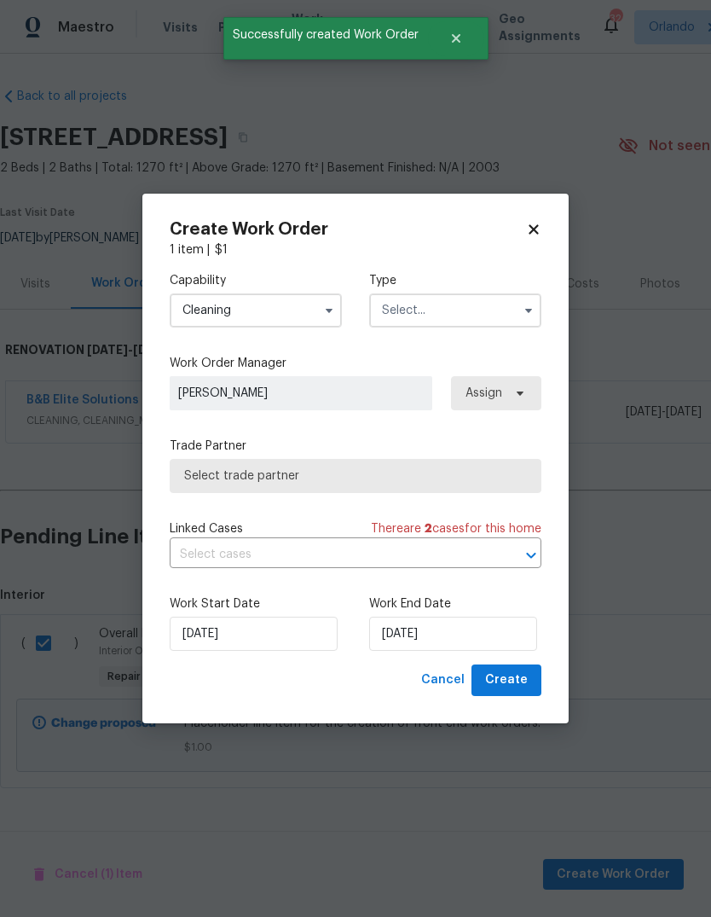
click at [500, 309] on input "text" at bounding box center [455, 310] width 172 height 34
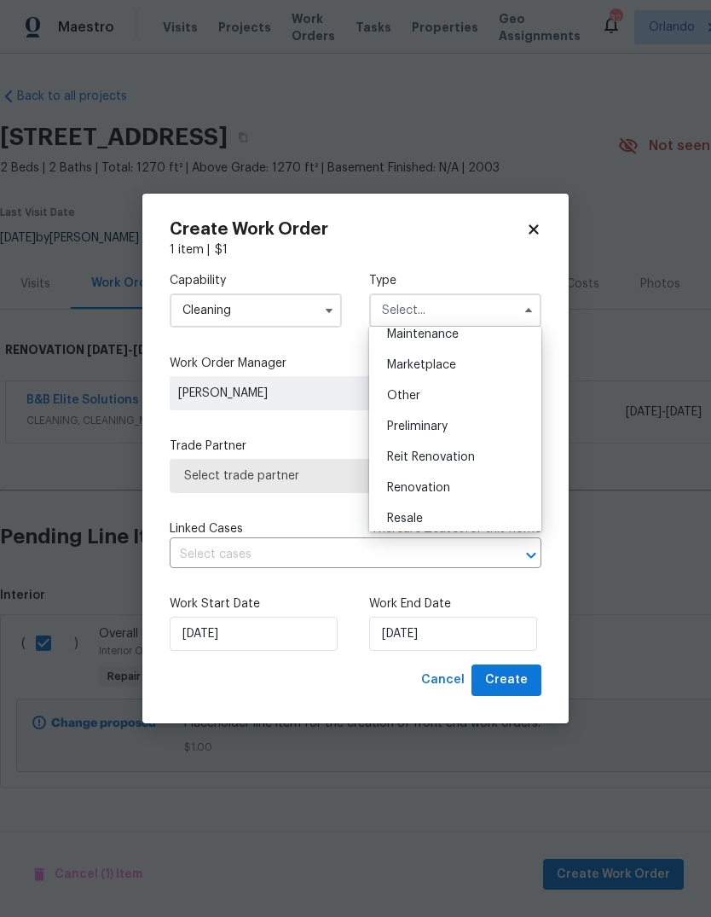
scroll to position [291, 0]
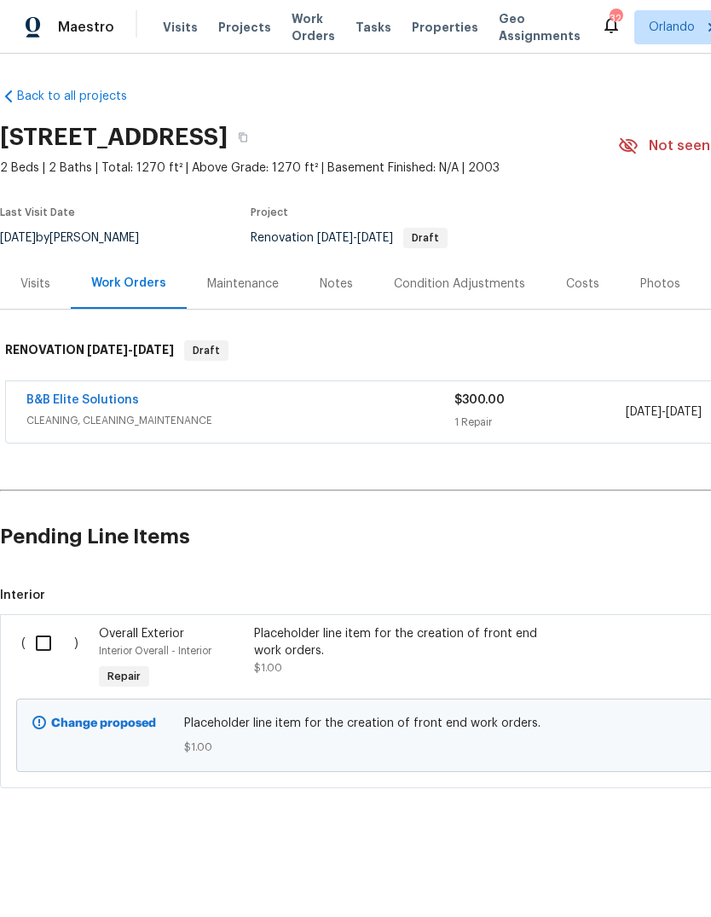
click at [49, 637] on input "checkbox" at bounding box center [50, 643] width 49 height 36
checkbox input "true"
click at [624, 861] on button "Create Work Order" at bounding box center [613, 875] width 141 height 32
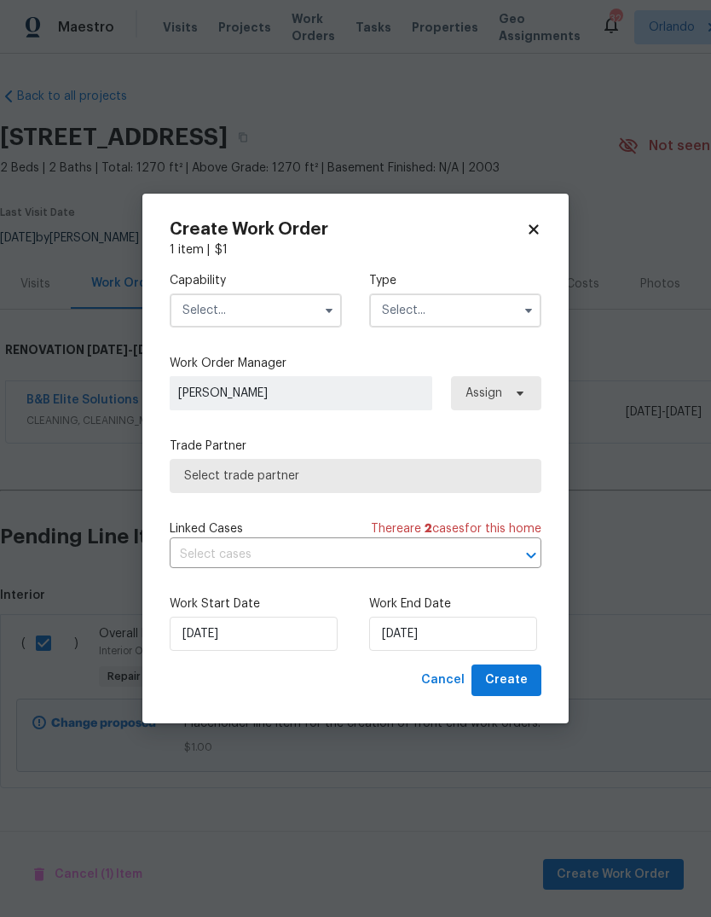
click at [201, 309] on input "text" at bounding box center [256, 310] width 172 height 34
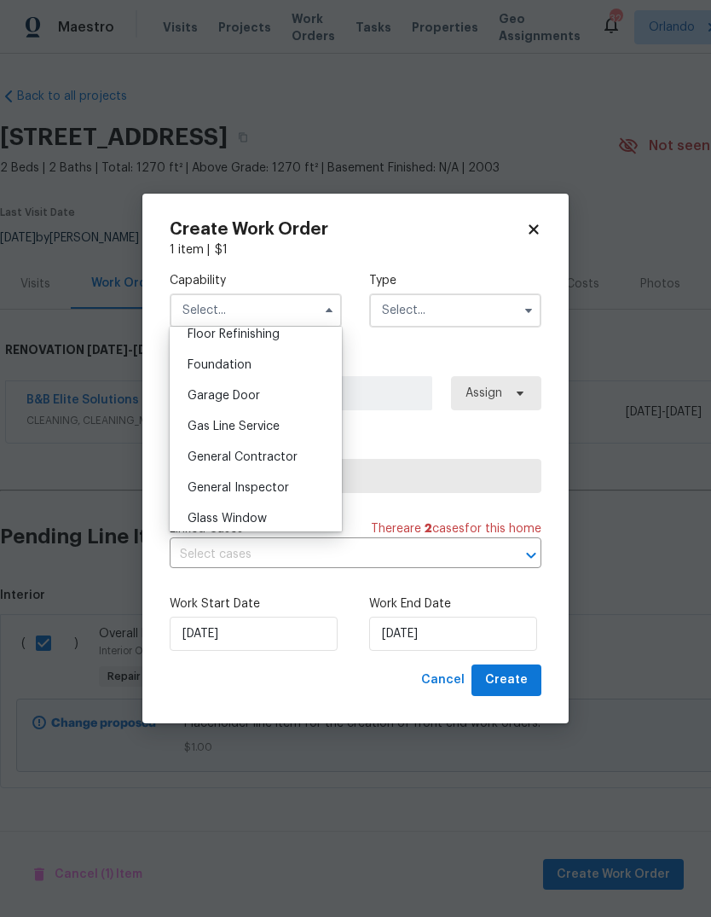
scroll to position [709, 0]
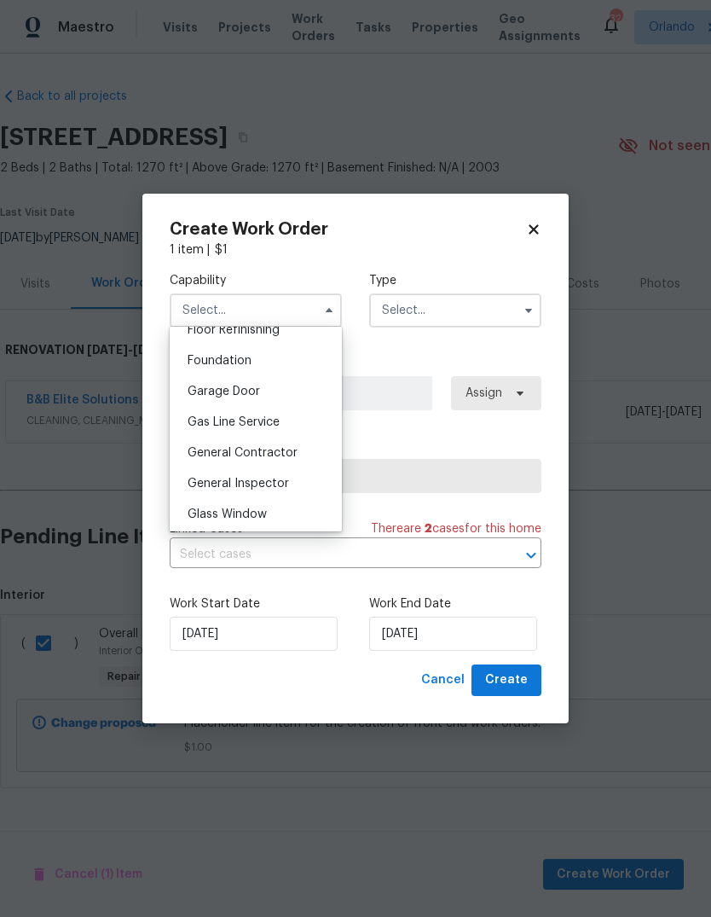
click at [195, 449] on span "General Contractor" at bounding box center [243, 453] width 110 height 12
type input "General Contractor"
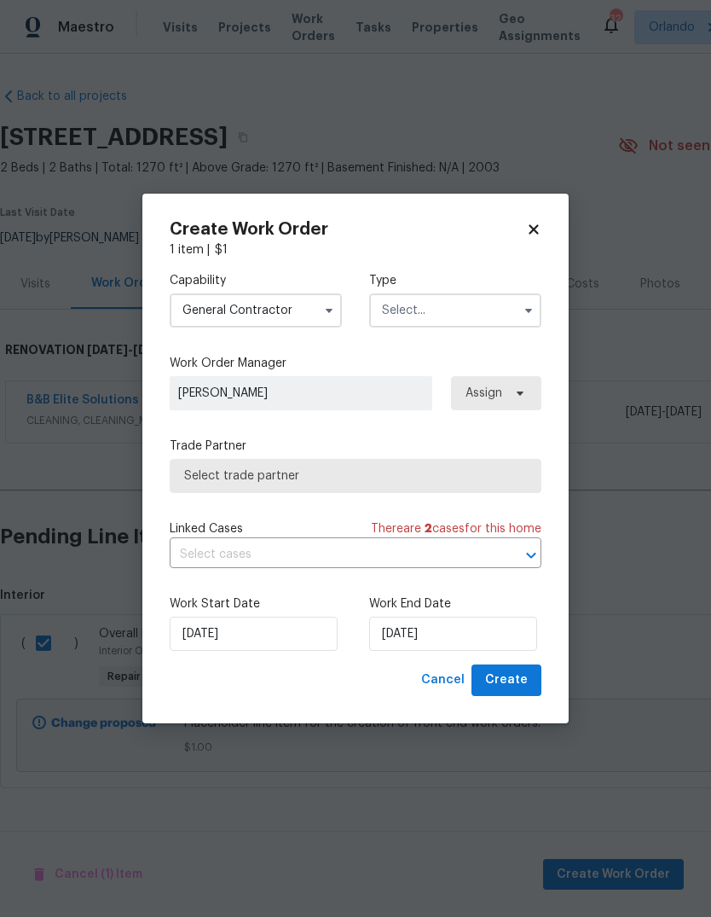
click at [497, 305] on input "text" at bounding box center [455, 310] width 172 height 34
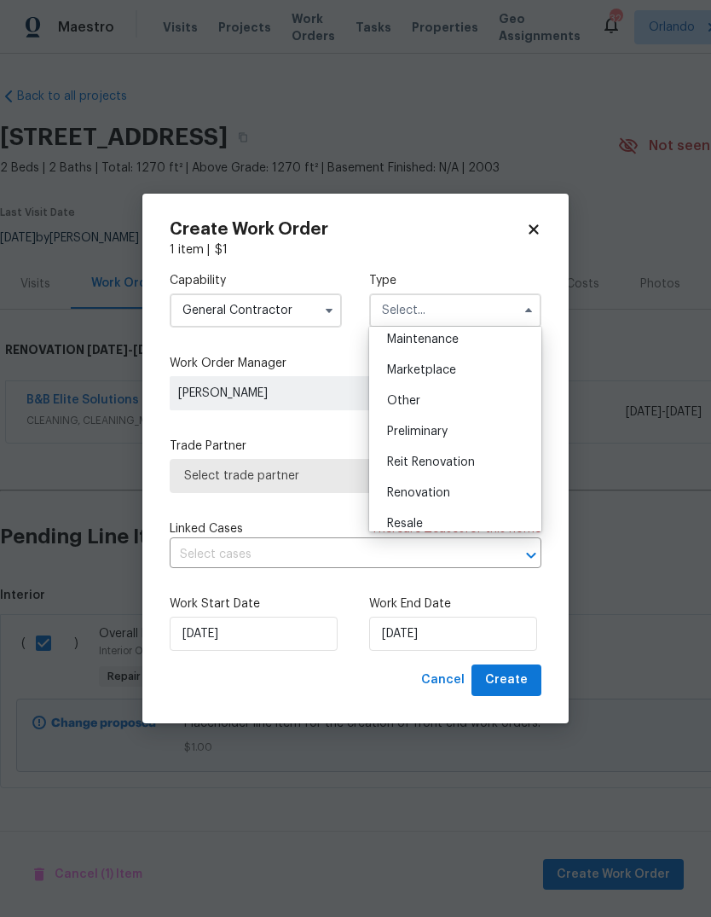
scroll to position [293, 0]
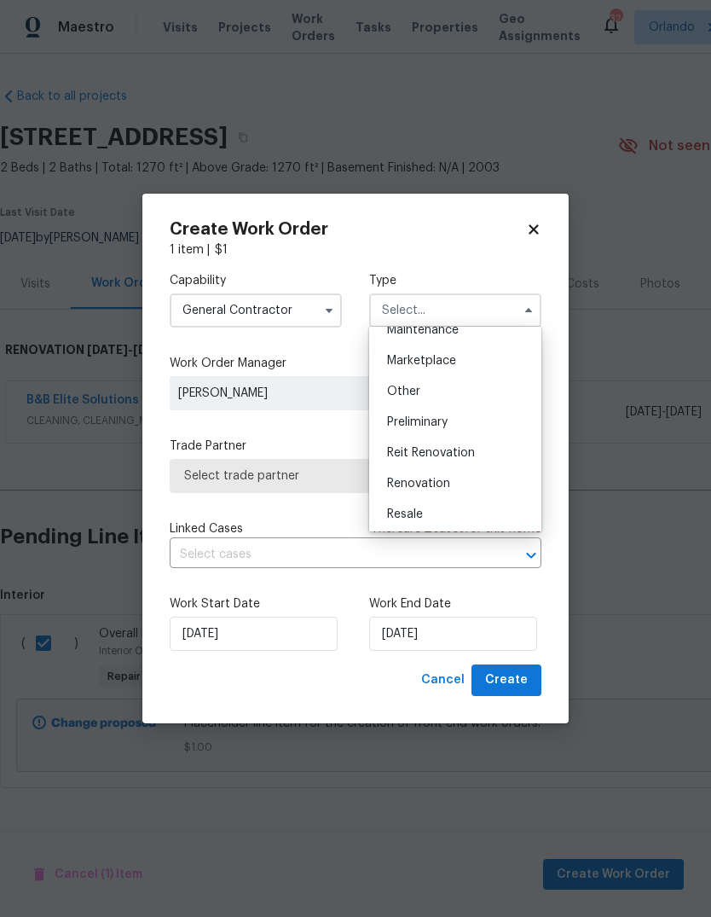
click at [455, 488] on div "Renovation" at bounding box center [456, 483] width 164 height 31
type input "Renovation"
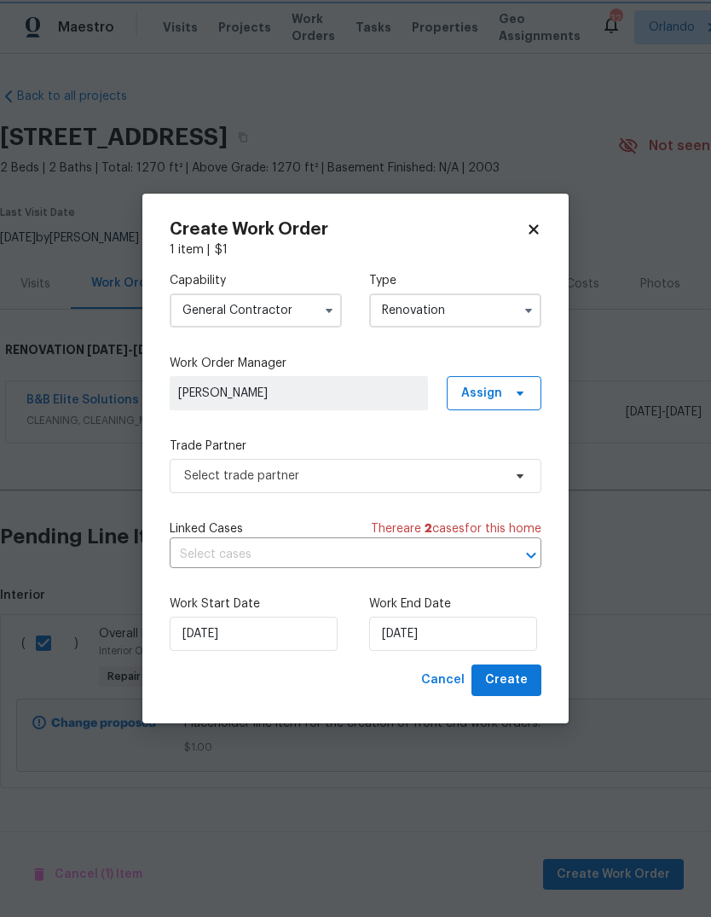
scroll to position [0, 0]
click at [492, 634] on input "[DATE]" at bounding box center [453, 634] width 168 height 34
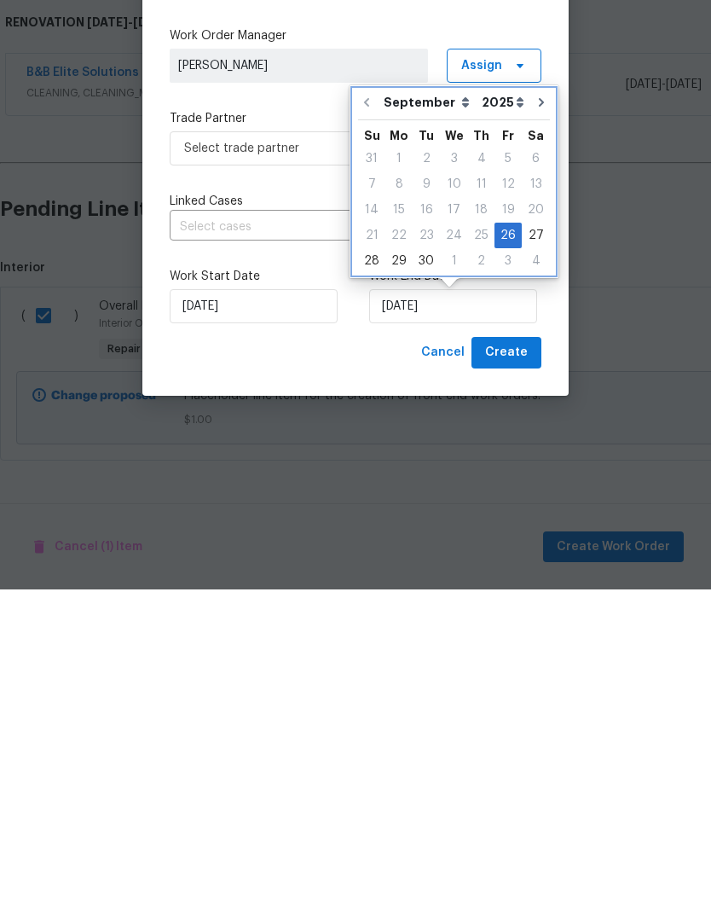
click at [535, 423] on icon "Go to next month" at bounding box center [542, 430] width 14 height 14
type input "[DATE]"
select select "9"
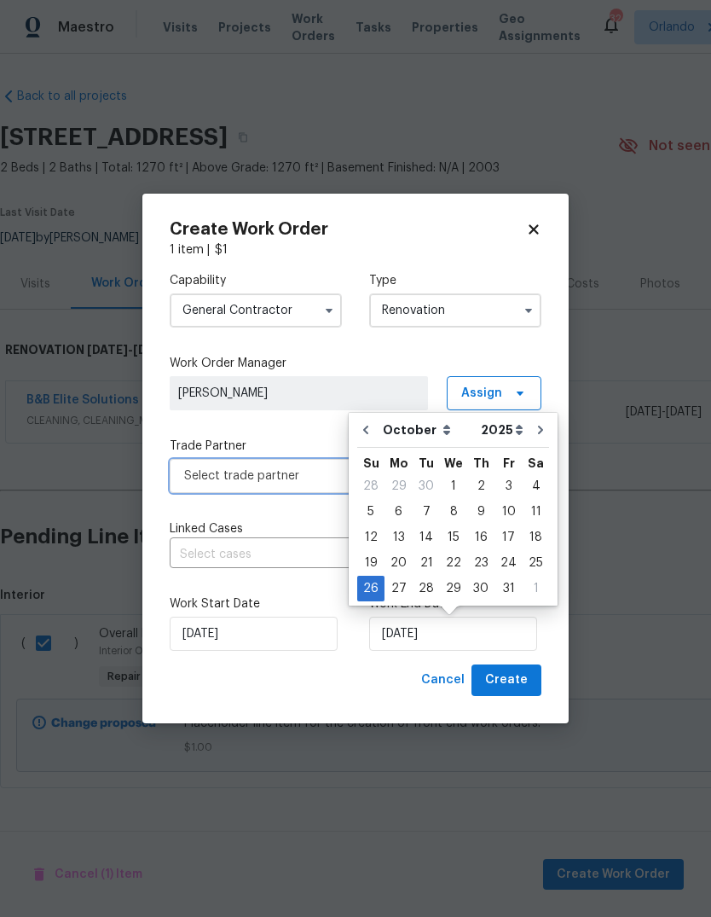
click at [202, 470] on span "Select trade partner" at bounding box center [343, 475] width 318 height 17
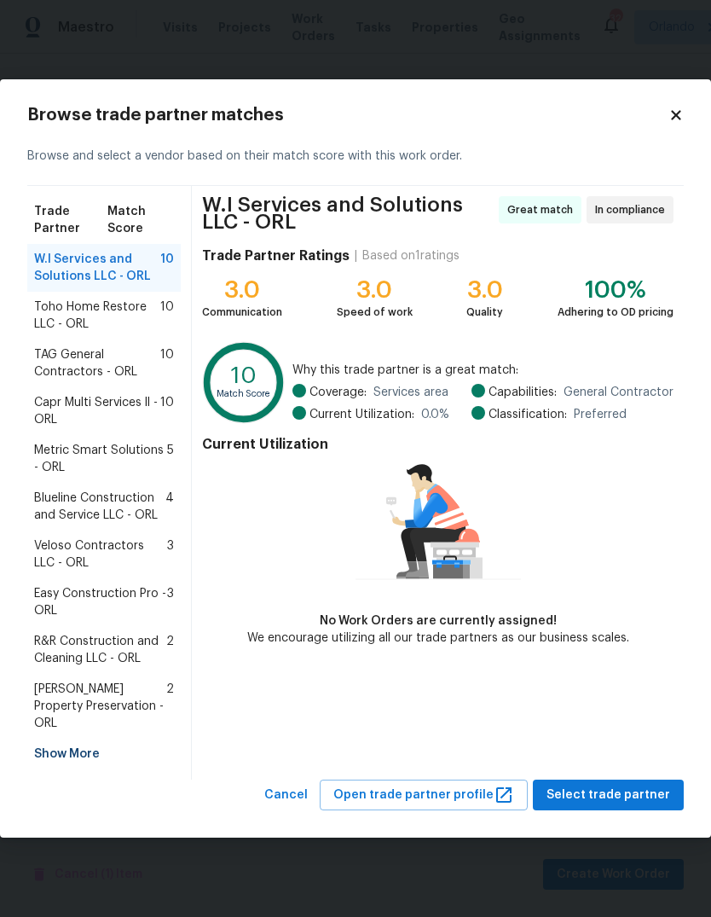
click at [57, 421] on span "Capr Multi Services ll - ORL" at bounding box center [97, 411] width 126 height 34
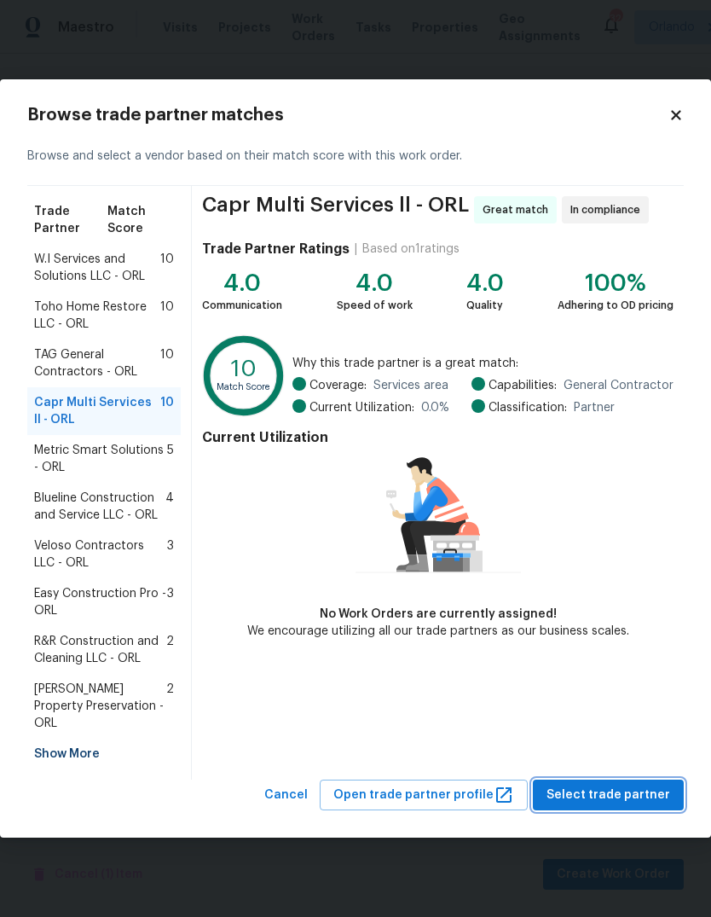
click at [650, 793] on span "Select trade partner" at bounding box center [609, 795] width 124 height 21
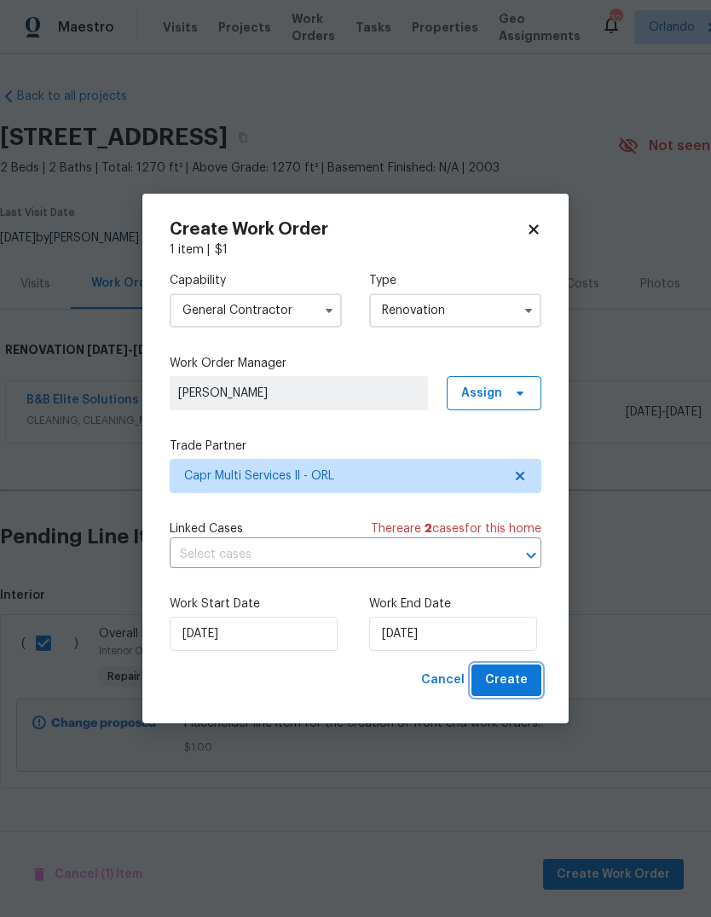
click at [505, 681] on span "Create" at bounding box center [506, 680] width 43 height 21
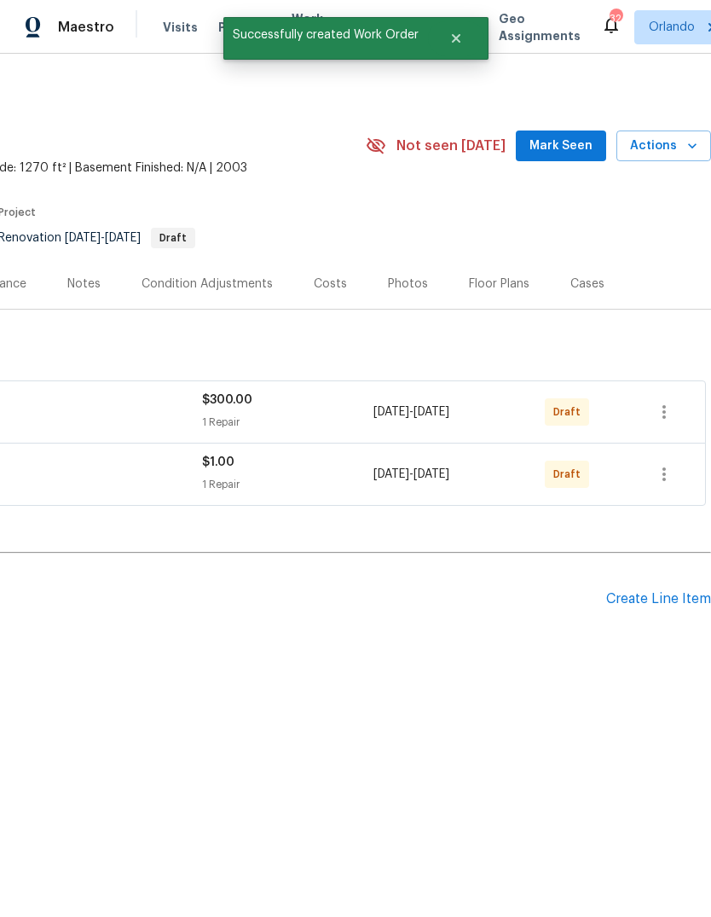
scroll to position [0, 252]
click at [668, 472] on icon "button" at bounding box center [664, 474] width 20 height 20
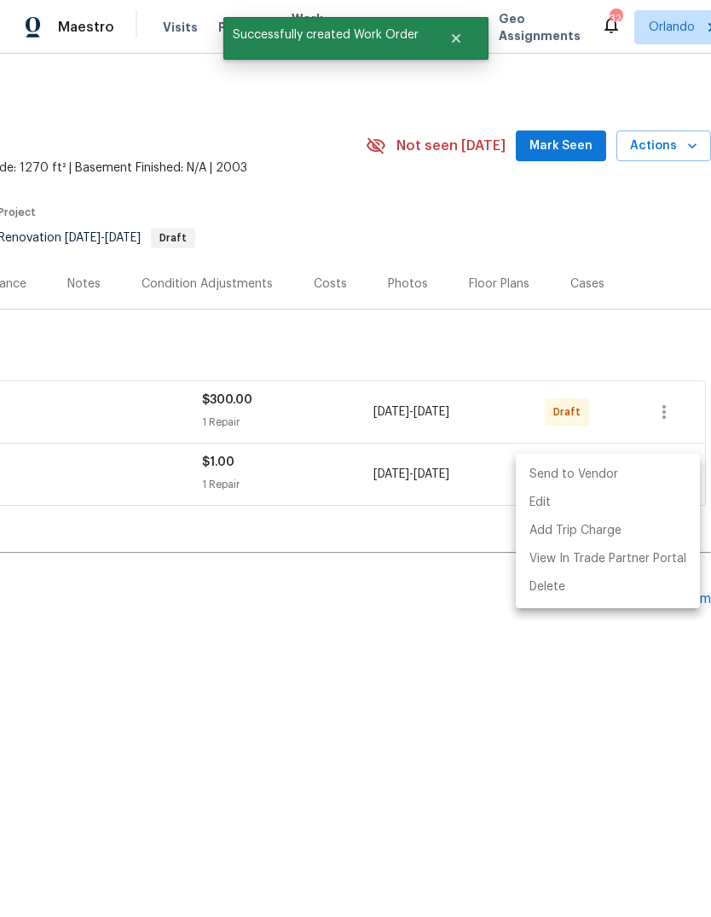
click at [631, 477] on li "Send to Vendor" at bounding box center [608, 475] width 184 height 28
click at [589, 663] on div at bounding box center [355, 458] width 711 height 917
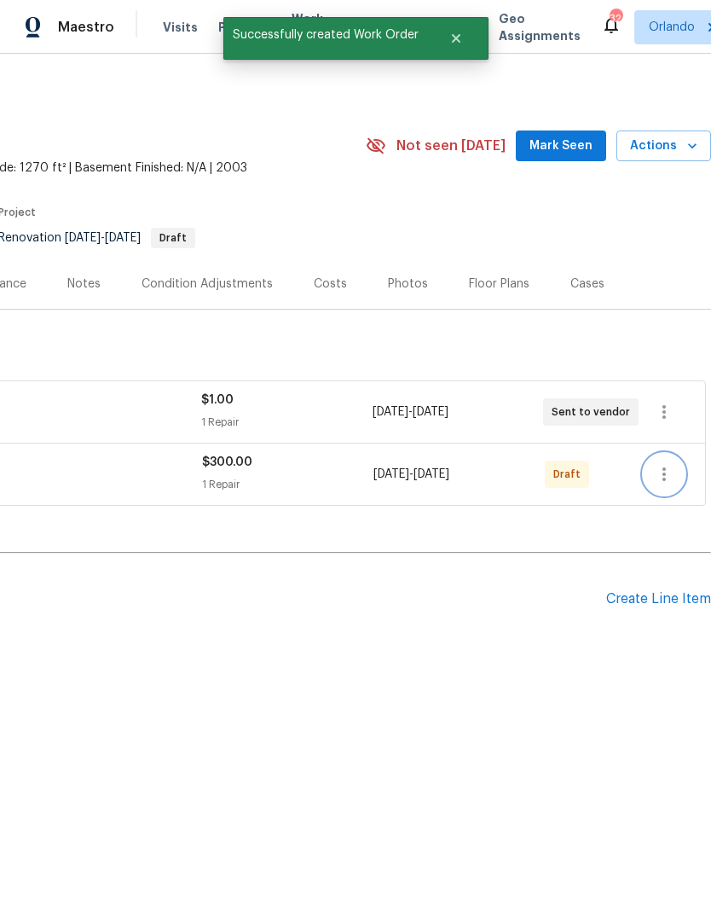
click at [673, 463] on button "button" at bounding box center [664, 474] width 41 height 41
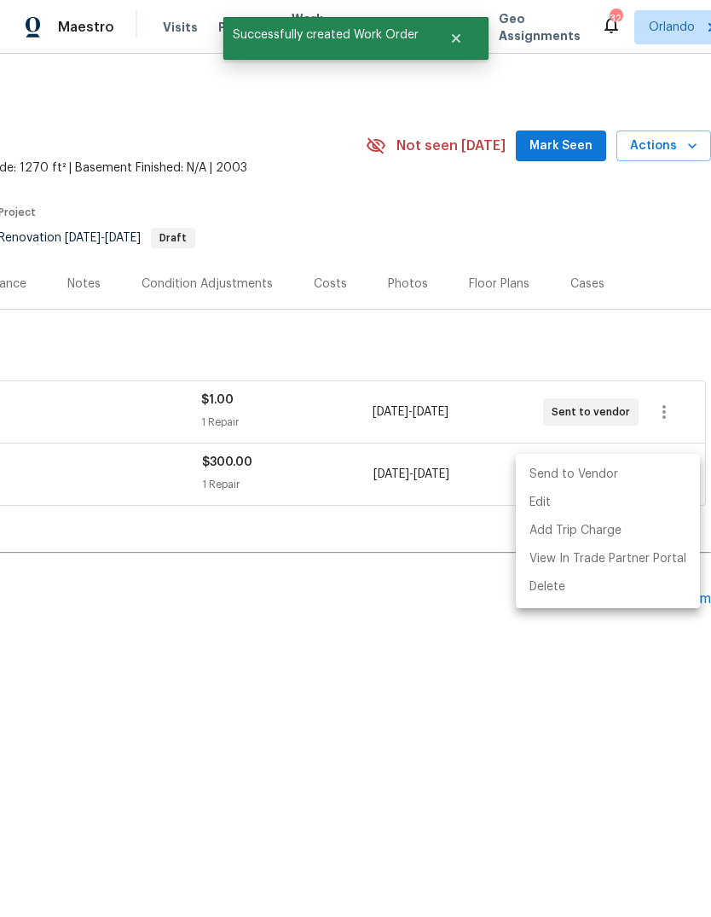
click at [628, 472] on li "Send to Vendor" at bounding box center [608, 475] width 184 height 28
click at [588, 776] on div at bounding box center [355, 458] width 711 height 917
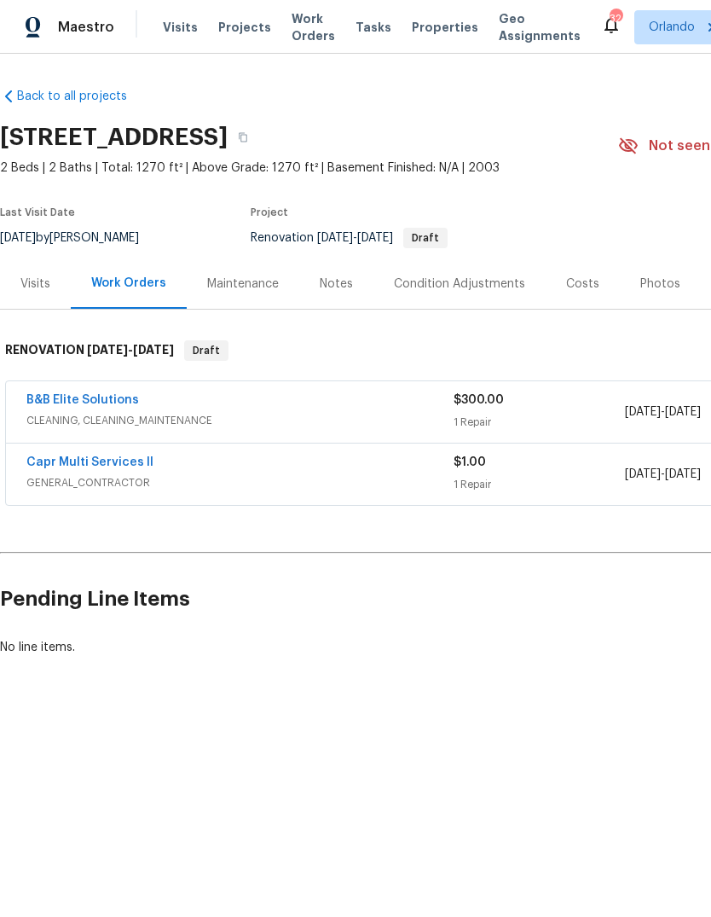
scroll to position [0, 0]
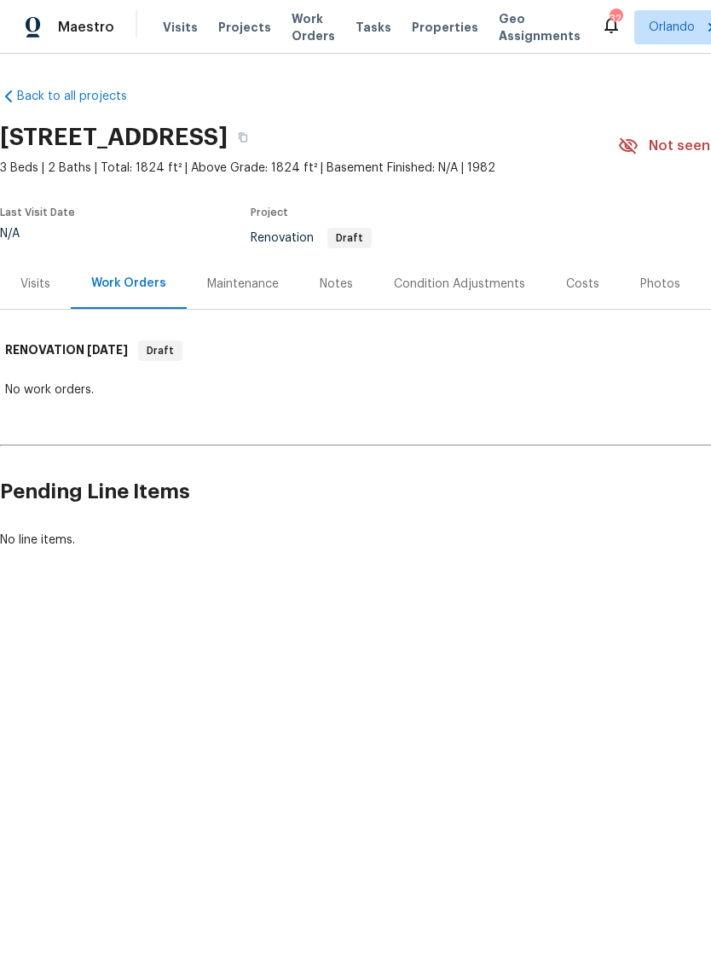
click at [32, 285] on div "Visits" at bounding box center [35, 284] width 30 height 17
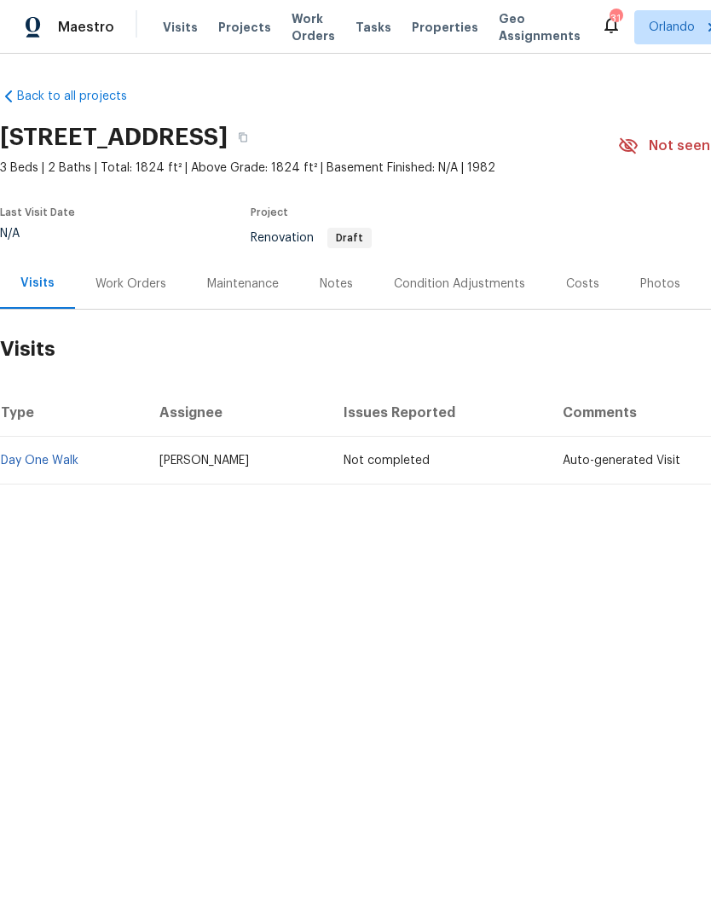
click at [125, 294] on div "Work Orders" at bounding box center [131, 283] width 112 height 50
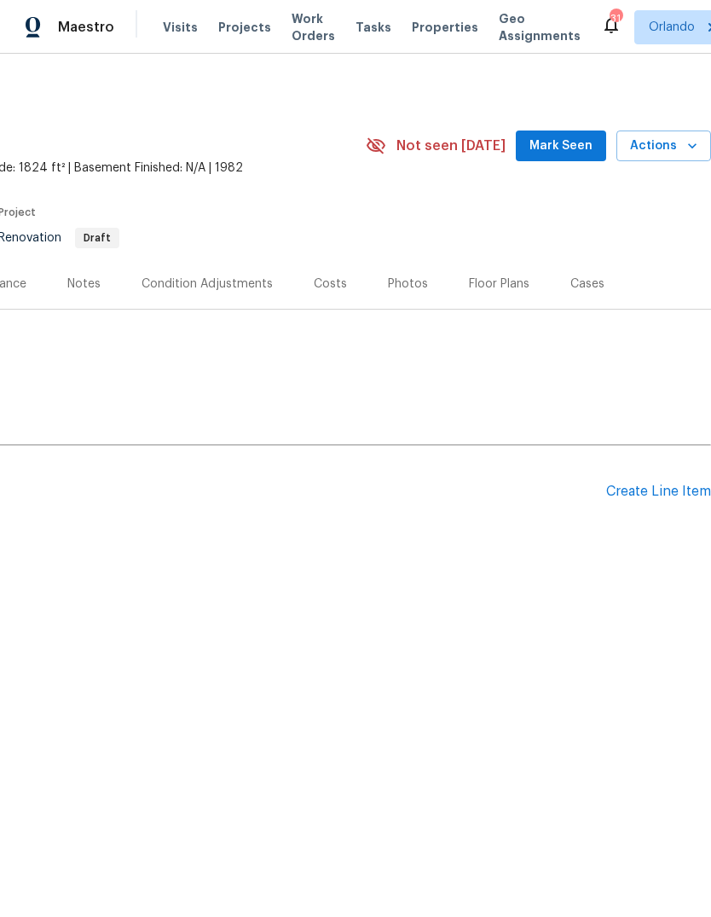
scroll to position [0, 252]
click at [659, 490] on div "Create Line Item" at bounding box center [658, 492] width 105 height 16
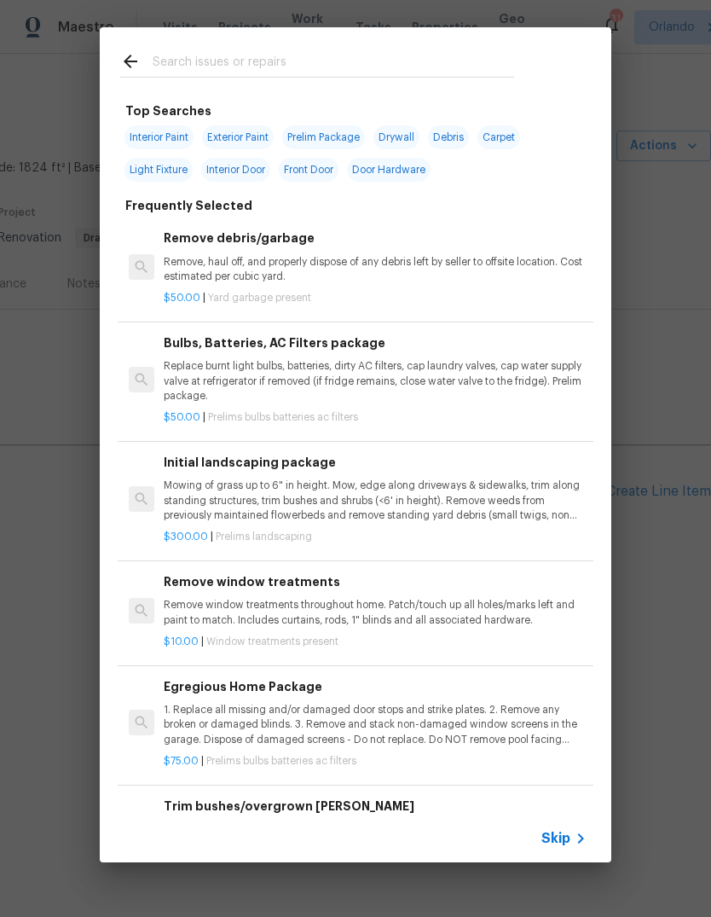
click at [189, 61] on input "text" at bounding box center [334, 64] width 362 height 26
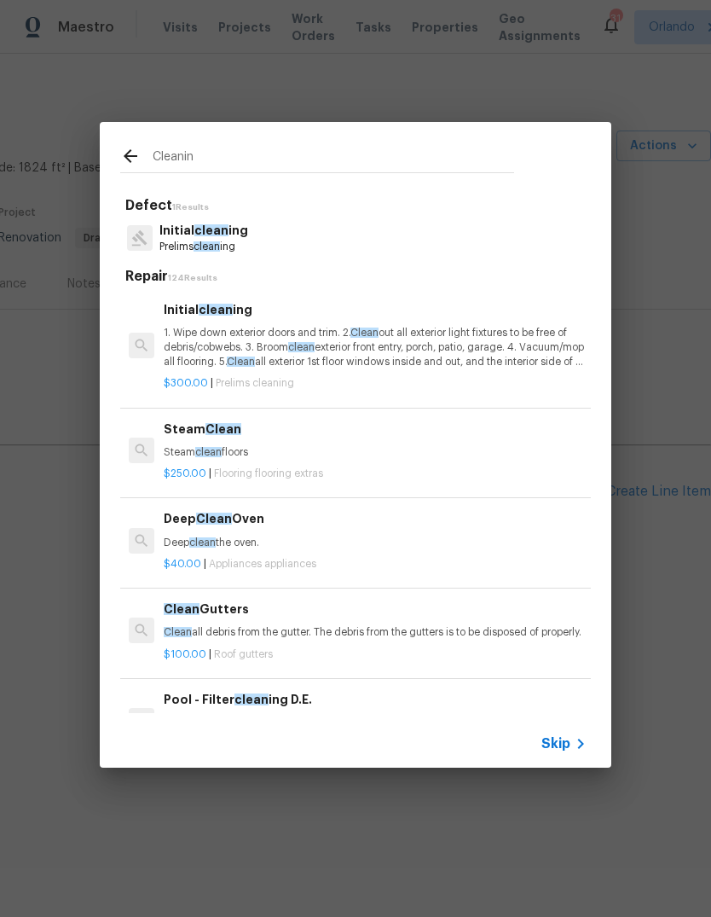
type input "Cleaning"
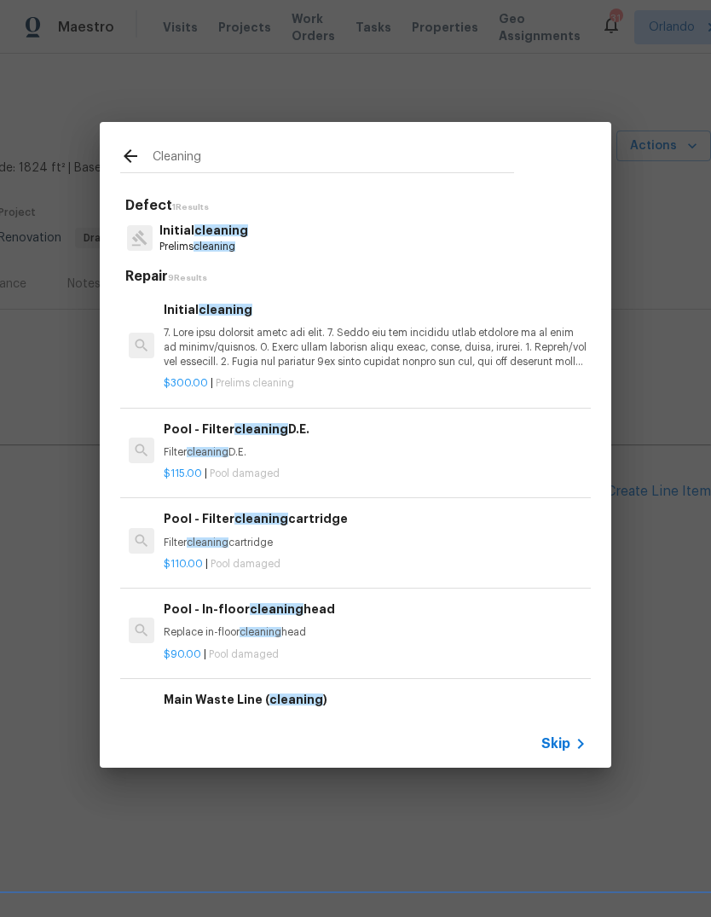
click at [188, 360] on p at bounding box center [375, 348] width 423 height 44
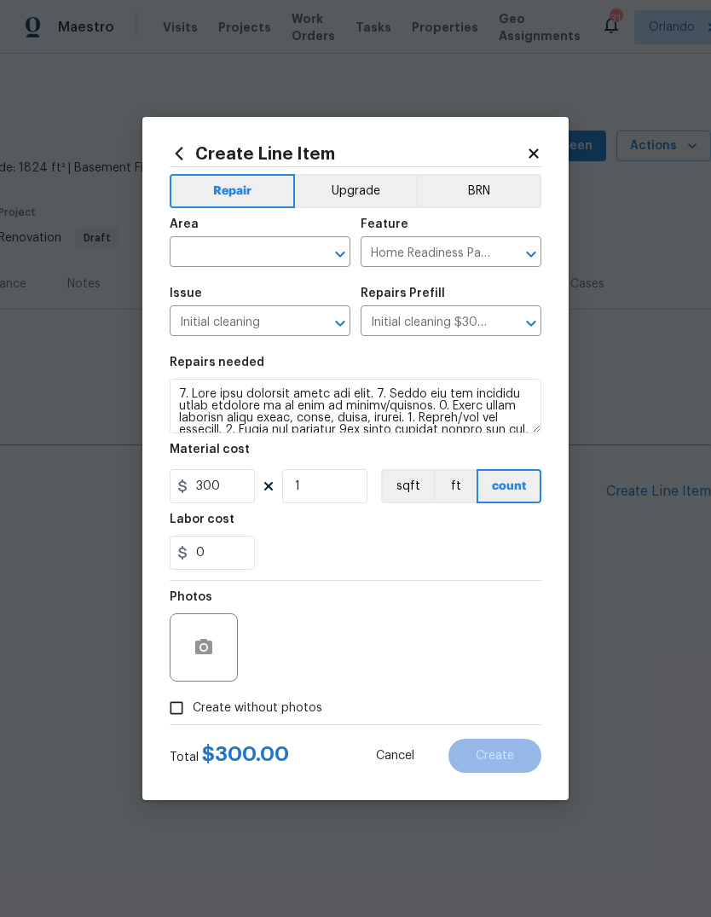
click at [198, 351] on section "Repairs needed Material cost 300 1 sqft ft count Labor cost 0" at bounding box center [356, 463] width 372 height 234
click at [188, 278] on span "Issue Initial cleaning ​" at bounding box center [260, 311] width 181 height 69
click at [187, 278] on span "Issue Initial cleaning ​" at bounding box center [260, 311] width 181 height 69
click at [206, 249] on input "text" at bounding box center [236, 254] width 133 height 26
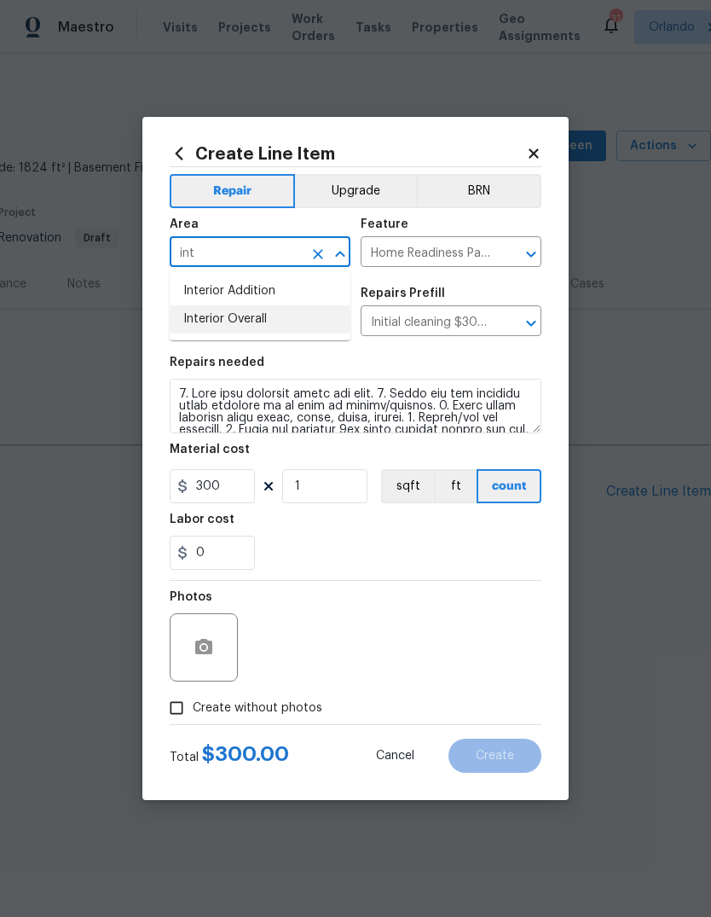
click at [194, 322] on li "Interior Overall" at bounding box center [260, 319] width 181 height 28
type input "Interior Overall"
click at [496, 540] on div "0" at bounding box center [356, 553] width 372 height 34
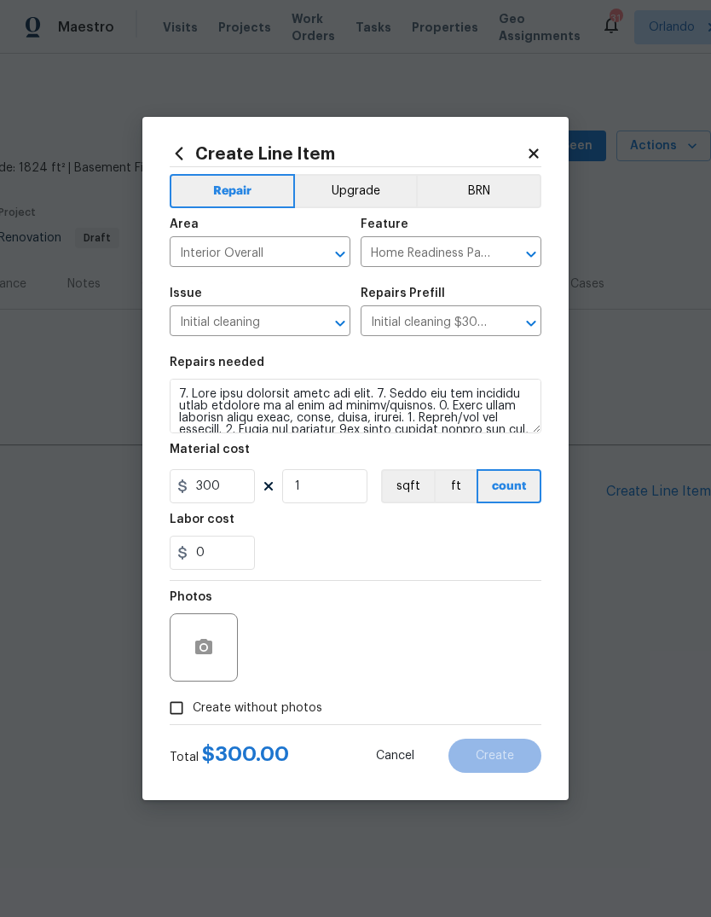
click at [171, 711] on input "Create without photos" at bounding box center [176, 708] width 32 height 32
checkbox input "true"
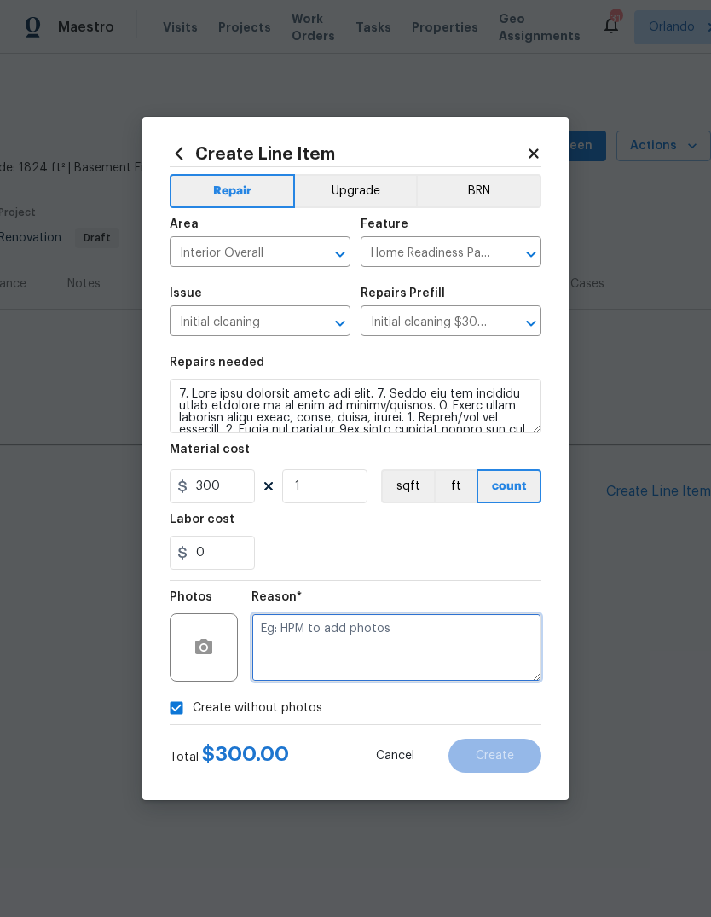
click at [463, 665] on textarea at bounding box center [397, 647] width 290 height 68
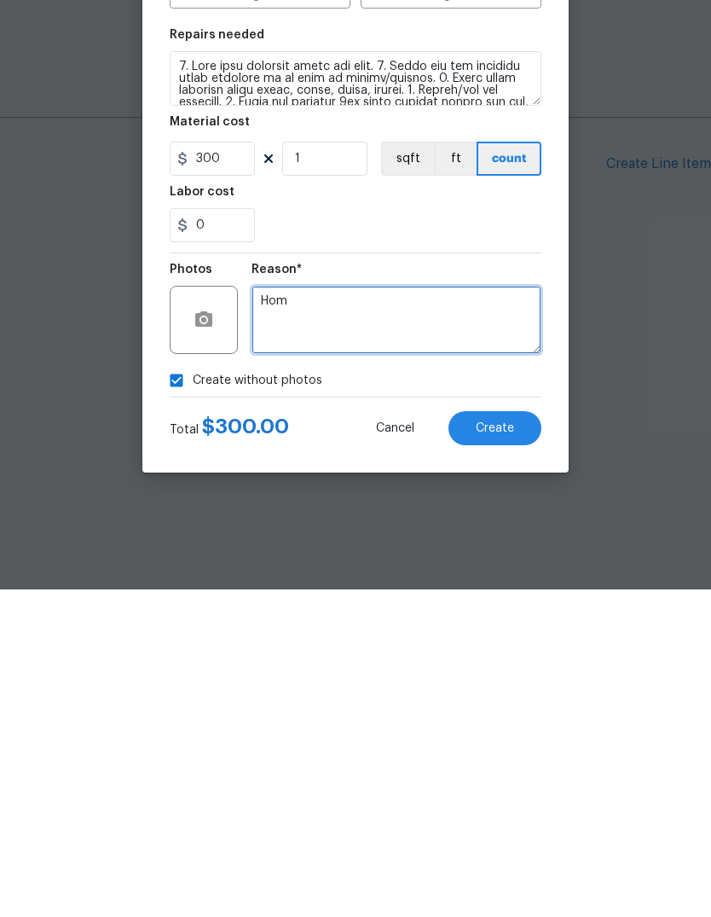
type textarea "Hom"
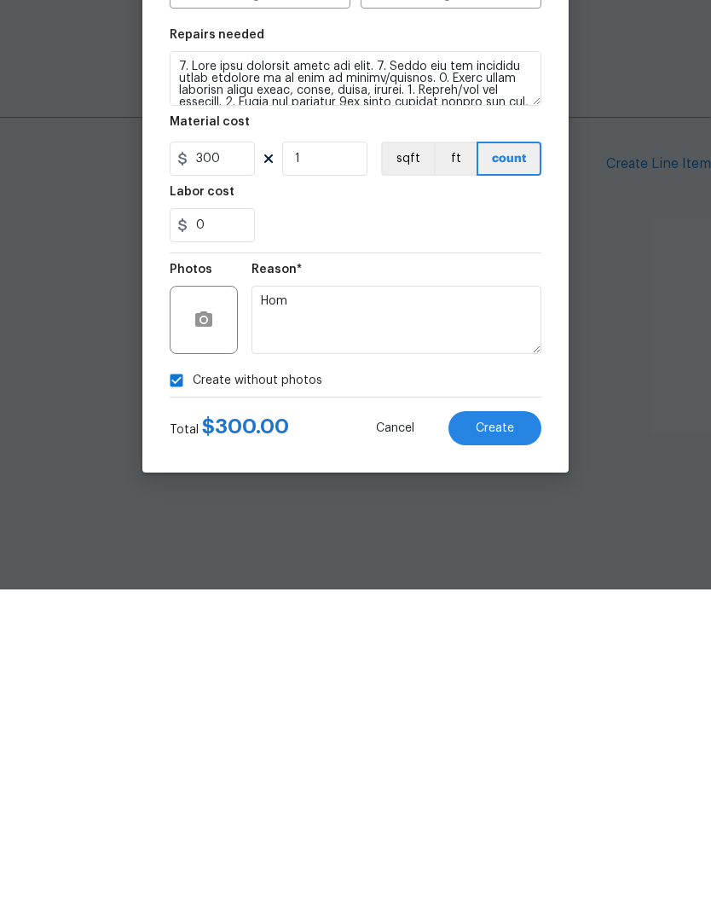
click at [496, 739] on button "Create" at bounding box center [495, 756] width 93 height 34
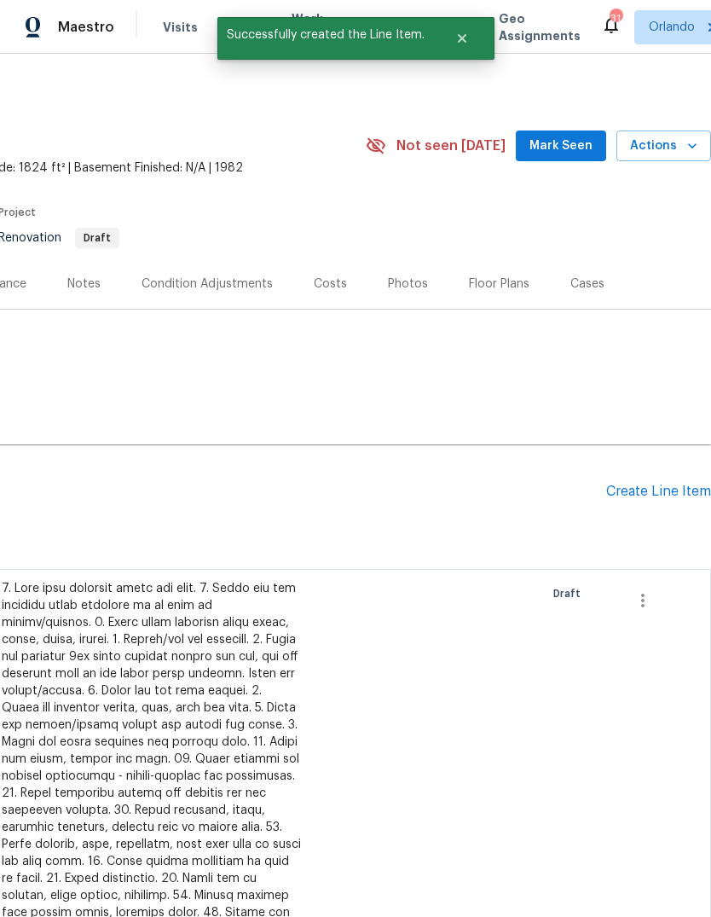
click at [203, 293] on div "Condition Adjustments" at bounding box center [207, 283] width 172 height 50
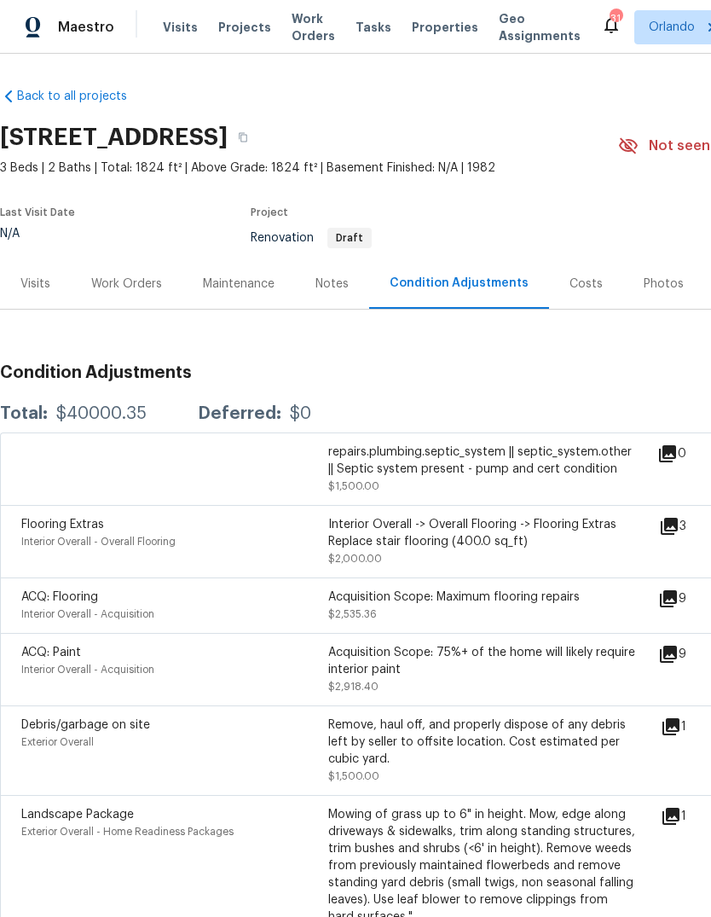
click at [111, 278] on div "Work Orders" at bounding box center [126, 284] width 71 height 17
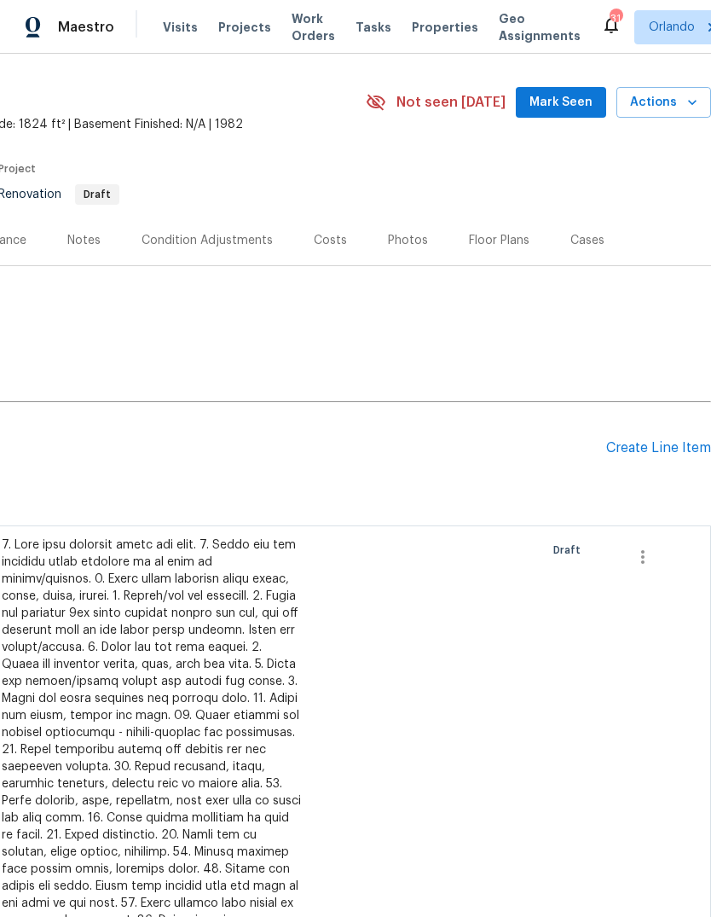
scroll to position [44, 252]
click at [661, 449] on div "Create Line Item" at bounding box center [658, 447] width 105 height 16
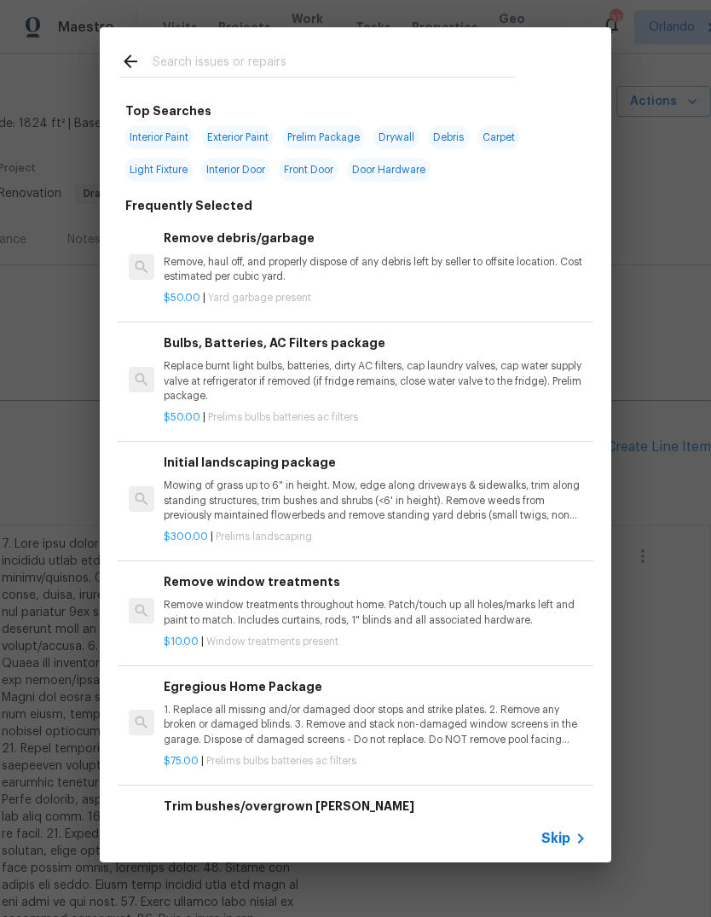
click at [166, 64] on input "text" at bounding box center [334, 64] width 362 height 26
type input "Placeholder"
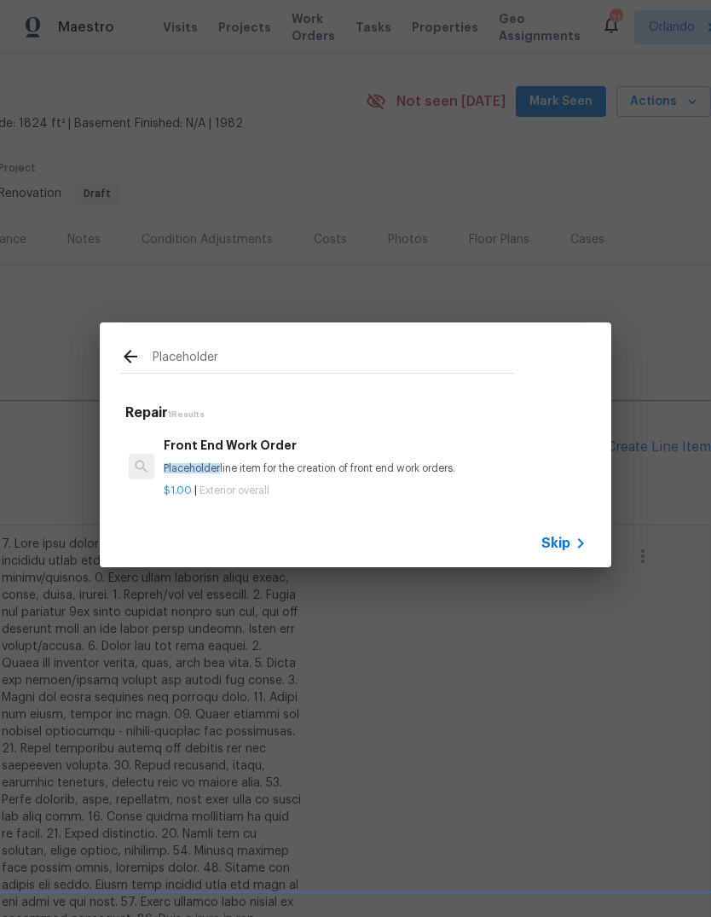
click at [199, 459] on div "Front End Work Order Placeholder line item for the creation of front end work o…" at bounding box center [375, 456] width 423 height 41
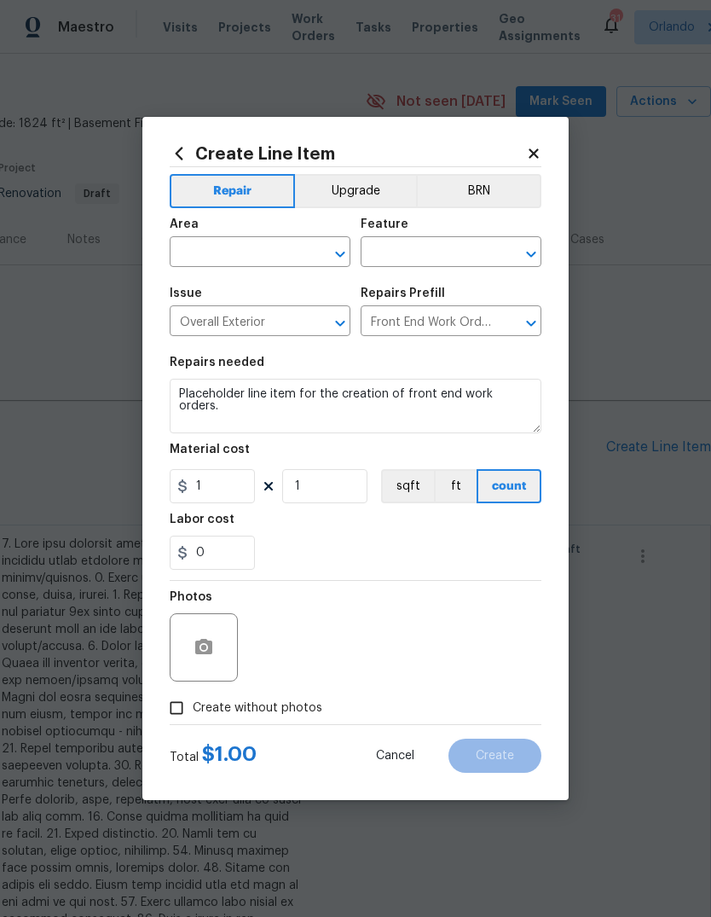
click at [189, 264] on input "text" at bounding box center [236, 254] width 133 height 26
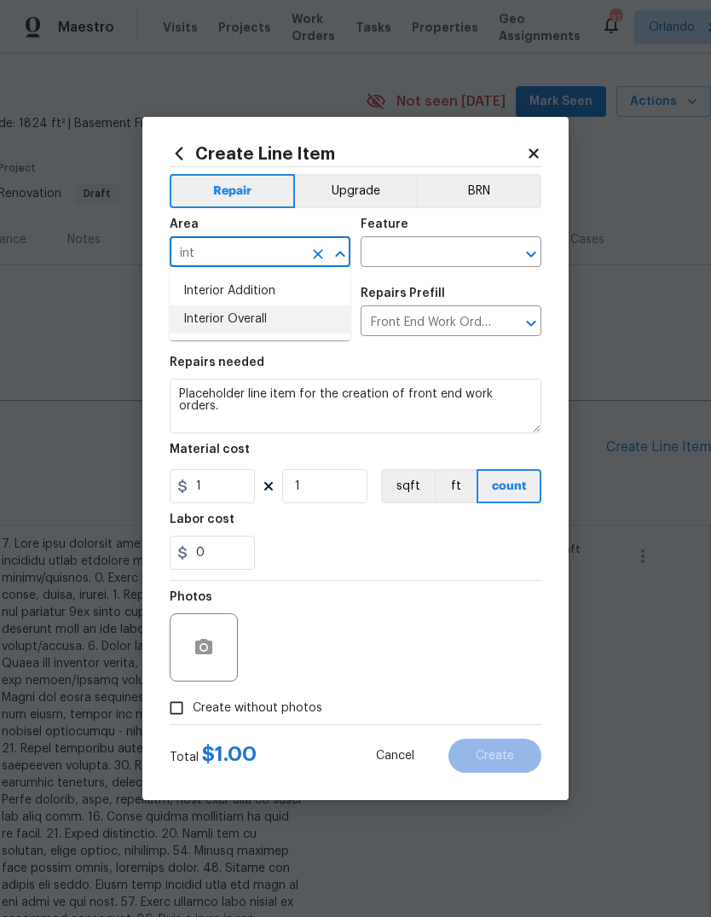
click at [200, 316] on li "Interior Overall" at bounding box center [260, 319] width 181 height 28
type input "Interior Overall"
click at [451, 255] on input "text" at bounding box center [427, 254] width 133 height 26
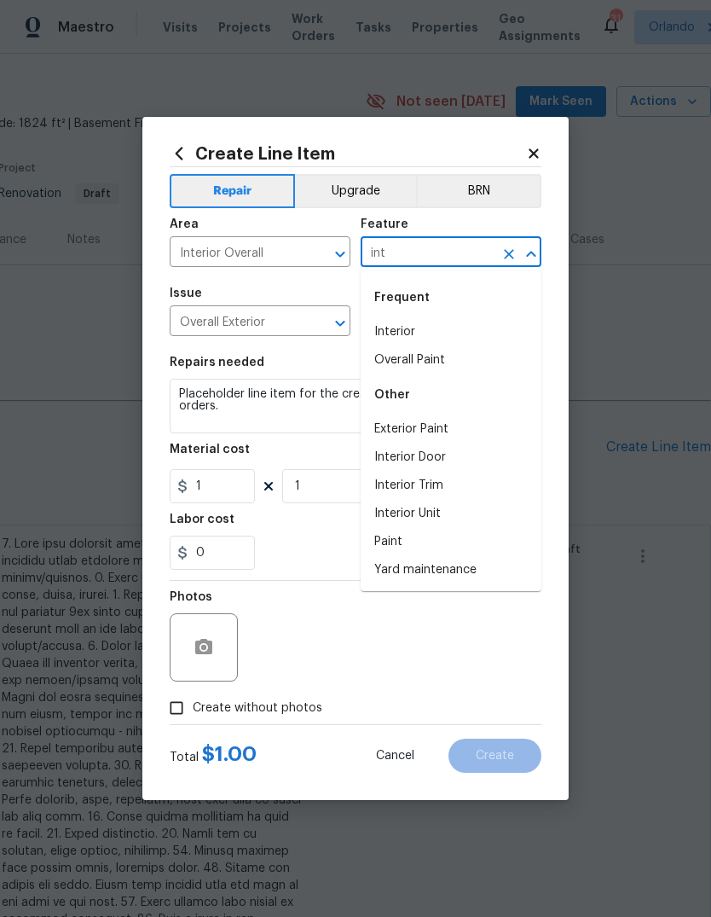
click at [460, 345] on li "Interior" at bounding box center [451, 332] width 181 height 28
type input "Interior"
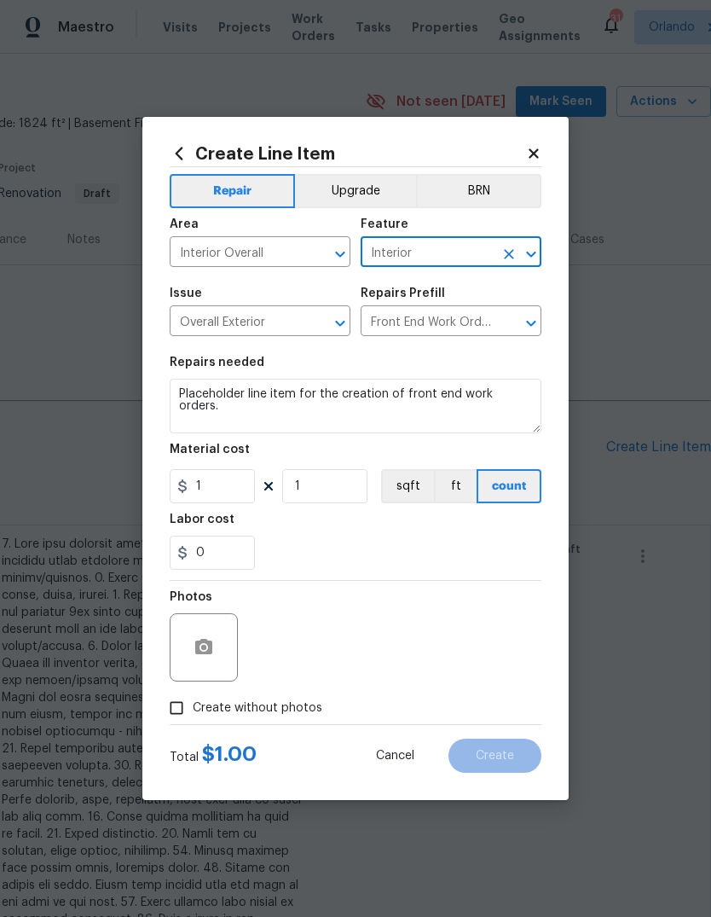
click at [450, 533] on div "Labor cost" at bounding box center [356, 525] width 372 height 22
click at [180, 696] on input "Create without photos" at bounding box center [176, 708] width 32 height 32
checkbox input "true"
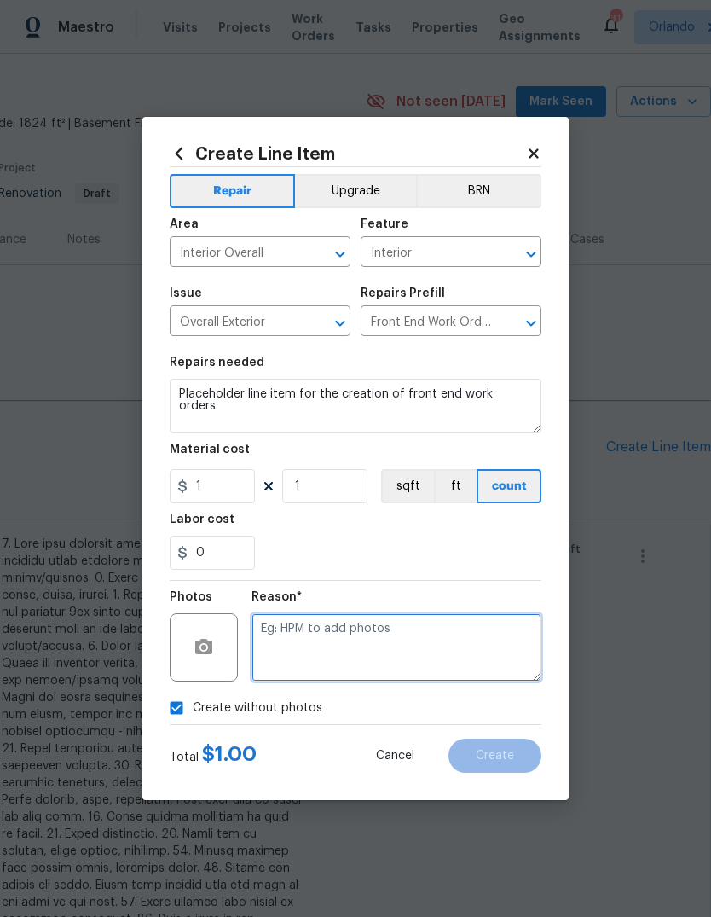
click at [497, 653] on textarea at bounding box center [397, 647] width 290 height 68
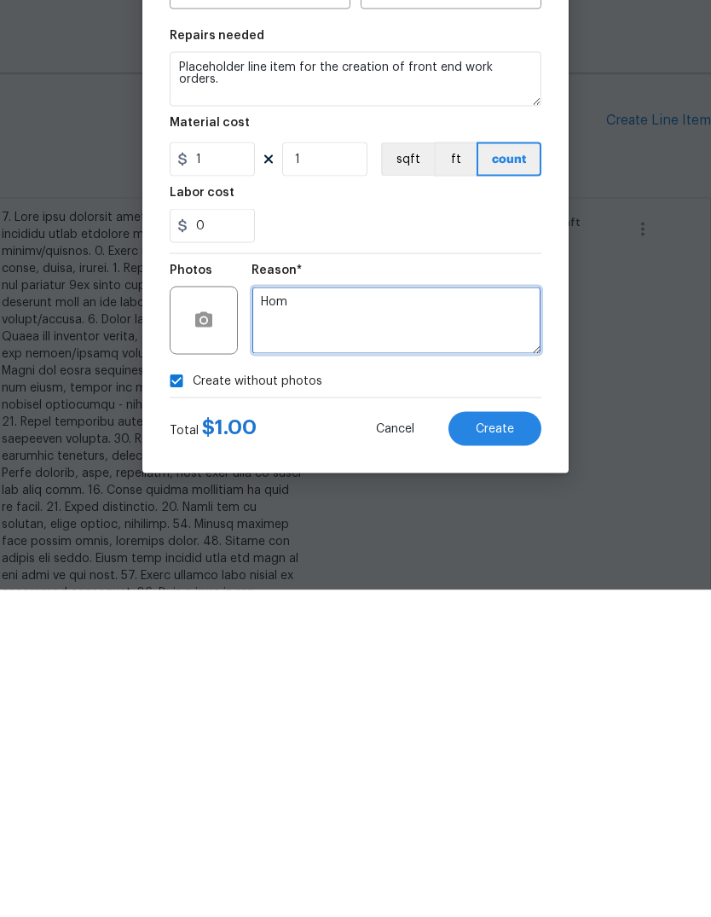
type textarea "Hom"
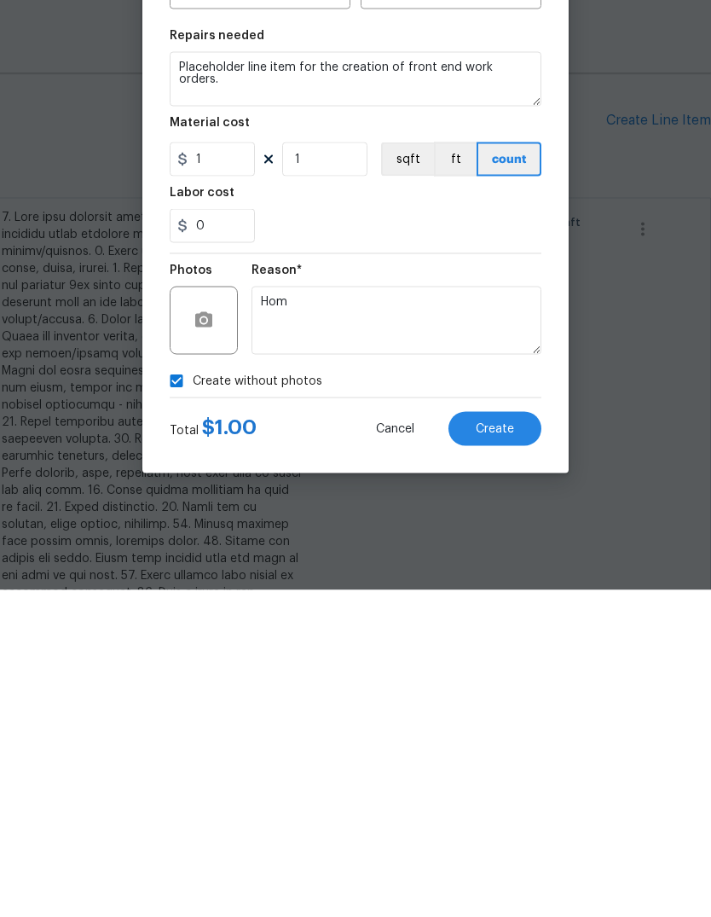
click at [514, 739] on button "Create" at bounding box center [495, 756] width 93 height 34
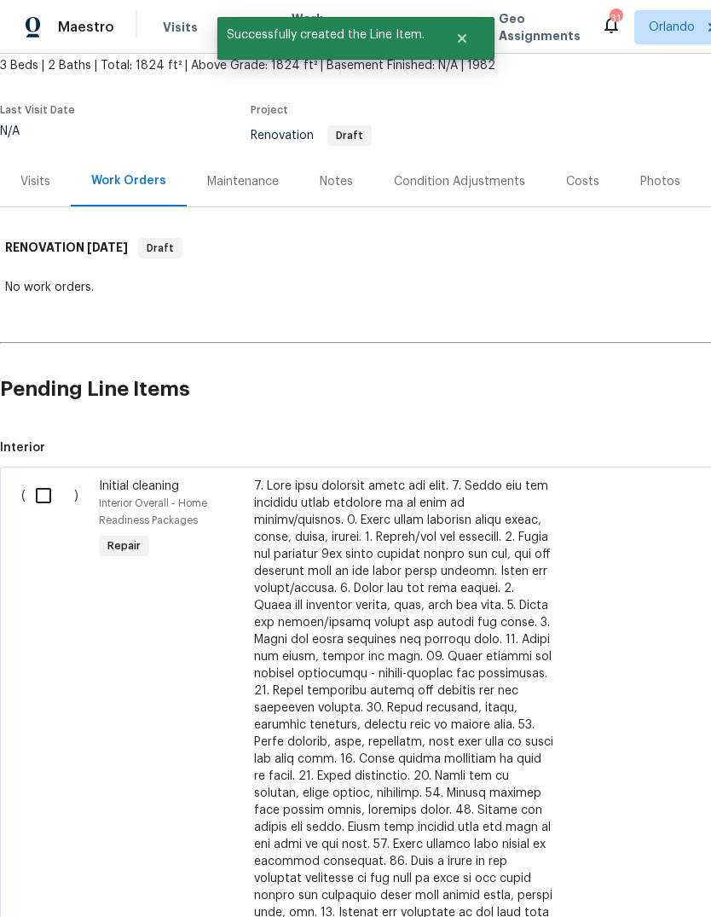
scroll to position [102, 0]
click at [44, 501] on input "checkbox" at bounding box center [50, 496] width 49 height 36
checkbox input "true"
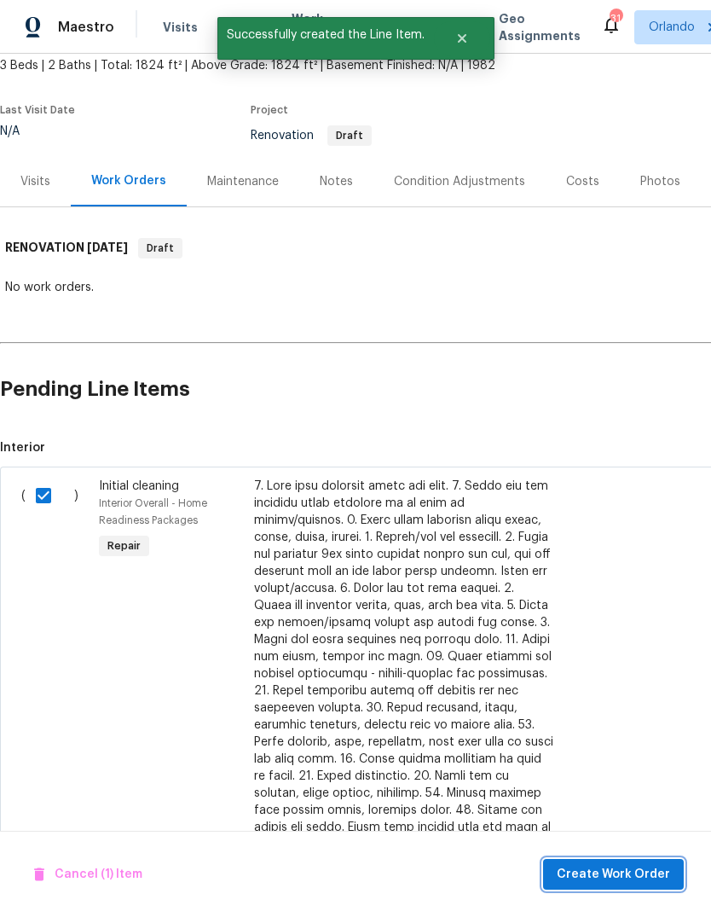
click at [654, 870] on span "Create Work Order" at bounding box center [613, 874] width 113 height 21
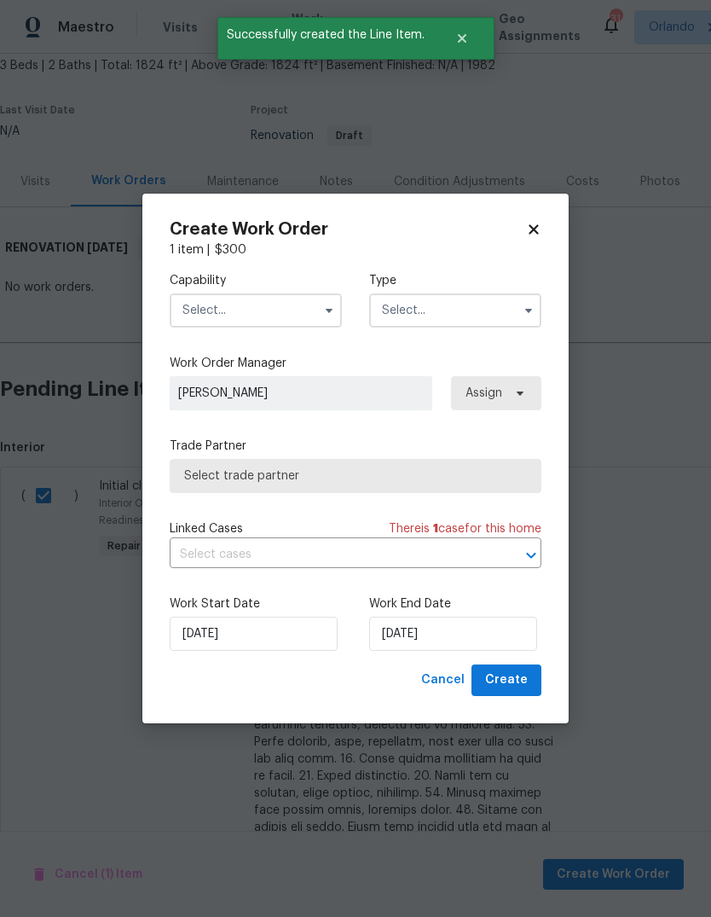
click at [214, 309] on input "text" at bounding box center [256, 310] width 172 height 34
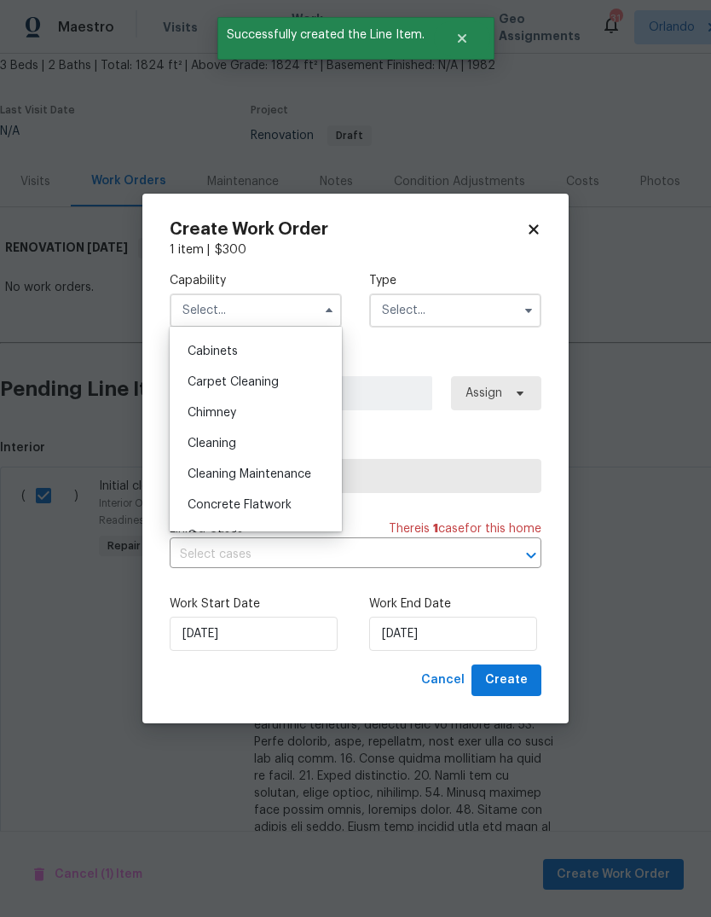
scroll to position [161, 0]
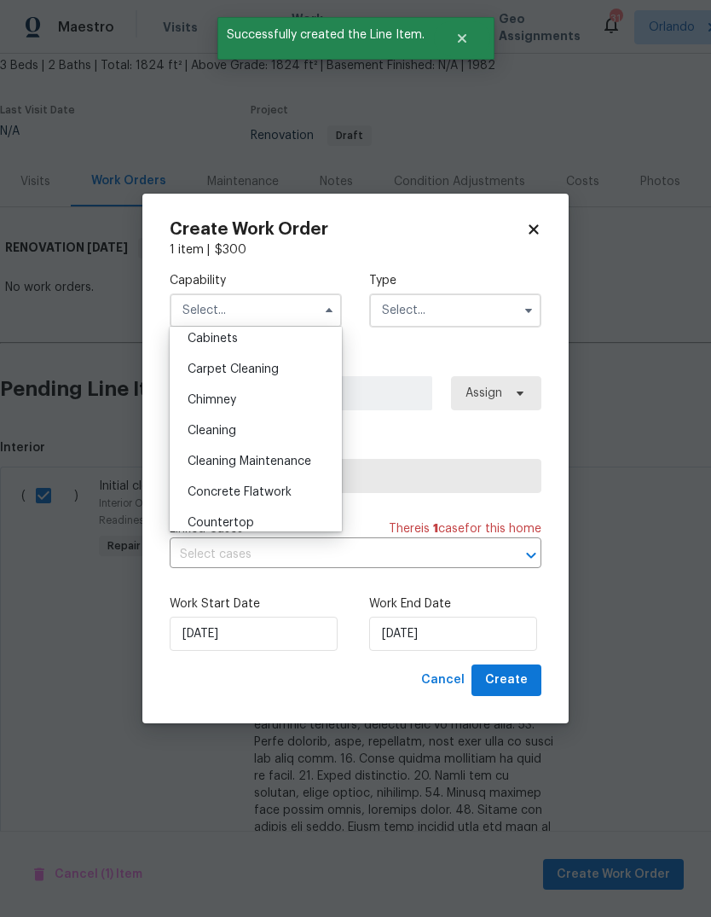
click at [196, 432] on span "Cleaning" at bounding box center [212, 431] width 49 height 12
type input "Cleaning"
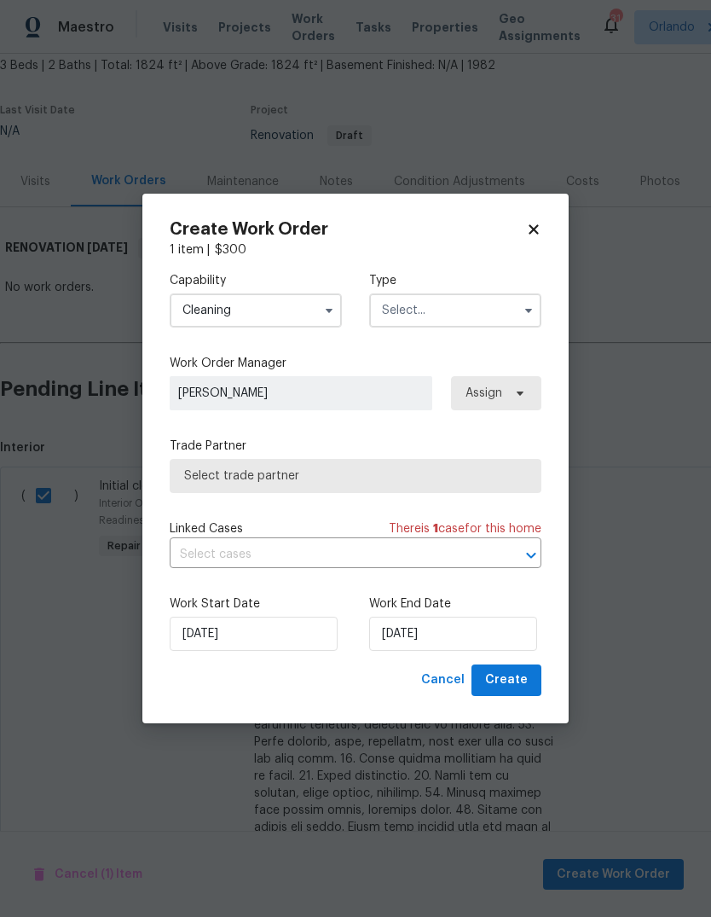
click at [478, 293] on input "text" at bounding box center [455, 310] width 172 height 34
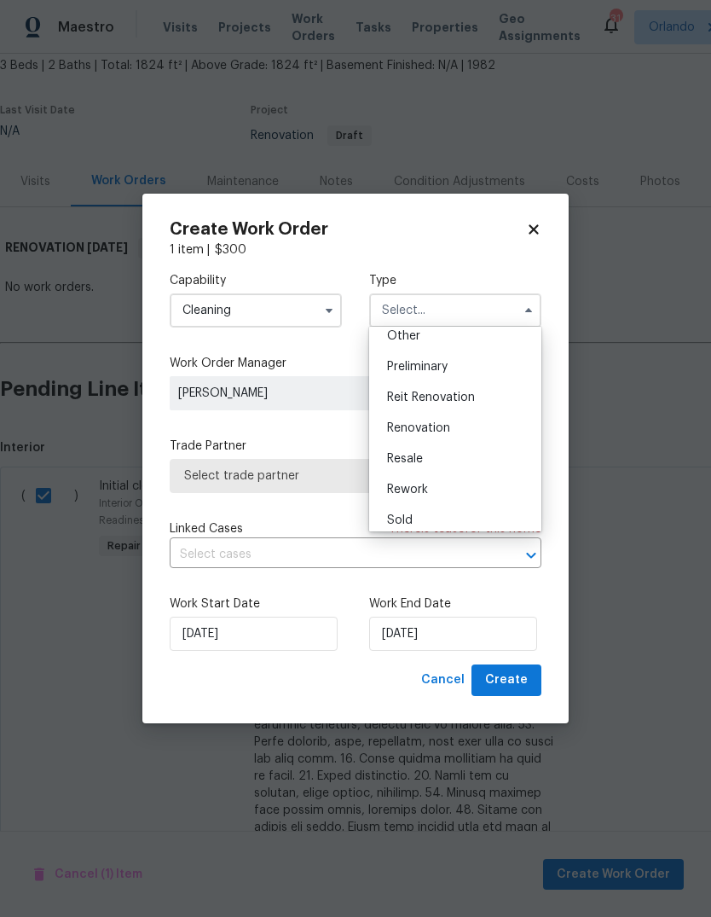
scroll to position [351, 0]
click at [451, 428] on div "Renovation" at bounding box center [456, 425] width 164 height 31
type input "Renovation"
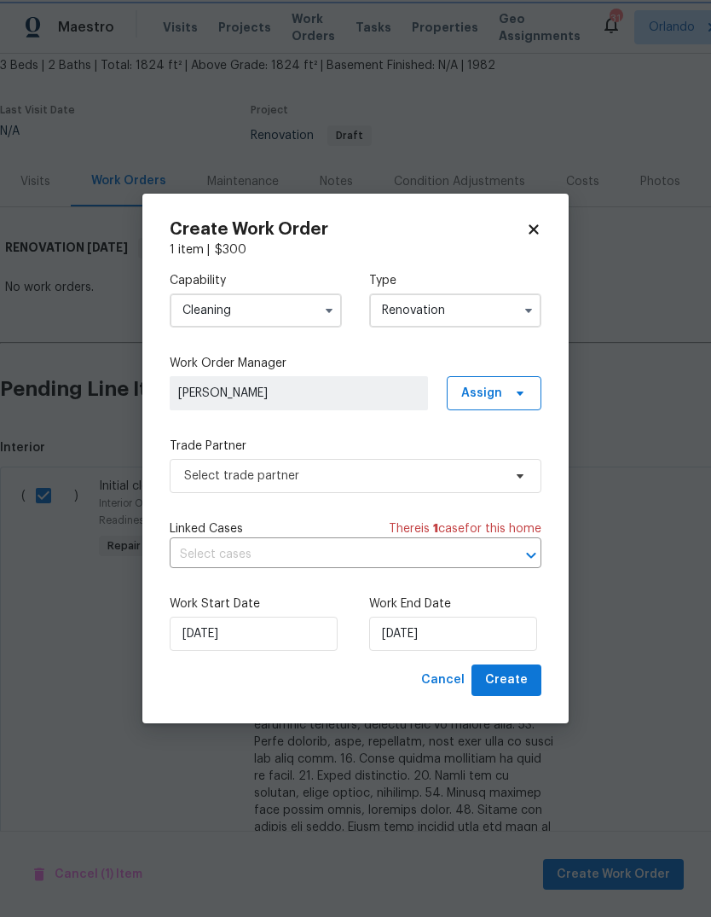
scroll to position [0, 0]
click at [496, 631] on input "[DATE]" at bounding box center [453, 634] width 168 height 34
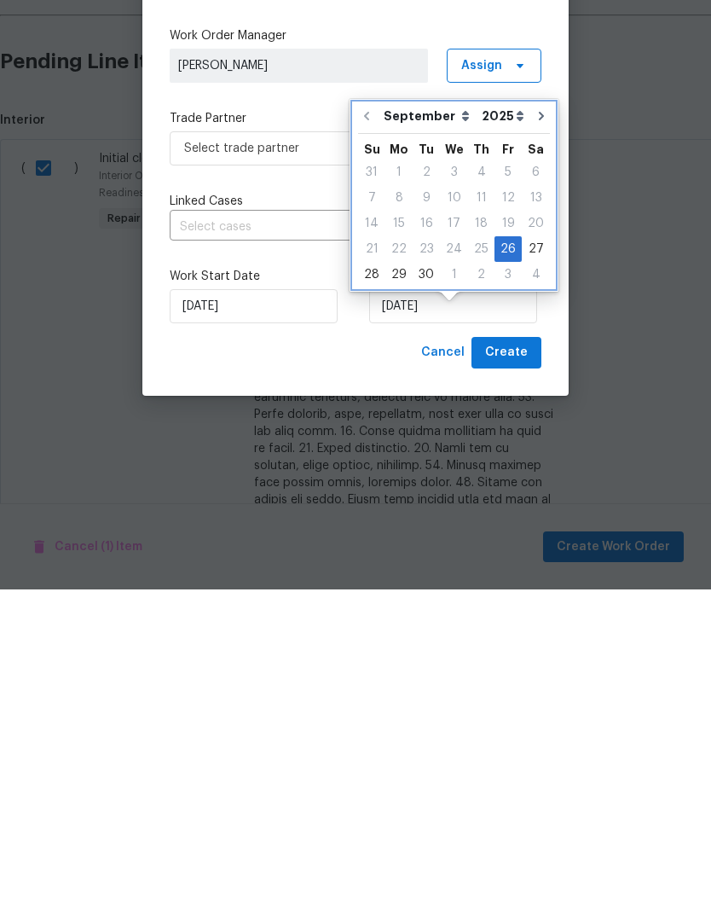
click at [535, 437] on icon "Go to next month" at bounding box center [542, 444] width 14 height 14
type input "[DATE]"
select select "9"
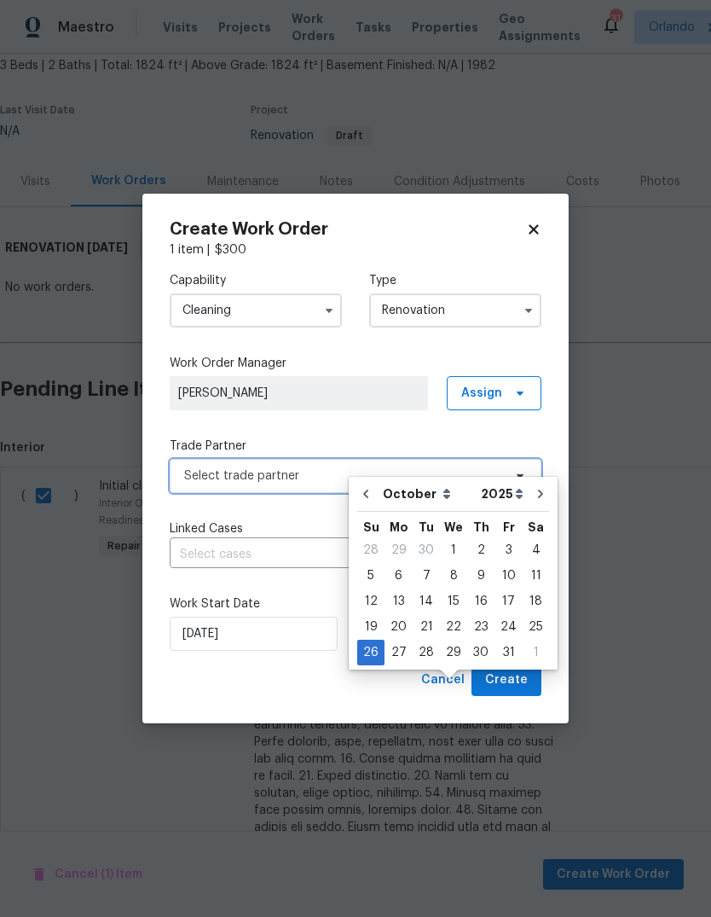
click at [209, 484] on span "Select trade partner" at bounding box center [356, 476] width 372 height 34
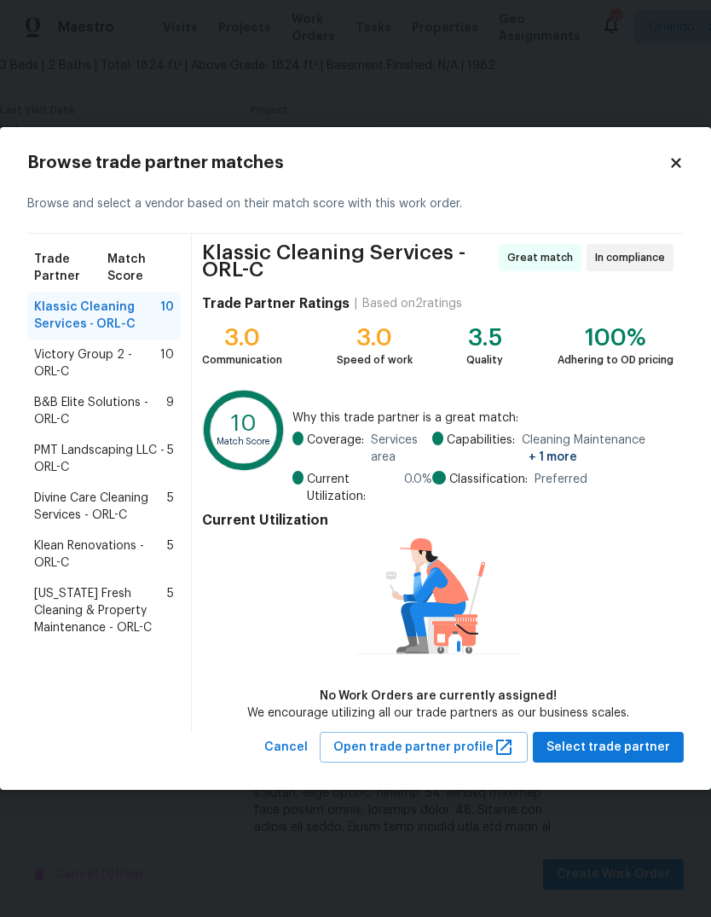
click at [51, 409] on span "B&B Elite Solutions - ORL-C" at bounding box center [100, 411] width 132 height 34
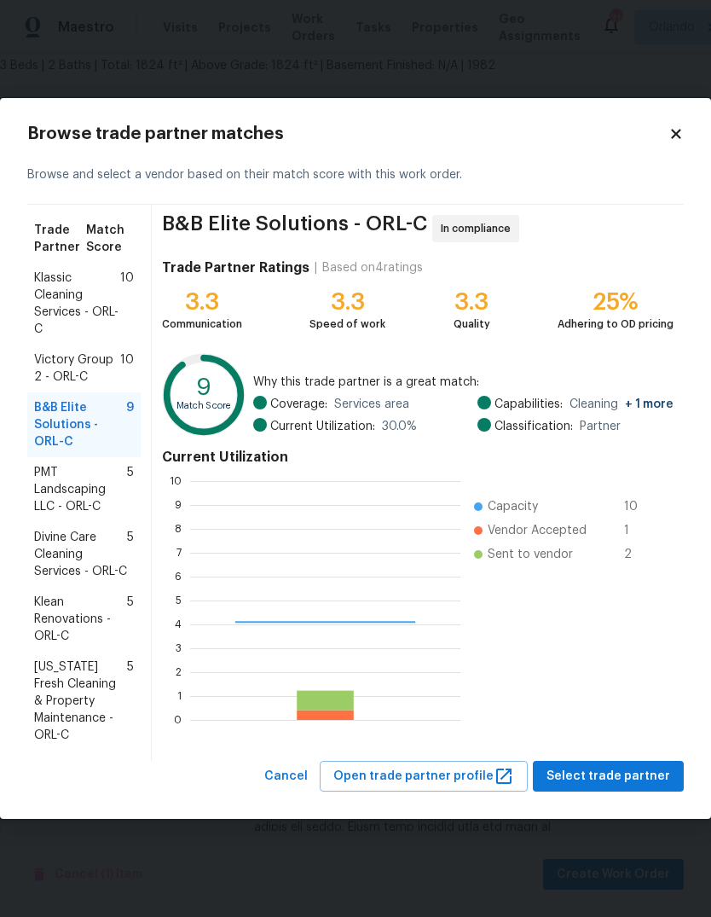
scroll to position [239, 270]
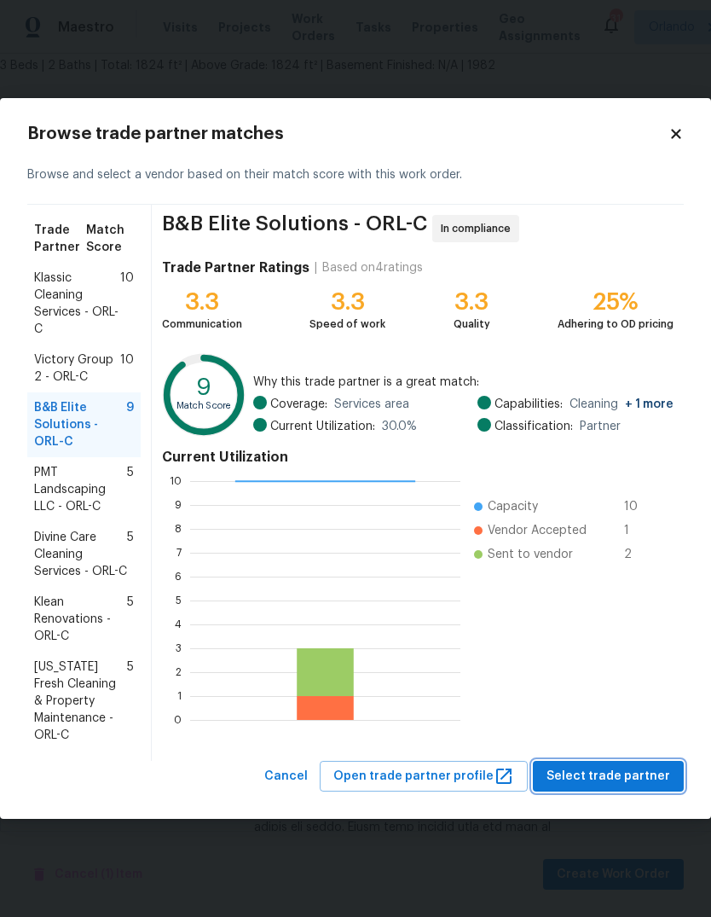
click at [647, 787] on span "Select trade partner" at bounding box center [609, 776] width 124 height 21
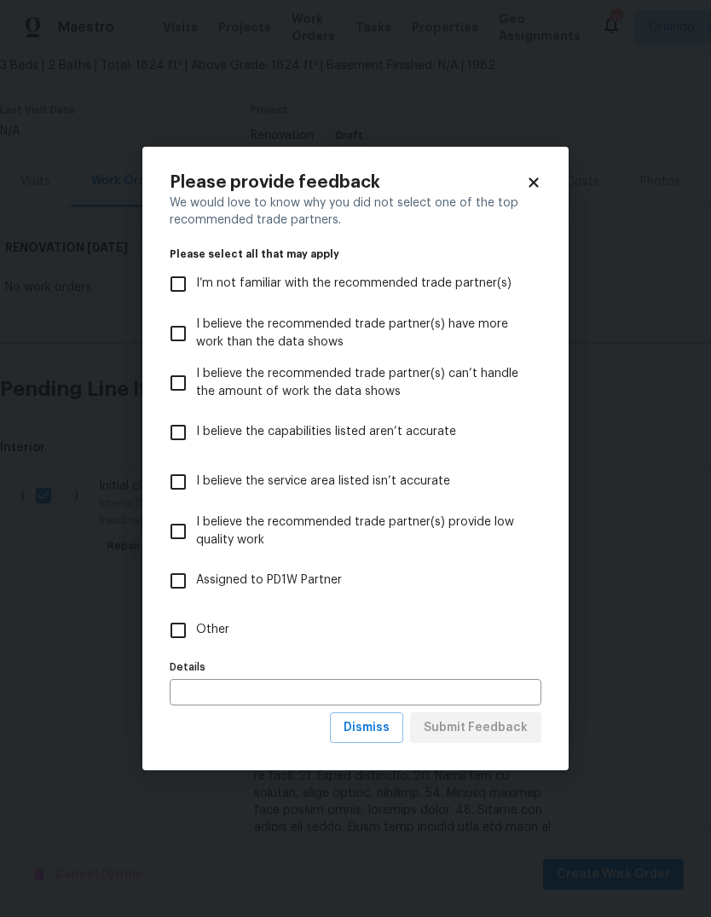
click at [181, 641] on input "Other" at bounding box center [178, 630] width 36 height 36
checkbox input "true"
click at [524, 733] on span "Submit Feedback" at bounding box center [476, 727] width 104 height 21
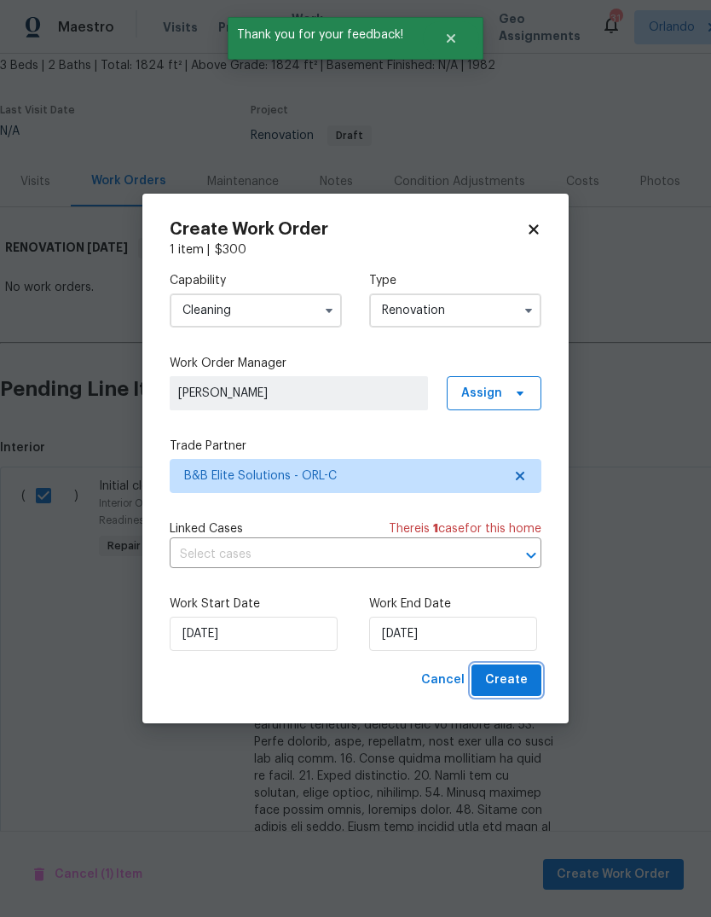
click at [525, 680] on span "Create" at bounding box center [506, 680] width 43 height 21
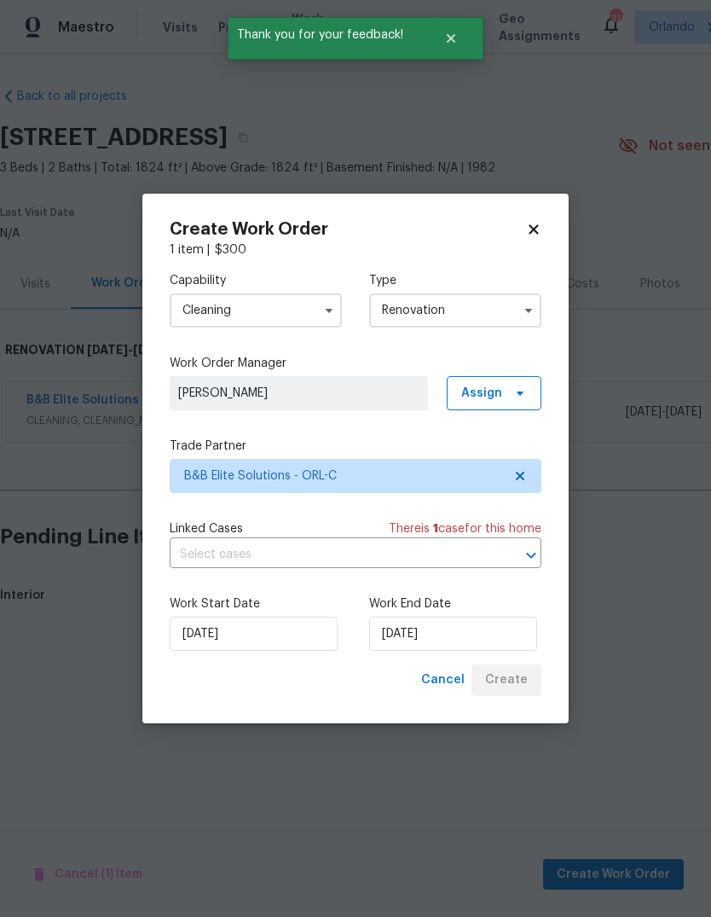
scroll to position [0, 0]
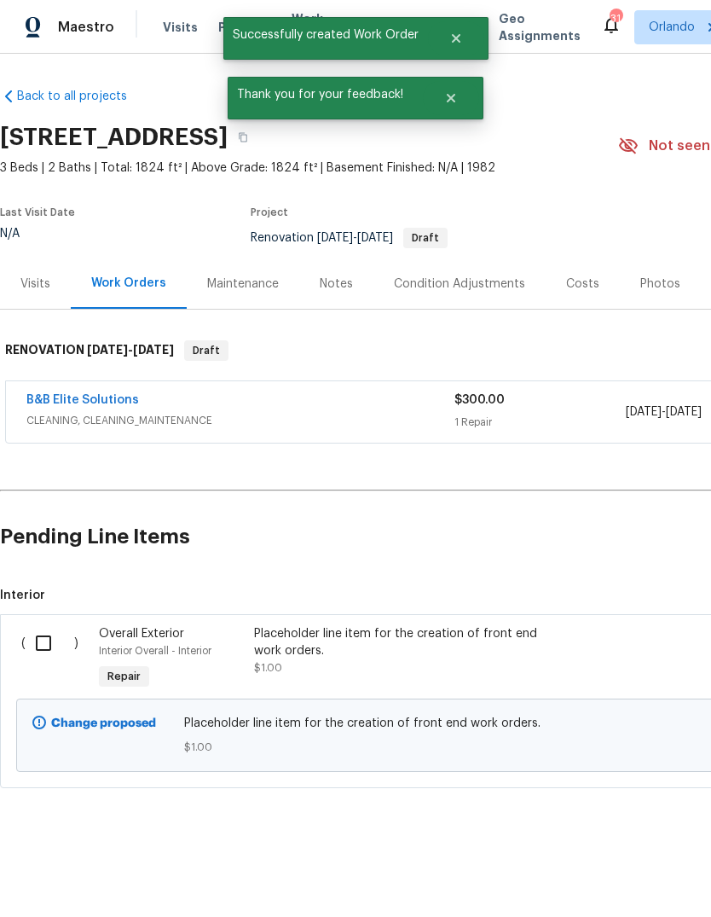
click at [49, 639] on input "checkbox" at bounding box center [50, 643] width 49 height 36
checkbox input "true"
click at [637, 862] on button "Create Work Order" at bounding box center [613, 875] width 141 height 32
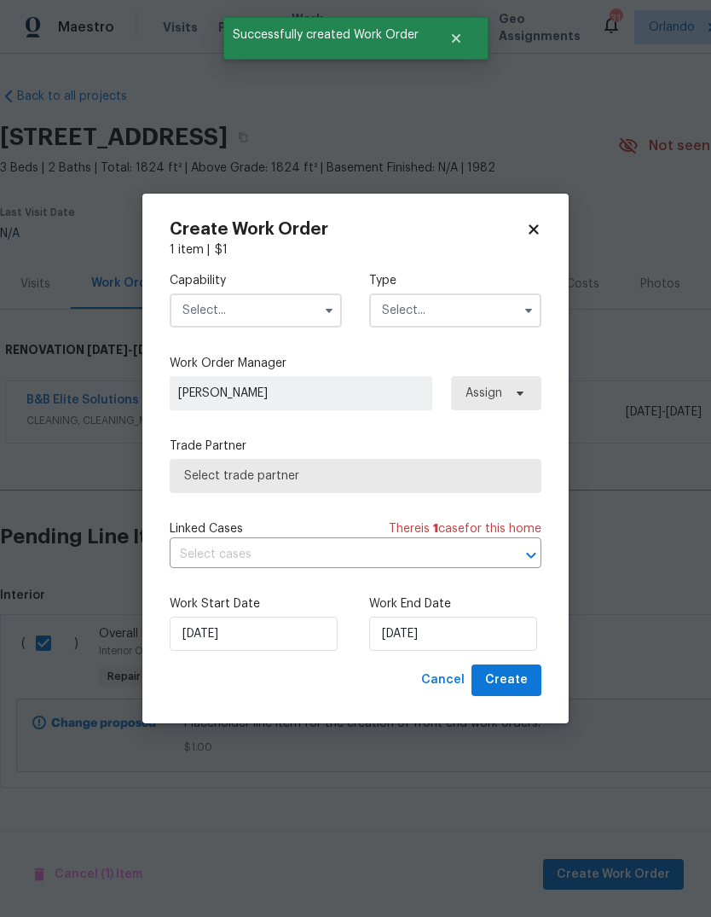
click at [207, 317] on input "text" at bounding box center [256, 310] width 172 height 34
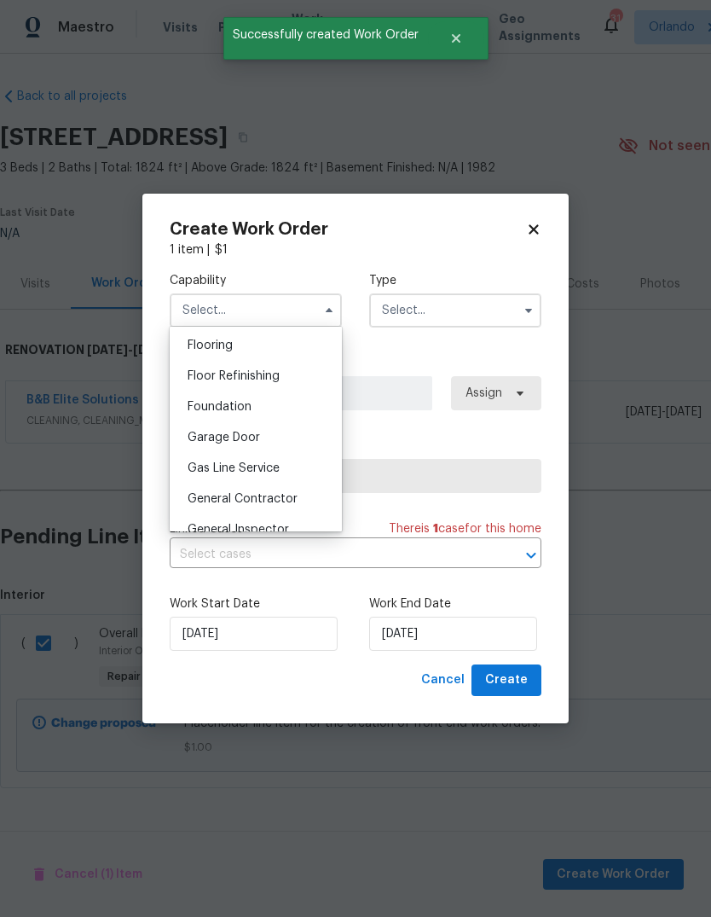
scroll to position [691, 0]
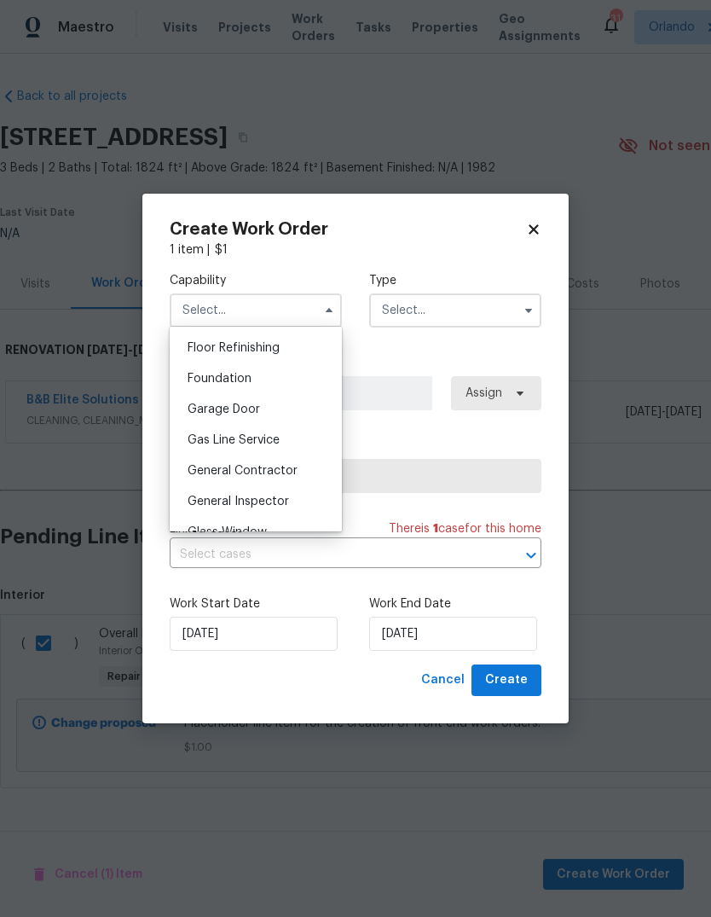
click at [204, 469] on span "General Contractor" at bounding box center [243, 471] width 110 height 12
type input "General Contractor"
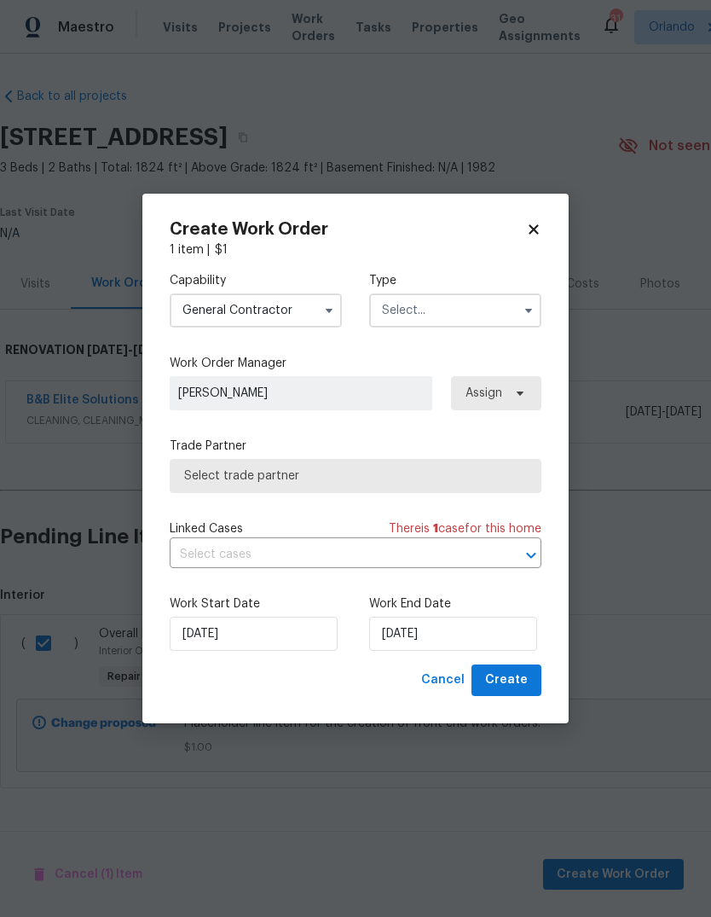
click at [478, 312] on input "text" at bounding box center [455, 310] width 172 height 34
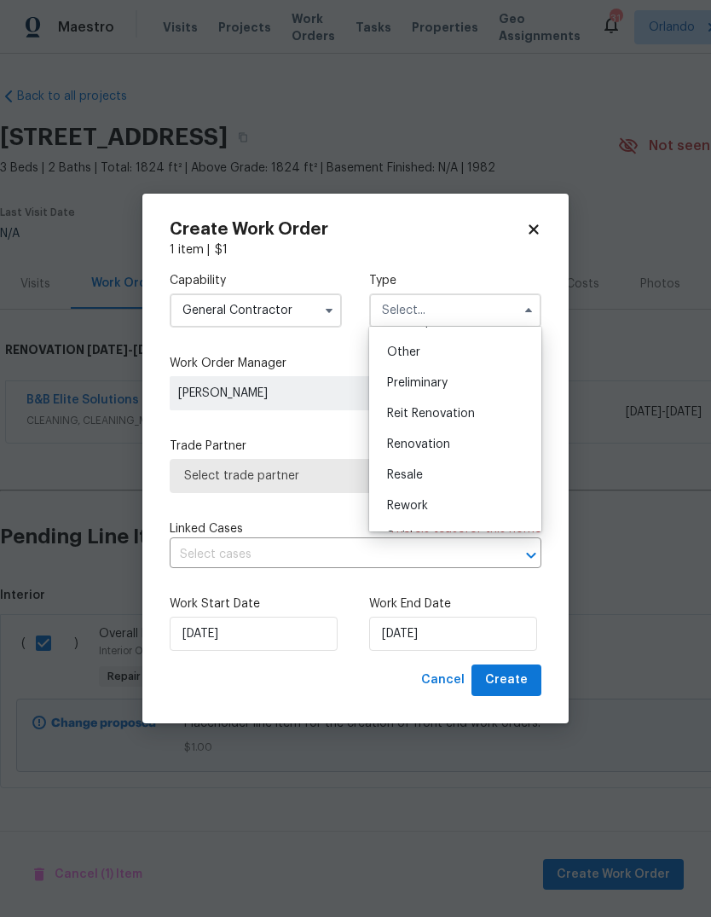
scroll to position [329, 0]
click at [453, 446] on div "Renovation" at bounding box center [456, 447] width 164 height 31
type input "Renovation"
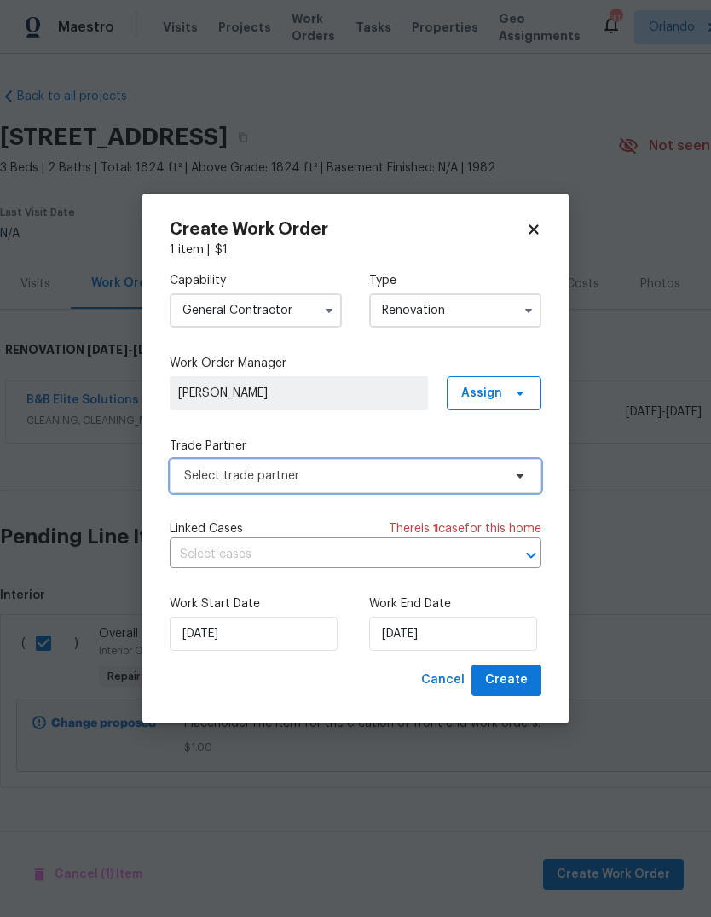
click at [198, 473] on span "Select trade partner" at bounding box center [343, 475] width 318 height 17
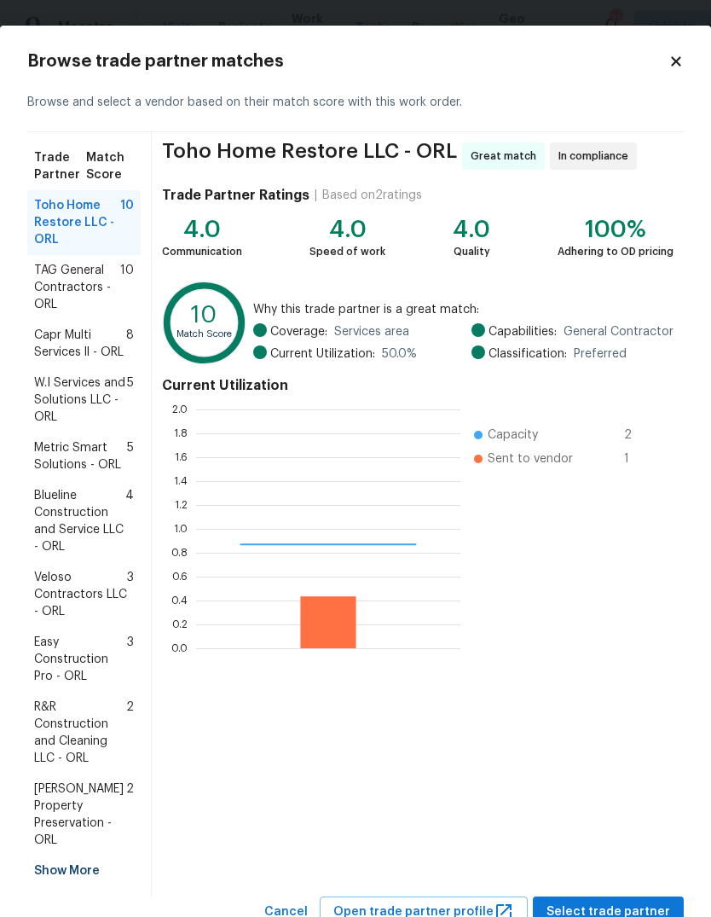
scroll to position [239, 264]
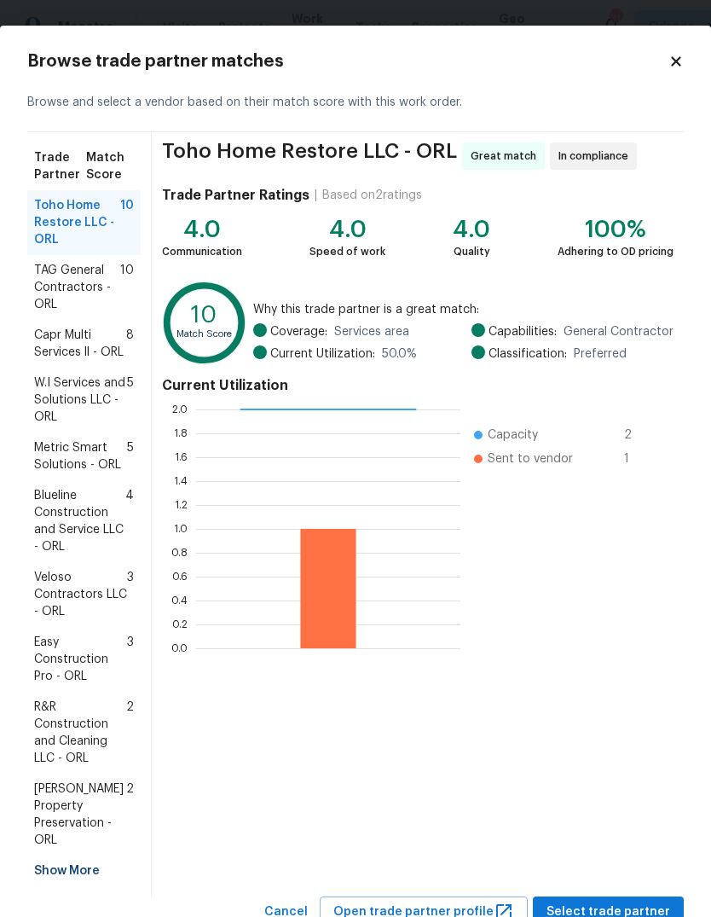
click at [59, 856] on div "Show More" at bounding box center [83, 871] width 113 height 31
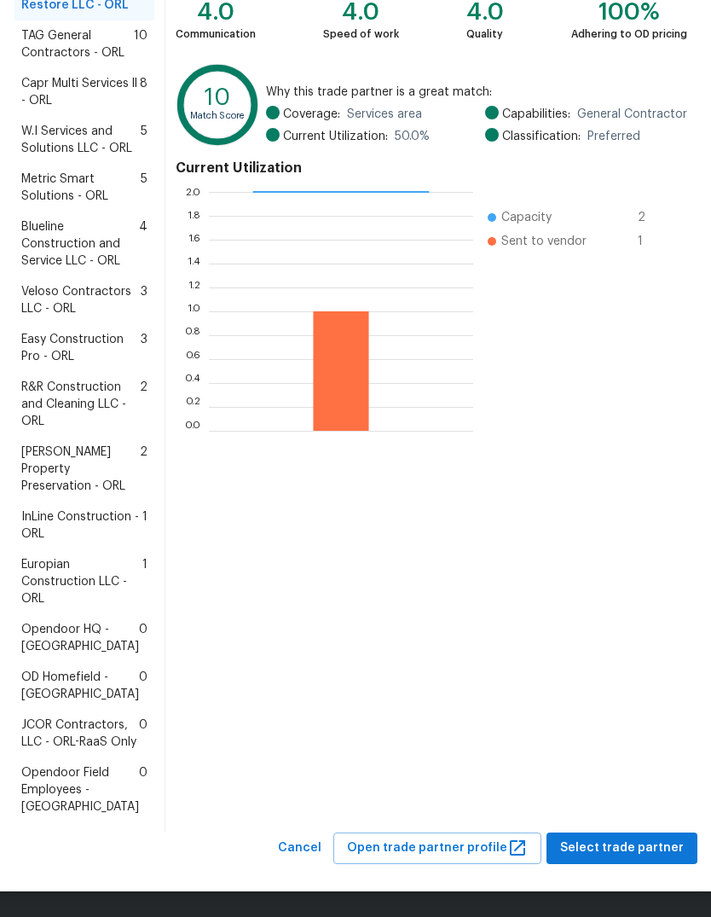
click at [55, 561] on span "Europian Construction LLC - ORL" at bounding box center [81, 581] width 121 height 51
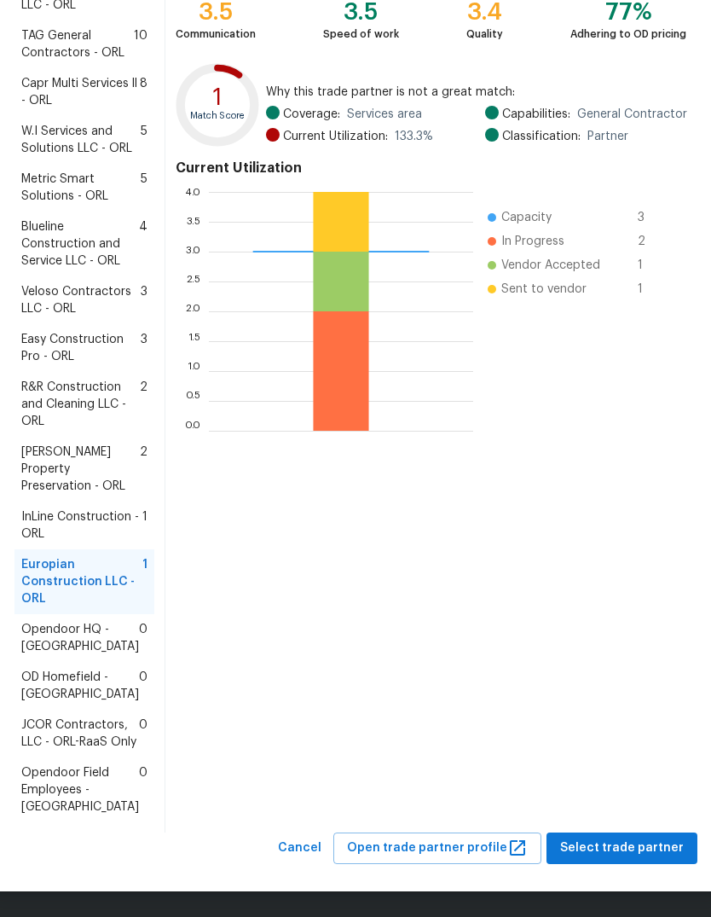
scroll to position [387, 0]
click at [639, 846] on span "Select trade partner" at bounding box center [622, 848] width 124 height 21
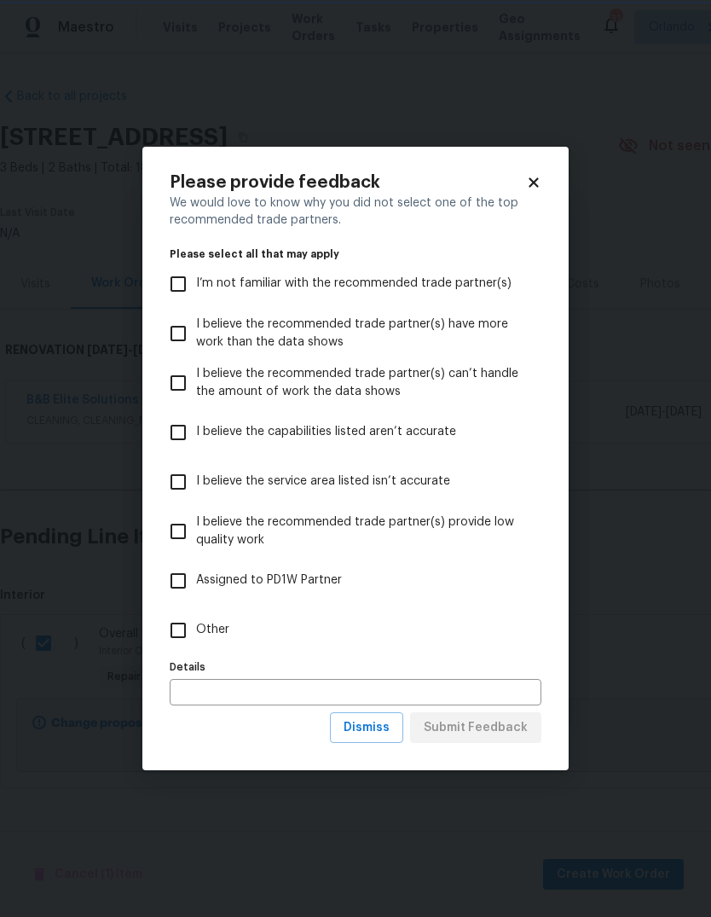
scroll to position [0, 0]
click at [177, 646] on input "Other" at bounding box center [178, 630] width 36 height 36
checkbox input "true"
click at [516, 734] on span "Submit Feedback" at bounding box center [476, 727] width 104 height 21
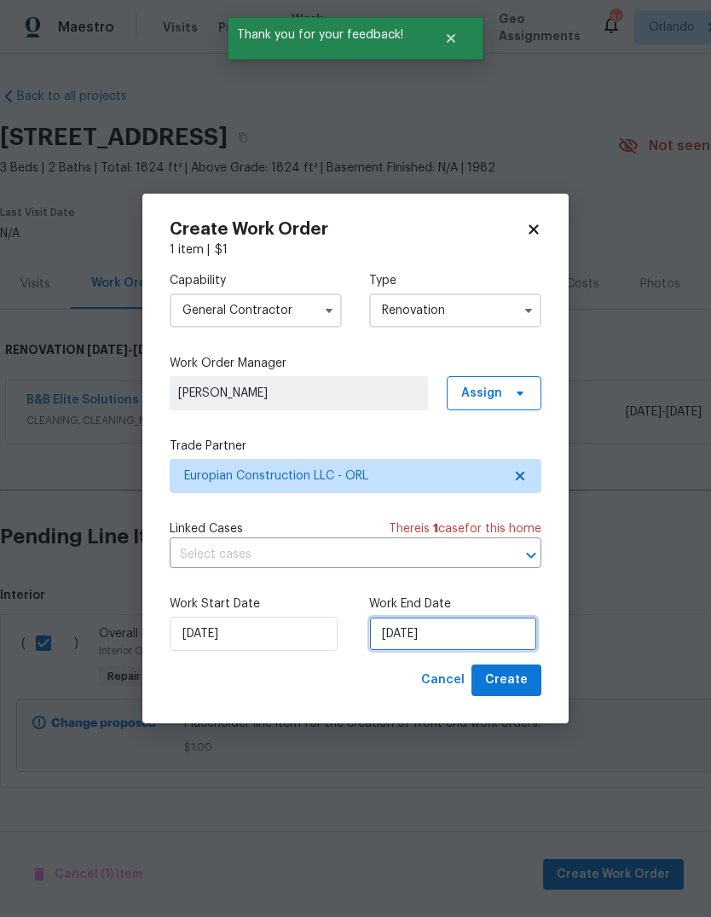
click at [501, 641] on input "[DATE]" at bounding box center [453, 634] width 168 height 34
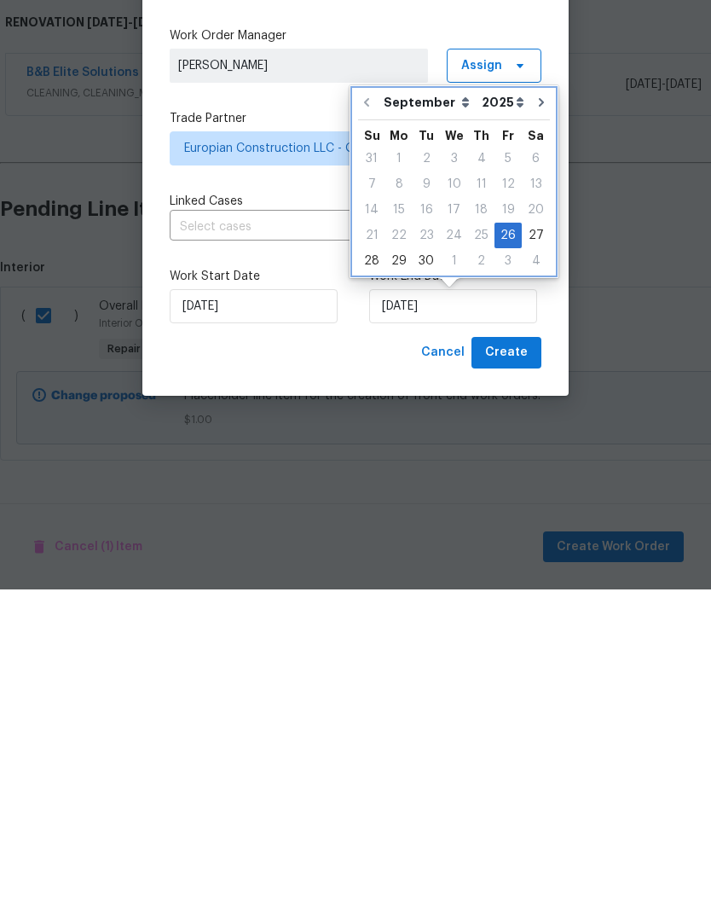
click at [540, 413] on button "Go to next month" at bounding box center [542, 430] width 26 height 34
type input "[DATE]"
select select "9"
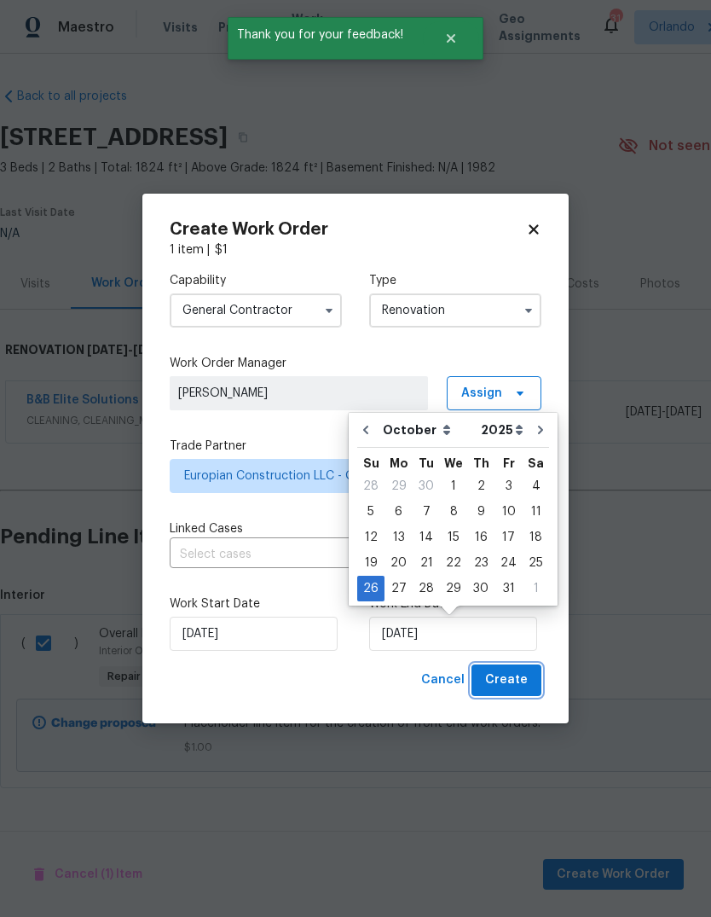
click at [511, 676] on span "Create" at bounding box center [506, 680] width 43 height 21
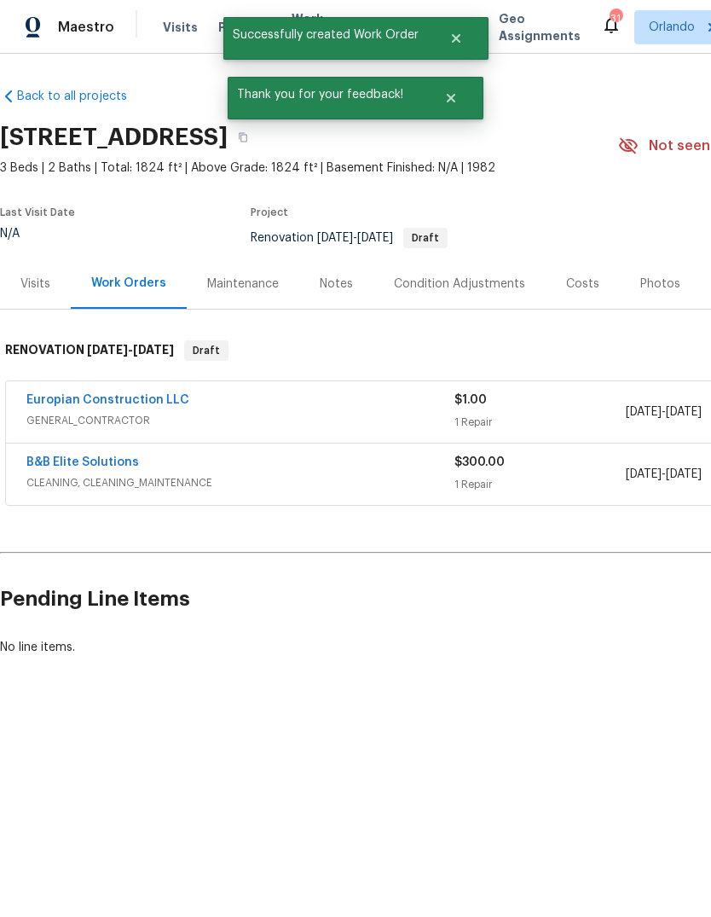
click at [649, 635] on h2 "Pending Line Items" at bounding box center [429, 599] width 859 height 79
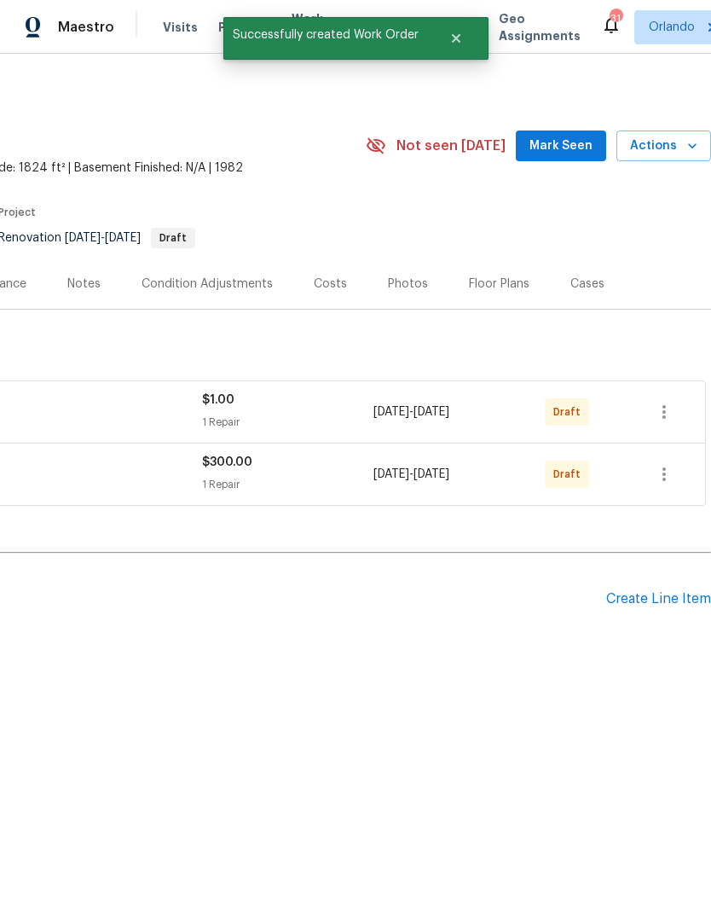
scroll to position [0, 252]
click at [664, 474] on icon "button" at bounding box center [664, 474] width 3 height 14
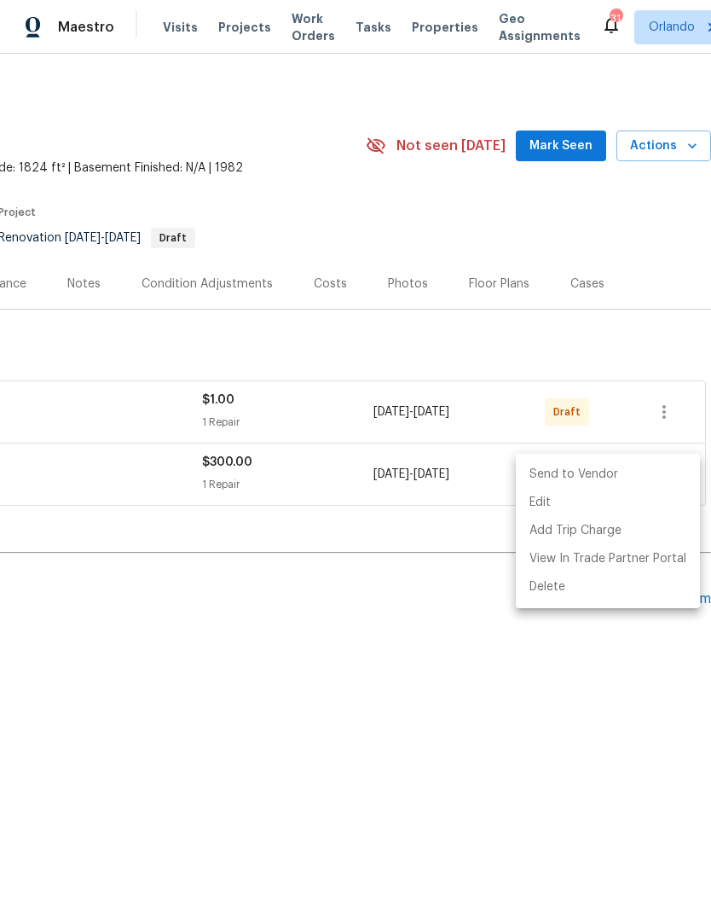
click at [590, 480] on li "Send to Vendor" at bounding box center [608, 475] width 184 height 28
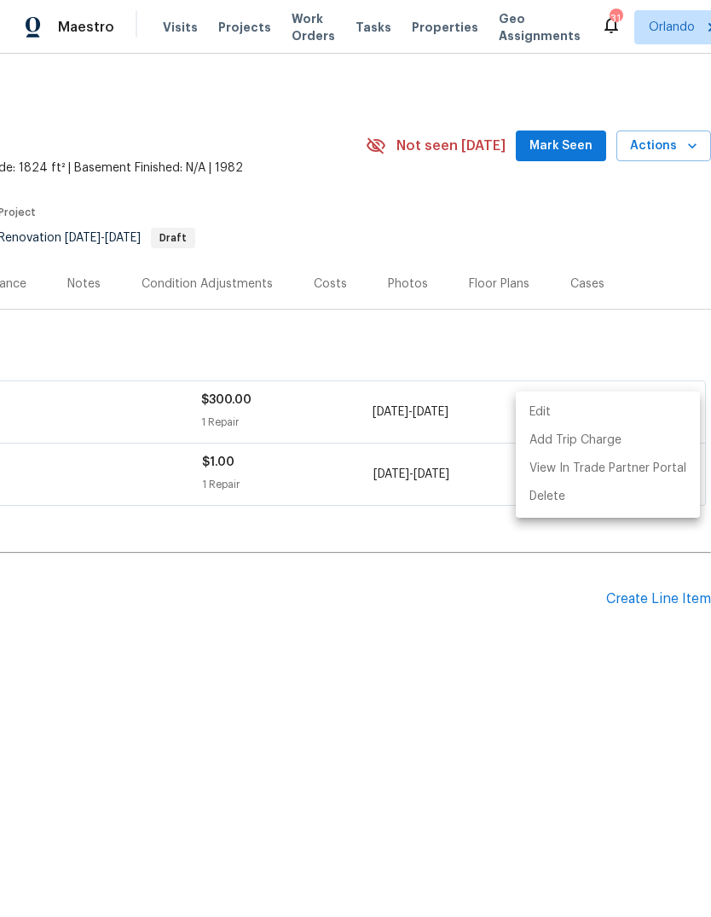
click at [546, 729] on div at bounding box center [355, 458] width 711 height 917
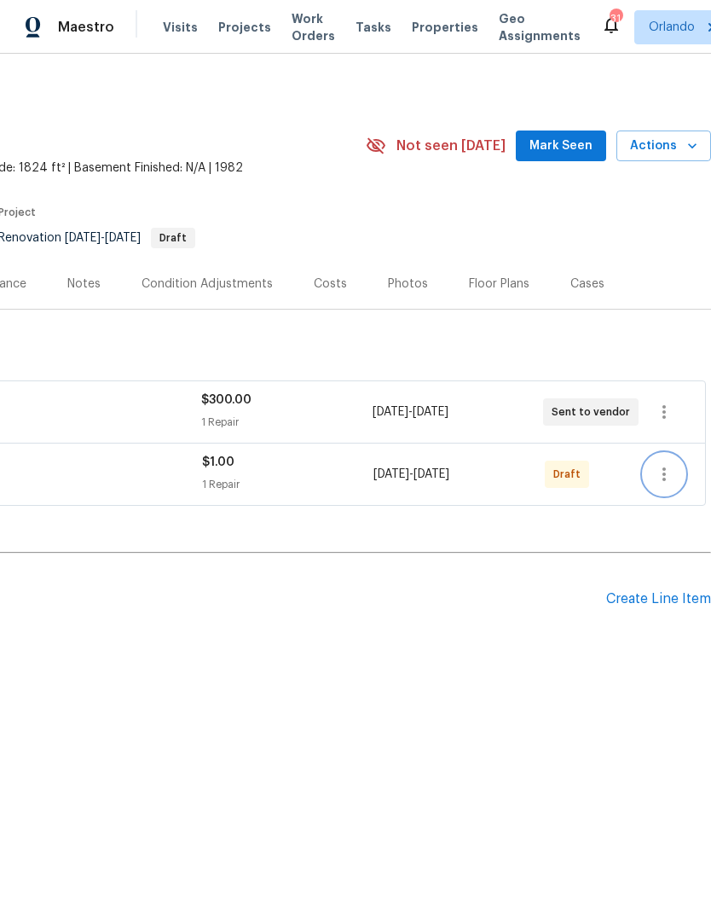
click at [674, 478] on icon "button" at bounding box center [664, 474] width 20 height 20
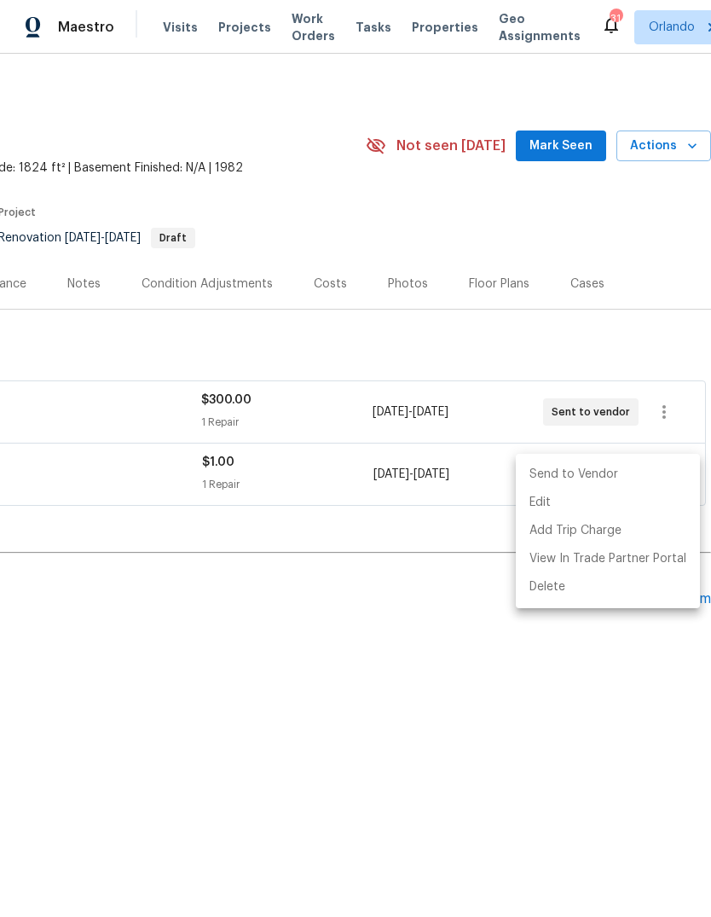
click at [634, 468] on li "Send to Vendor" at bounding box center [608, 475] width 184 height 28
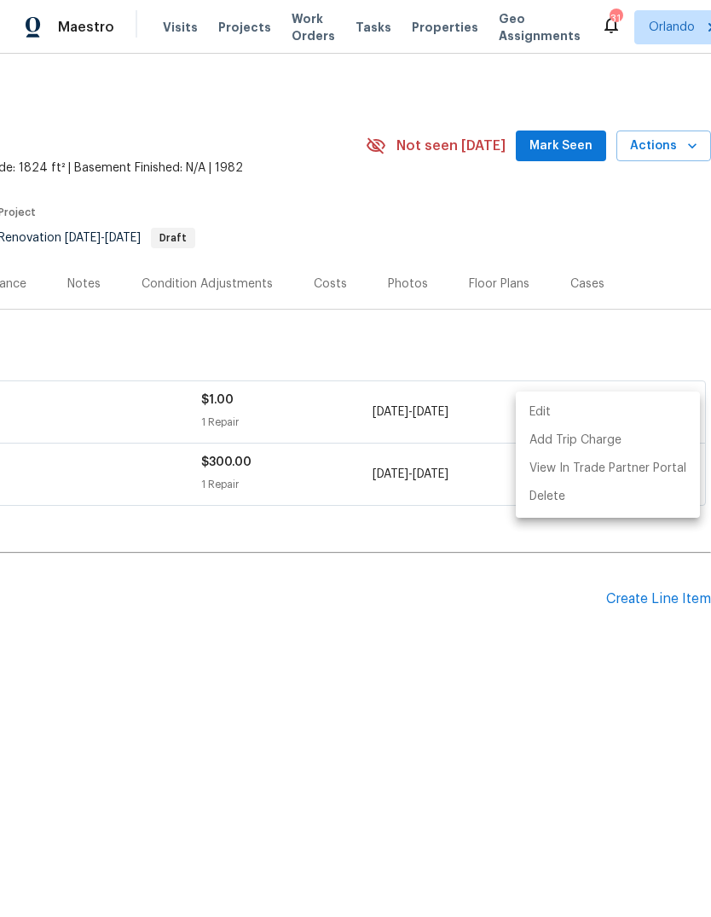
click at [560, 705] on div at bounding box center [355, 458] width 711 height 917
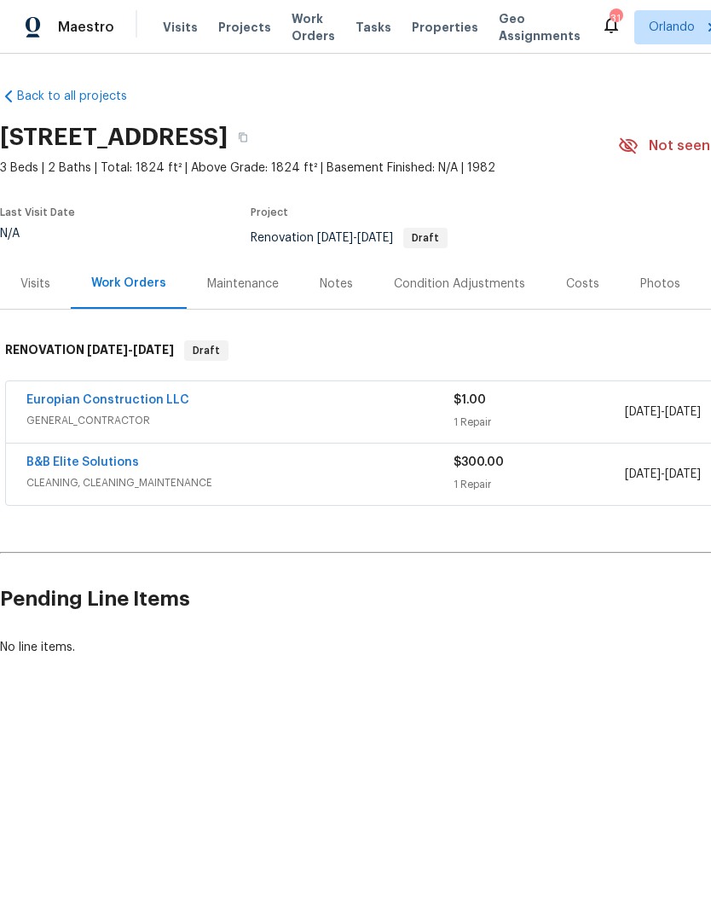
scroll to position [0, 0]
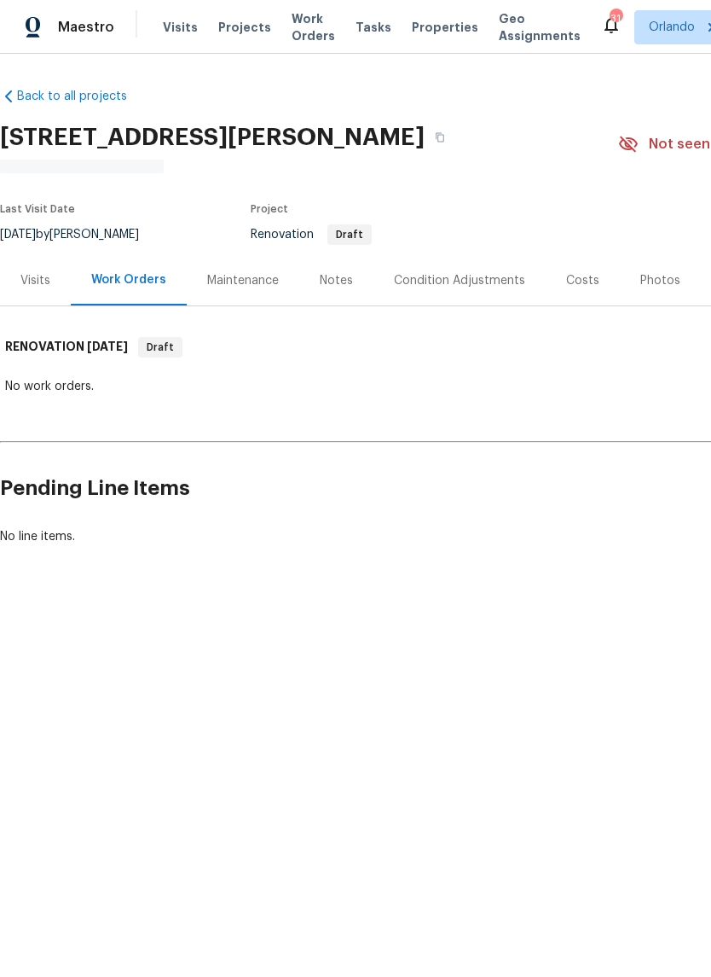
click at [38, 287] on div "Visits" at bounding box center [35, 280] width 30 height 17
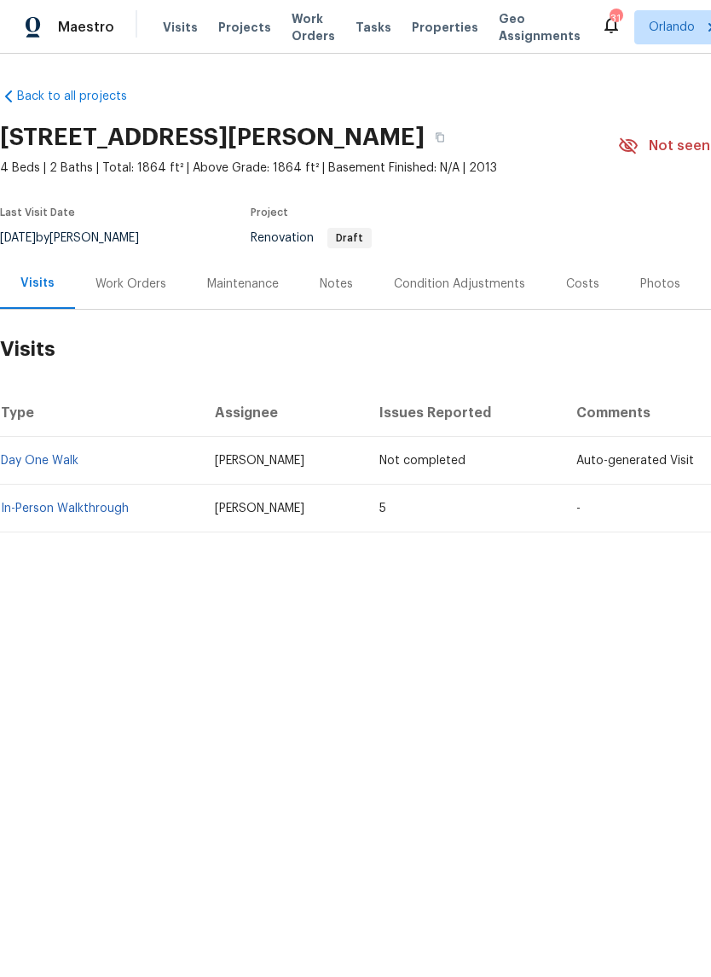
click at [59, 489] on td "In-Person Walkthrough" at bounding box center [100, 509] width 201 height 48
click at [429, 289] on div "Condition Adjustments" at bounding box center [459, 284] width 131 height 17
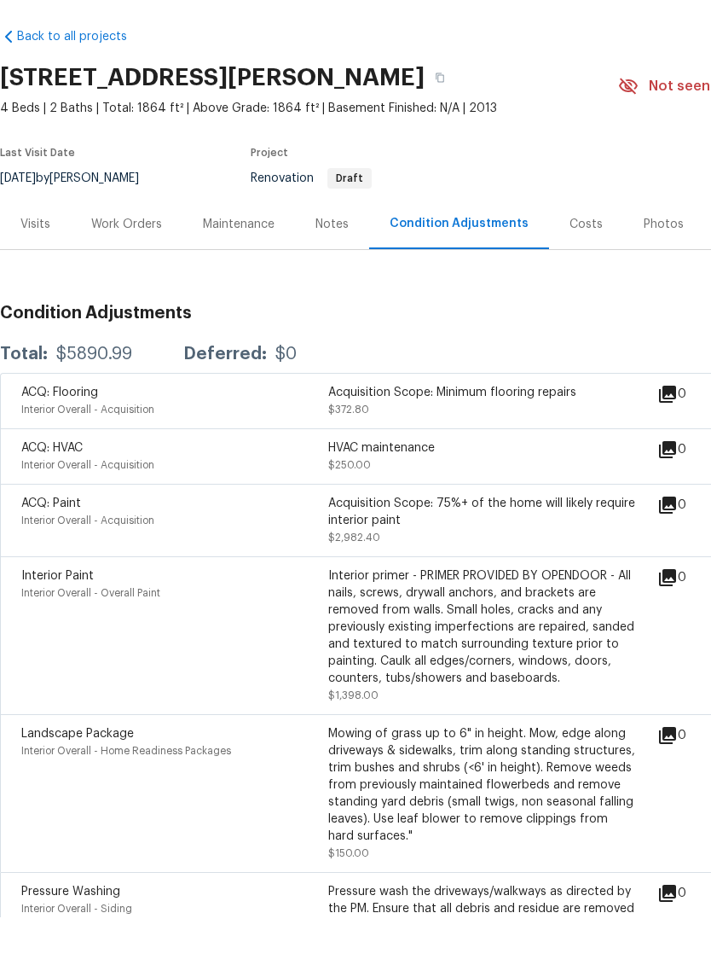
click at [32, 276] on div "Visits" at bounding box center [35, 284] width 30 height 17
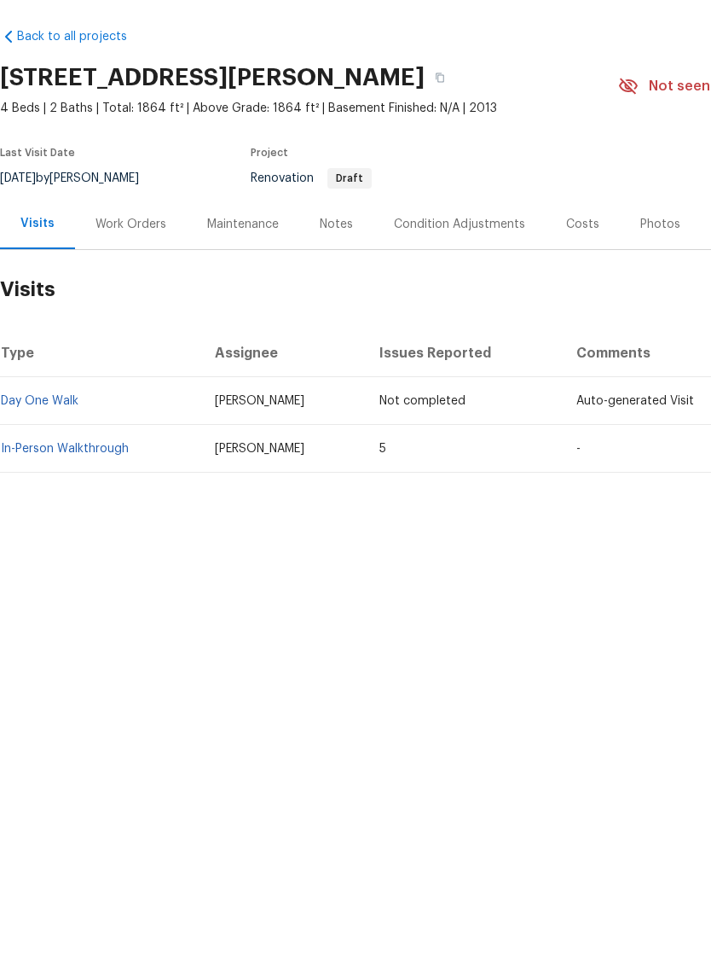
click at [42, 502] on link "In-Person Walkthrough" at bounding box center [65, 508] width 128 height 12
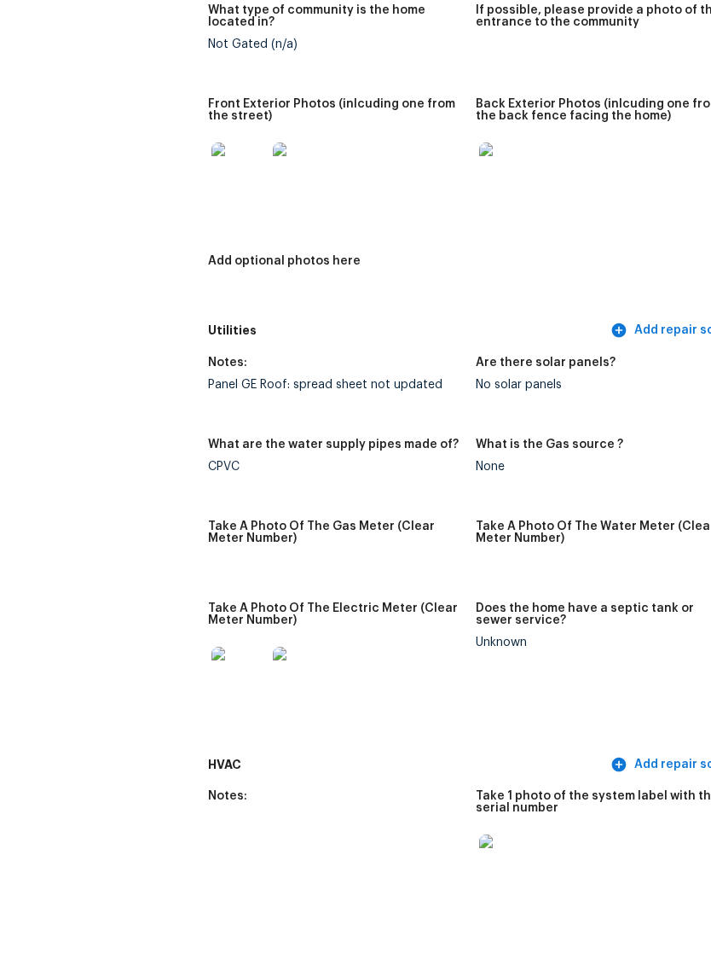
scroll to position [857, 0]
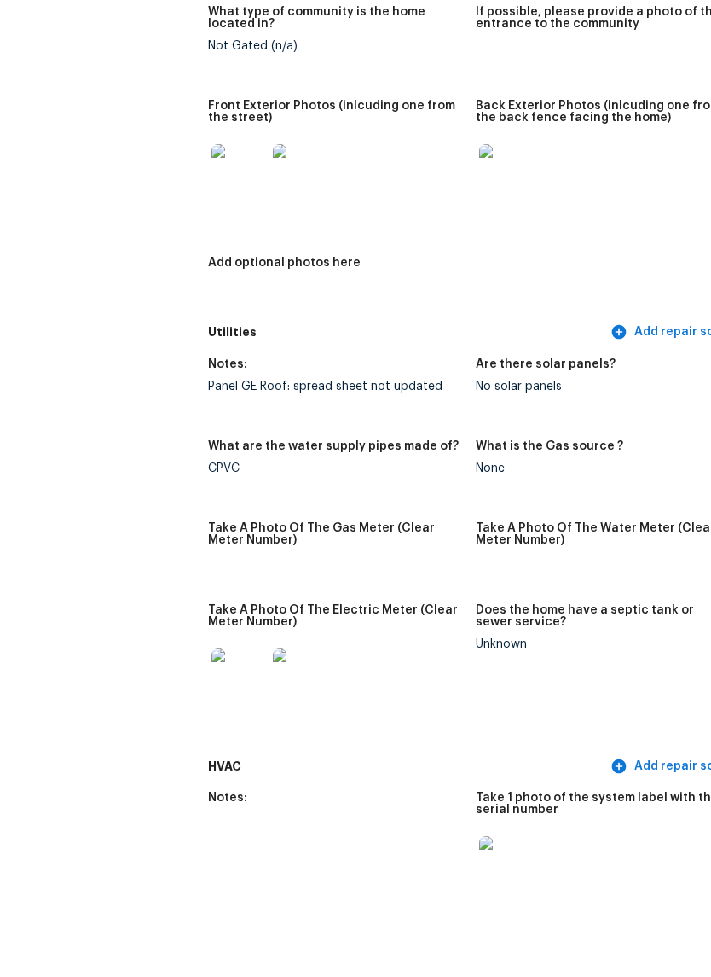
click at [212, 204] on img at bounding box center [239, 231] width 55 height 55
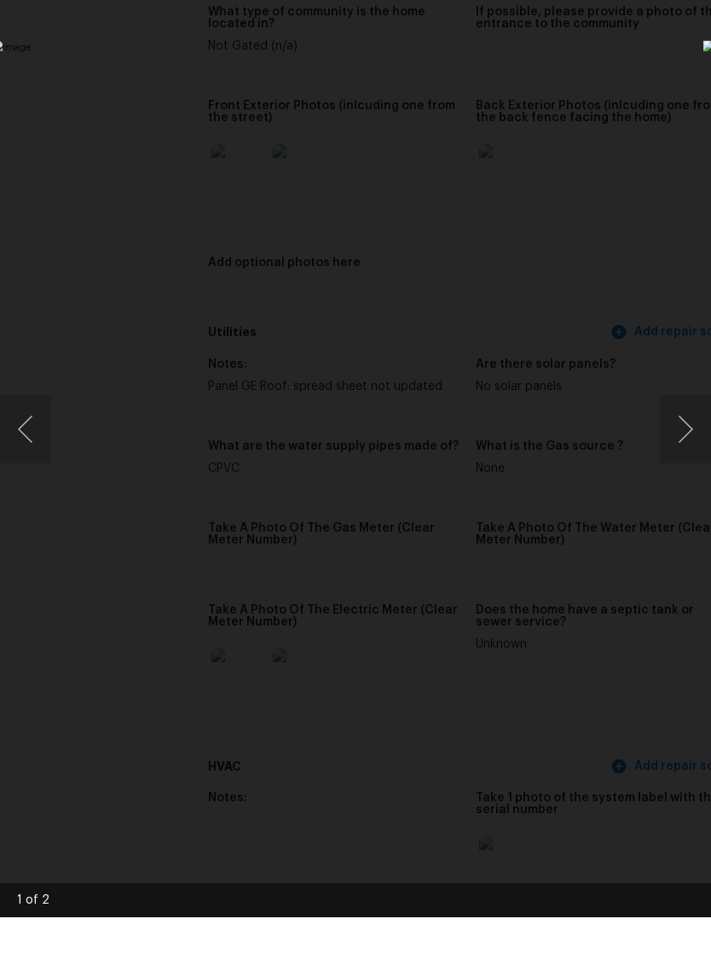
click at [662, 139] on div "Lightbox" at bounding box center [355, 488] width 711 height 977
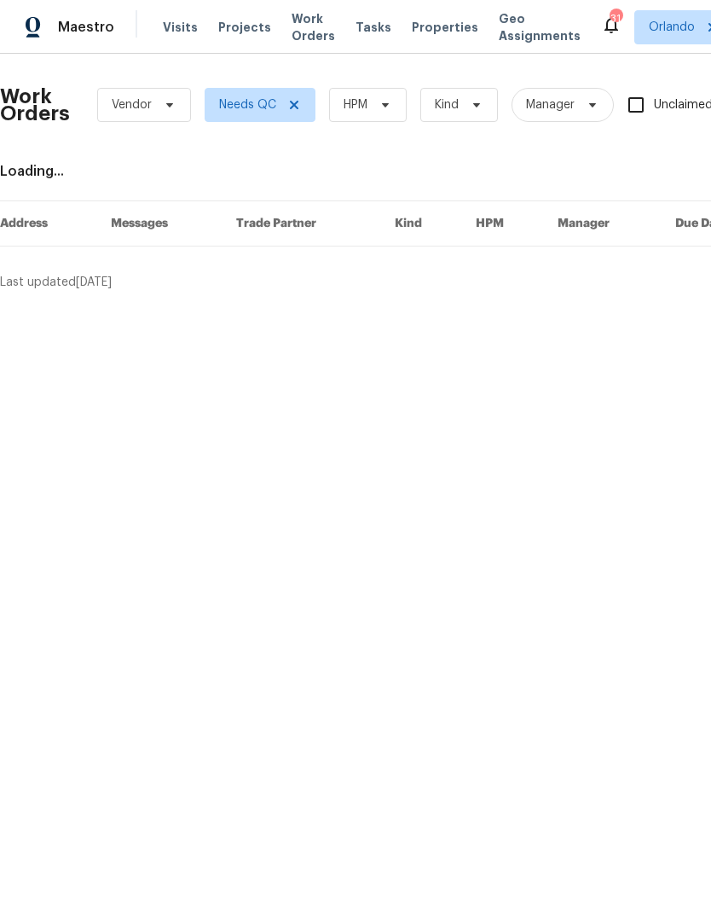
click at [301, 26] on span "Work Orders" at bounding box center [314, 27] width 44 height 34
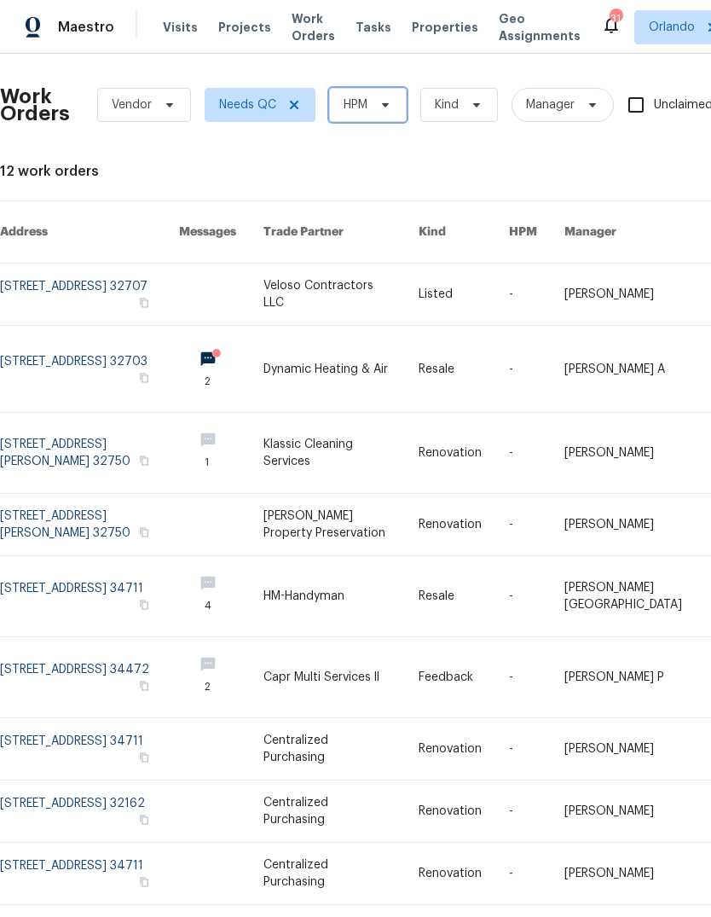
click at [387, 96] on span "HPM" at bounding box center [368, 105] width 78 height 34
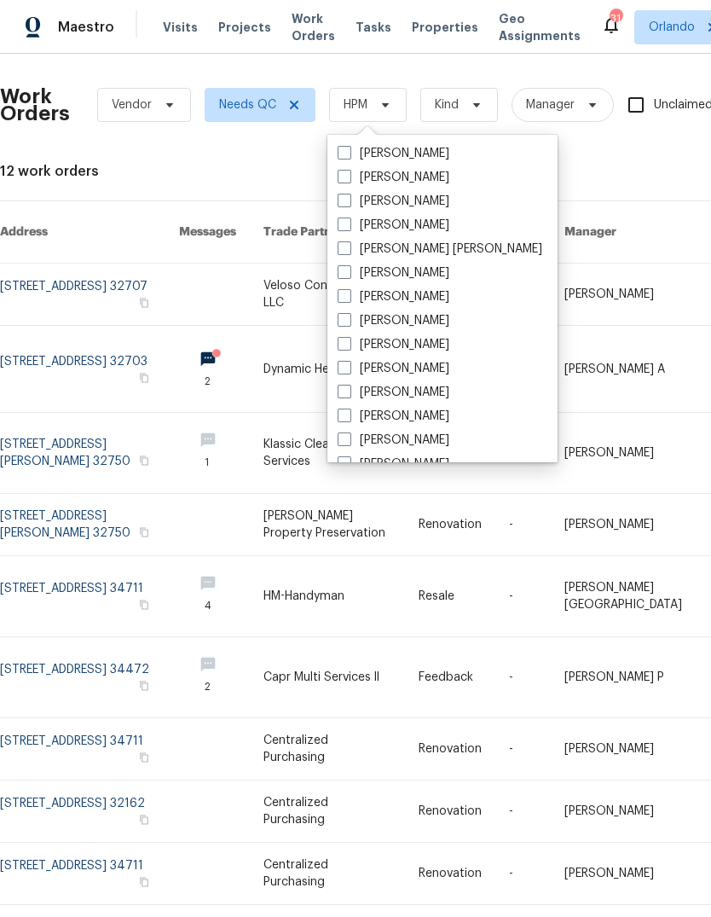
click at [351, 177] on label "[PERSON_NAME]" at bounding box center [394, 177] width 112 height 17
click at [349, 177] on input "[PERSON_NAME]" at bounding box center [343, 174] width 11 height 11
checkbox input "true"
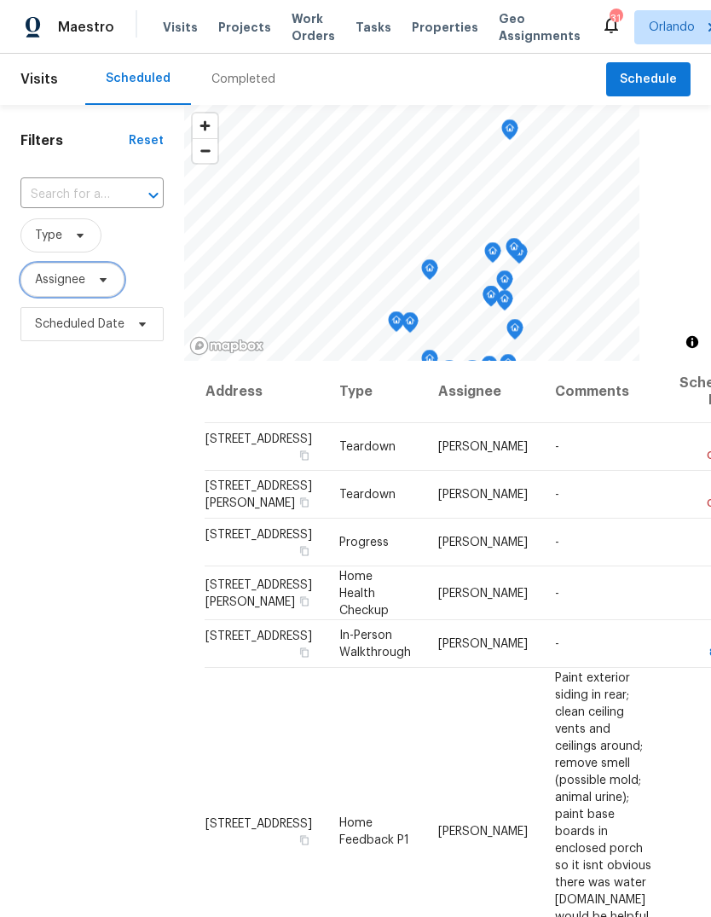
click at [73, 286] on span "Assignee" at bounding box center [60, 279] width 50 height 17
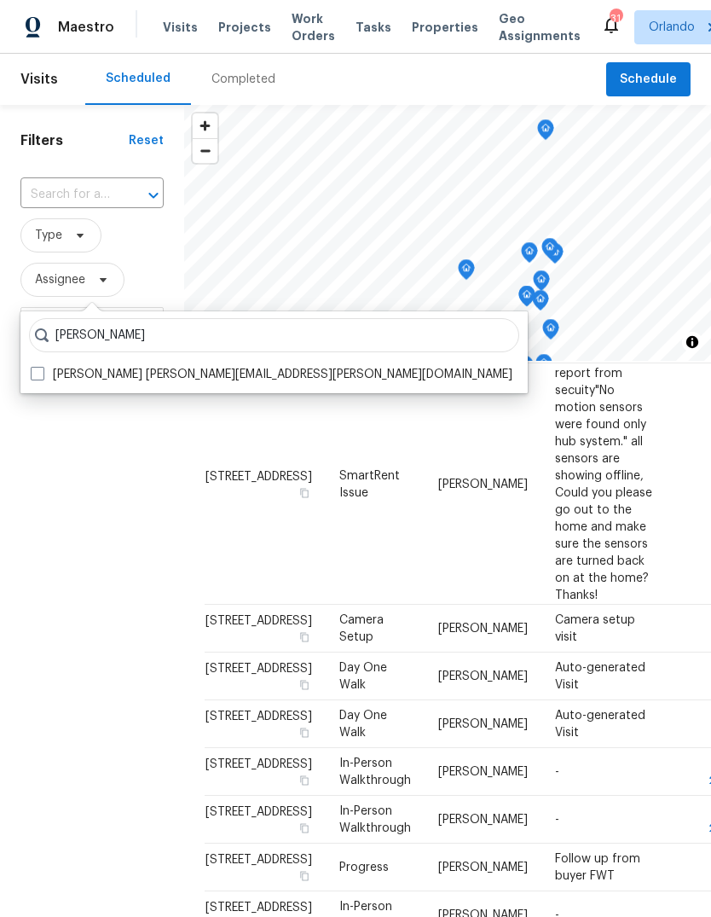
scroll to position [821, 0]
type input "[PERSON_NAME]"
click at [44, 376] on label "[PERSON_NAME] [PERSON_NAME][EMAIL_ADDRESS][PERSON_NAME][DOMAIN_NAME]" at bounding box center [272, 374] width 482 height 17
click at [42, 376] on input "[PERSON_NAME] [PERSON_NAME][EMAIL_ADDRESS][PERSON_NAME][DOMAIN_NAME]" at bounding box center [36, 371] width 11 height 11
checkbox input "true"
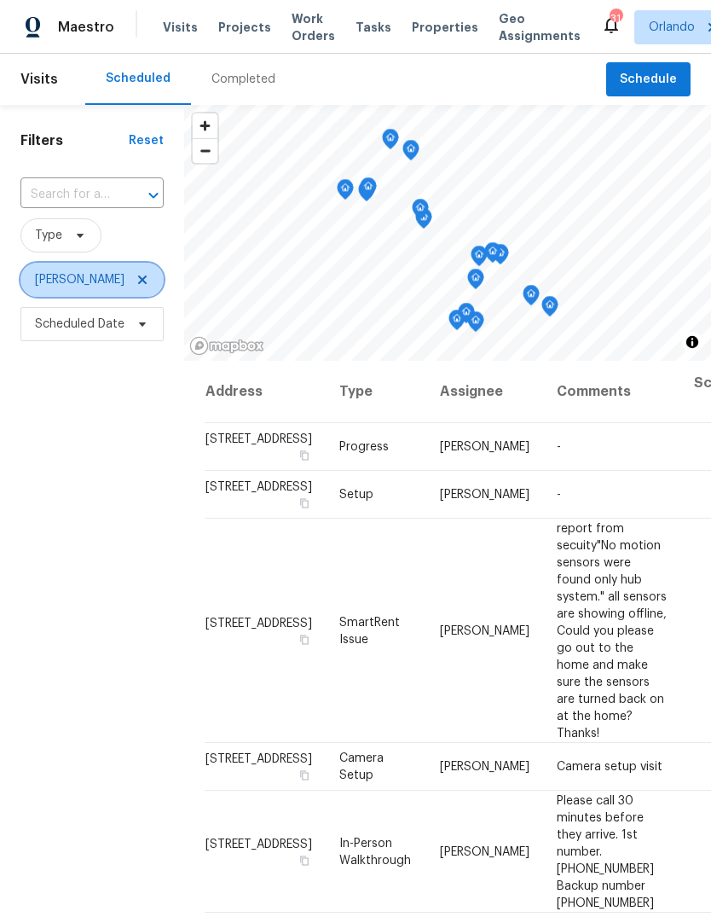
click at [136, 286] on icon at bounding box center [143, 280] width 14 height 14
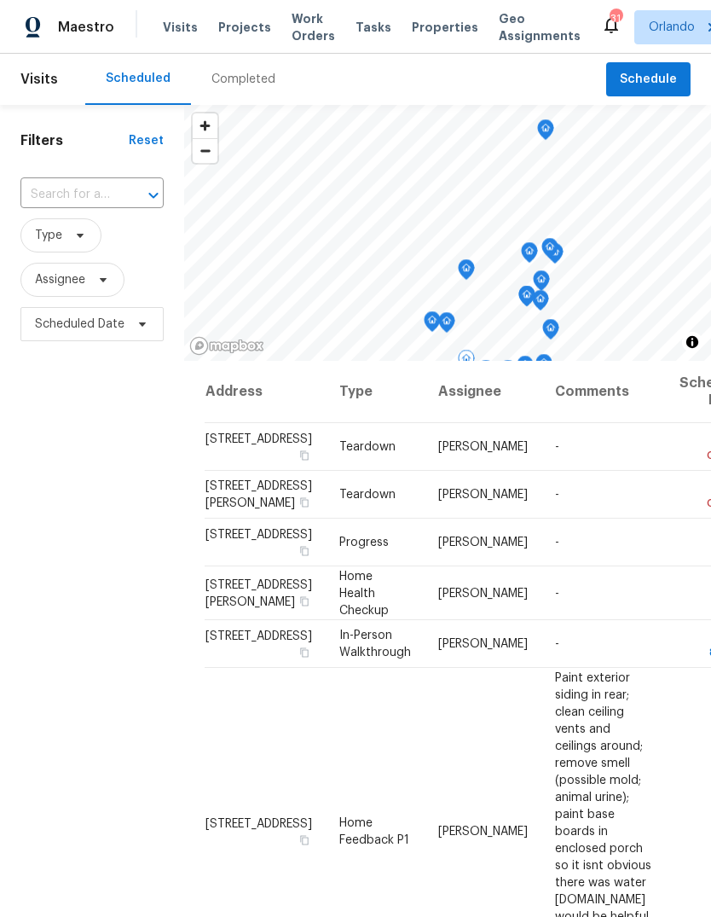
click at [560, 454] on td "-" at bounding box center [604, 447] width 125 height 48
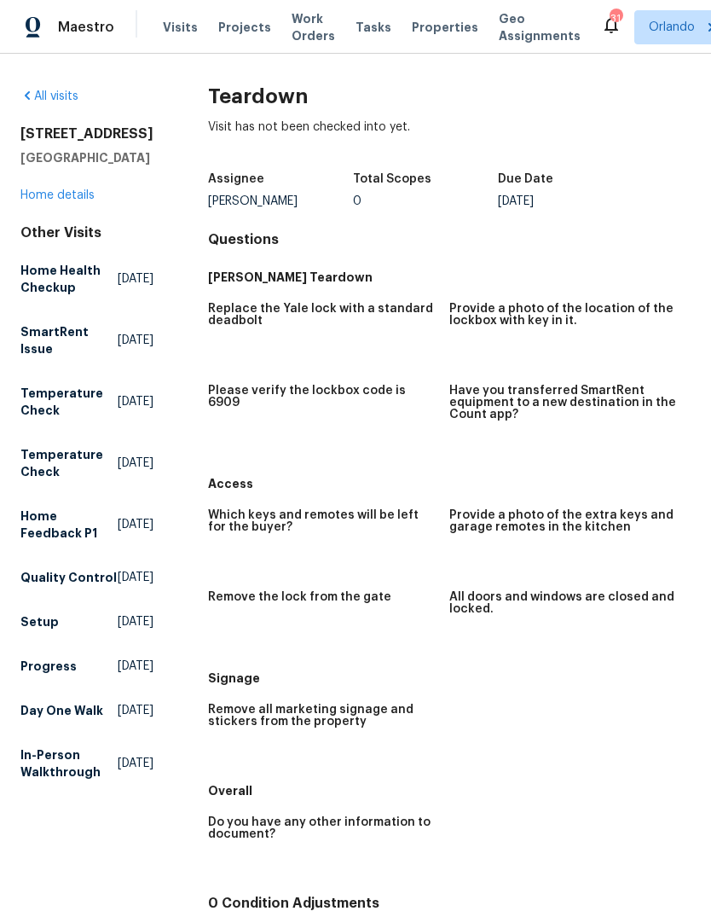
click at [49, 201] on link "Home details" at bounding box center [57, 195] width 74 height 12
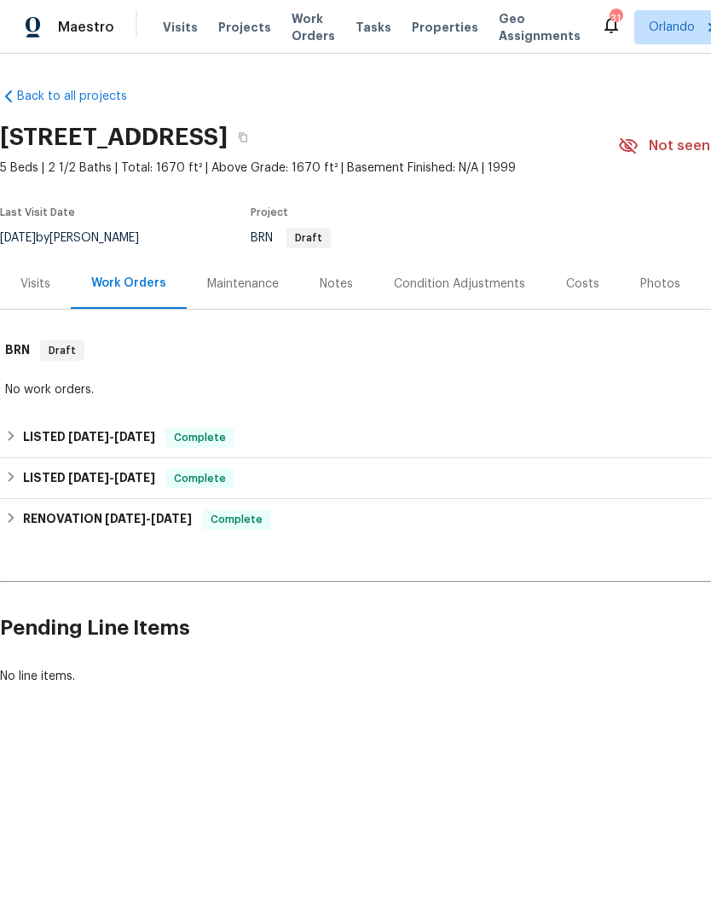
click at [32, 276] on div "Visits" at bounding box center [35, 284] width 30 height 17
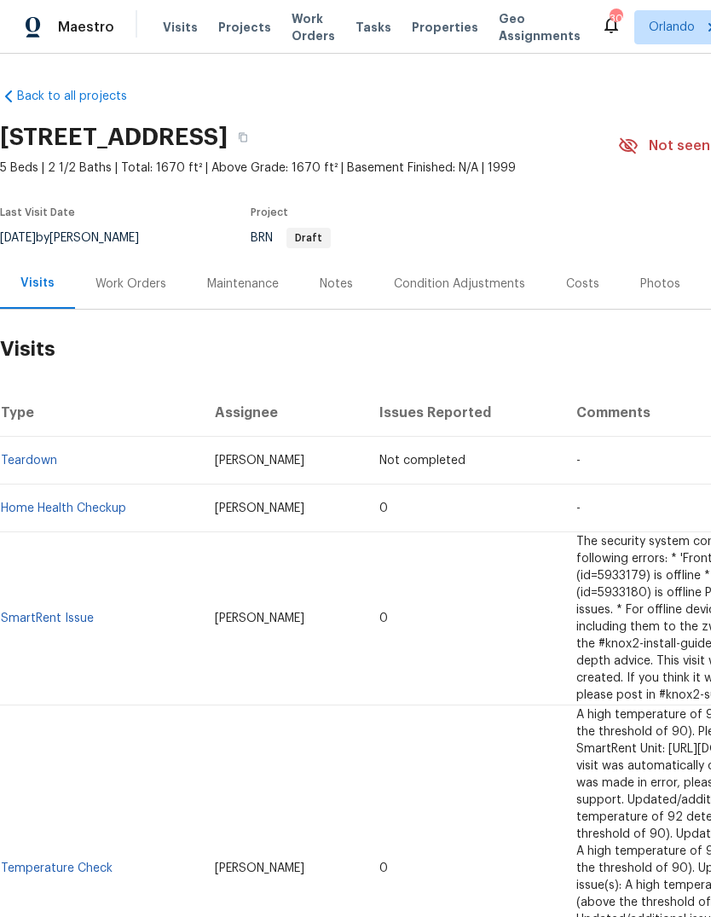
click at [173, 30] on span "Visits" at bounding box center [180, 27] width 35 height 17
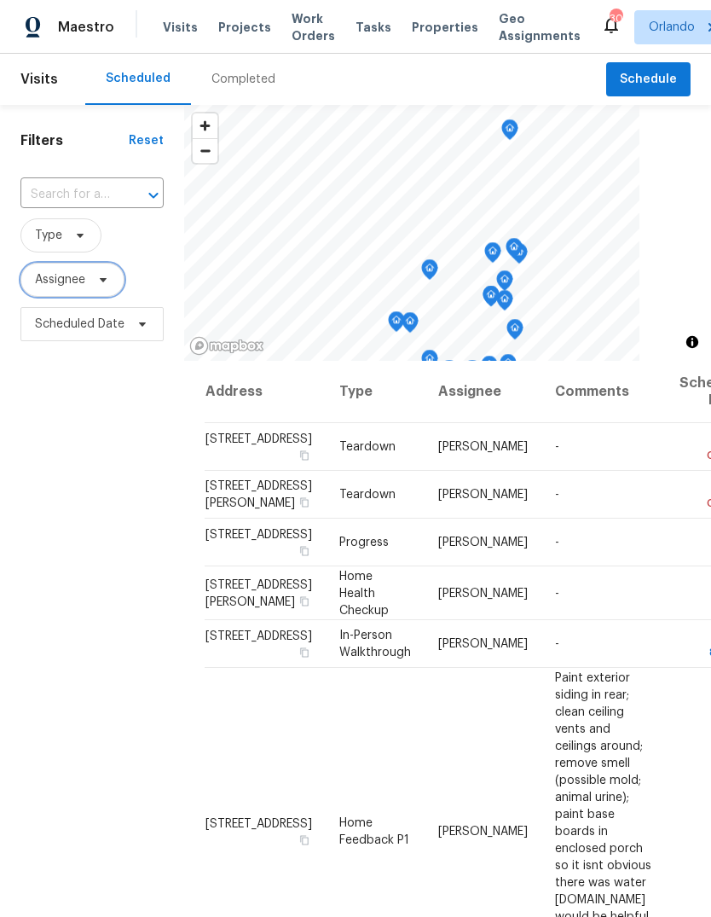
click at [84, 287] on span "Assignee" at bounding box center [60, 279] width 50 height 17
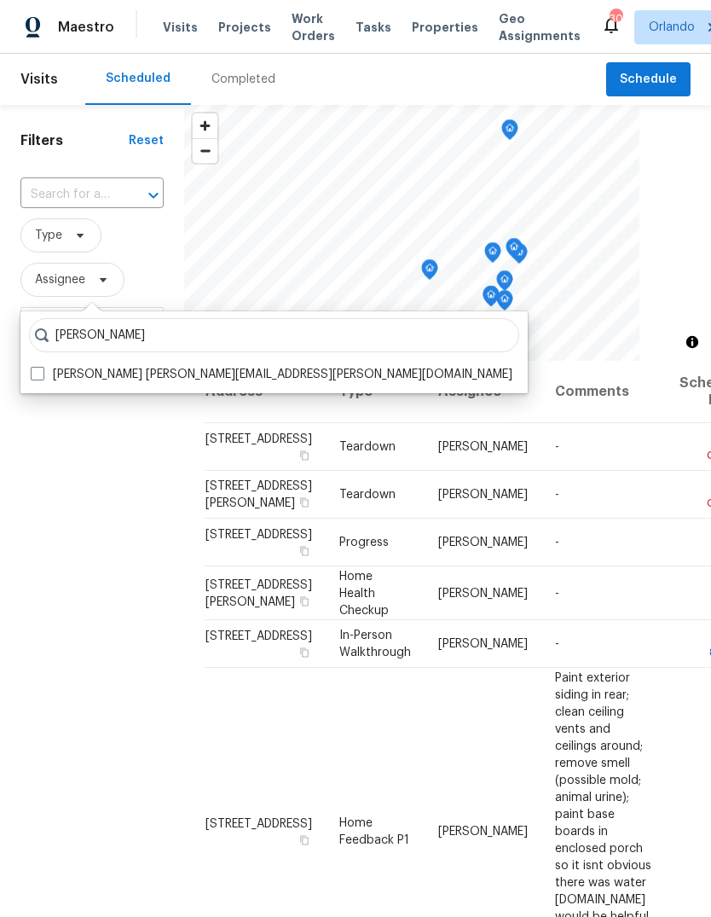
type input "[PERSON_NAME]"
click at [45, 373] on label "[PERSON_NAME] [PERSON_NAME][EMAIL_ADDRESS][PERSON_NAME][DOMAIN_NAME]" at bounding box center [272, 374] width 482 height 17
click at [42, 373] on input "[PERSON_NAME] [PERSON_NAME][EMAIL_ADDRESS][PERSON_NAME][DOMAIN_NAME]" at bounding box center [36, 371] width 11 height 11
checkbox input "true"
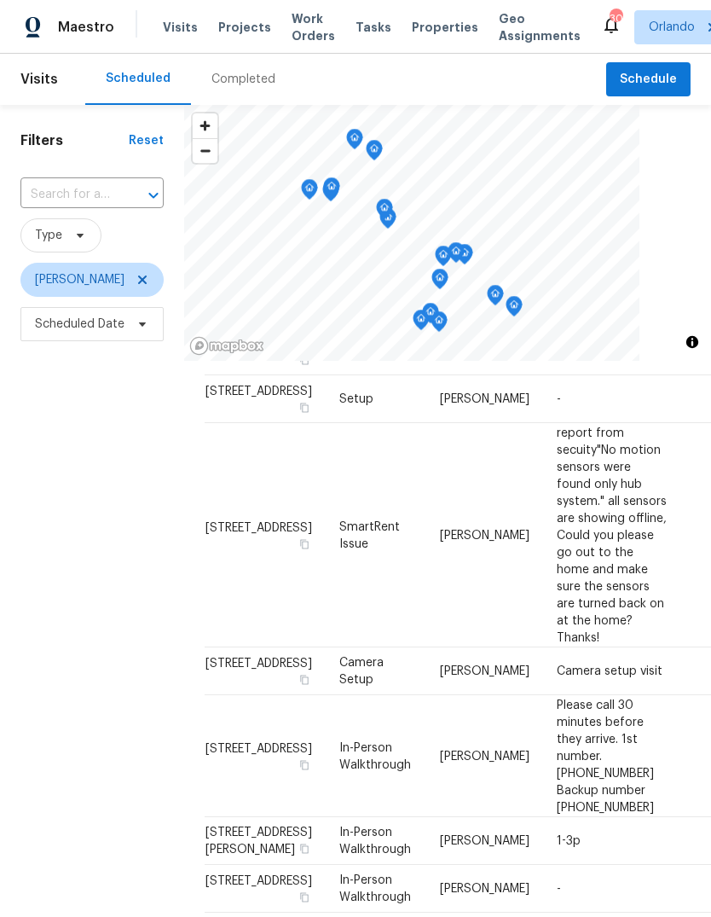
scroll to position [96, 0]
